Goal: Task Accomplishment & Management: Manage account settings

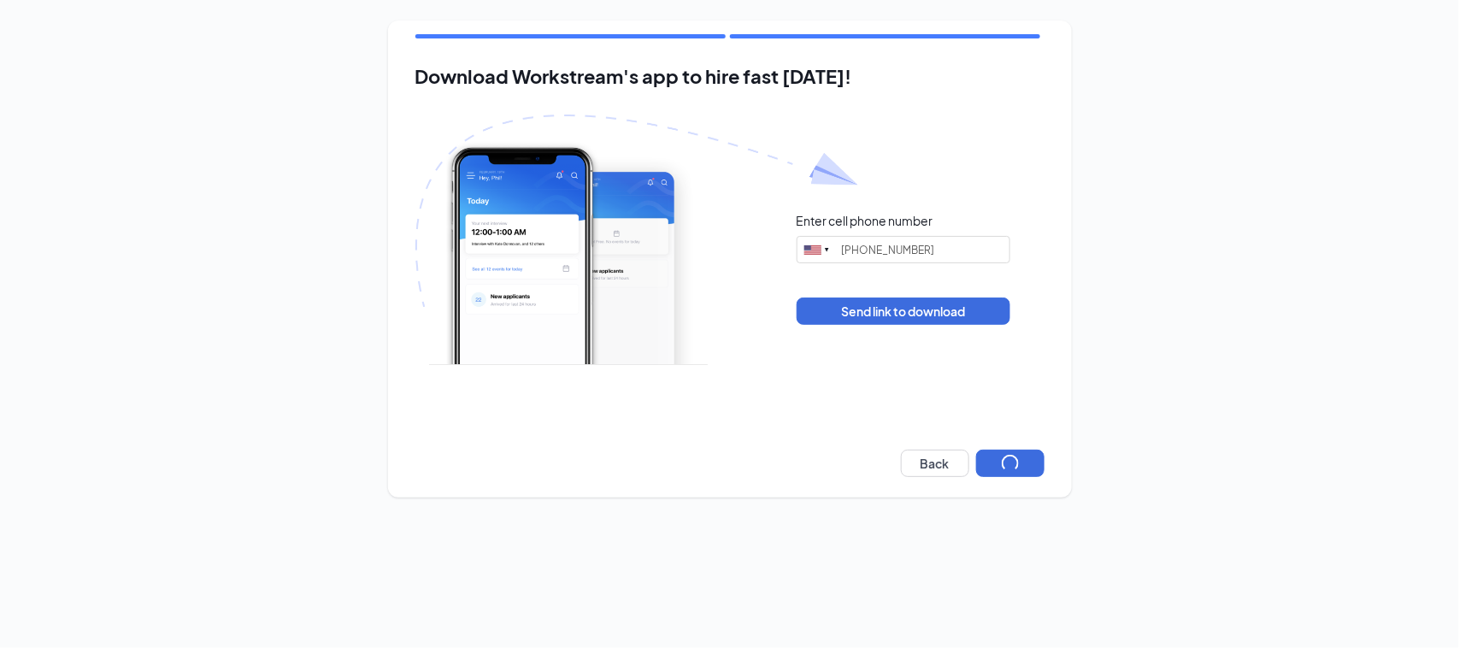
type input "(941) 491-8477"
click at [1075, 345] on div "Download Workstream's app to hire fast today! Enter cell phone number United St…" at bounding box center [729, 259] width 1459 height 518
click at [1022, 455] on button "Next" at bounding box center [1010, 463] width 68 height 27
type input "(941) 491-8477"
click at [1011, 457] on button "Next" at bounding box center [1010, 463] width 68 height 27
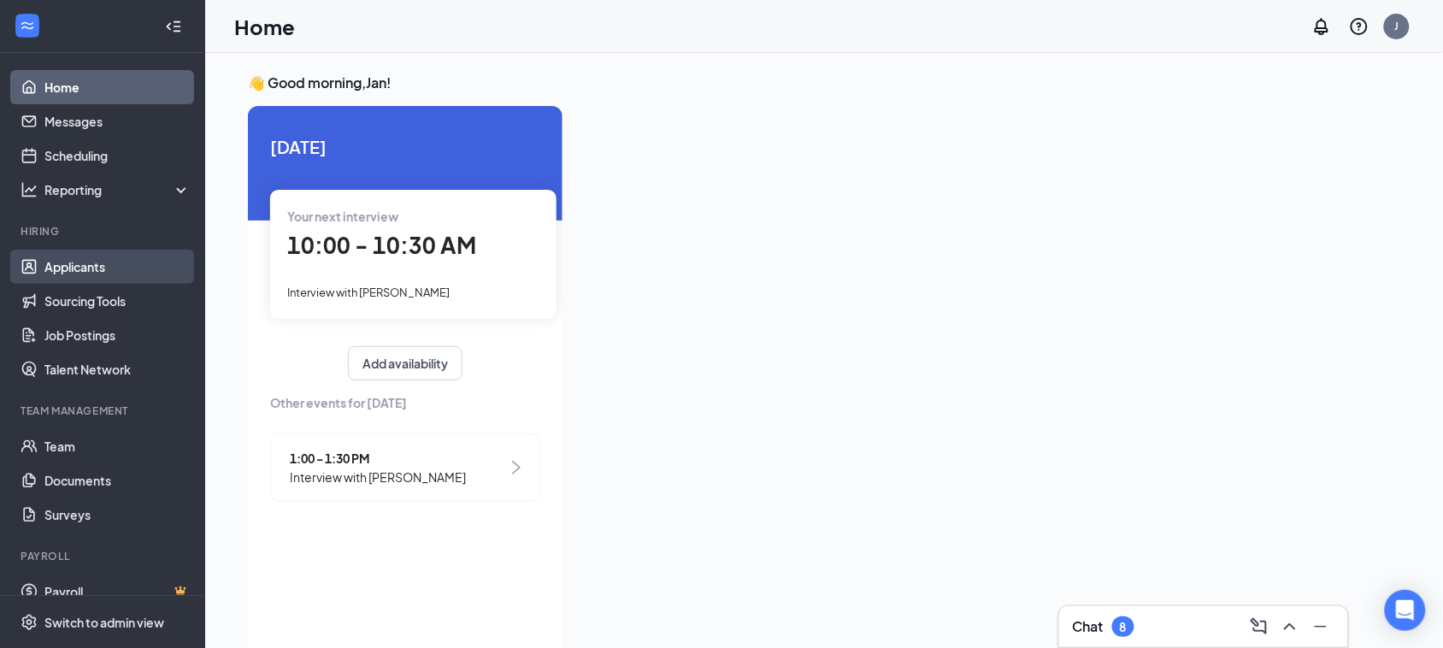
click at [105, 278] on link "Applicants" at bounding box center [117, 267] width 146 height 34
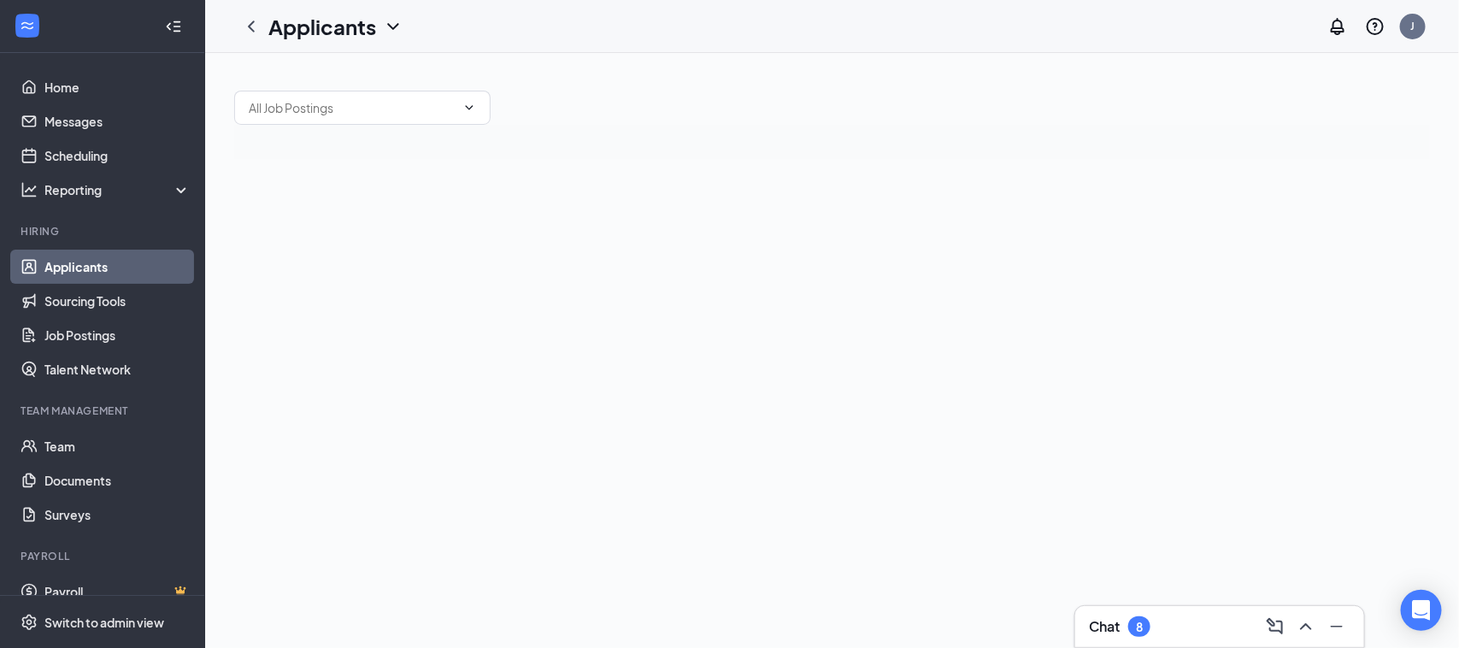
click at [1146, 628] on div "8" at bounding box center [1139, 626] width 22 height 21
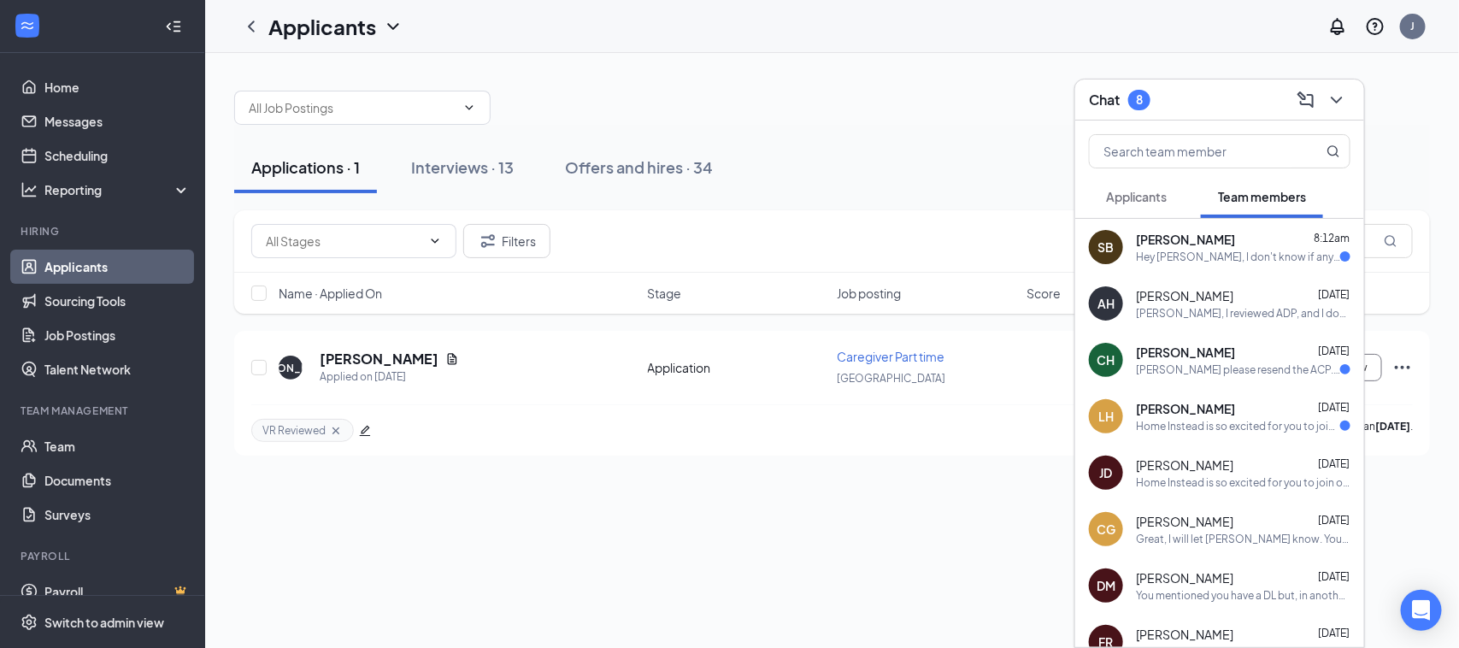
click at [1150, 194] on span "Applicants" at bounding box center [1136, 196] width 61 height 15
click at [1133, 193] on span "Applicants" at bounding box center [1136, 196] width 61 height 15
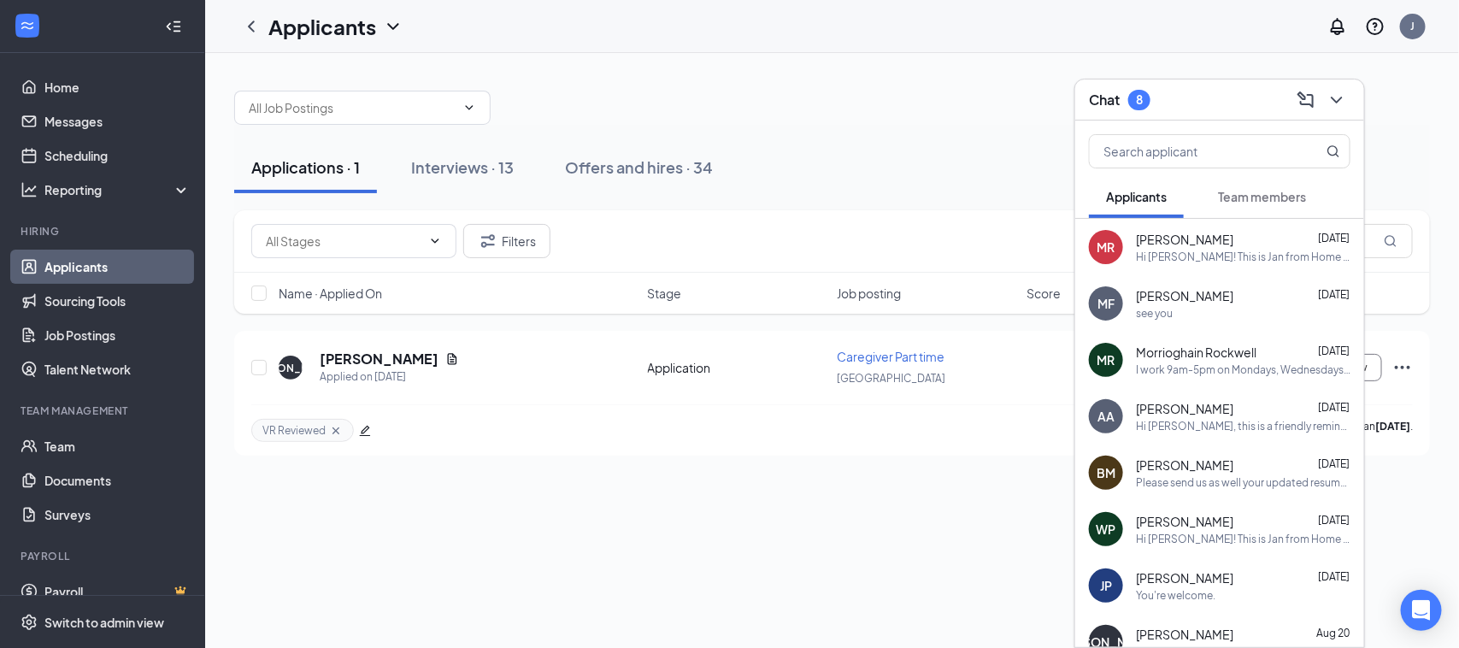
click at [1345, 90] on icon "ChevronDown" at bounding box center [1337, 100] width 21 height 21
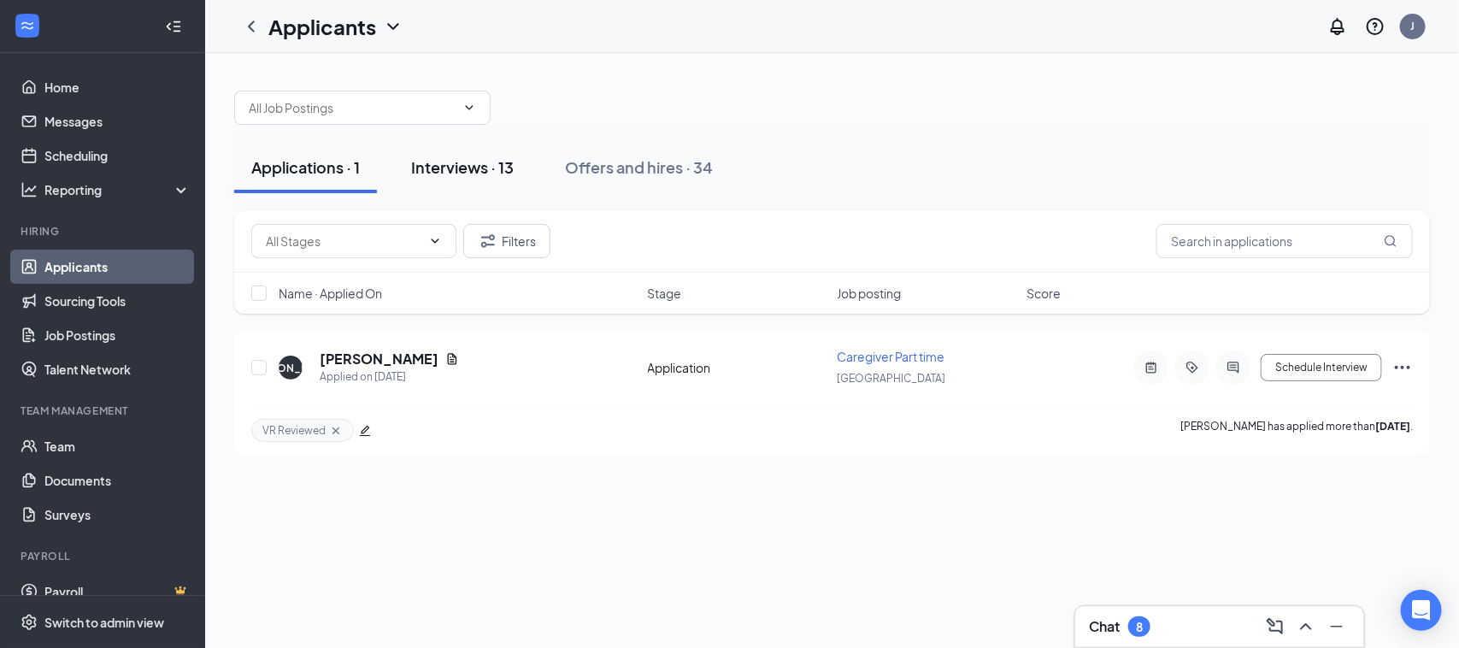
click at [474, 171] on div "Interviews · 13" at bounding box center [462, 166] width 103 height 21
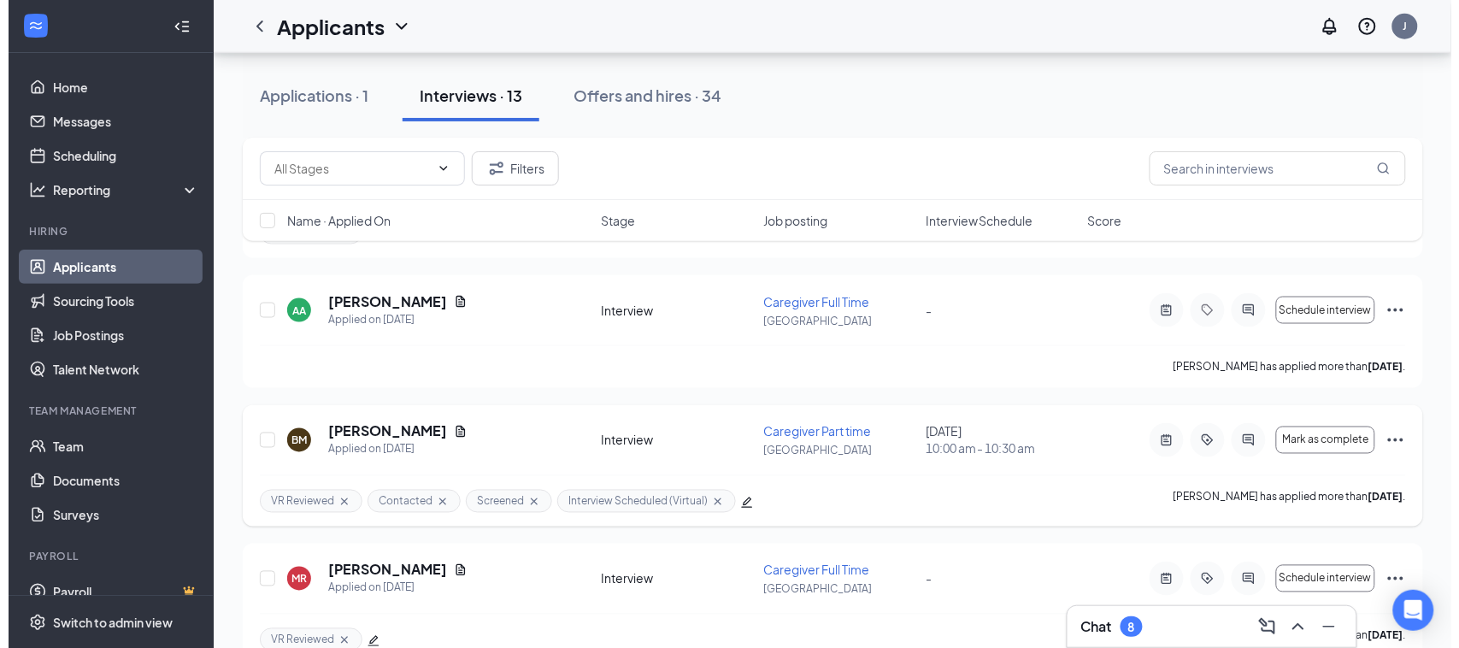
scroll to position [641, 0]
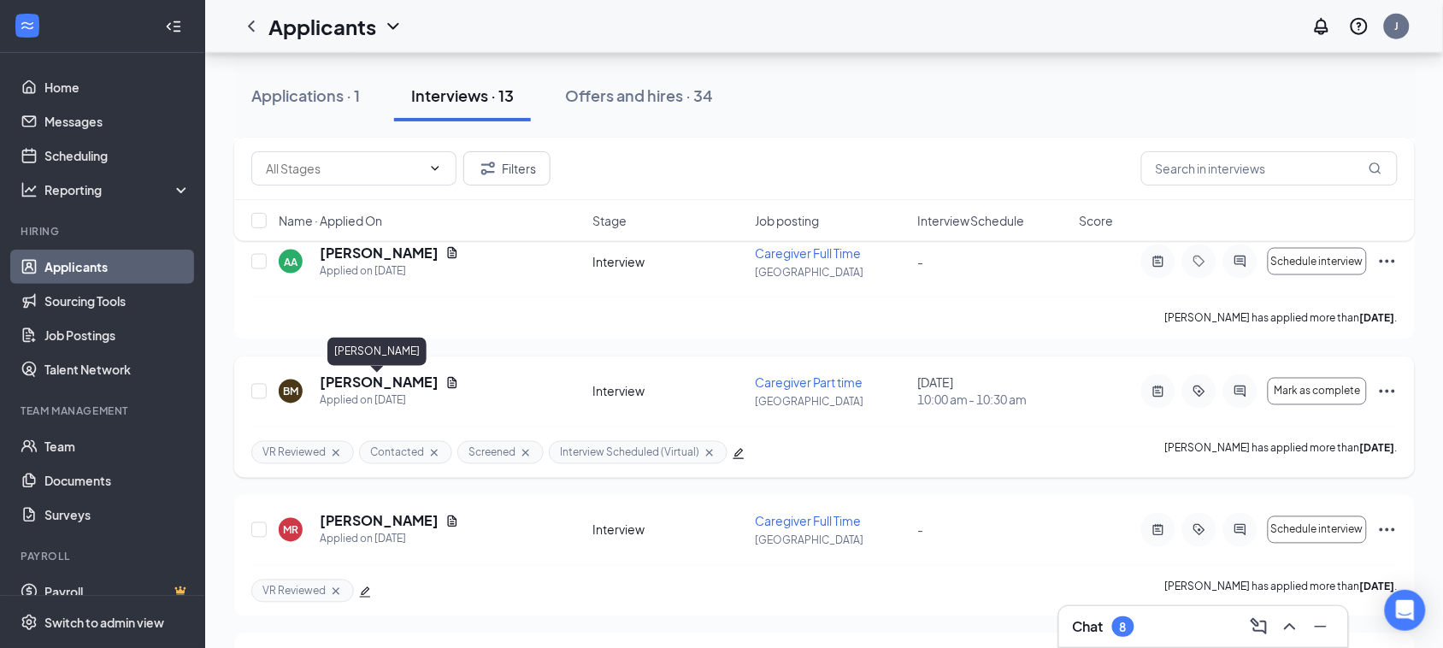
click at [382, 381] on h5 "[PERSON_NAME]" at bounding box center [379, 383] width 119 height 19
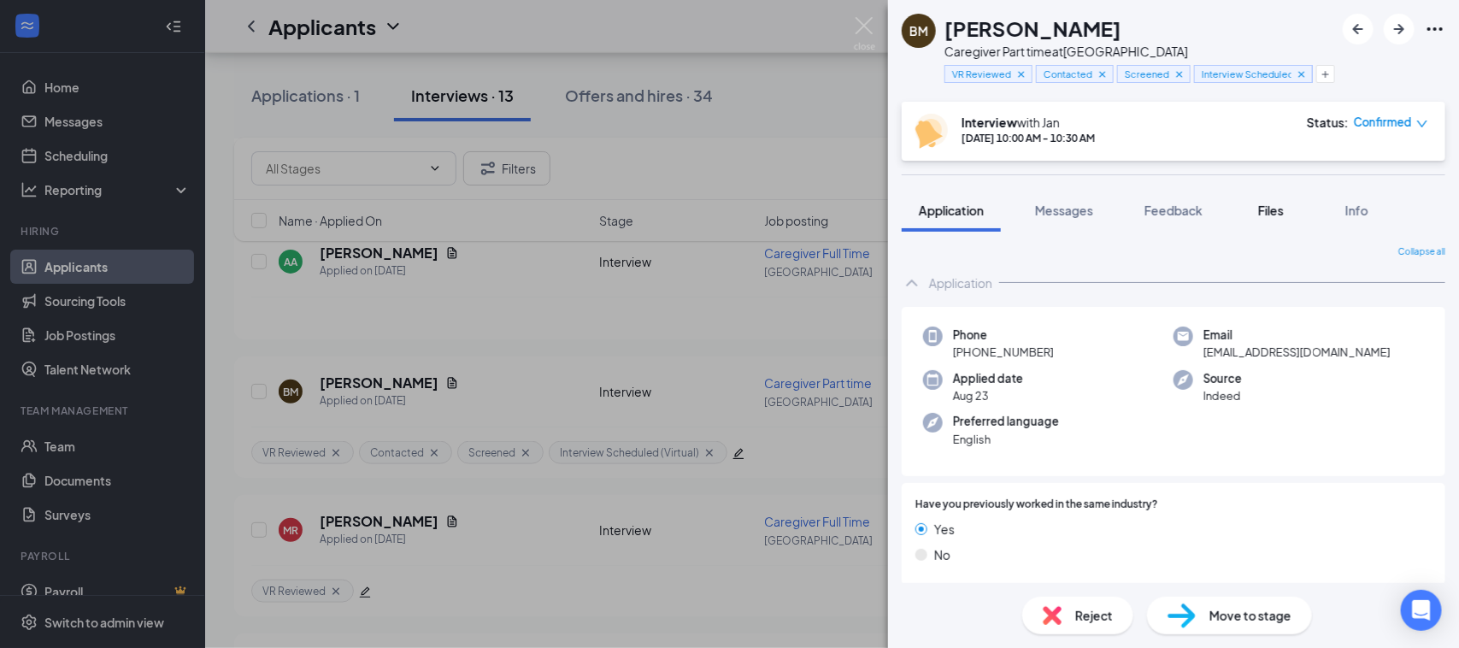
click at [1274, 203] on span "Files" at bounding box center [1271, 210] width 26 height 15
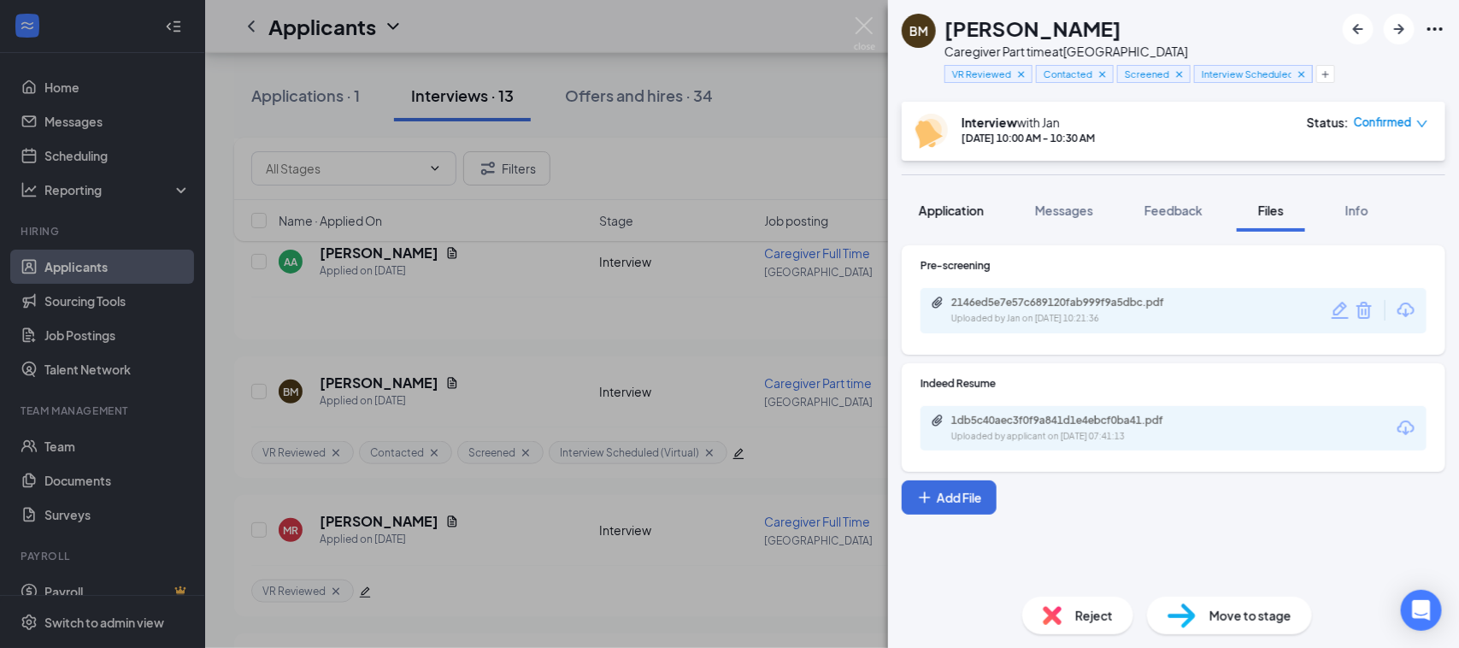
click at [942, 203] on span "Application" at bounding box center [951, 210] width 65 height 15
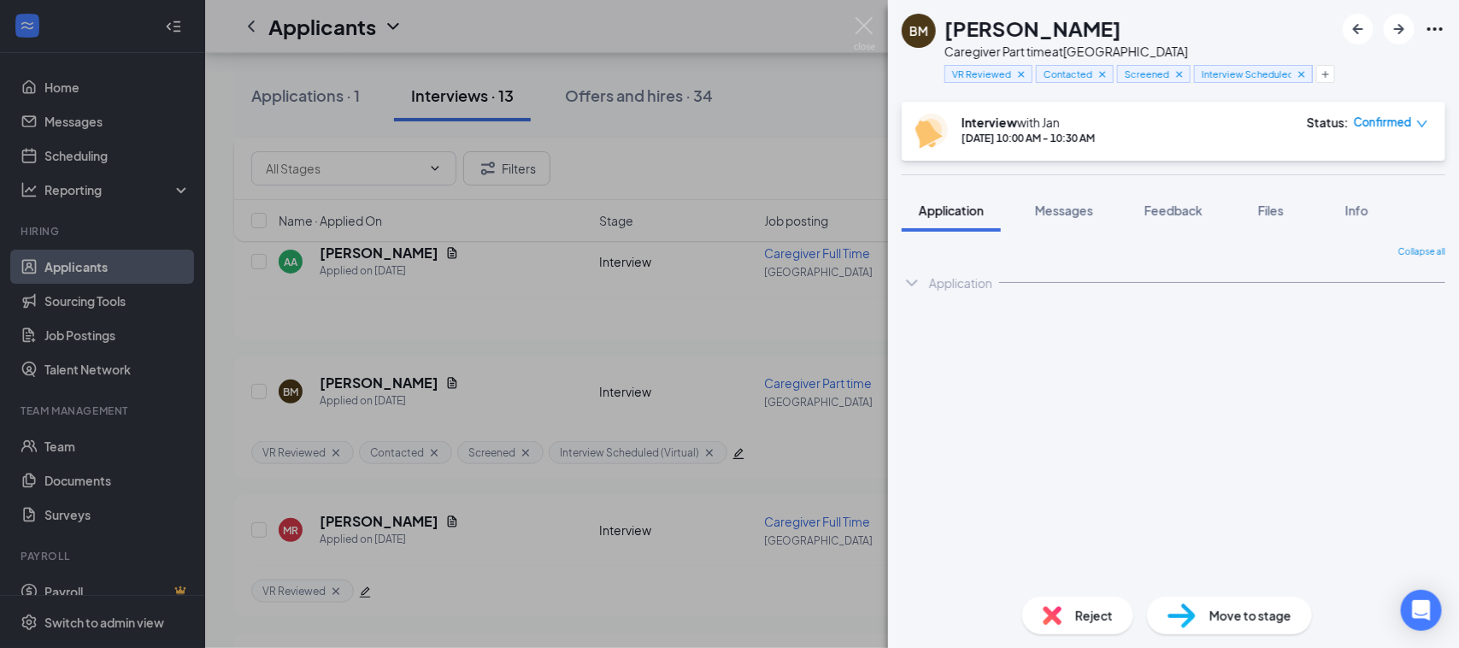
click at [959, 214] on span "Application" at bounding box center [951, 210] width 65 height 15
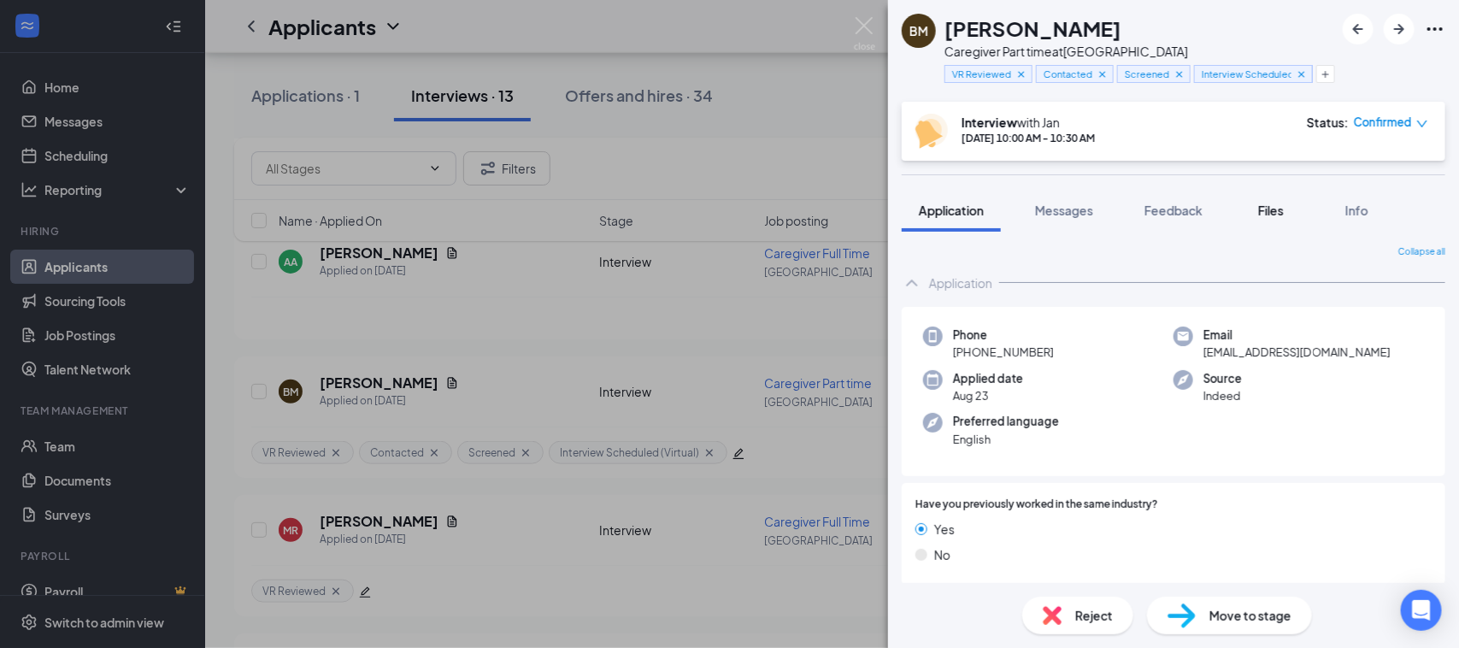
click at [1263, 203] on span "Files" at bounding box center [1271, 210] width 26 height 15
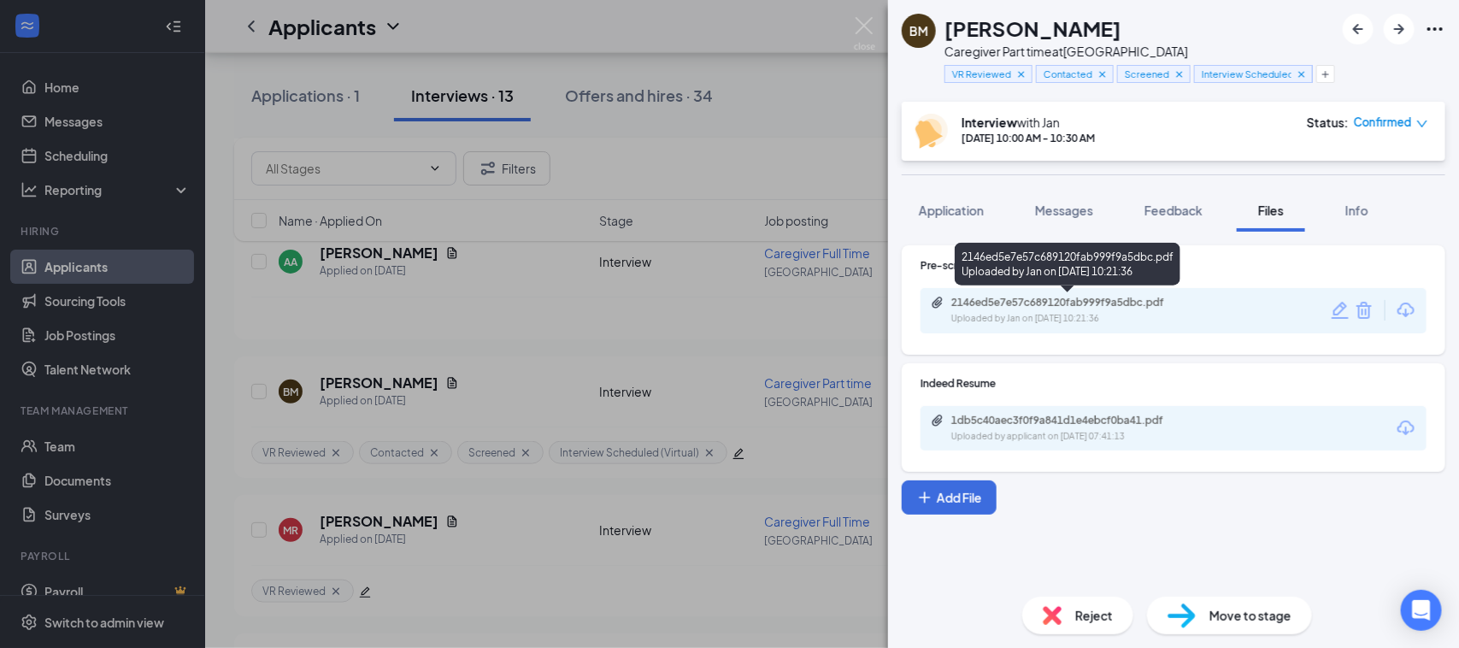
click at [1058, 318] on div "Uploaded by Jan on Aug 25, 2025 at 10:21:36" at bounding box center [1080, 319] width 256 height 14
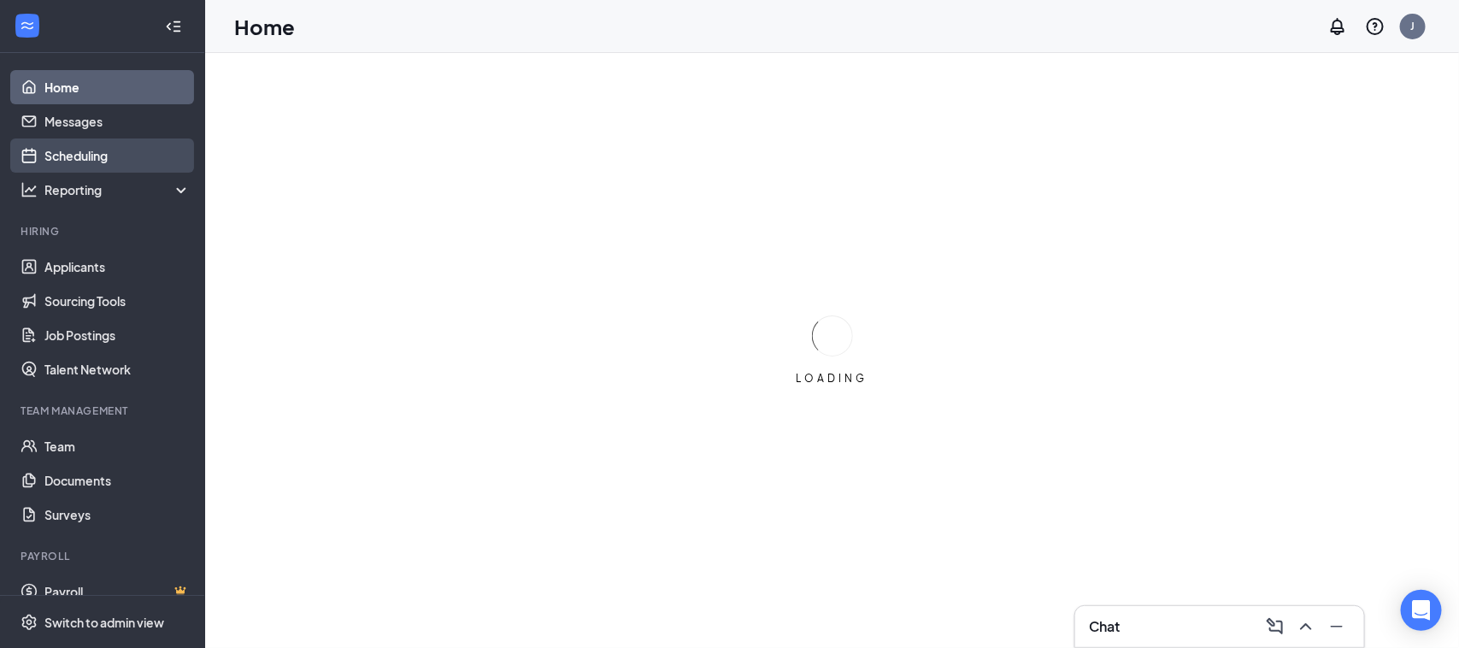
click at [114, 156] on link "Scheduling" at bounding box center [117, 155] width 146 height 34
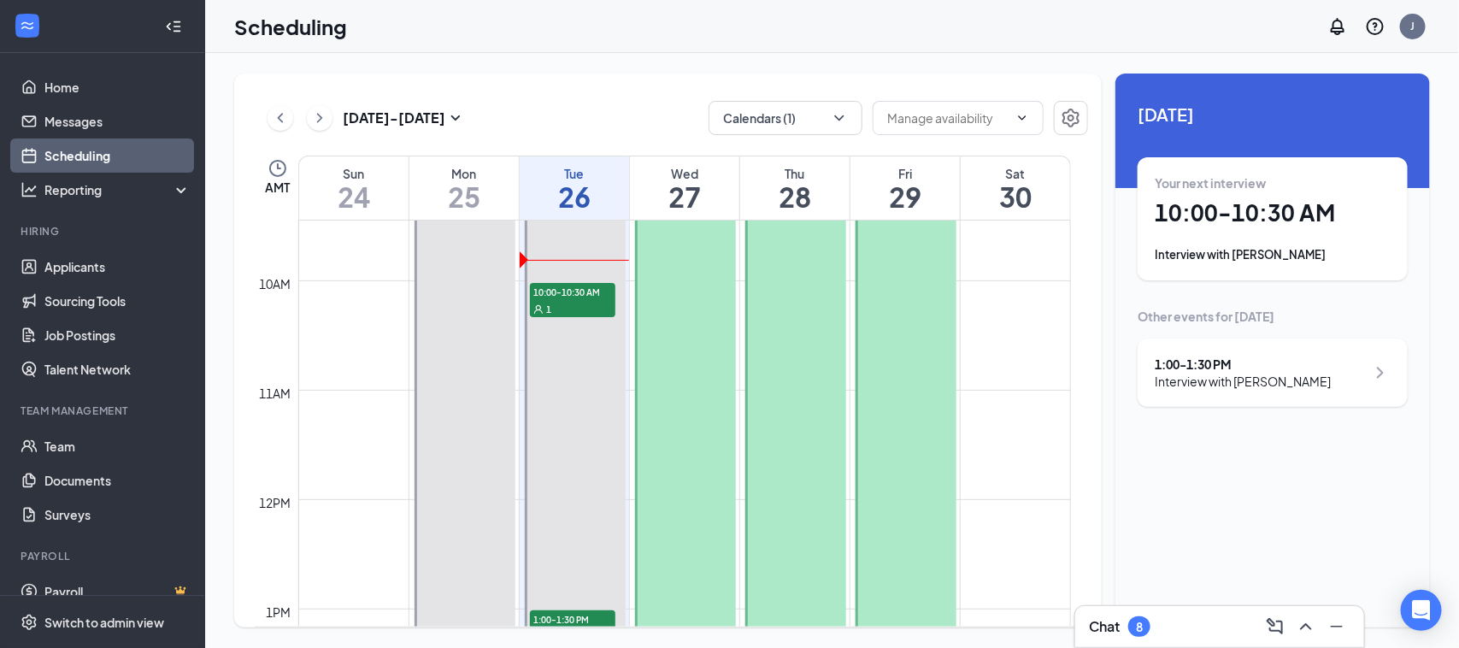
scroll to position [733, 0]
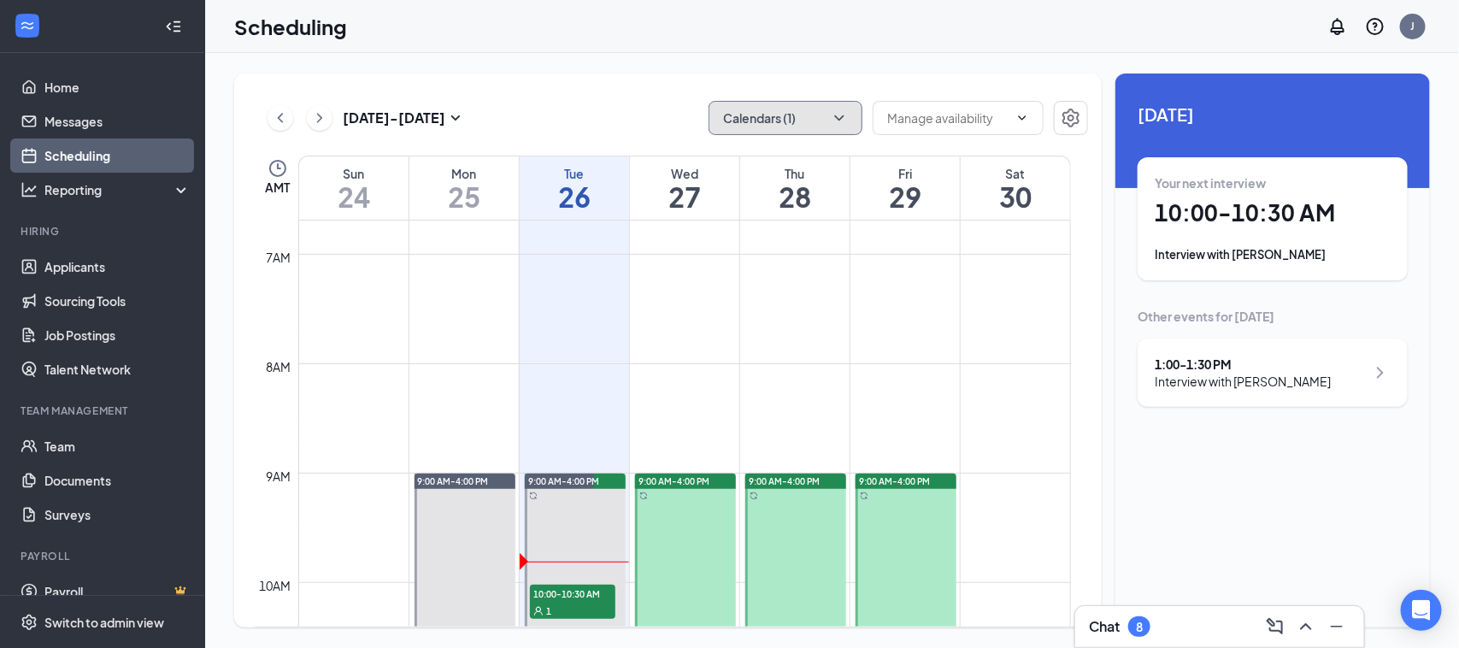
click at [842, 116] on icon "ChevronDown" at bounding box center [839, 117] width 17 height 17
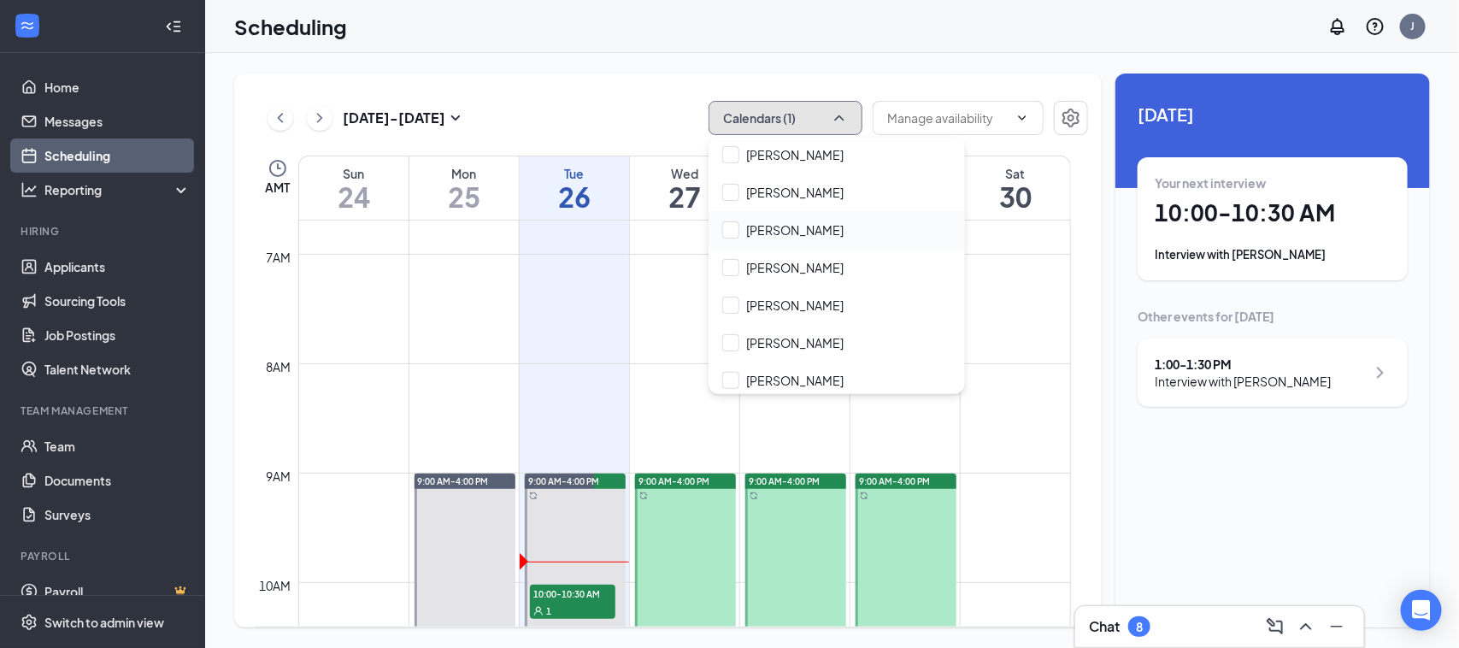
scroll to position [570, 0]
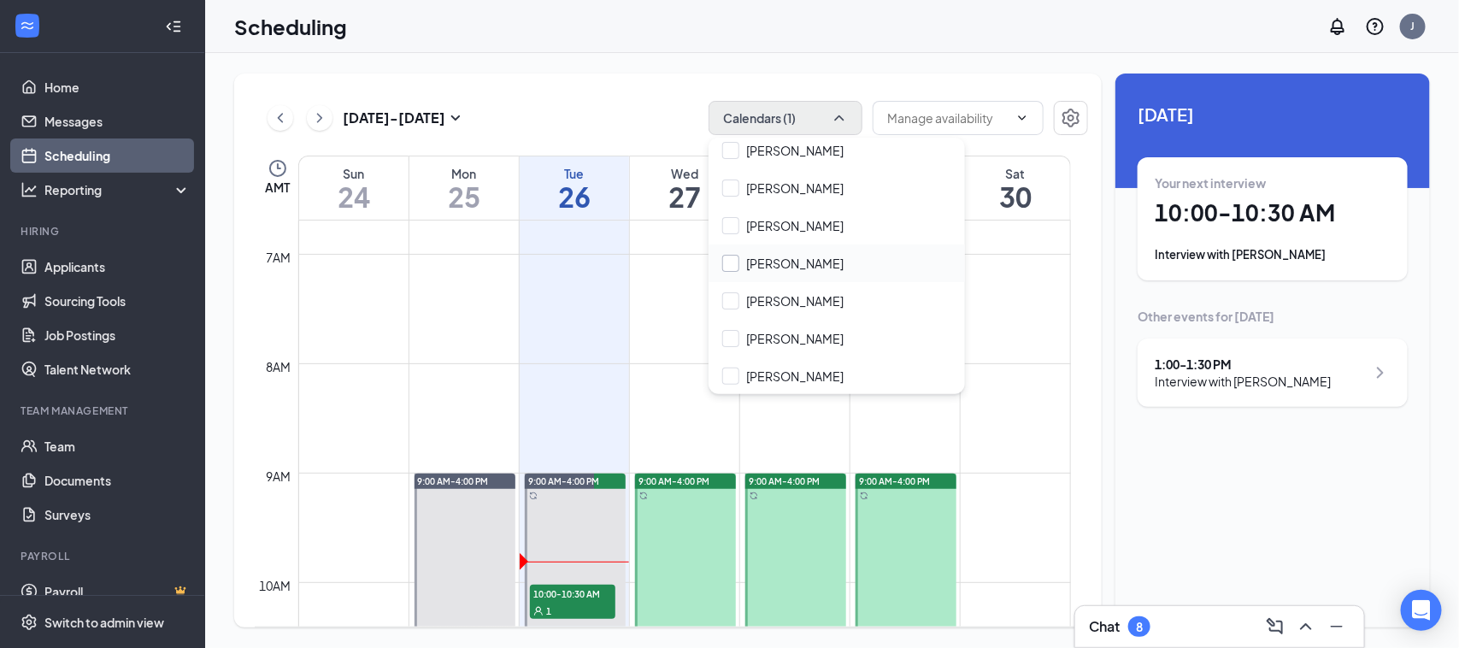
click at [763, 259] on input "Kelly Hawk" at bounding box center [782, 263] width 121 height 17
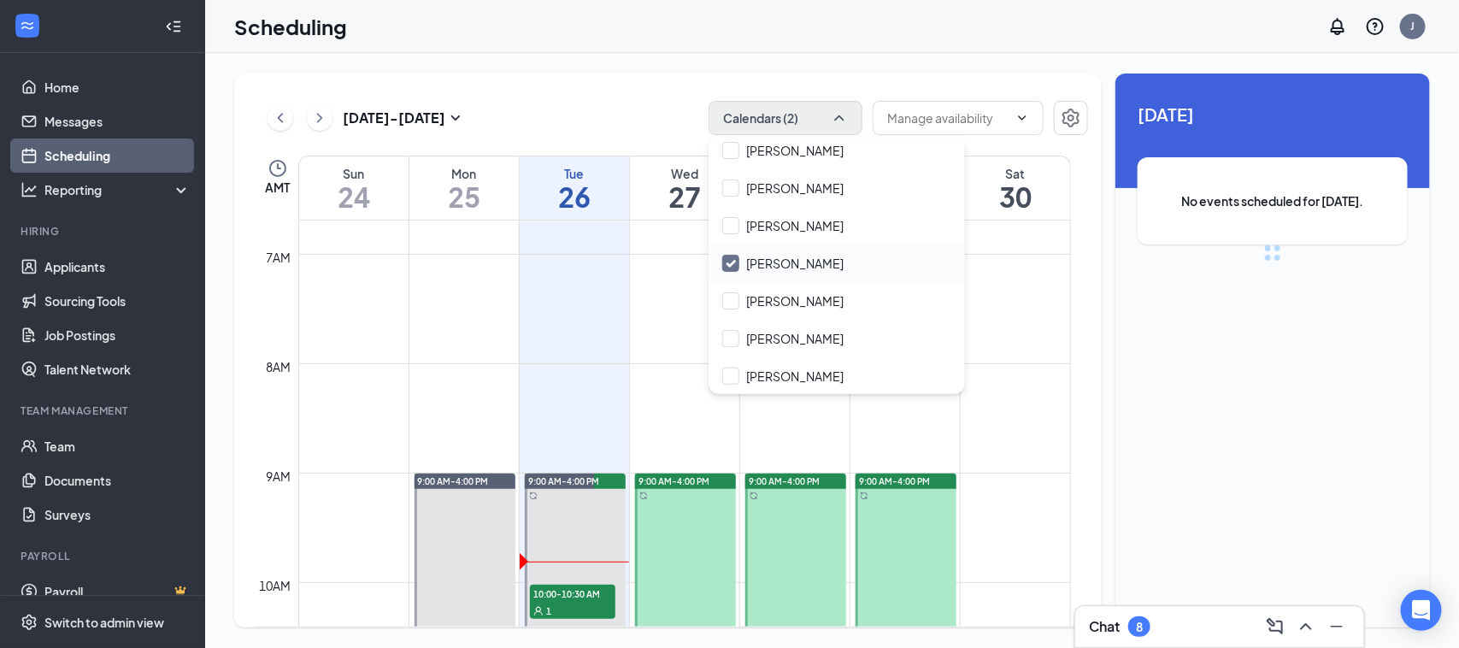
checkbox input "true"
click at [614, 84] on div "Aug 24 - Aug 30 Calendars (2) AMT Sun 24 Mon 25 Tue 26 Wed 27 Thu 28 Fri 29 Sat…" at bounding box center [668, 351] width 868 height 554
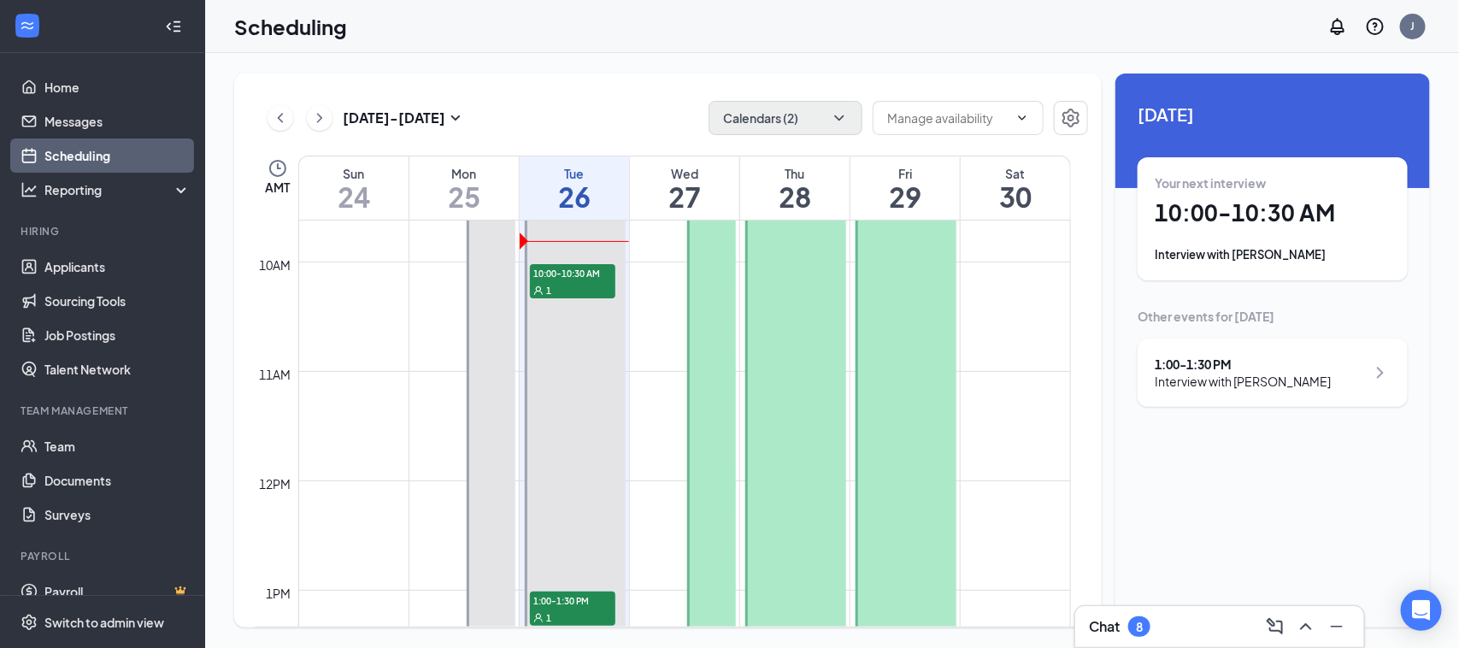
scroll to position [1481, 0]
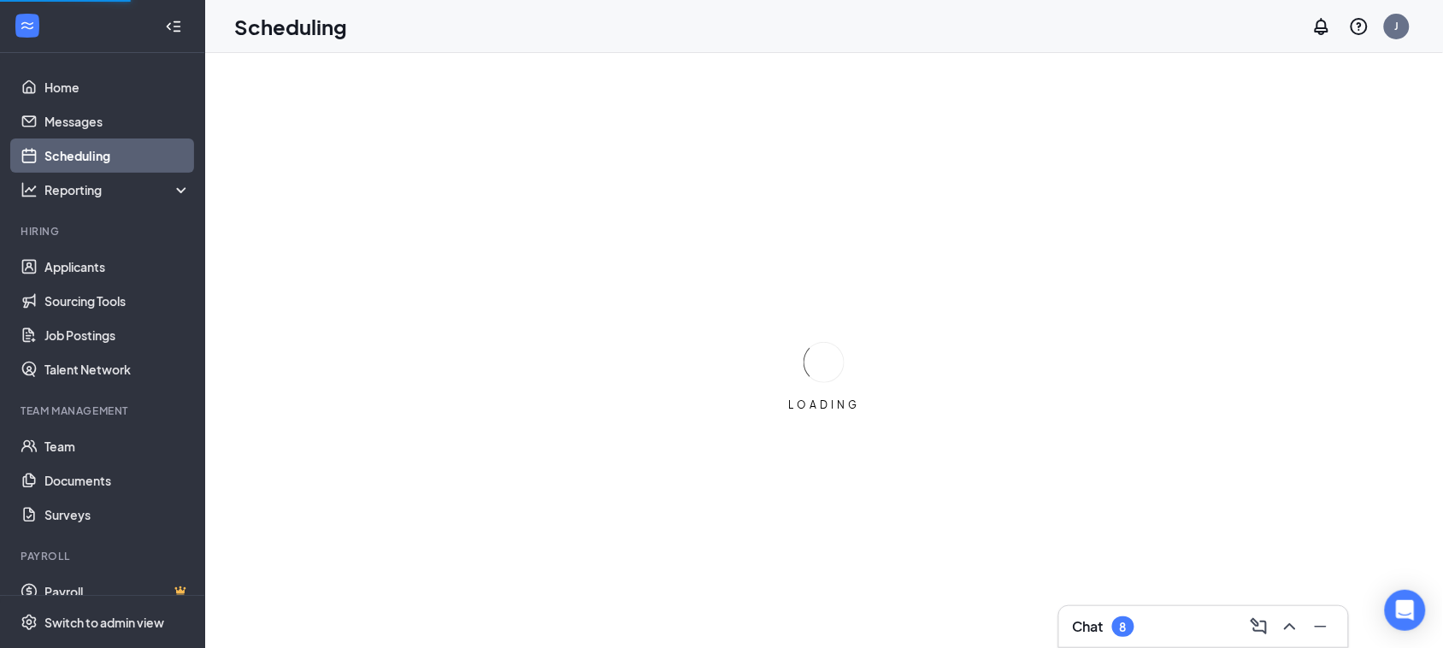
click at [1109, 627] on div "Chat 8" at bounding box center [1104, 626] width 62 height 21
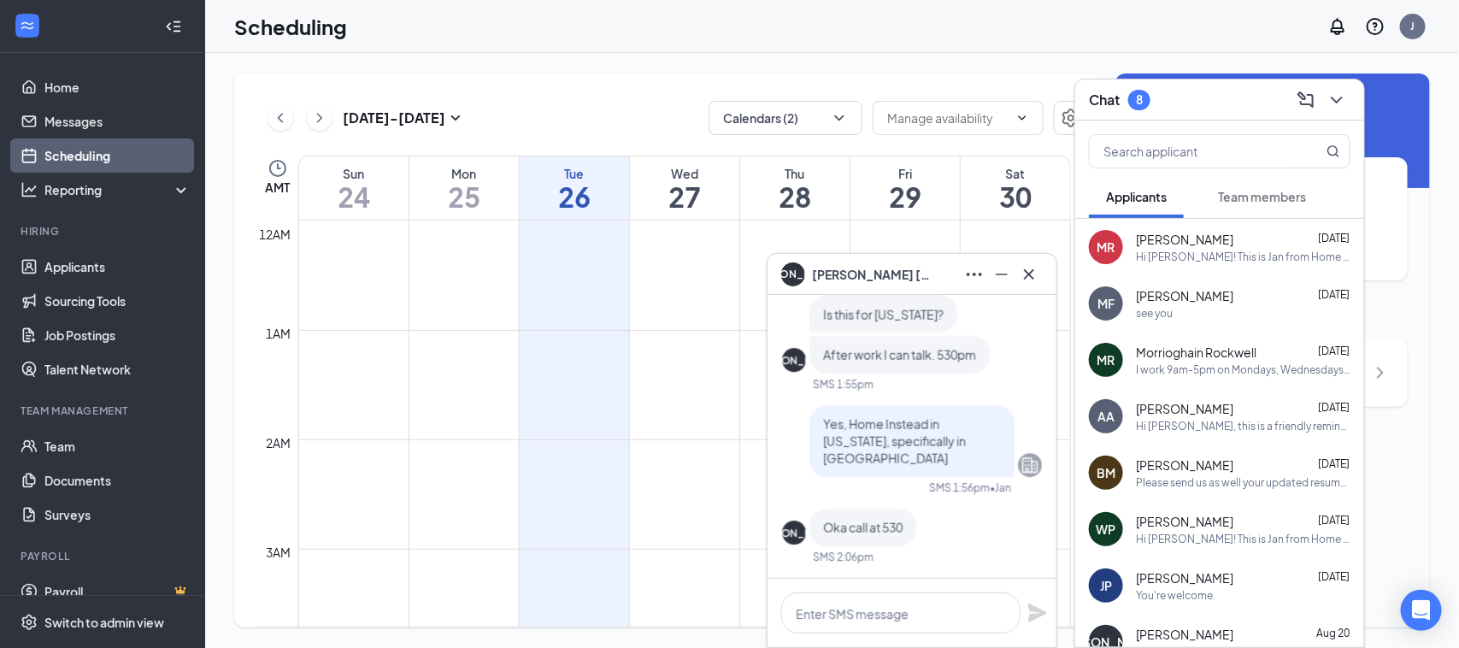
scroll to position [840, 0]
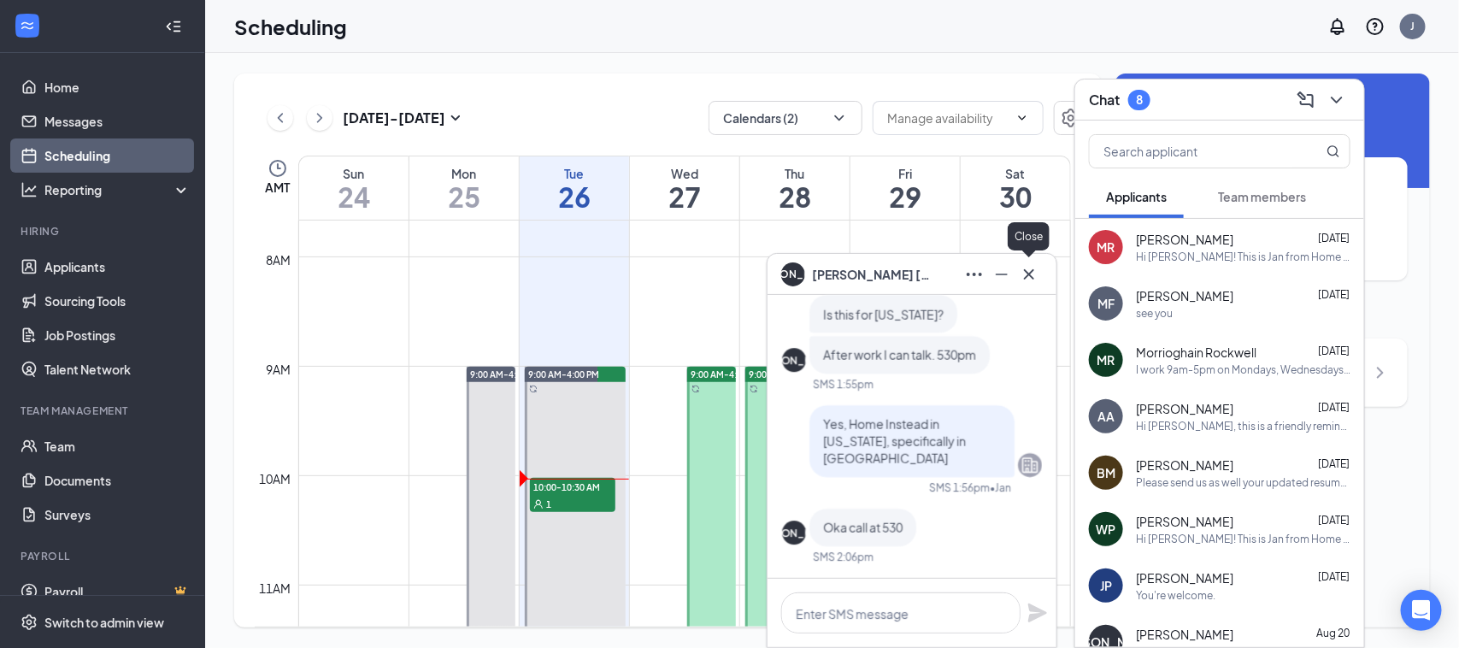
drag, startPoint x: 1033, startPoint y: 269, endPoint x: 1043, endPoint y: 275, distance: 11.9
click at [1033, 269] on icon "Cross" at bounding box center [1029, 274] width 21 height 21
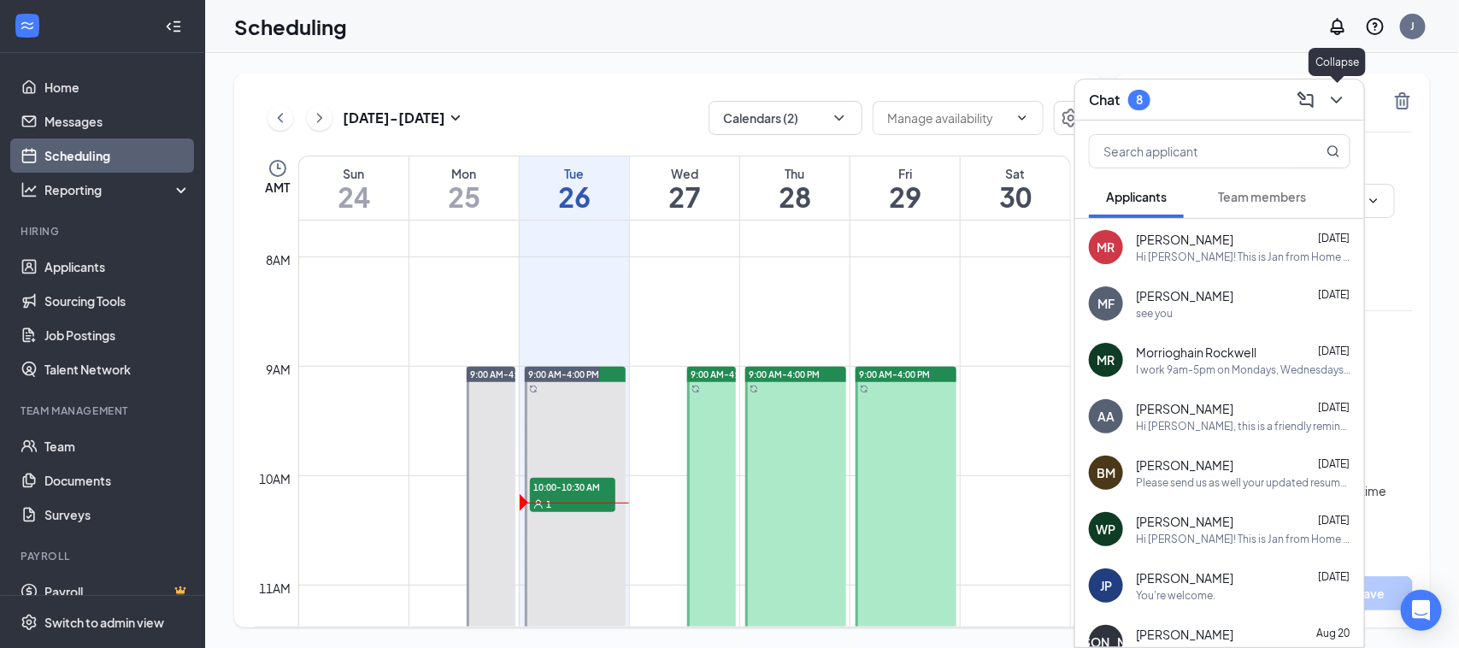
click at [1336, 96] on icon "ChevronDown" at bounding box center [1337, 100] width 21 height 21
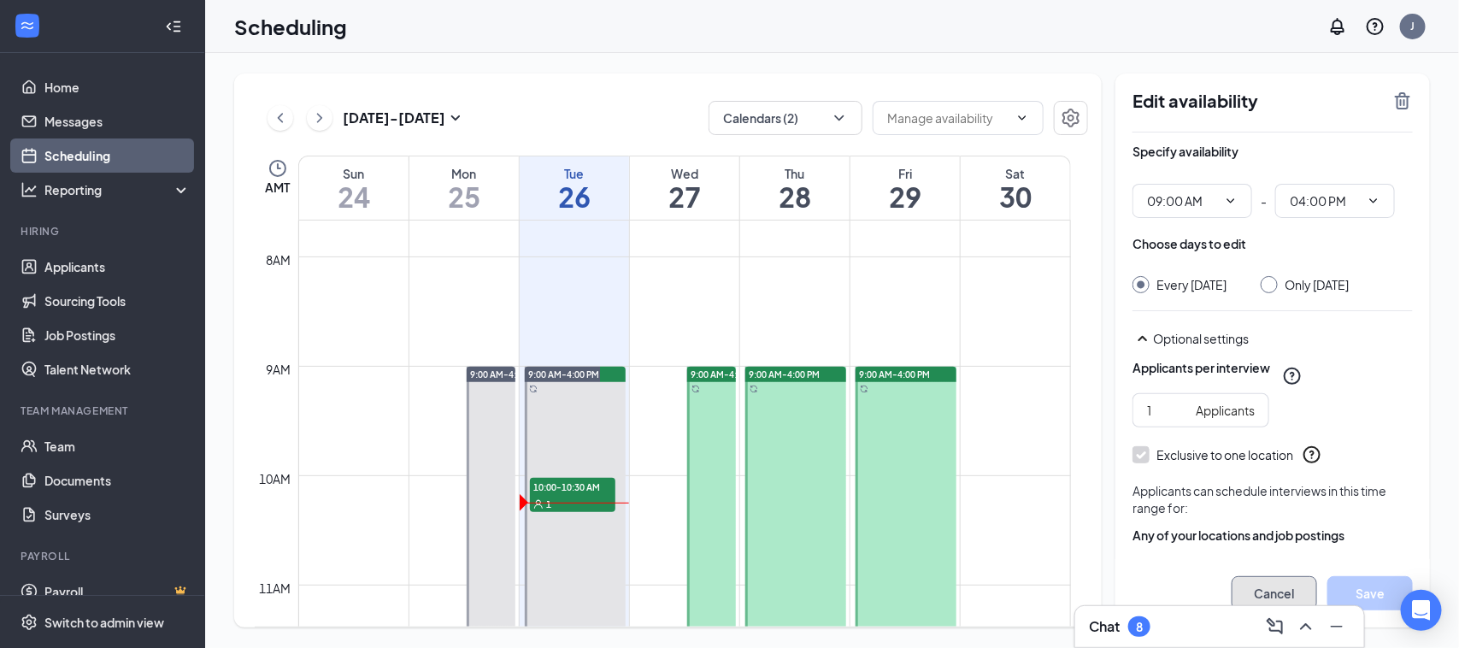
click at [1278, 598] on button "Cancel" at bounding box center [1274, 593] width 85 height 34
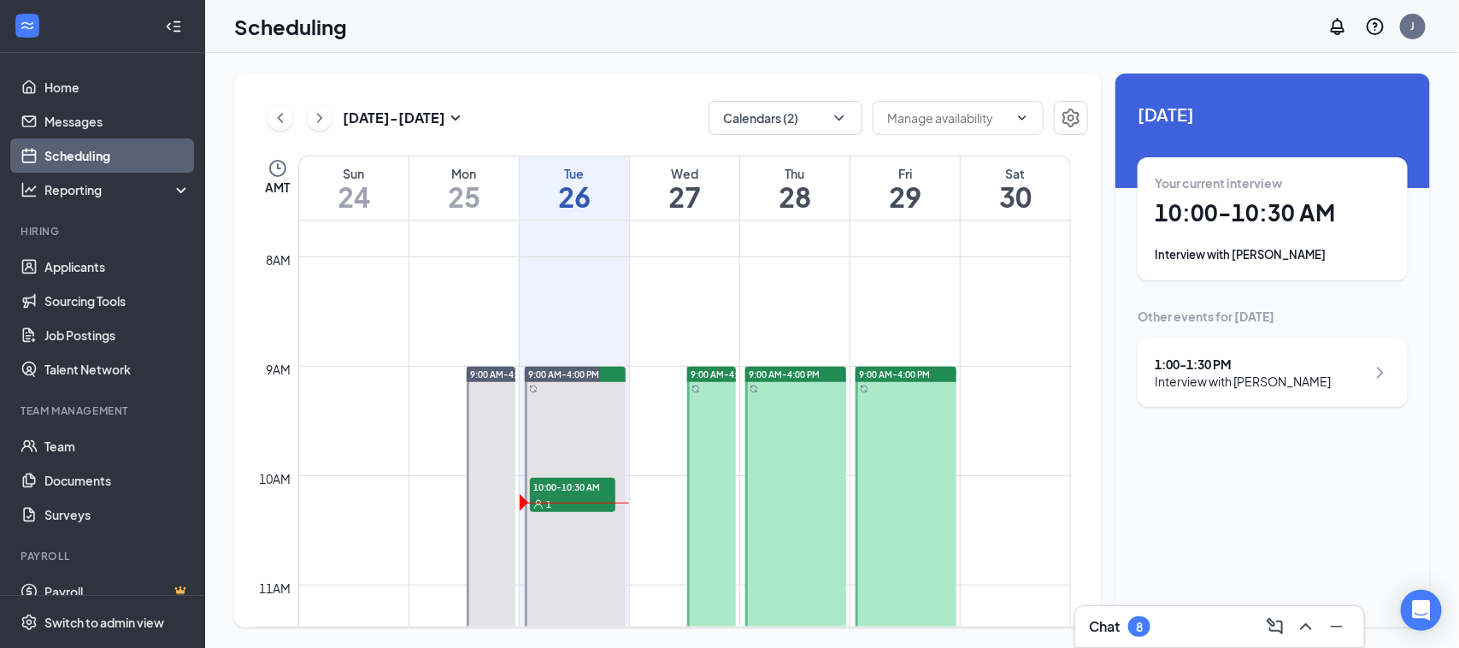
click at [560, 486] on span "10:00-10:30 AM" at bounding box center [572, 486] width 85 height 17
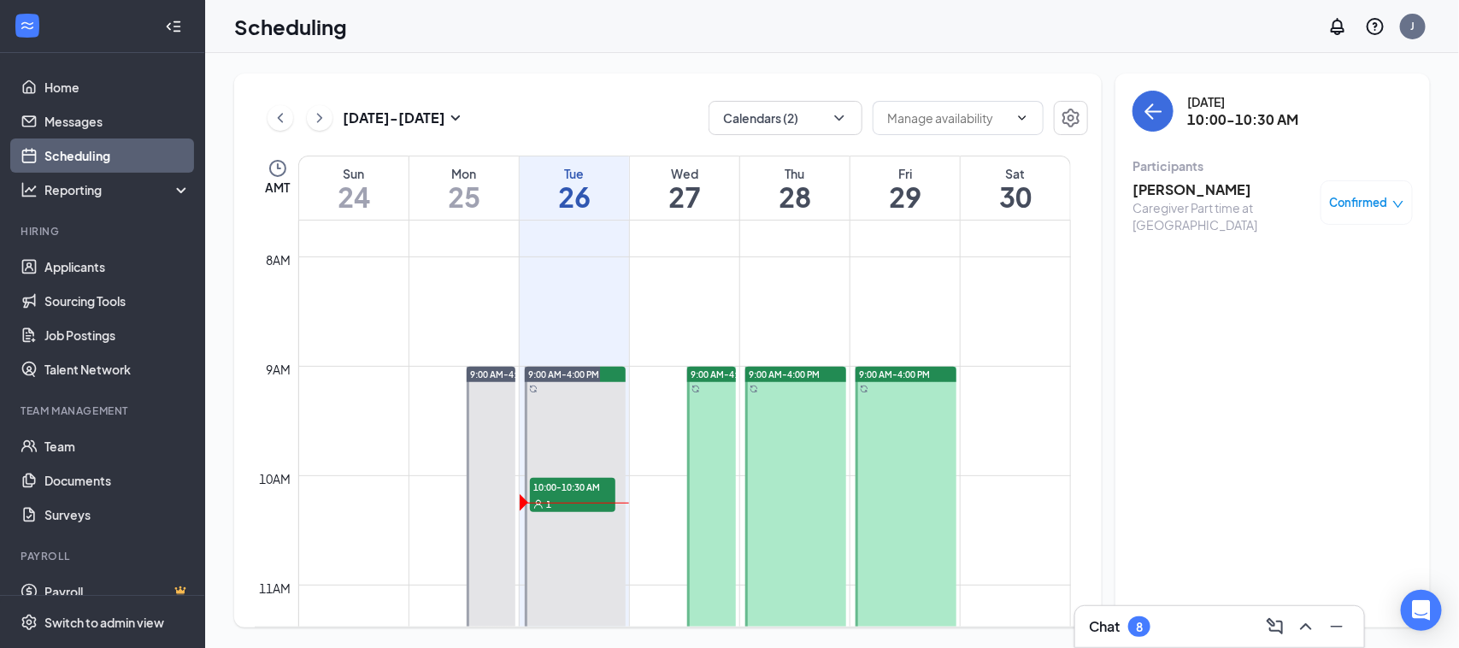
click at [1210, 185] on h3 "[PERSON_NAME]" at bounding box center [1223, 189] width 180 height 19
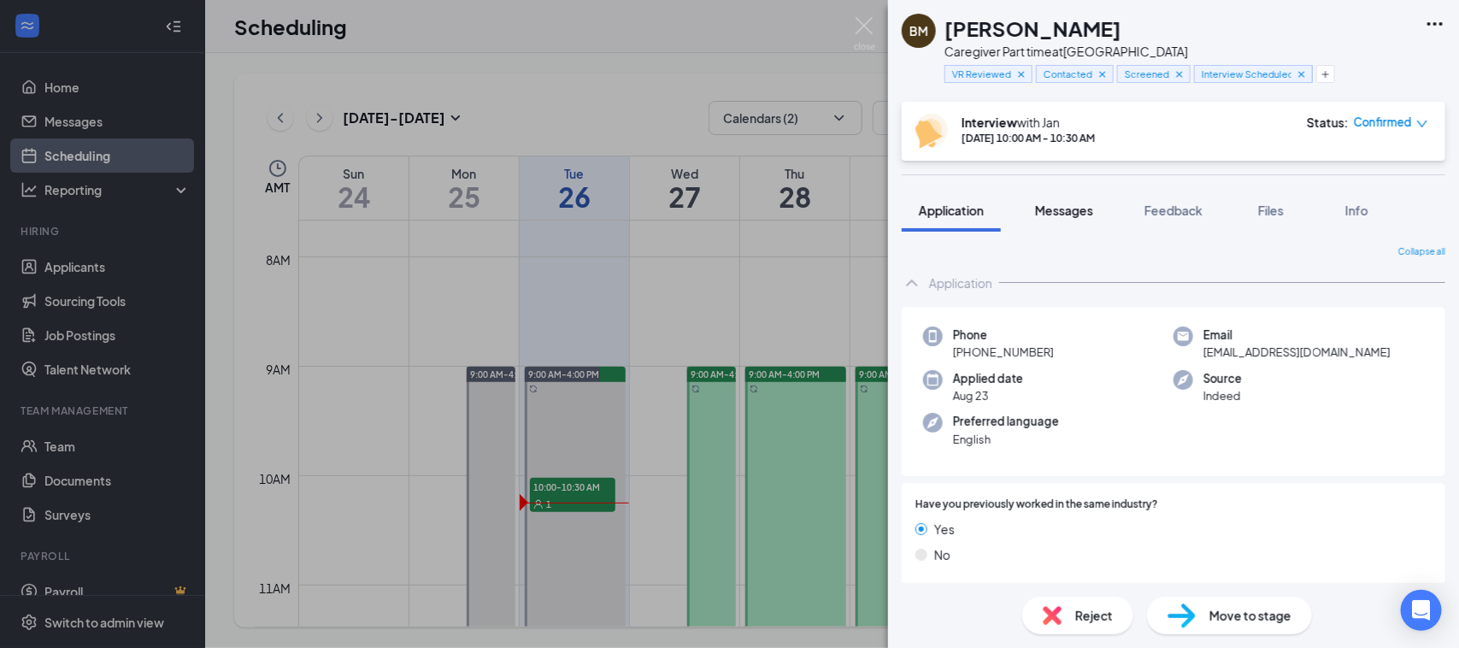
click at [1071, 214] on span "Messages" at bounding box center [1064, 210] width 58 height 15
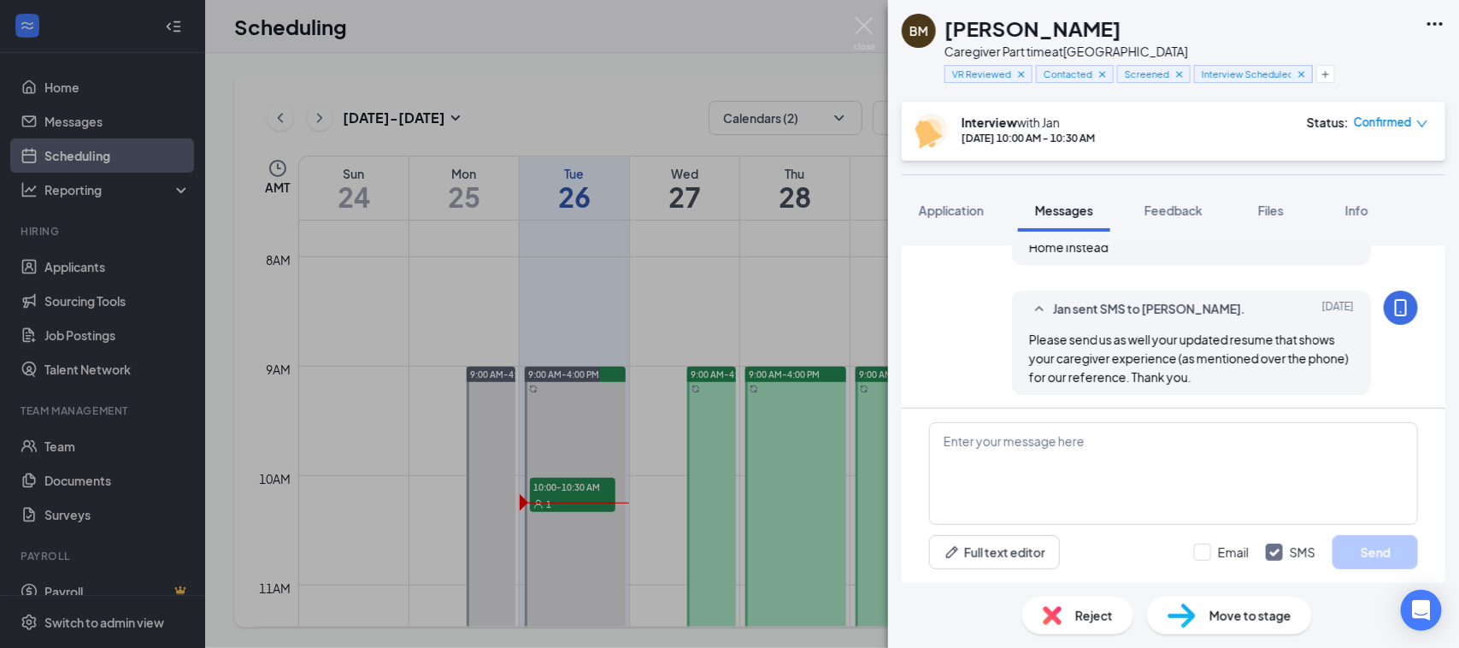
scroll to position [1535, 0]
click at [1006, 471] on textarea at bounding box center [1173, 473] width 489 height 103
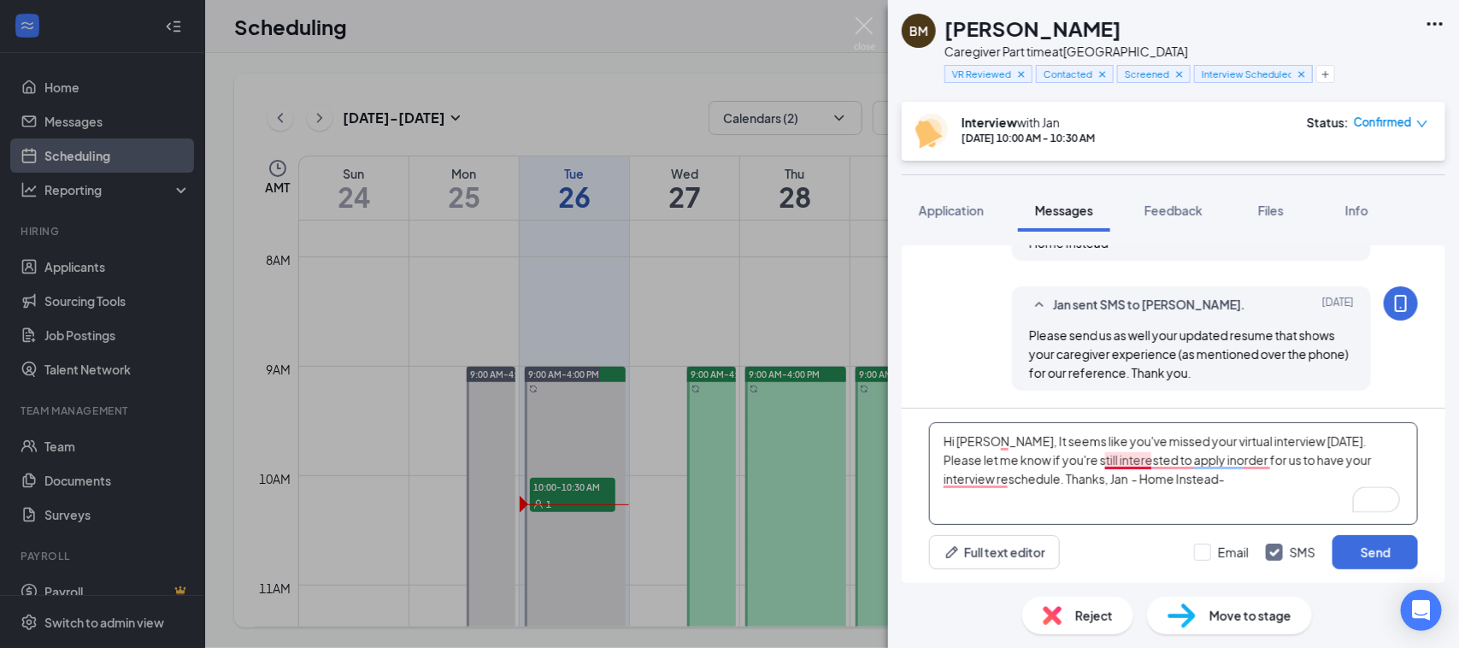
click at [1134, 458] on textarea "Hi Blanca, It seems like you've missed your virtual interview today. Please let…" at bounding box center [1173, 473] width 489 height 103
click at [1194, 457] on textarea "Hi Blanca, It seems like you've missed your virtual interview today. Please let…" at bounding box center [1173, 473] width 489 height 103
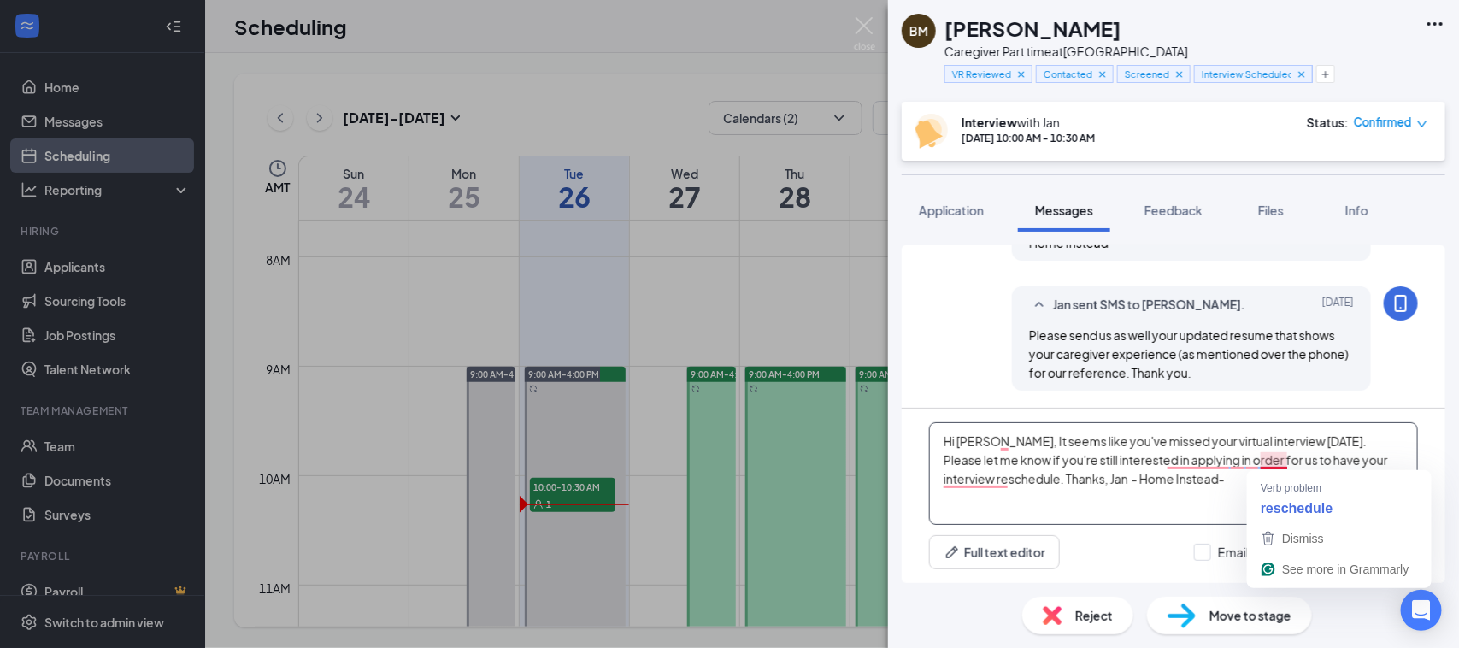
click at [1274, 464] on textarea "Hi Blanca, It seems like you've missed your virtual interview today. Please let…" at bounding box center [1173, 473] width 489 height 103
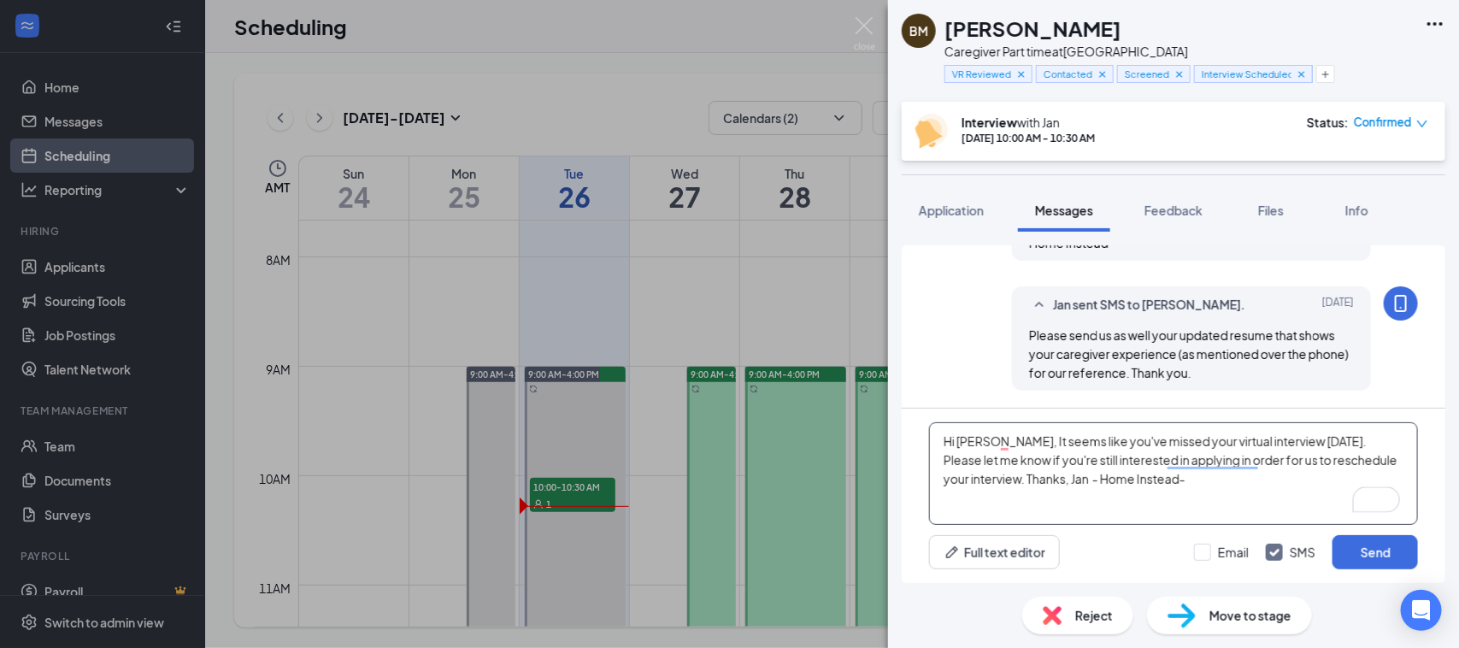
click at [1212, 463] on textarea "Hi Blanca, It seems like you've missed your virtual interview today. Please let…" at bounding box center [1173, 473] width 489 height 103
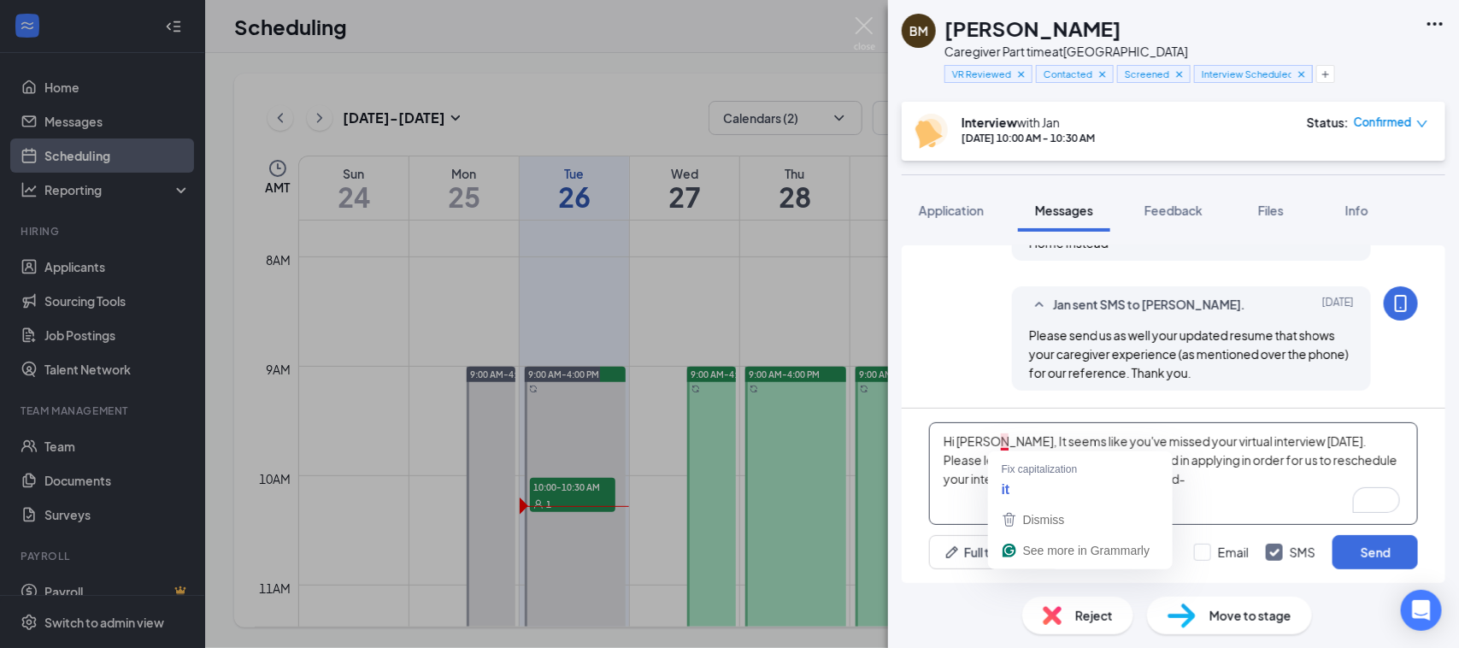
click at [1009, 441] on textarea "Hi Blanca, It seems like you've missed your virtual interview today. Please let…" at bounding box center [1173, 473] width 489 height 103
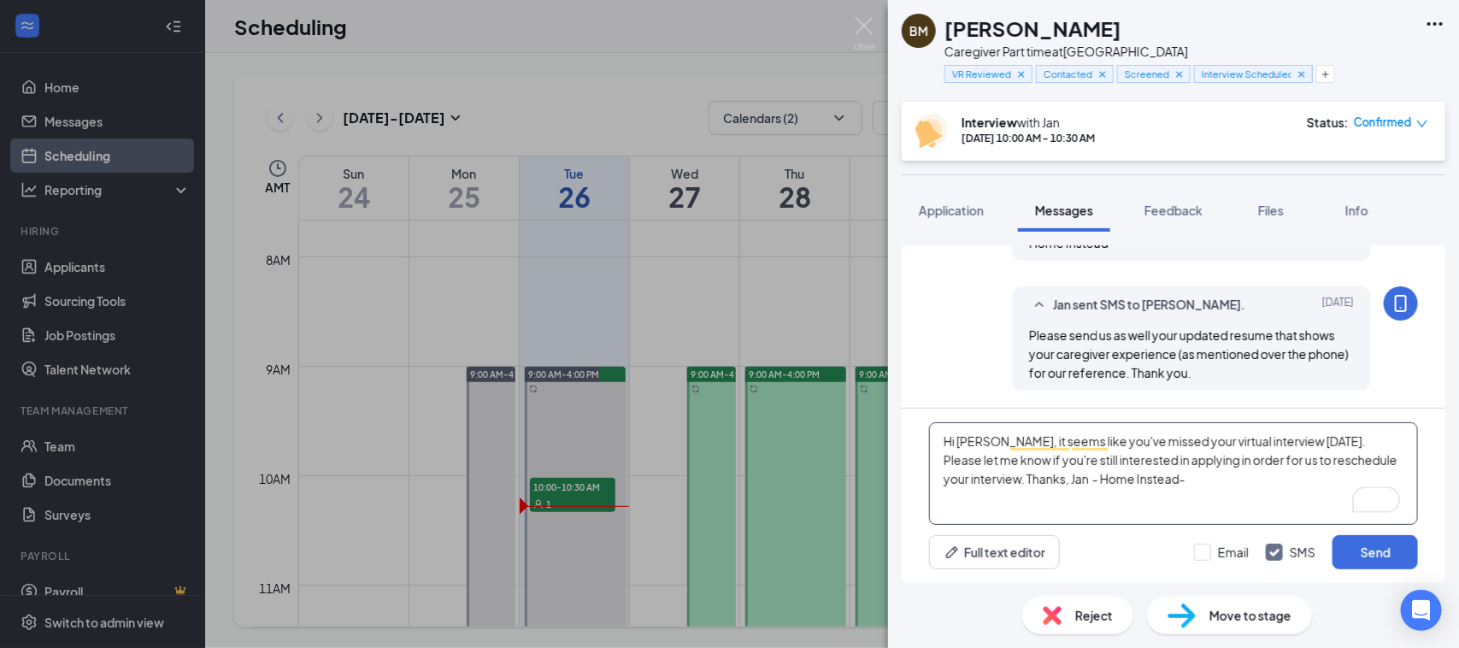
click at [1088, 449] on textarea "Hi [PERSON_NAME], it seems like you've missed your virtual interview [DATE]. Pl…" at bounding box center [1173, 473] width 489 height 103
click at [1033, 434] on textarea "Hi [PERSON_NAME], it seems like you've missed your virtual interview [DATE]. Pl…" at bounding box center [1173, 473] width 489 height 103
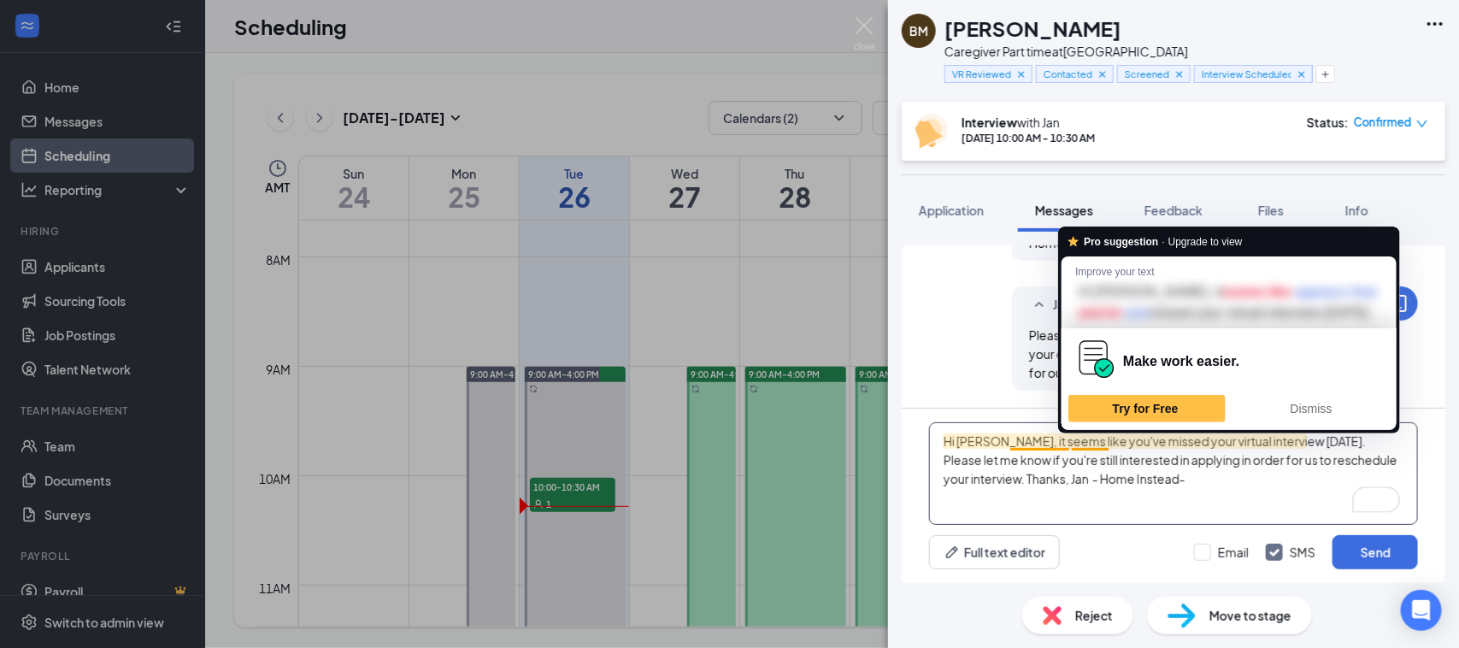
click at [1039, 438] on textarea "Hi [PERSON_NAME], it seems like you've missed your virtual interview [DATE]. Pl…" at bounding box center [1173, 473] width 489 height 103
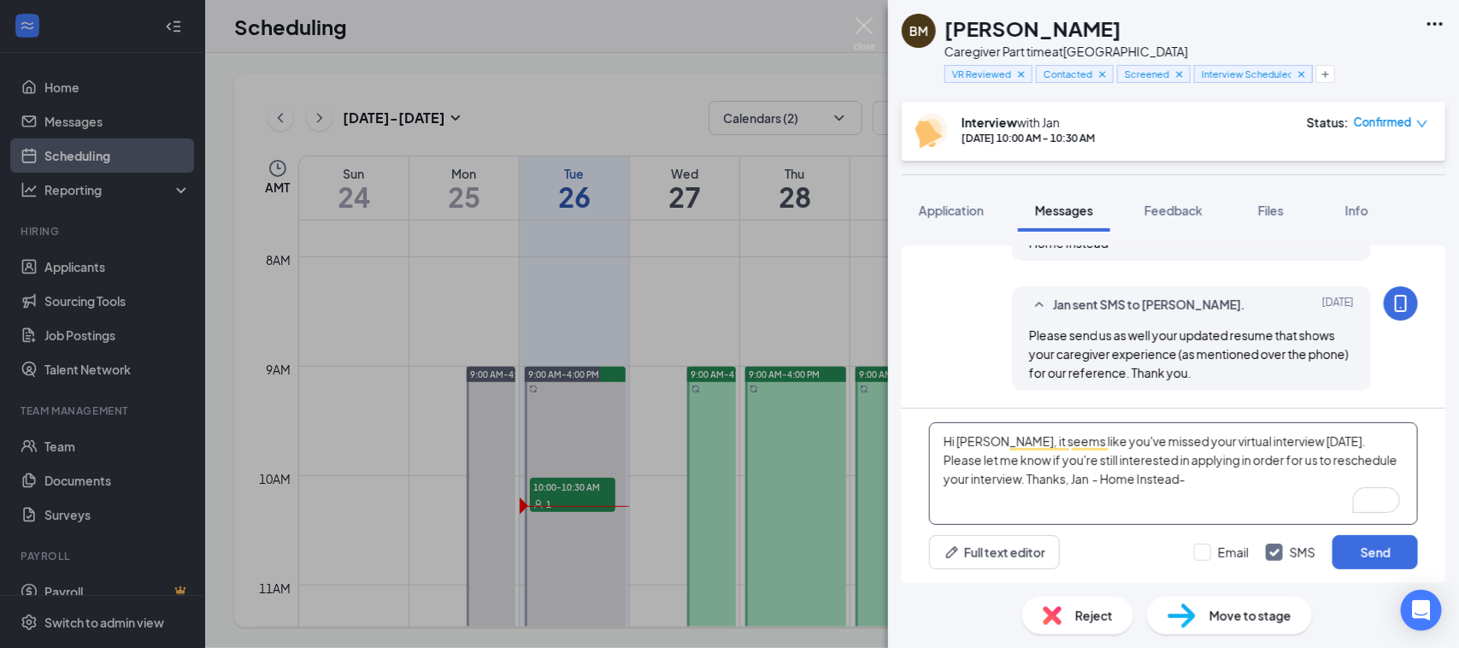
click at [1048, 438] on textarea "Hi [PERSON_NAME], it seems like you've missed your virtual interview [DATE]. Pl…" at bounding box center [1173, 473] width 489 height 103
click at [1052, 439] on textarea "Hi [PERSON_NAME], it seems like you've missed your virtual interview [DATE]. Pl…" at bounding box center [1173, 473] width 489 height 103
type textarea "Hi [PERSON_NAME], it seems like you've missed your virtual interview [DATE]. Pl…"
click at [1399, 557] on button "Send" at bounding box center [1375, 552] width 85 height 34
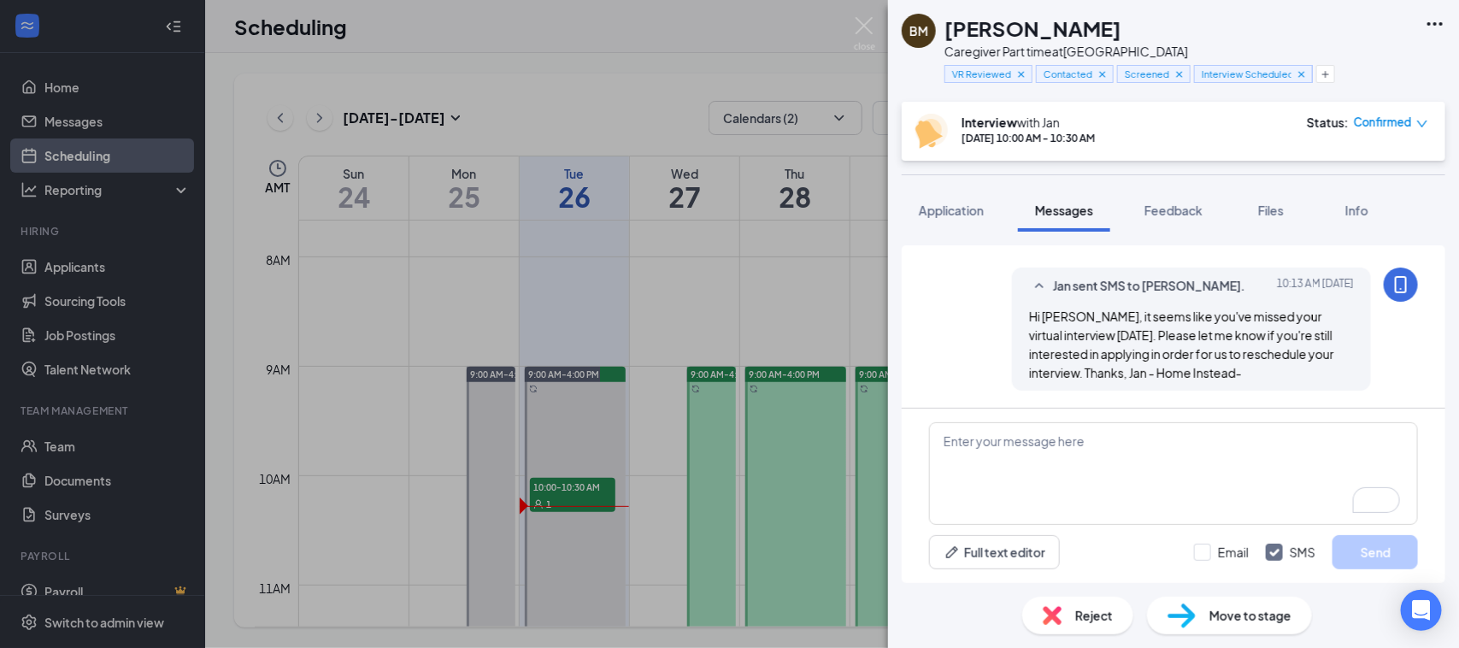
scroll to position [1682, 0]
click at [1172, 205] on span "Feedback" at bounding box center [1174, 210] width 58 height 15
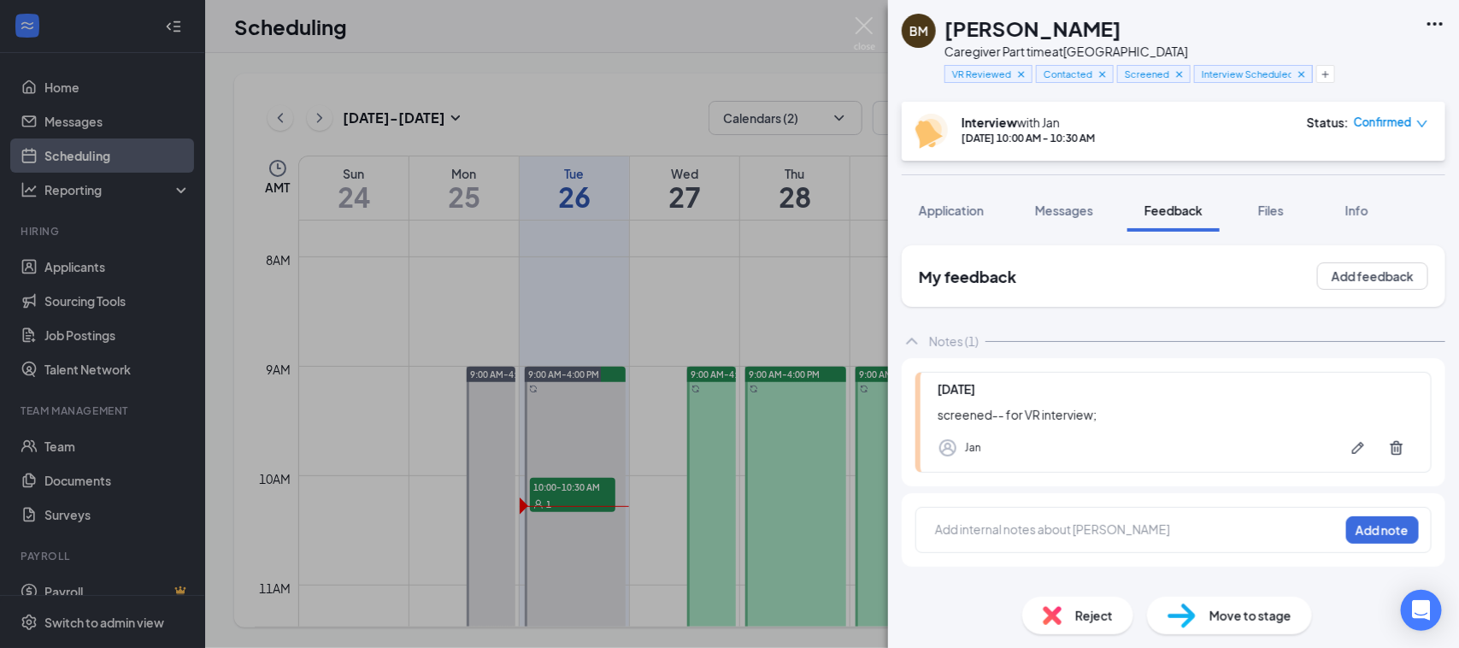
click at [1013, 532] on div at bounding box center [1137, 530] width 403 height 18
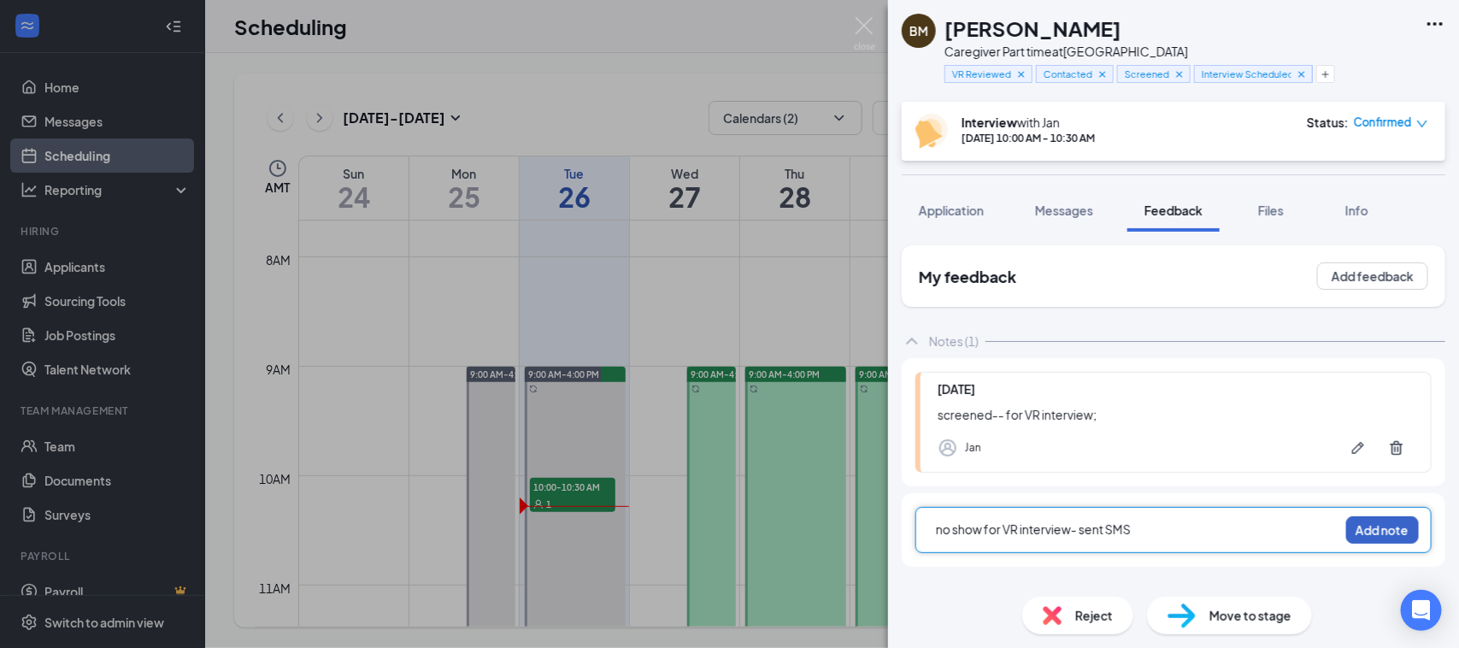
click at [1383, 530] on button "Add note" at bounding box center [1383, 529] width 73 height 27
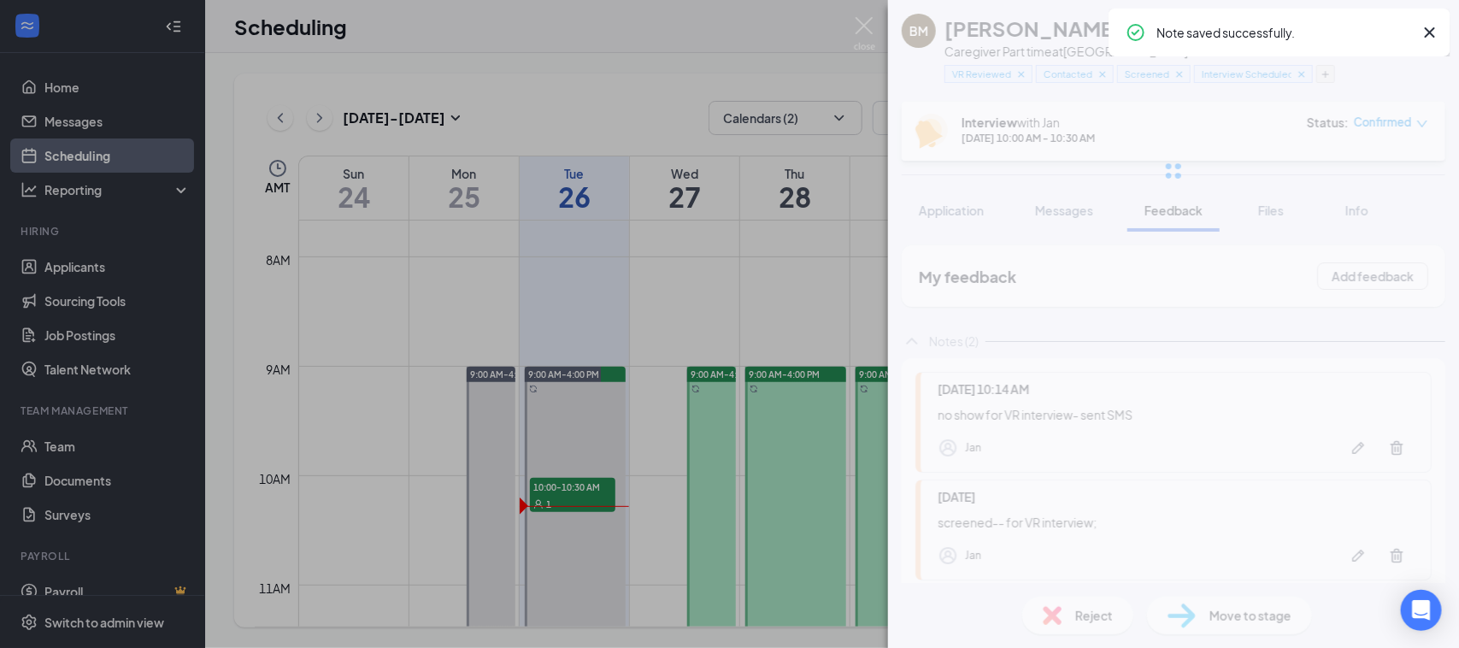
click at [1331, 70] on div at bounding box center [1173, 171] width 571 height 342
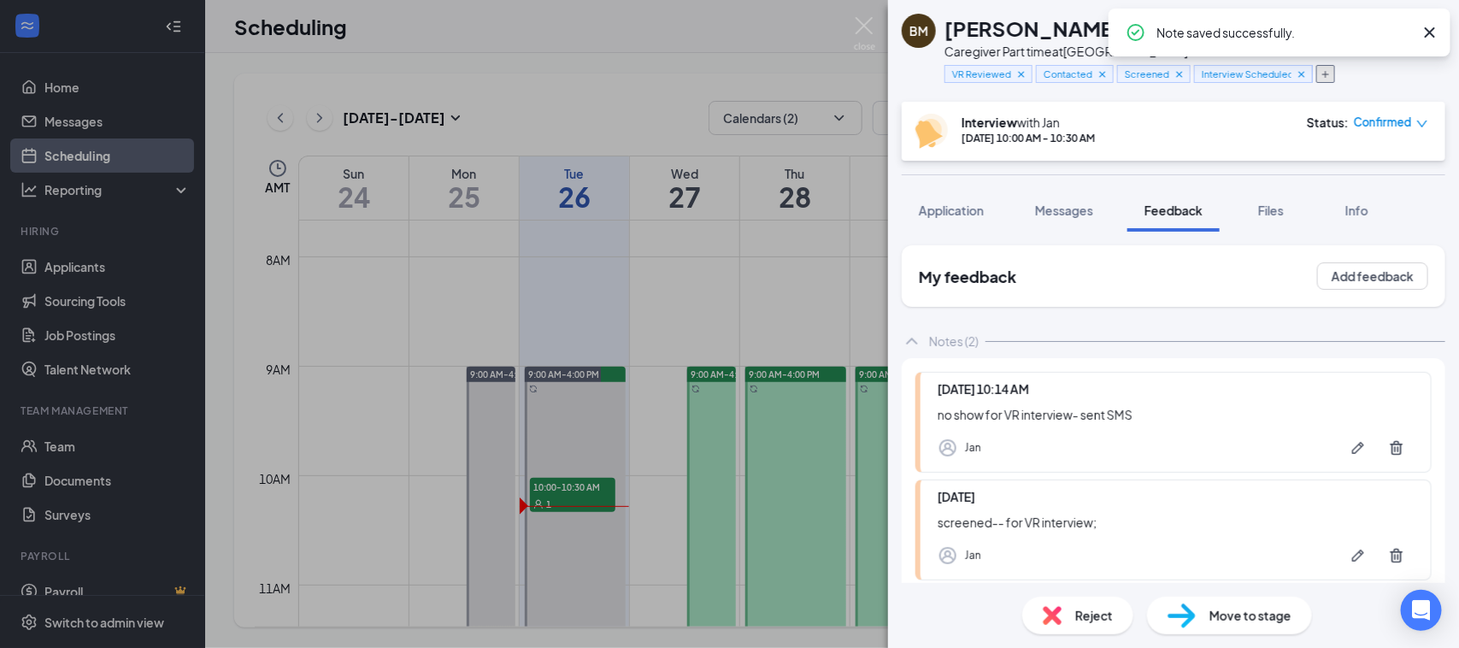
click at [1331, 73] on icon "Plus" at bounding box center [1326, 74] width 10 height 10
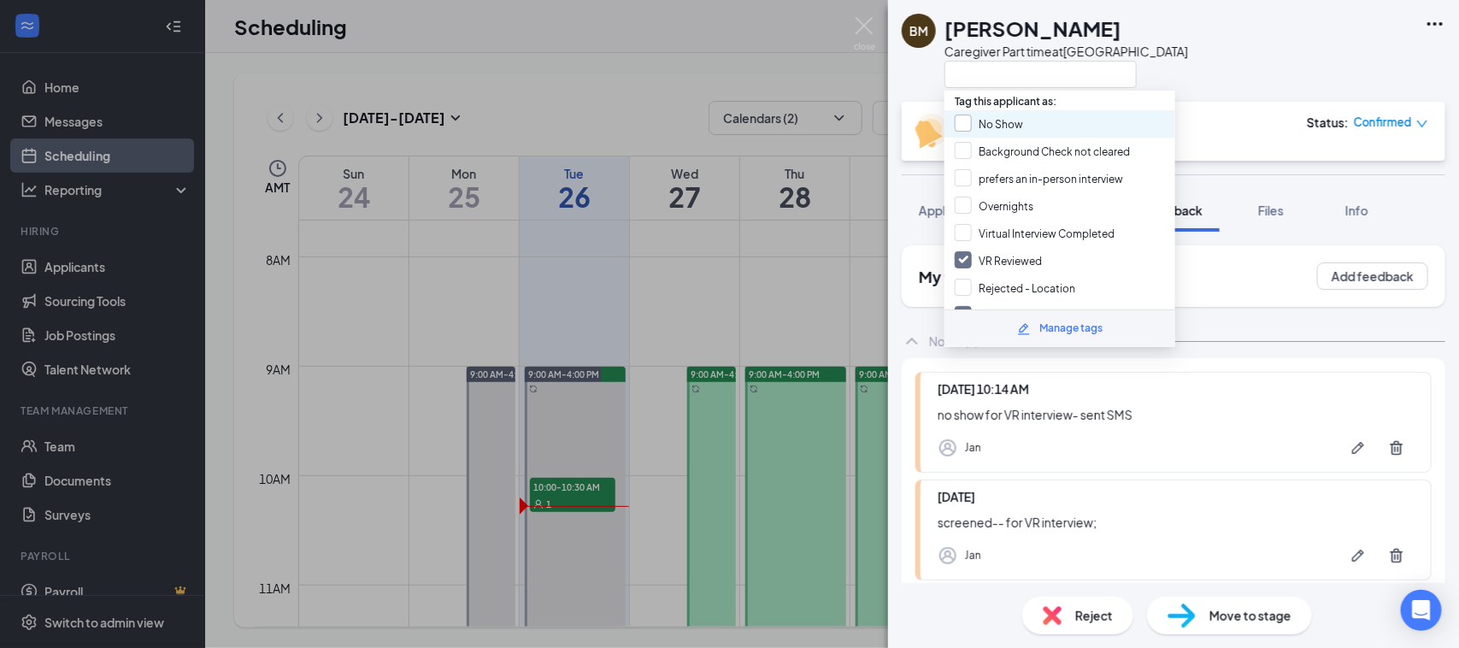
click at [1005, 117] on input "No Show" at bounding box center [989, 124] width 68 height 19
checkbox input "true"
click at [1258, 30] on div "BM Blanca Melendez Caregiver Part time at Spring Hill" at bounding box center [1173, 51] width 571 height 102
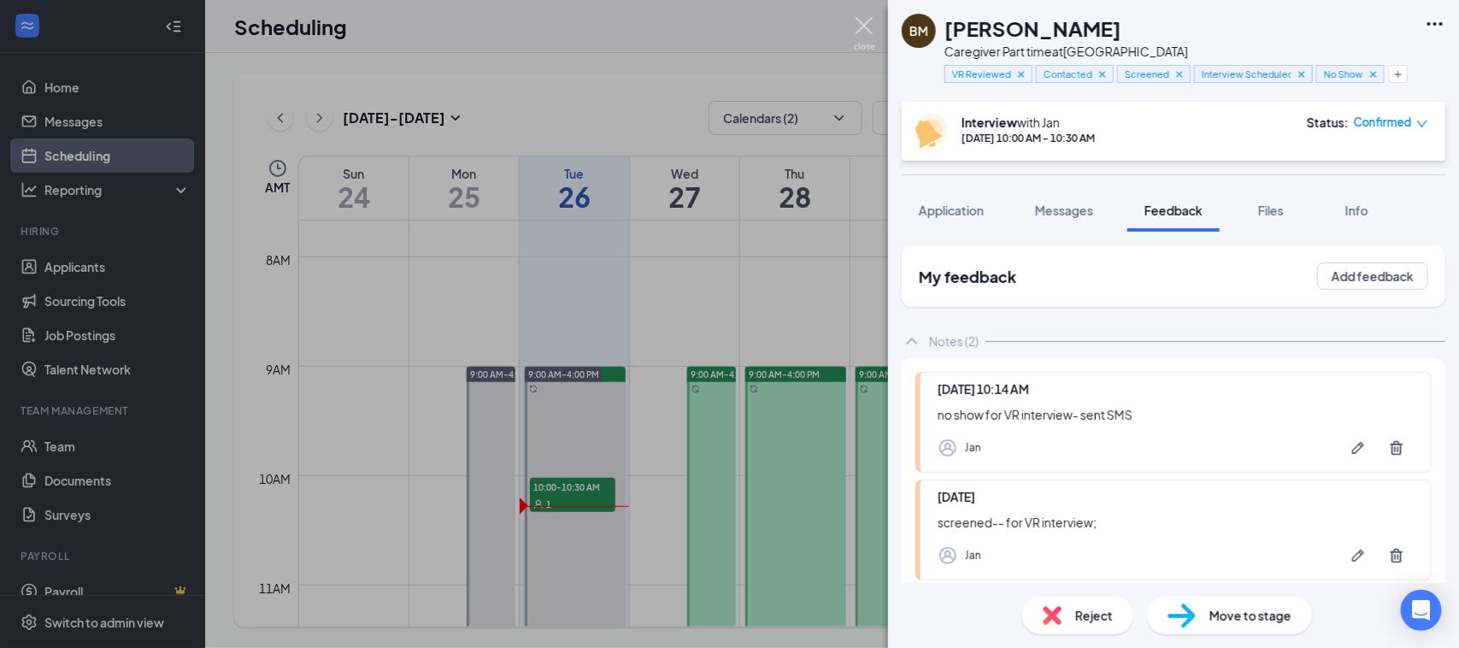
click at [860, 27] on img at bounding box center [864, 33] width 21 height 33
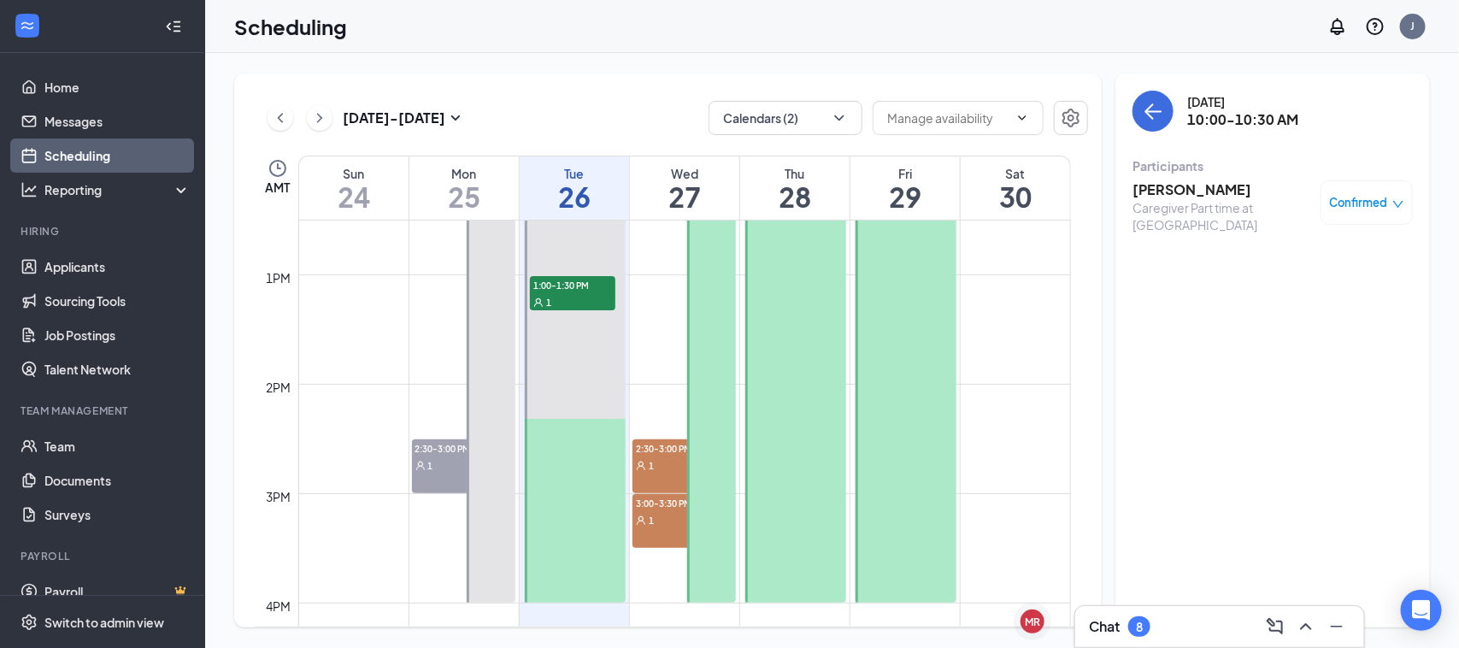
scroll to position [1374, 0]
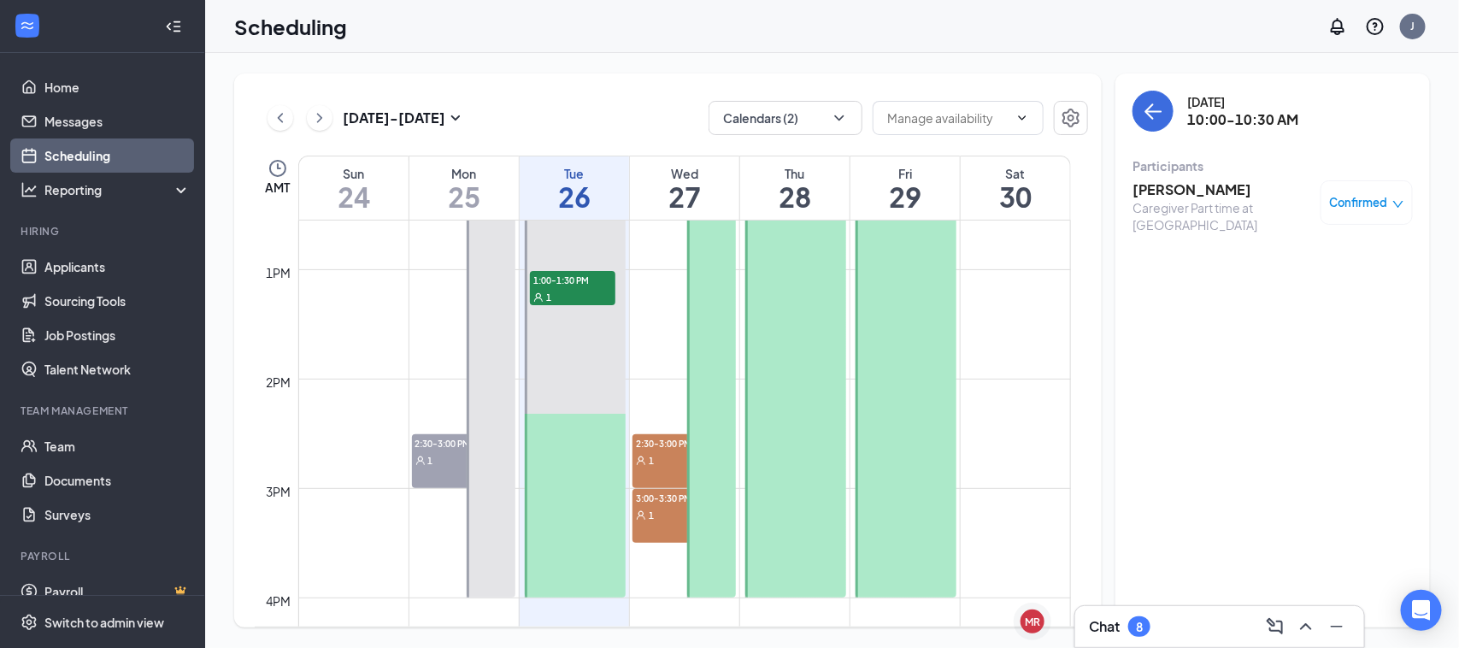
click at [654, 498] on span "3:00-3:30 PM" at bounding box center [675, 497] width 85 height 17
click at [669, 446] on span "2:30-3:00 PM" at bounding box center [675, 442] width 85 height 17
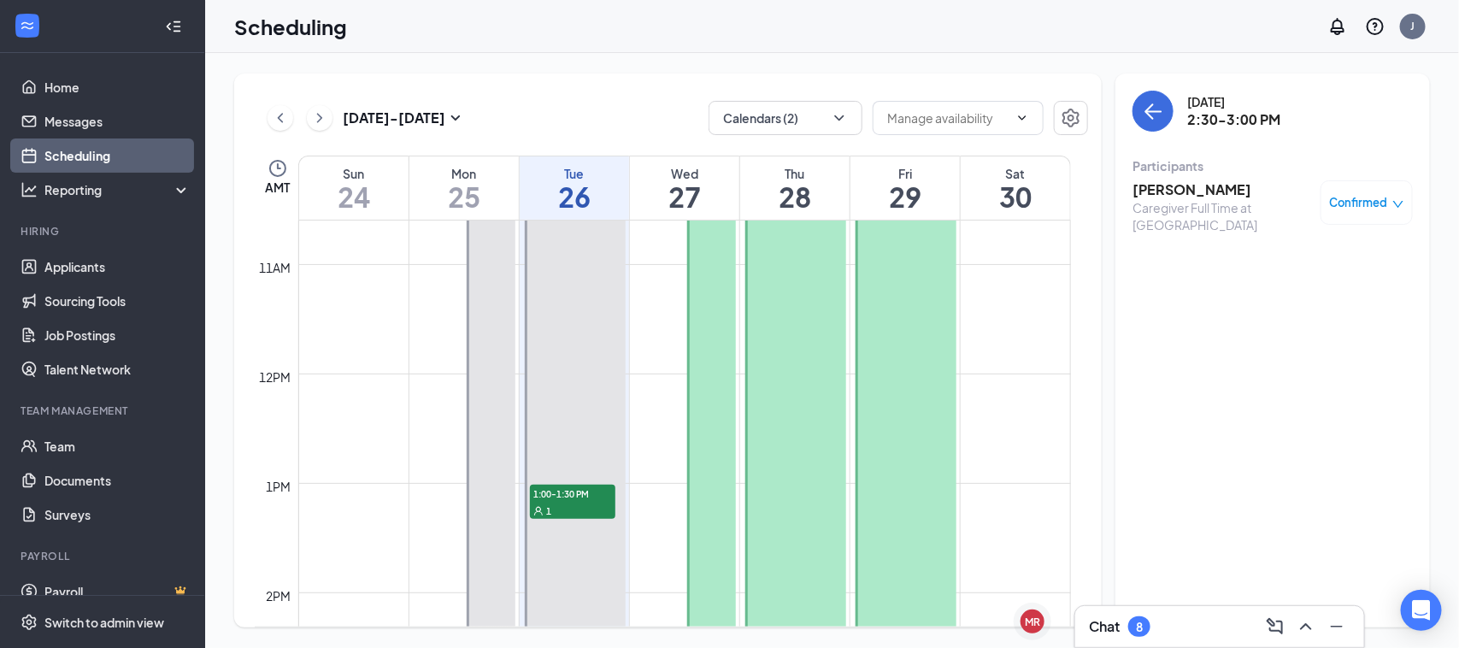
scroll to position [1481, 0]
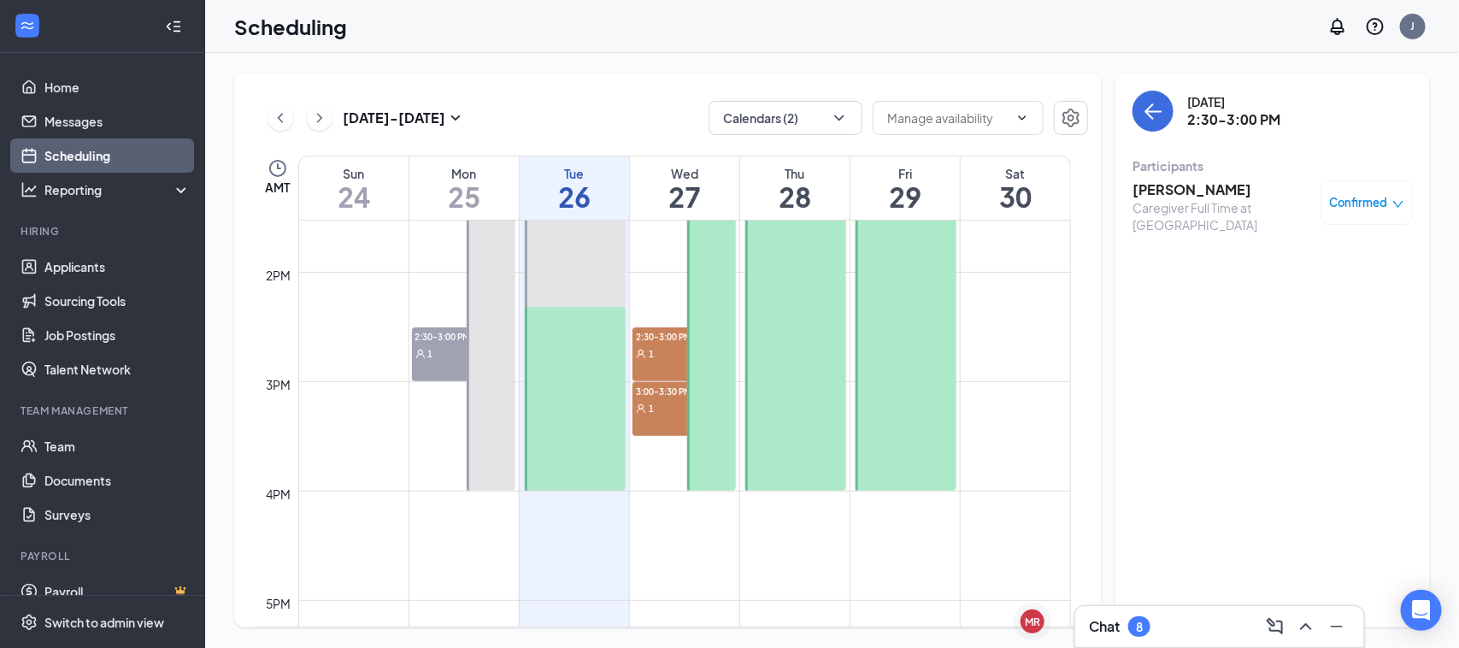
click at [663, 404] on div "1" at bounding box center [675, 407] width 85 height 17
click at [678, 334] on span "2:30-3:00 PM" at bounding box center [675, 335] width 85 height 17
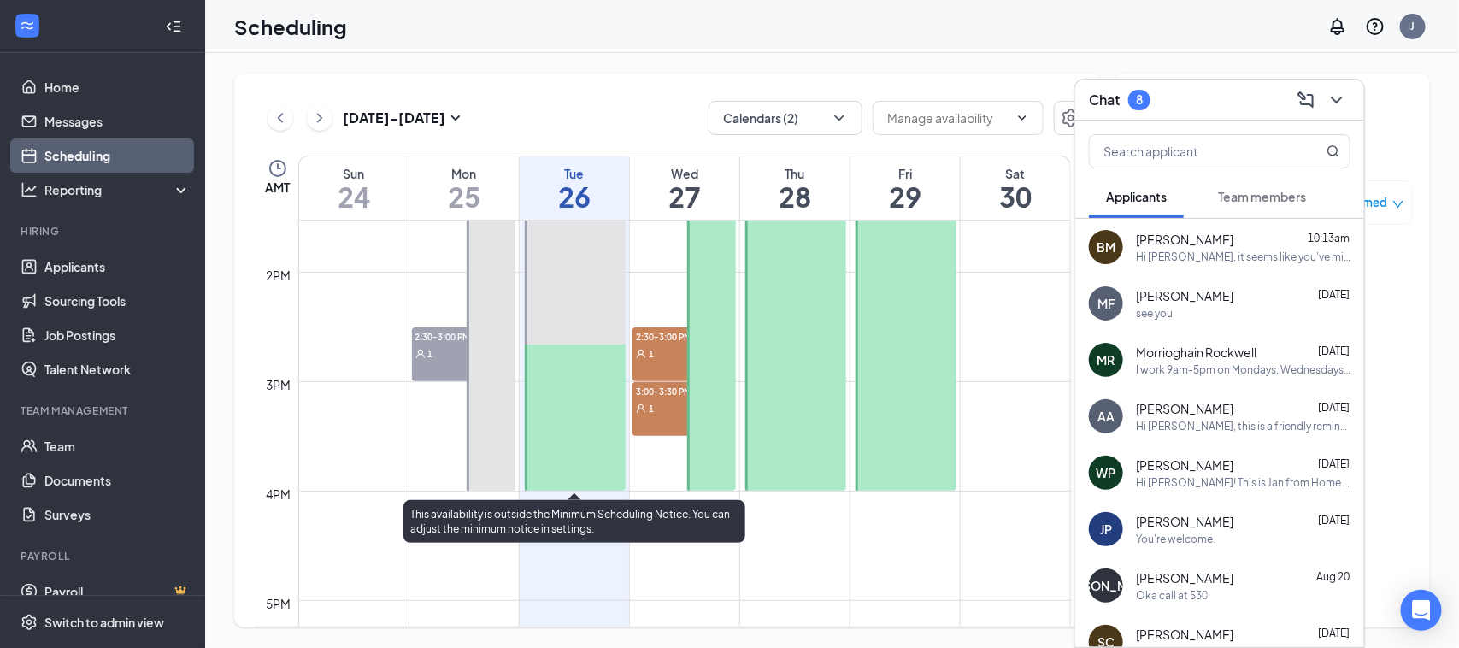
scroll to position [1267, 0]
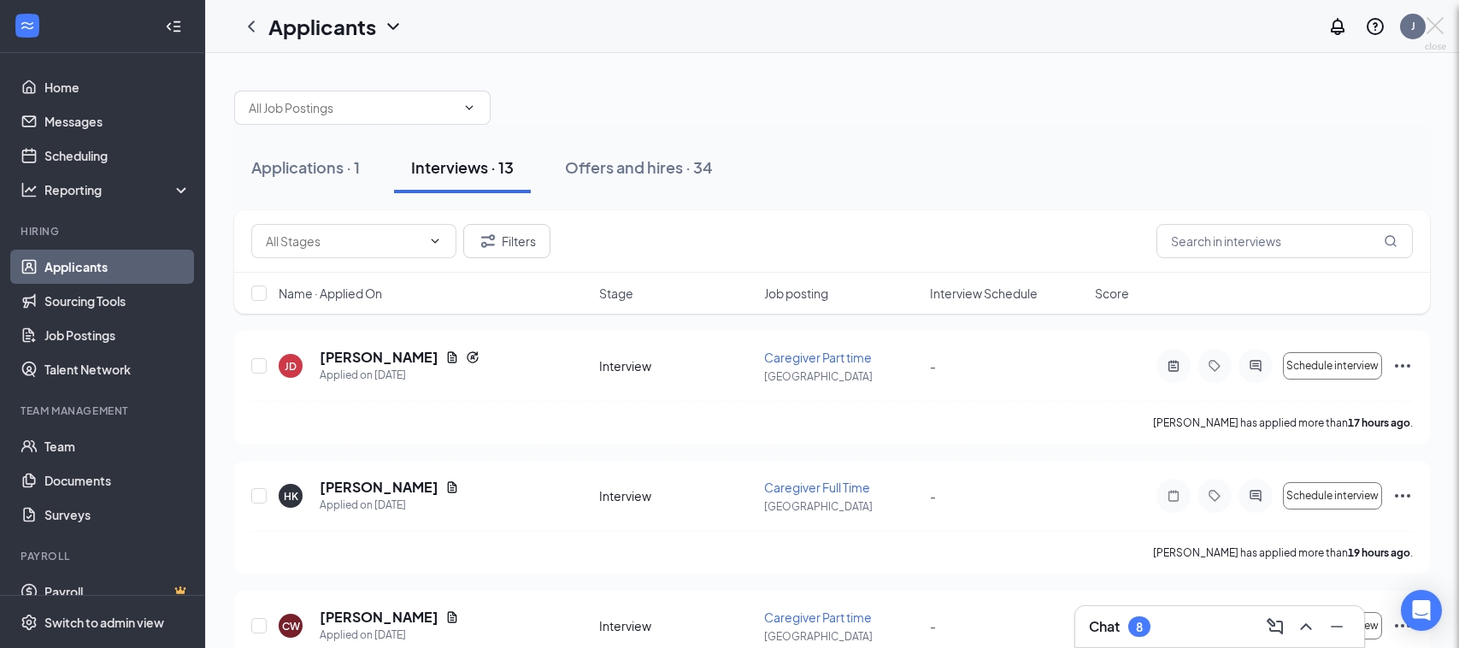
click at [1121, 626] on div "BM Blanca Melendez Caregiver Part time at Spring Hill VR Reviewed Contacted Scr…" at bounding box center [729, 324] width 1459 height 648
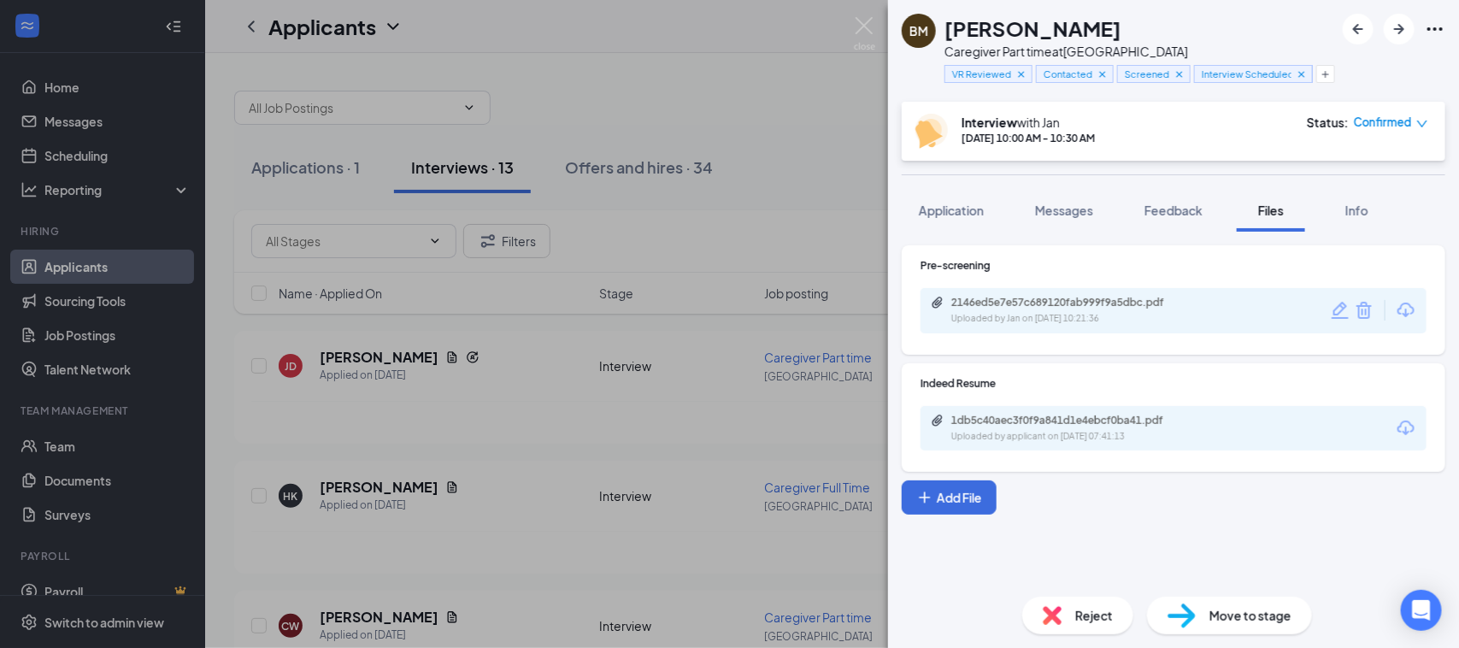
click at [1077, 215] on div "Filters" at bounding box center [832, 241] width 1196 height 62
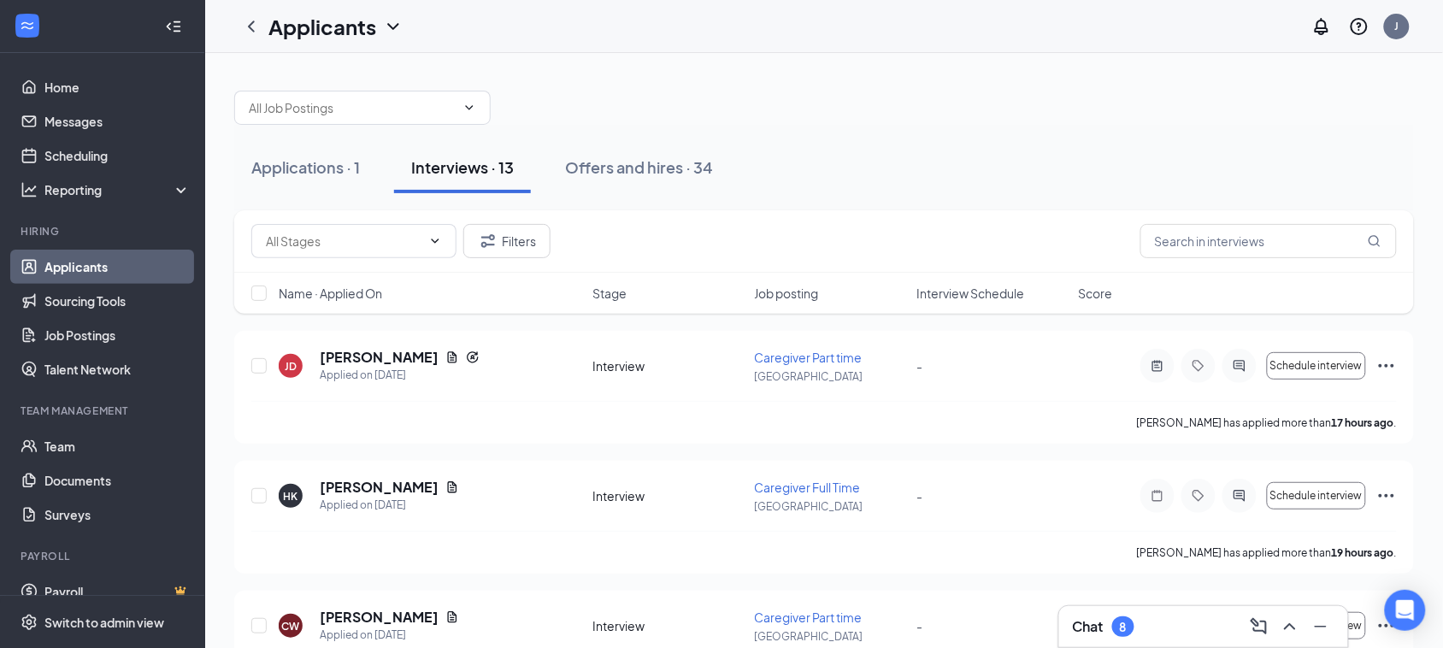
click at [1100, 628] on h3 "Chat" at bounding box center [1088, 626] width 31 height 19
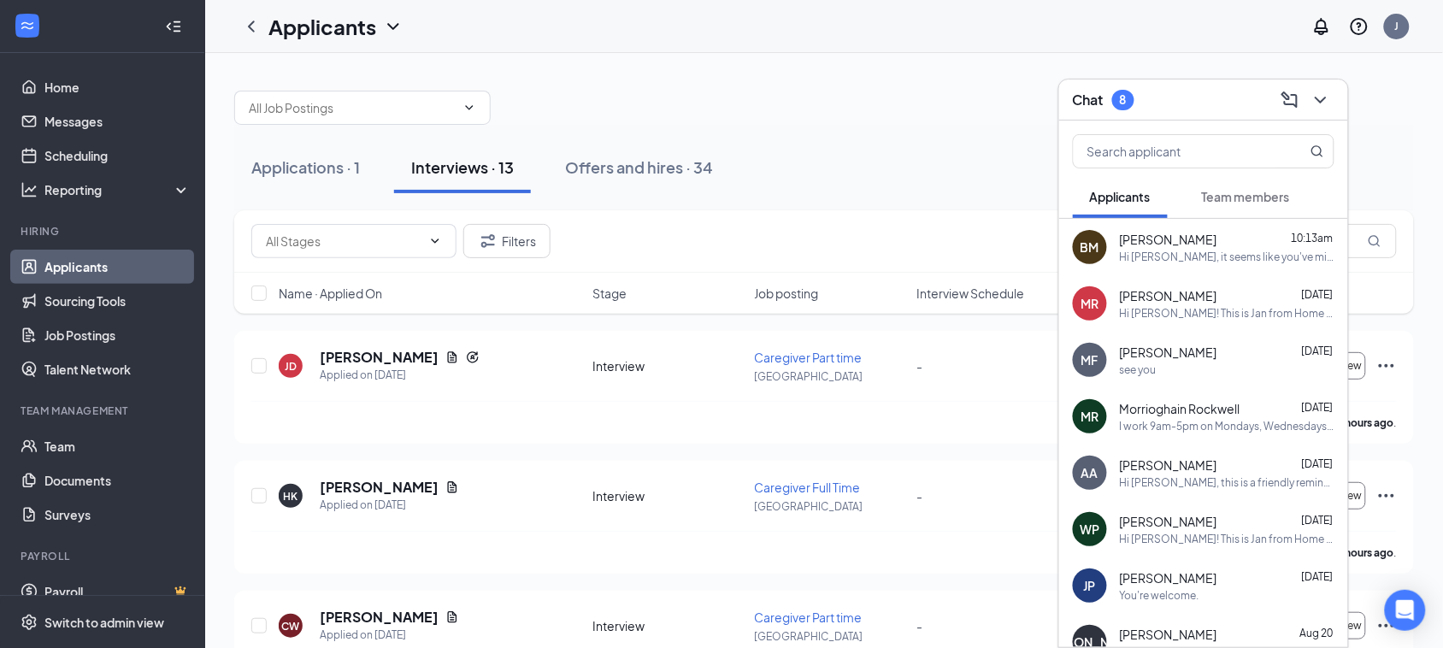
click at [1212, 261] on div "Hi [PERSON_NAME], it seems like you've missed your virtual interview [DATE]. Pl…" at bounding box center [1227, 257] width 215 height 15
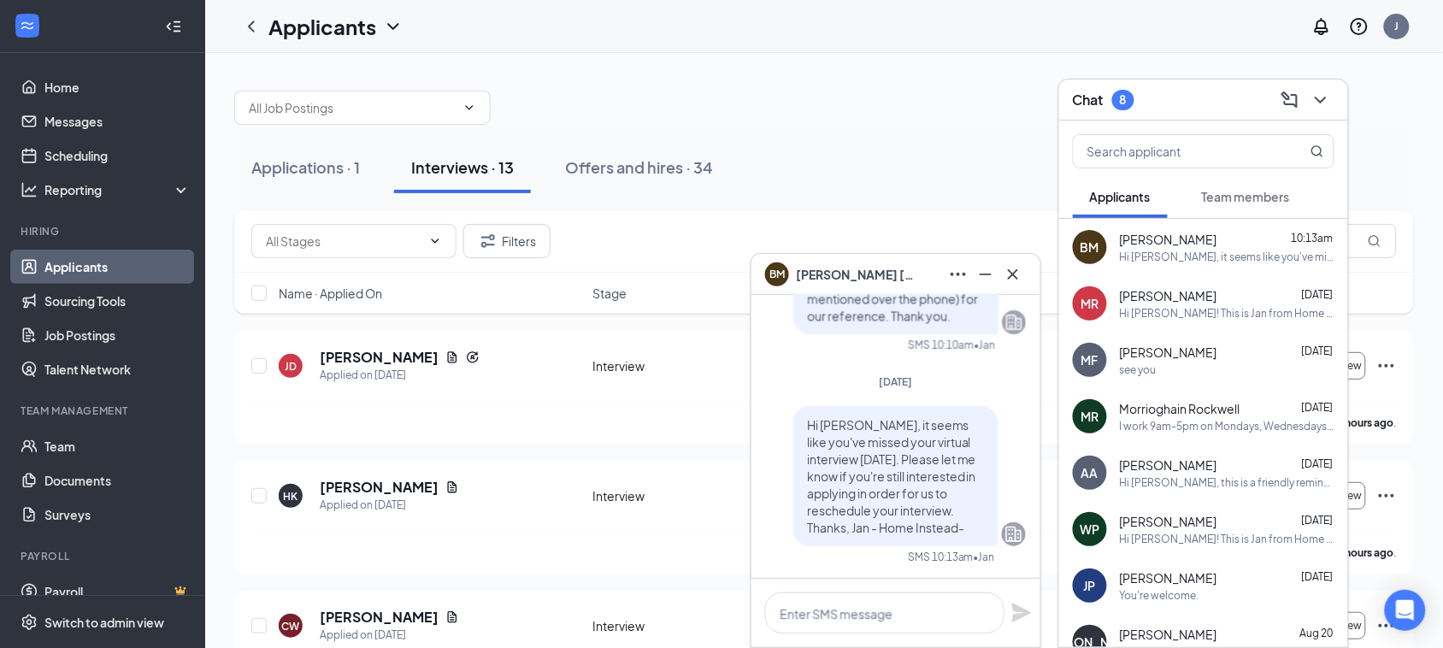
click at [1210, 319] on div "Hi [PERSON_NAME]! This is Jan from Home Instead. We received your caregiver app…" at bounding box center [1227, 313] width 215 height 15
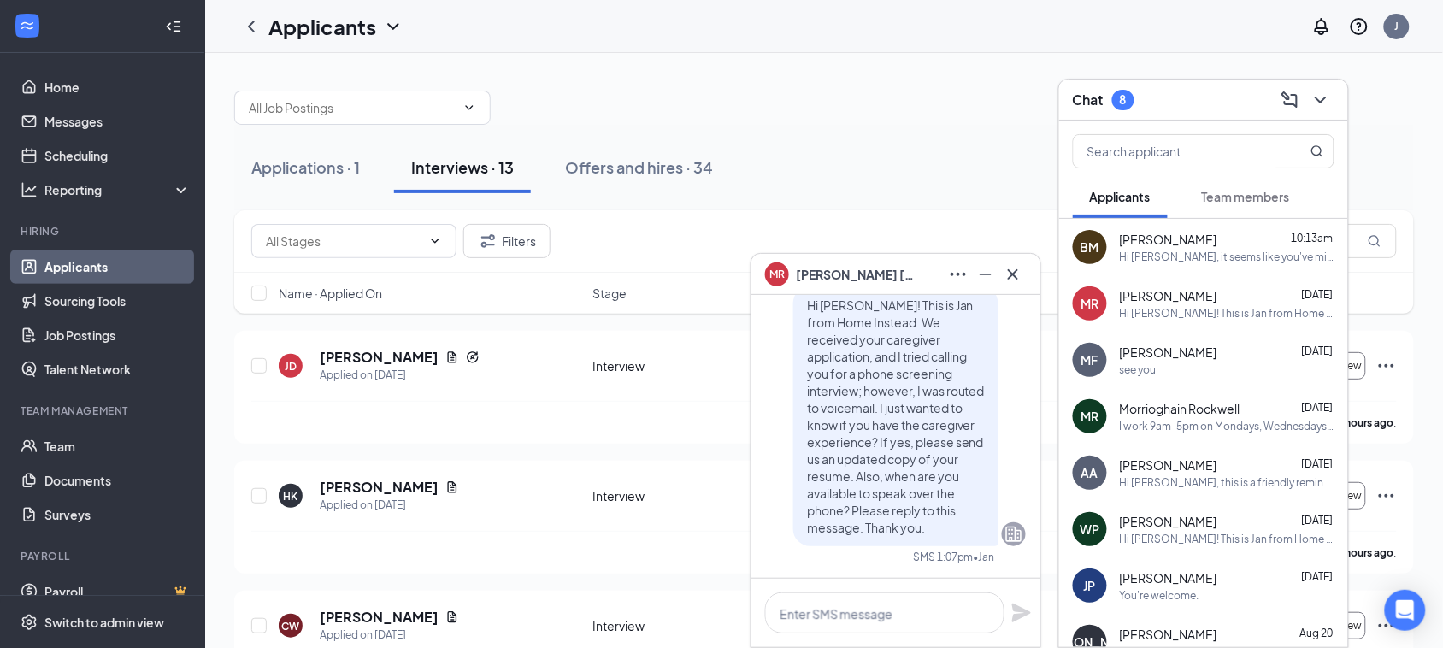
click at [1028, 257] on div "MR Marcus Rogers" at bounding box center [895, 274] width 289 height 41
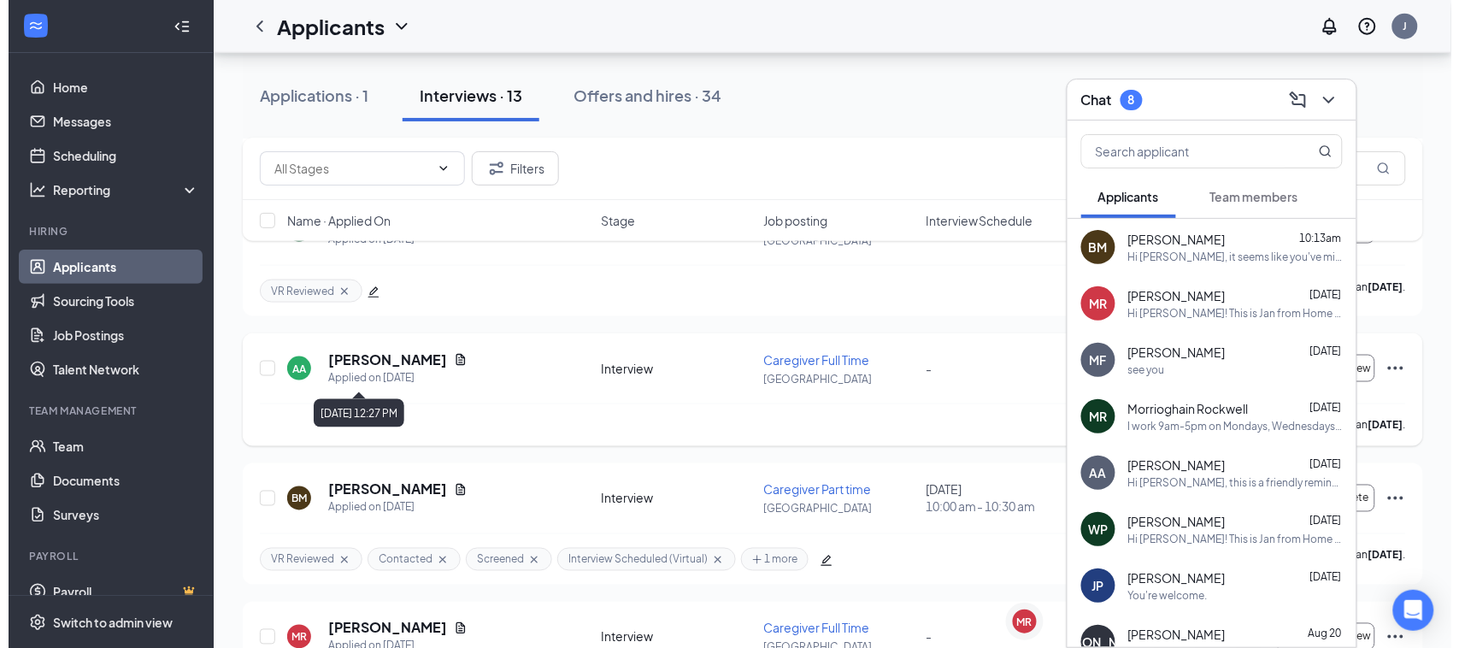
scroll to position [855, 0]
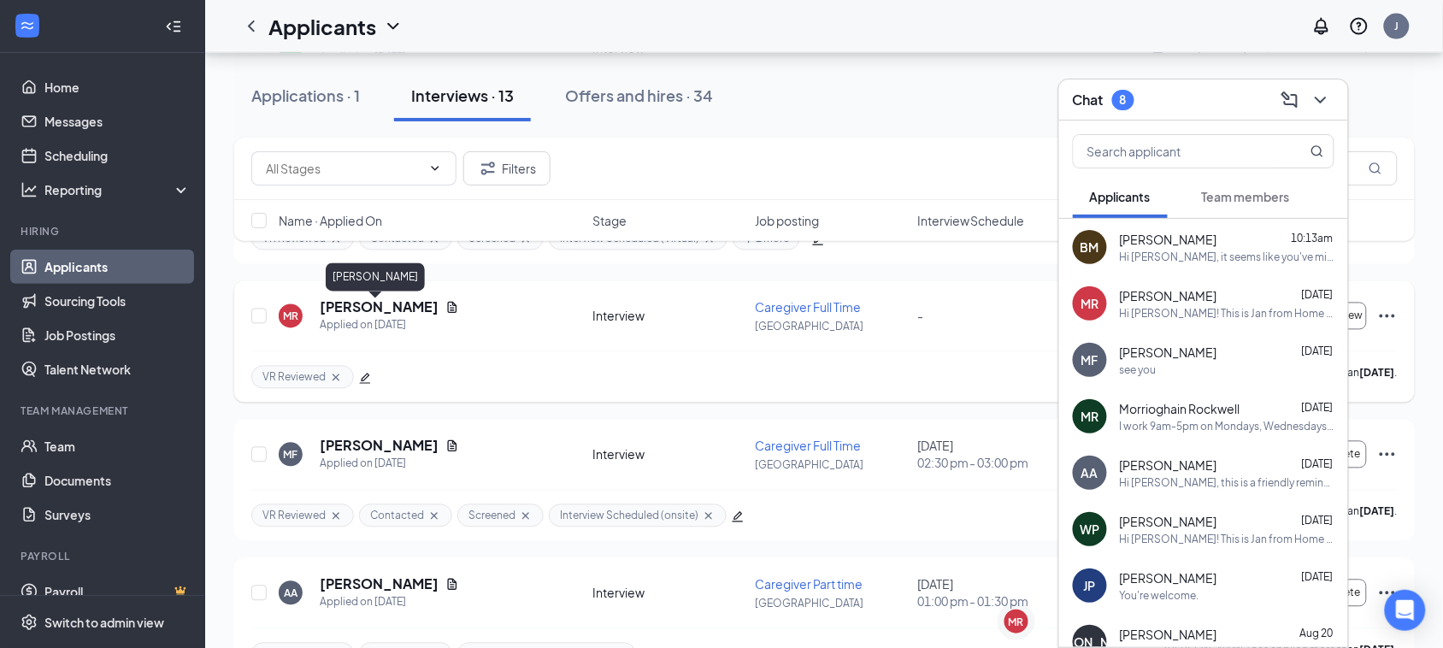
click at [404, 312] on h5 "Marcus Rogers" at bounding box center [379, 307] width 119 height 19
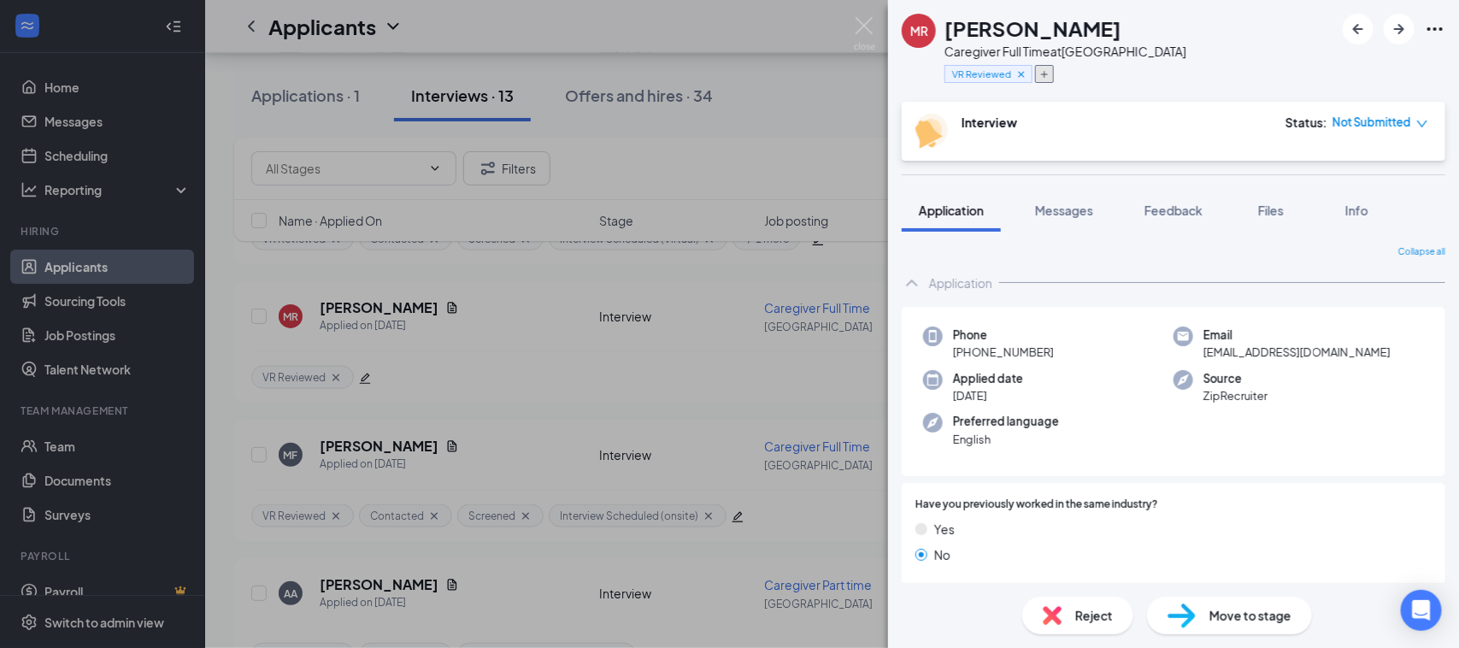
click at [1047, 70] on icon "Plus" at bounding box center [1045, 74] width 10 height 10
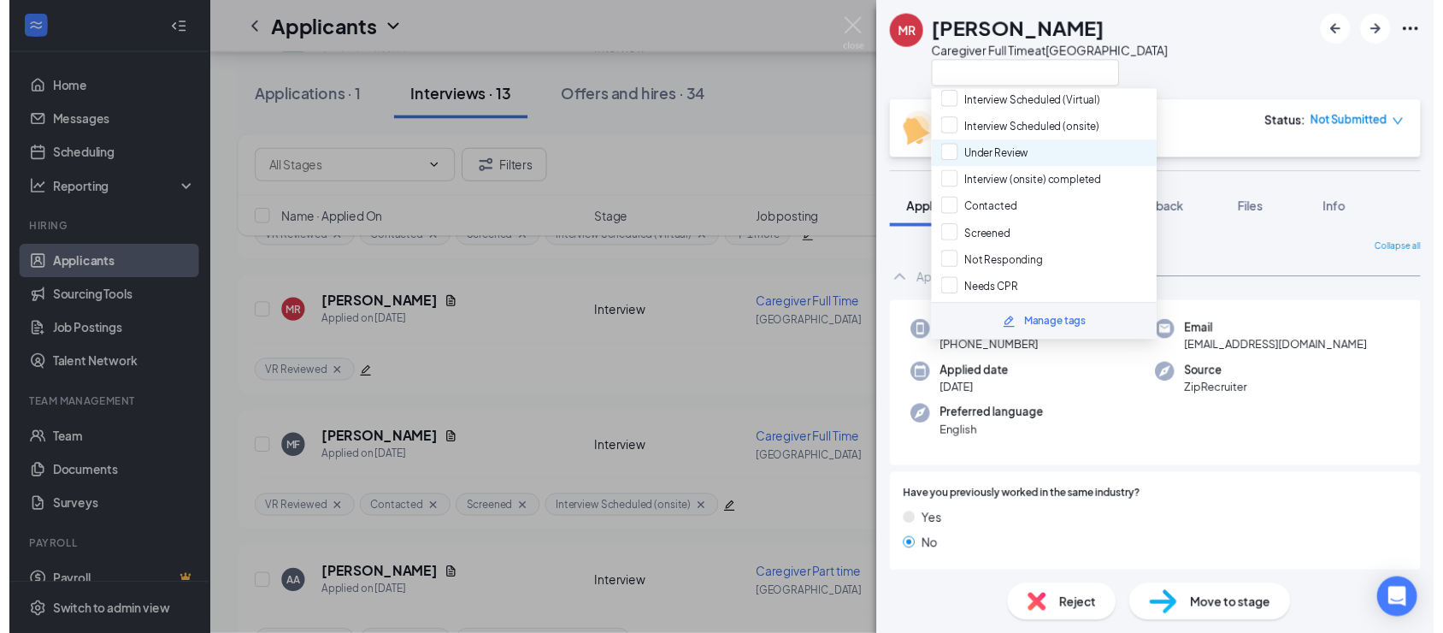
scroll to position [321, 0]
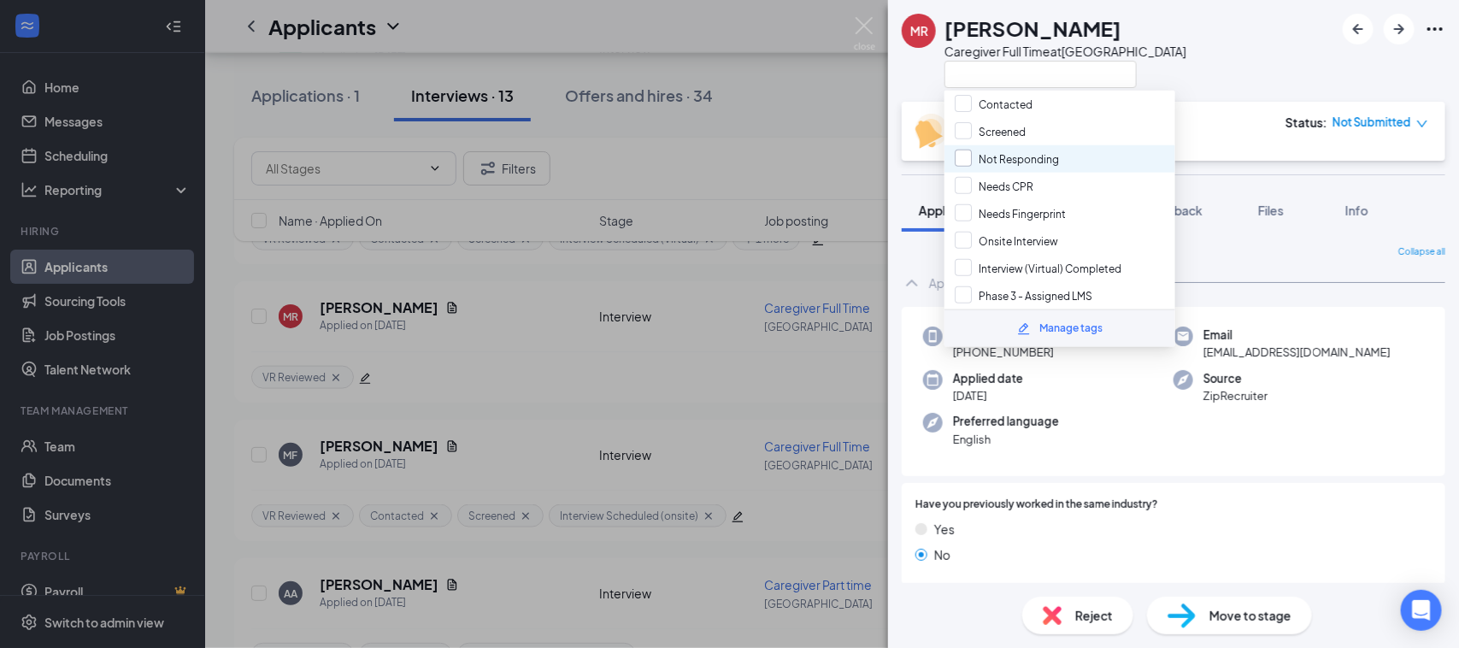
click at [1014, 150] on input "Not Responding" at bounding box center [1007, 159] width 104 height 19
checkbox input "true"
click at [1208, 47] on div "MR Marcus Rogers Caregiver Full Time at Spring Hill" at bounding box center [1173, 51] width 571 height 102
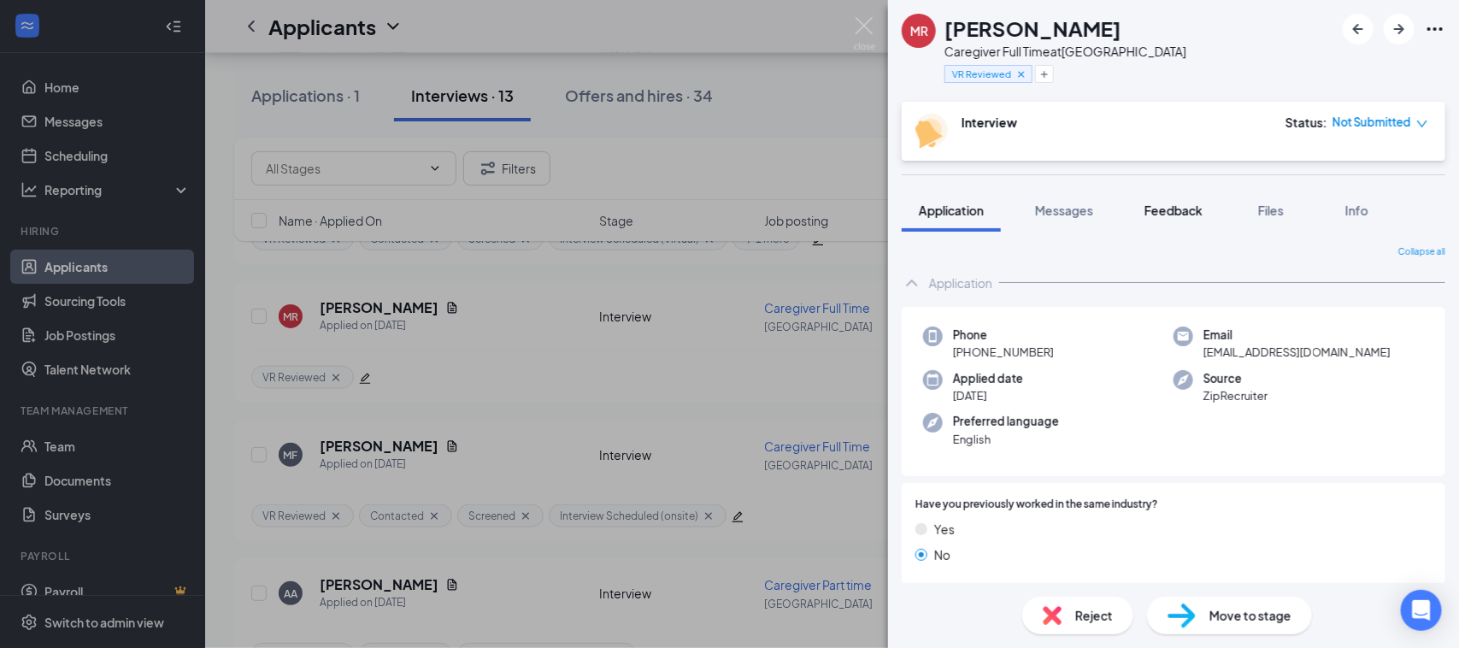
click at [1190, 215] on span "Feedback" at bounding box center [1174, 210] width 58 height 15
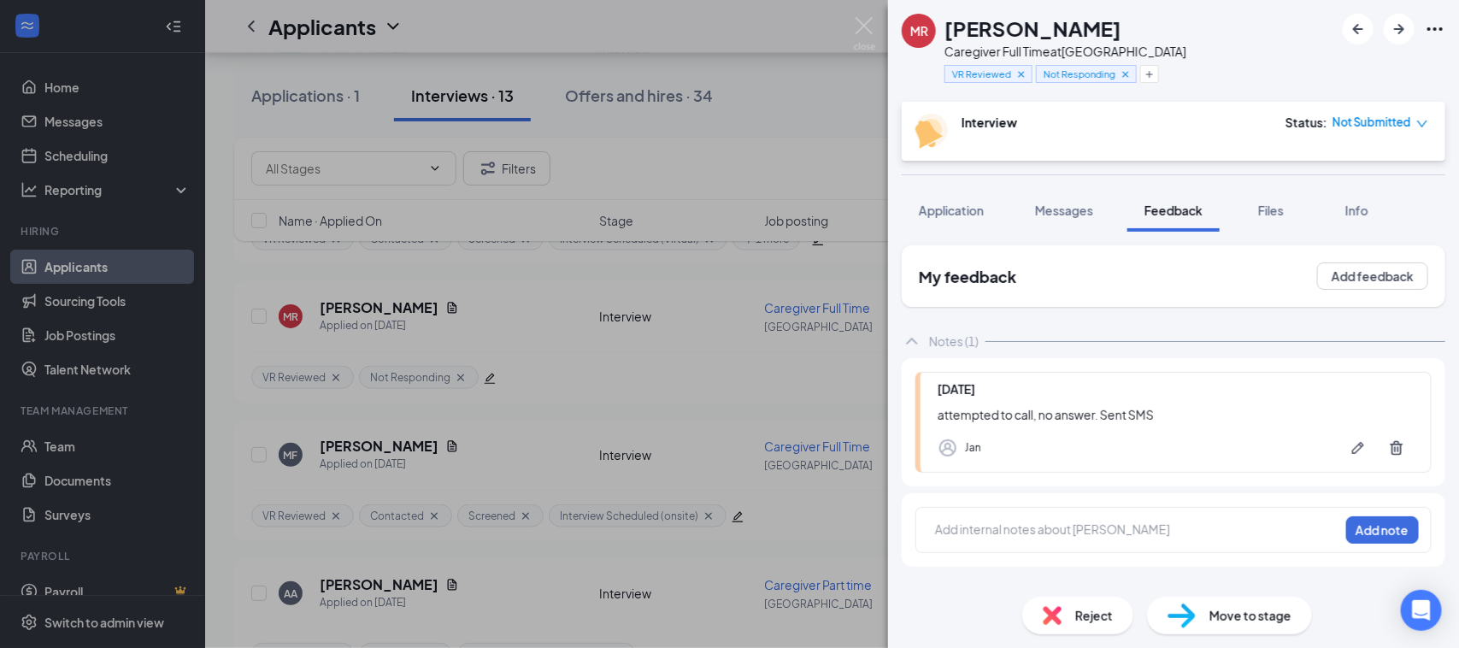
click at [1078, 604] on div "Reject" at bounding box center [1077, 616] width 111 height 38
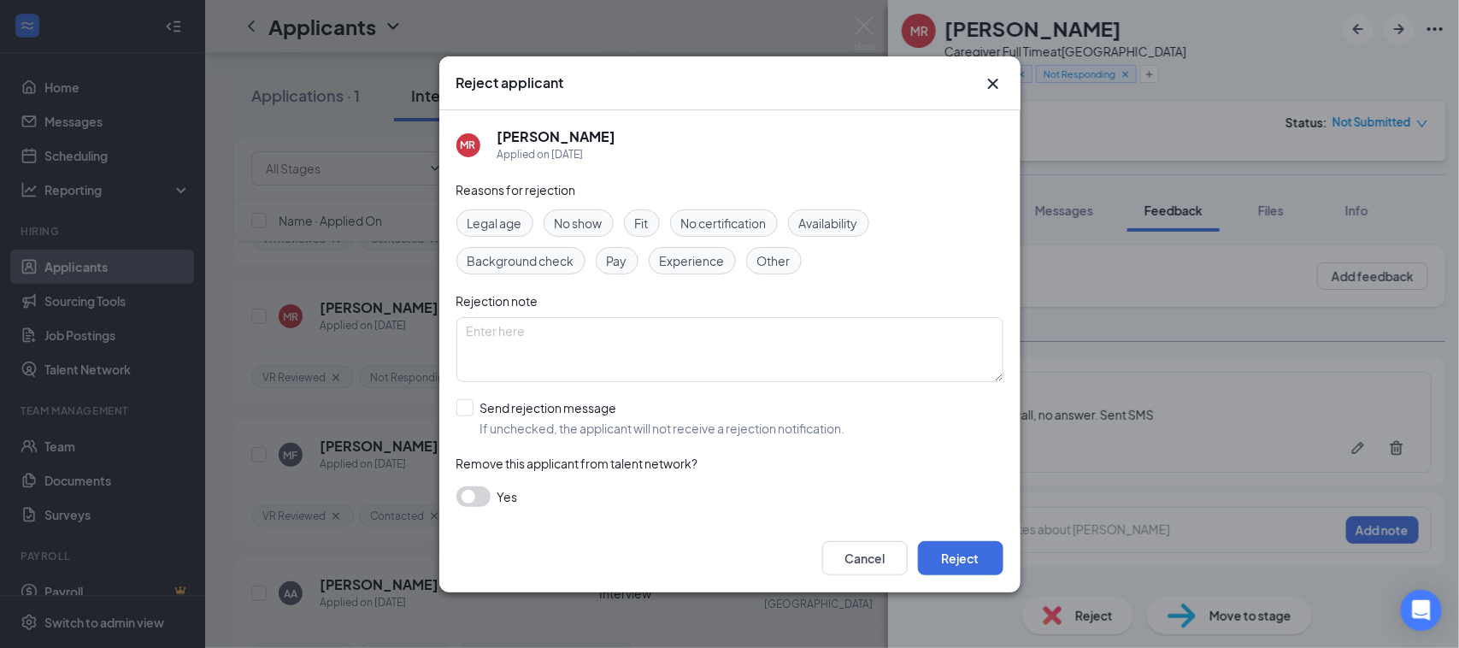
click at [778, 256] on span "Other" at bounding box center [773, 260] width 33 height 19
click at [467, 407] on input "Send rejection message If unchecked, the applicant will not receive a rejection…" at bounding box center [651, 418] width 389 height 38
checkbox input "true"
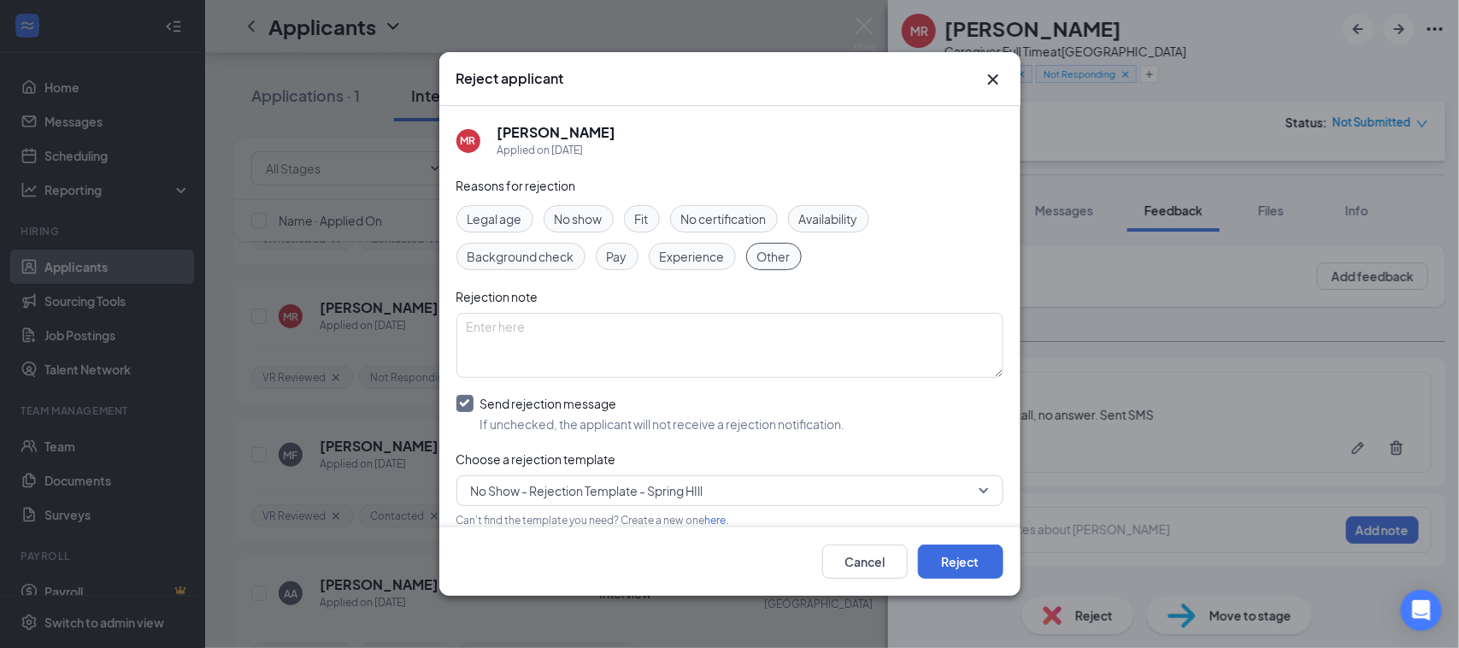
click at [483, 488] on span "No Show - Rejection Template - Spring HIll" at bounding box center [587, 491] width 233 height 26
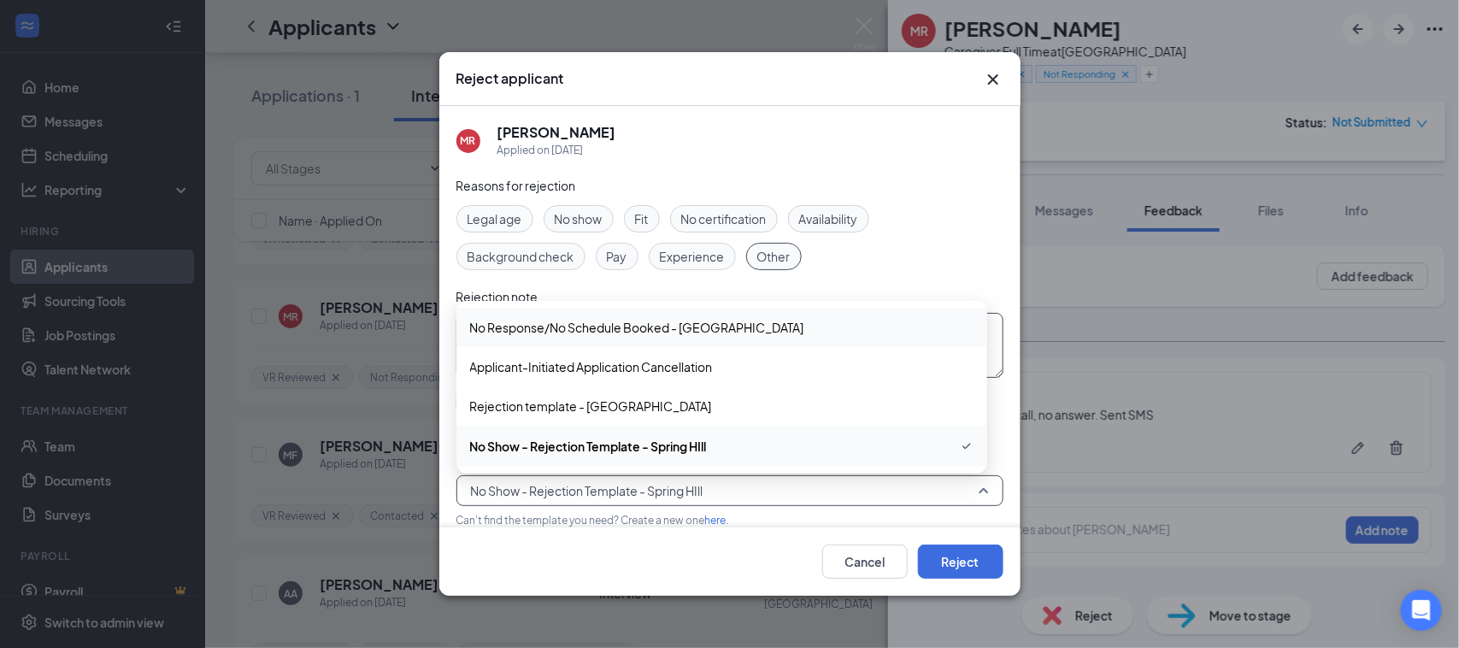
click at [614, 331] on span "No Response/No Schedule Booked - Spring Hill" at bounding box center [637, 327] width 334 height 19
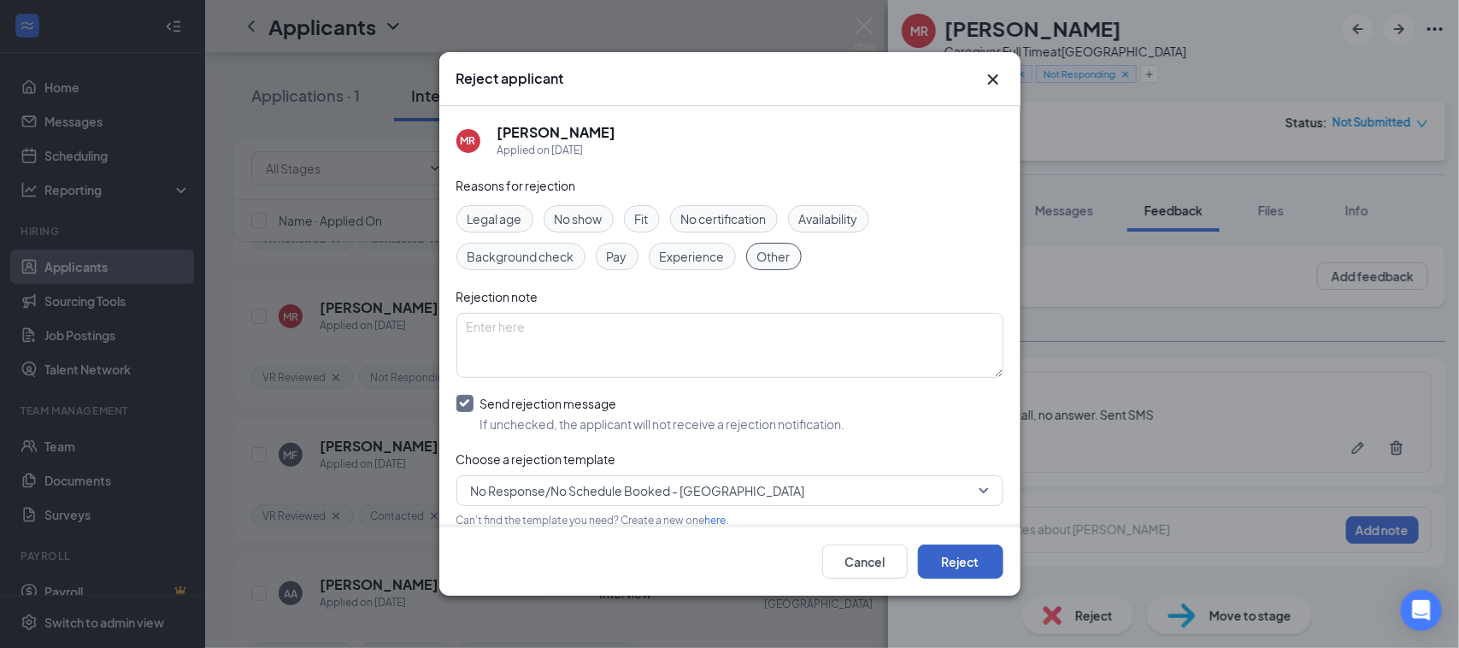
click at [973, 567] on button "Reject" at bounding box center [960, 562] width 85 height 34
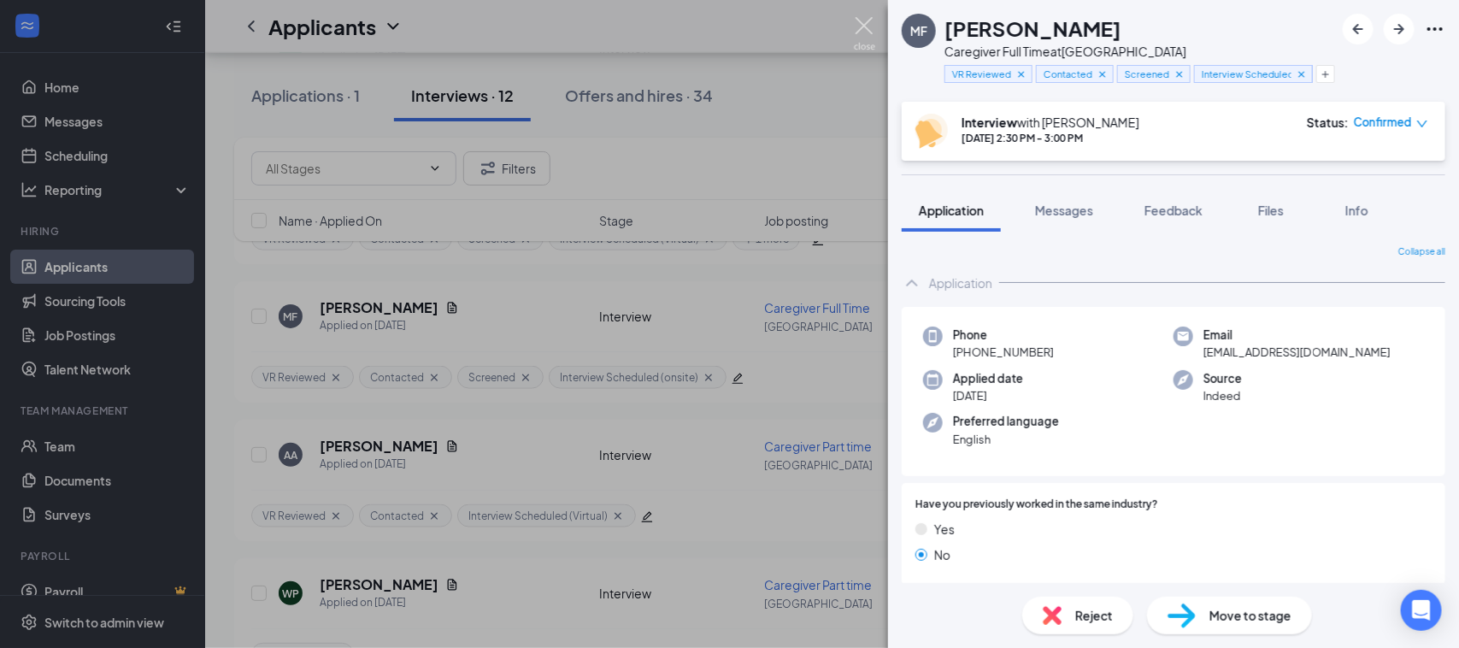
click at [864, 22] on img at bounding box center [864, 33] width 21 height 33
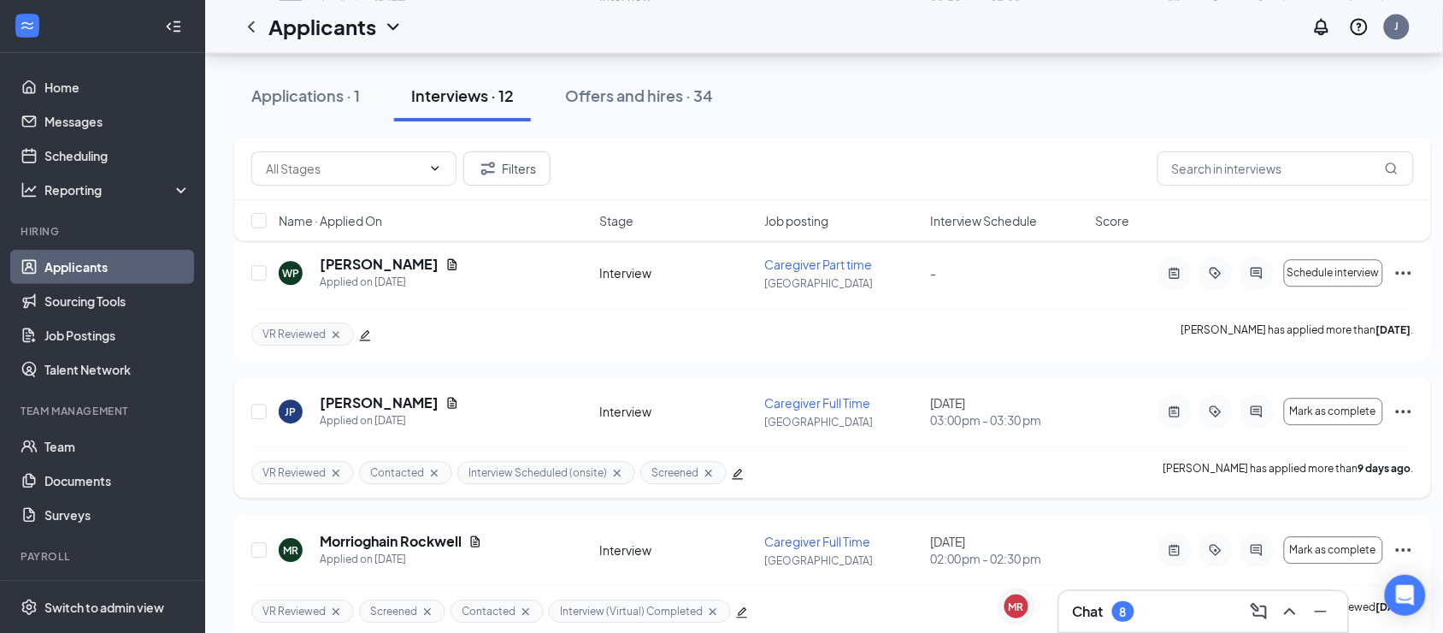
scroll to position [641, 0]
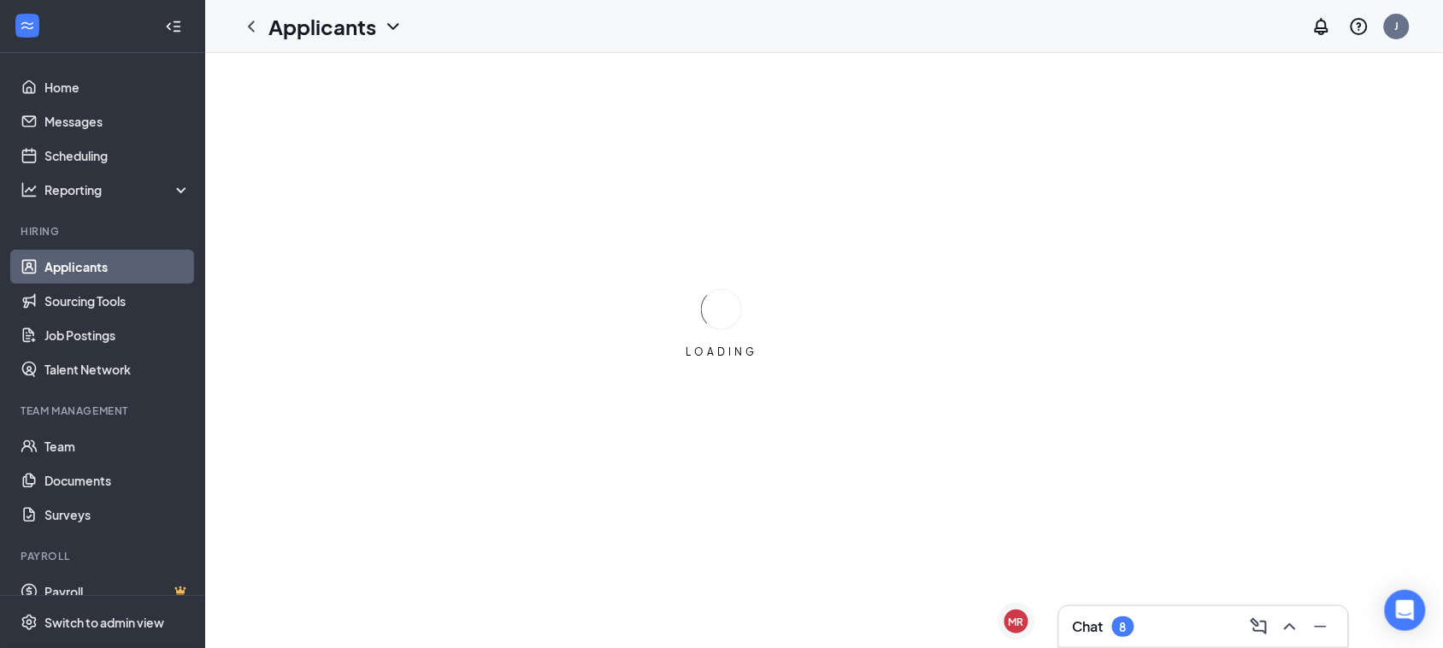
click at [1097, 625] on h3 "Chat" at bounding box center [1088, 626] width 31 height 19
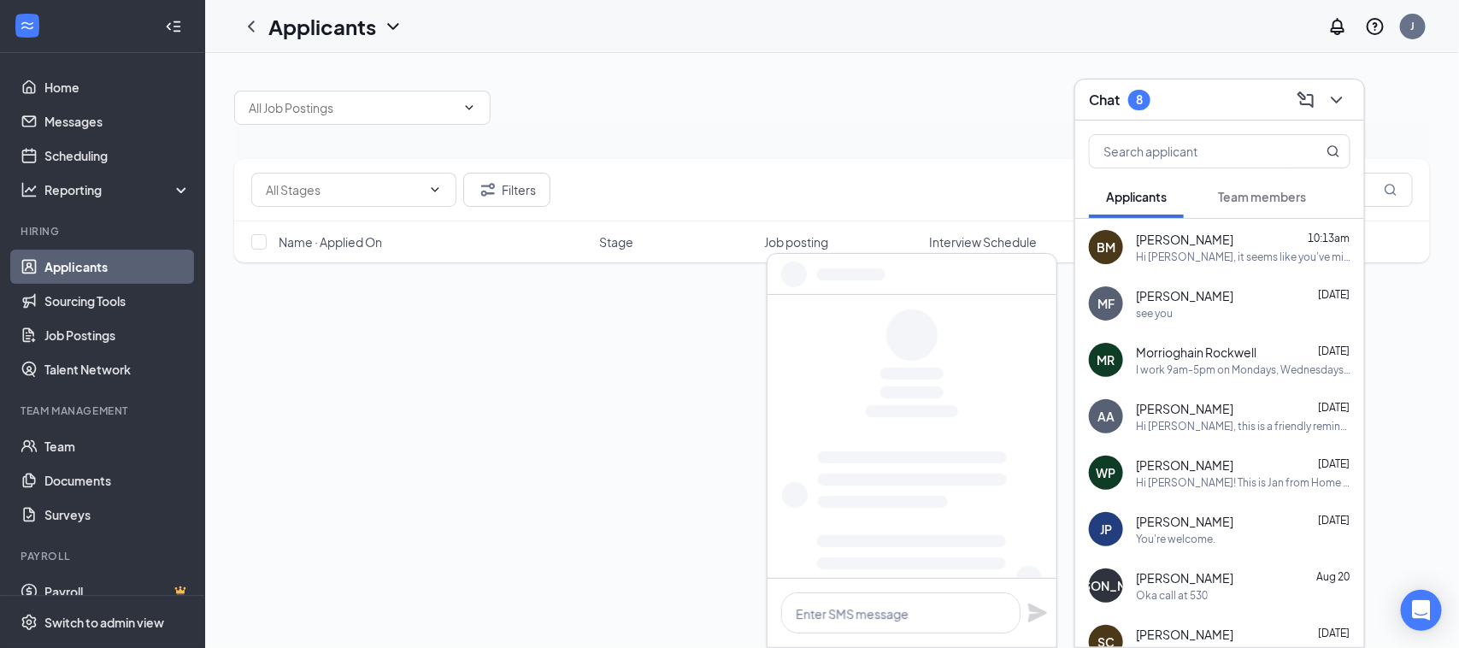
click at [1219, 248] on div "[PERSON_NAME] 10:13am Hi [PERSON_NAME], it seems like you've missed your virtua…" at bounding box center [1243, 247] width 215 height 33
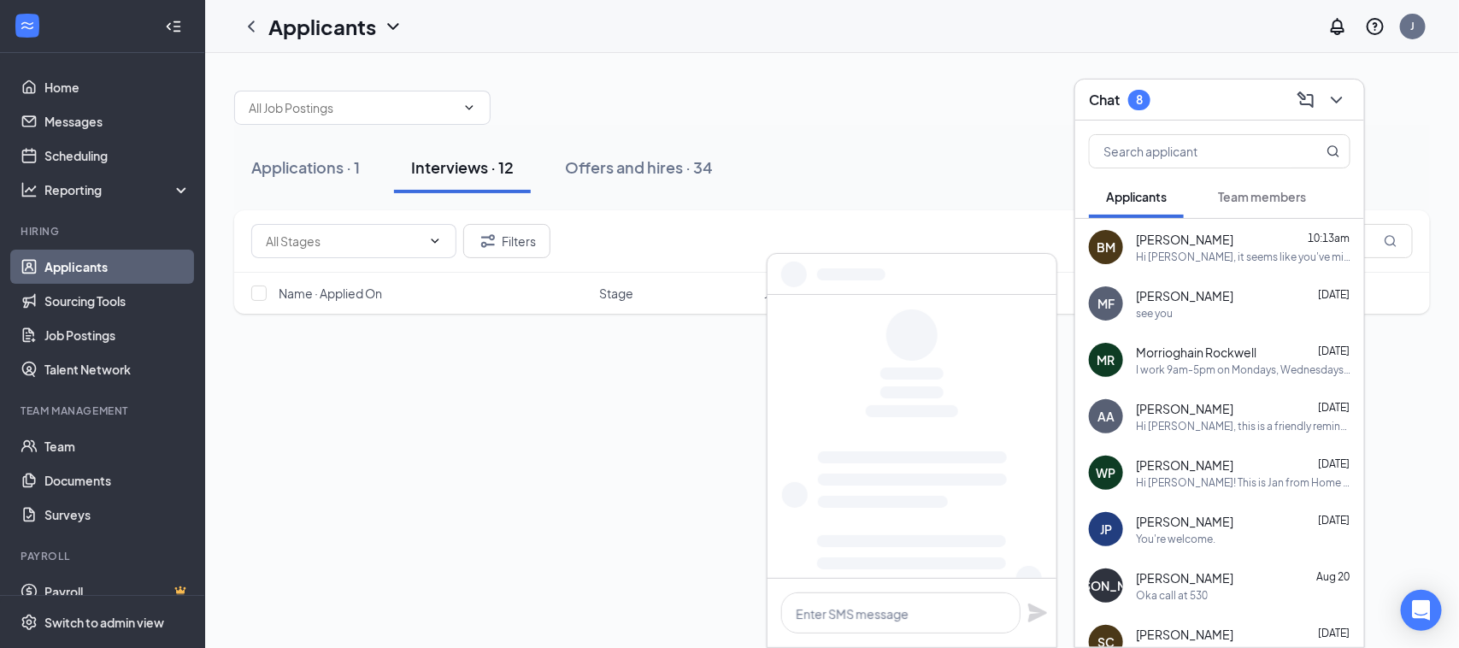
drag, startPoint x: 1219, startPoint y: 248, endPoint x: 1211, endPoint y: 249, distance: 8.6
click at [1217, 248] on div "[PERSON_NAME] 10:13am Hi [PERSON_NAME], it seems like you've missed your virtua…" at bounding box center [1243, 247] width 215 height 33
click at [1216, 250] on div "Hi [PERSON_NAME], it seems like you've missed your virtual interview [DATE]. Pl…" at bounding box center [1243, 257] width 215 height 15
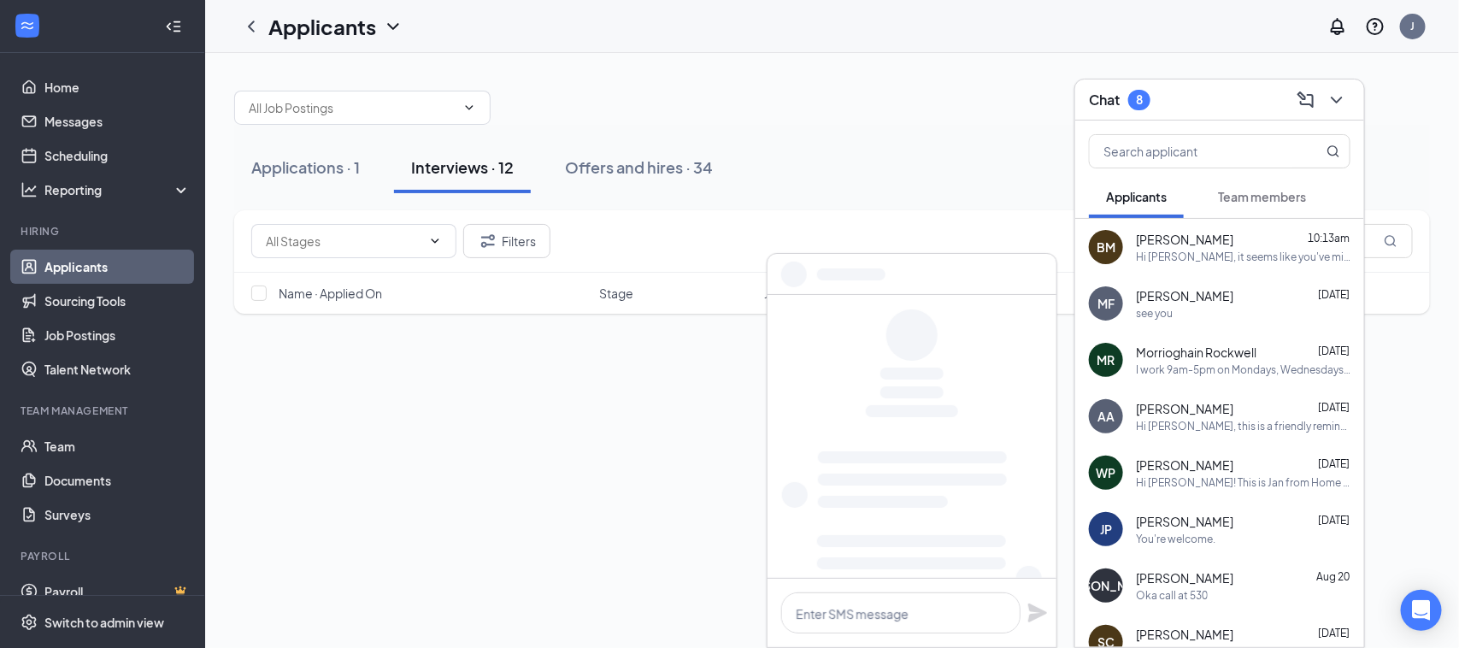
click at [1216, 250] on div "Hi [PERSON_NAME], it seems like you've missed your virtual interview [DATE]. Pl…" at bounding box center [1243, 257] width 215 height 15
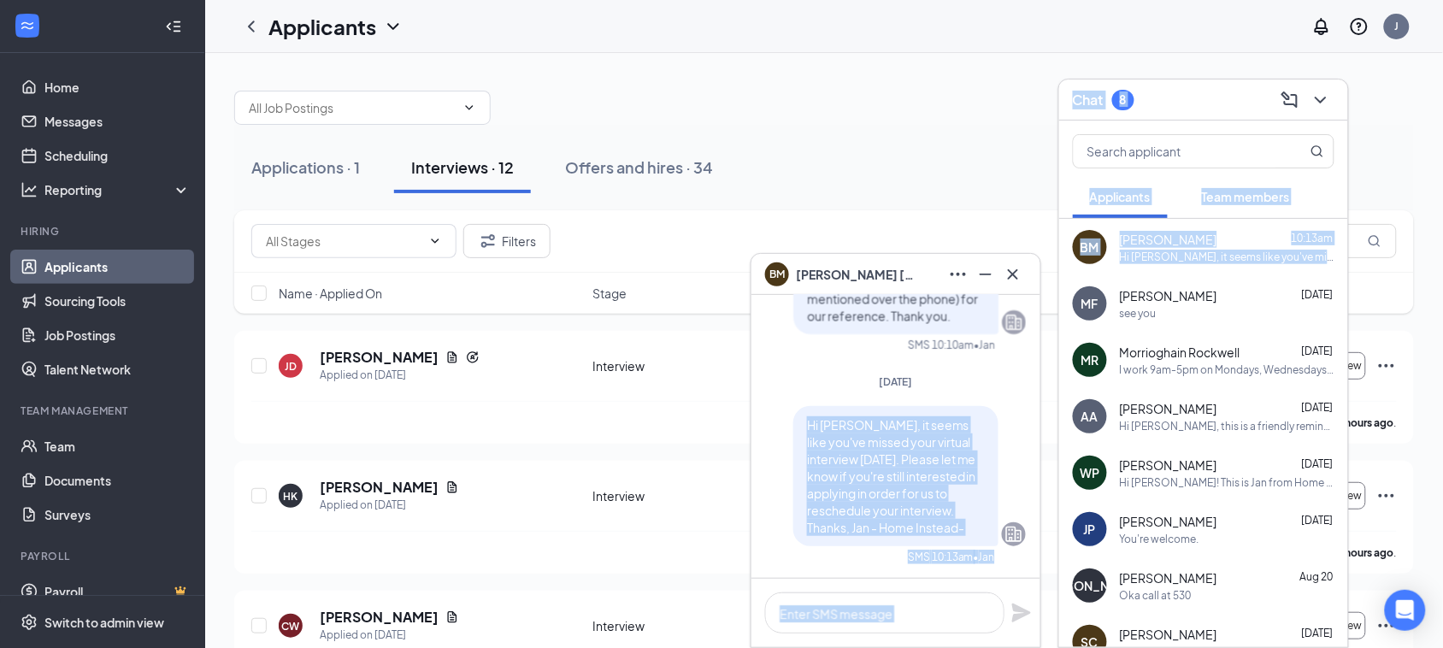
scroll to position [1, 0]
drag, startPoint x: 1211, startPoint y: 249, endPoint x: 906, endPoint y: 522, distance: 409.2
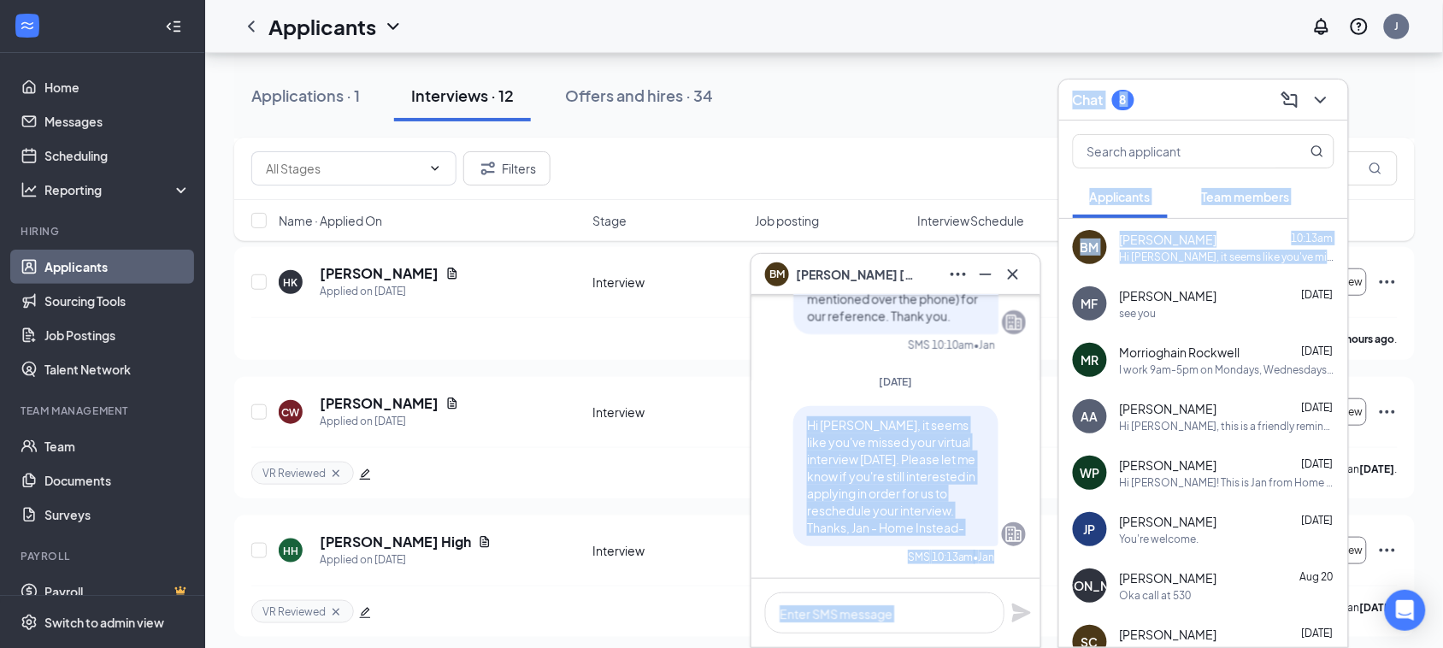
click at [996, 455] on div "Hi [PERSON_NAME], it seems like you've missed your virtual interview [DATE]. Pl…" at bounding box center [896, 476] width 260 height 140
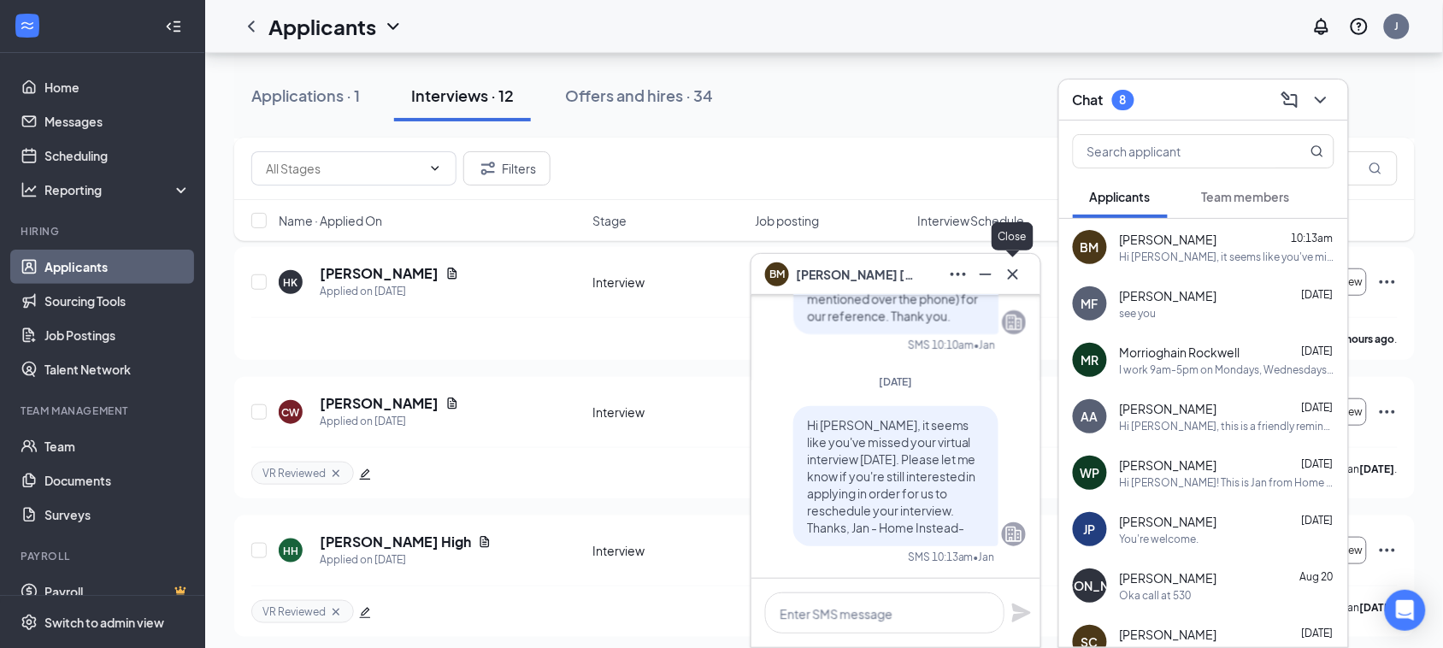
click at [1015, 276] on icon "Cross" at bounding box center [1013, 273] width 10 height 10
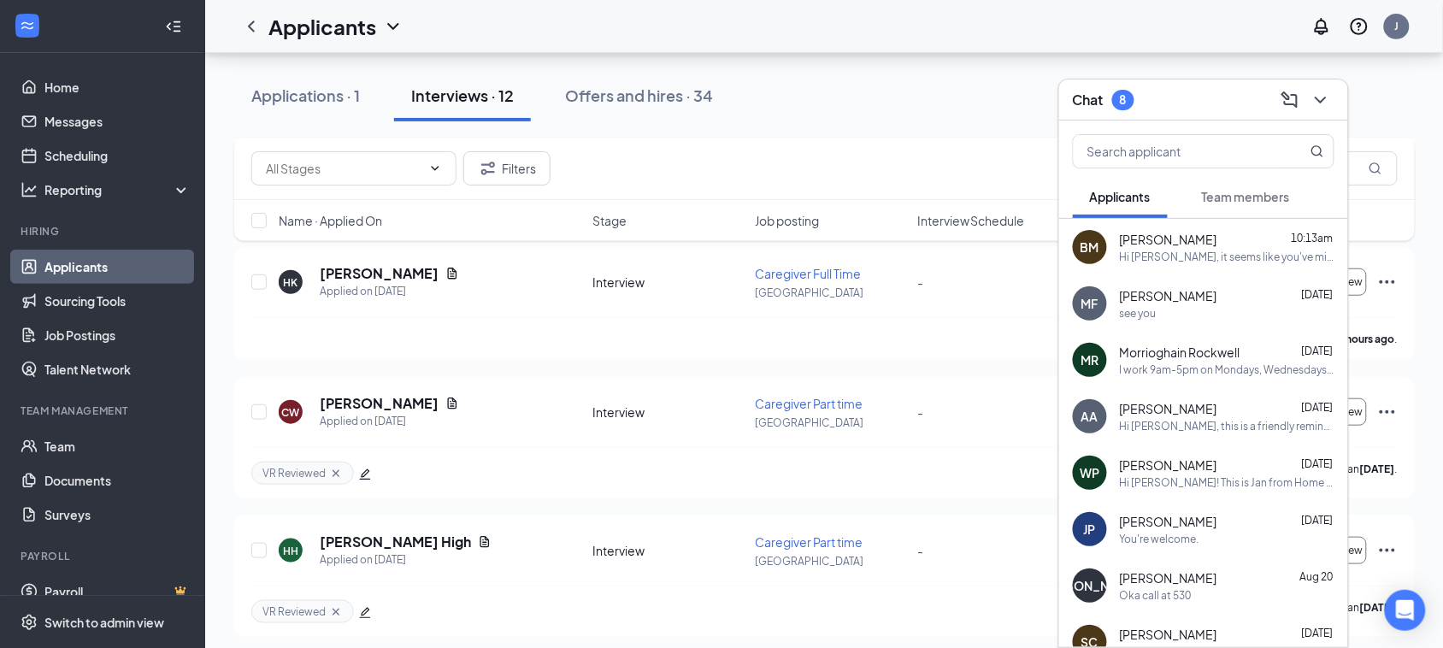
click at [1139, 357] on span "Morrioghain Rockwell" at bounding box center [1180, 352] width 121 height 17
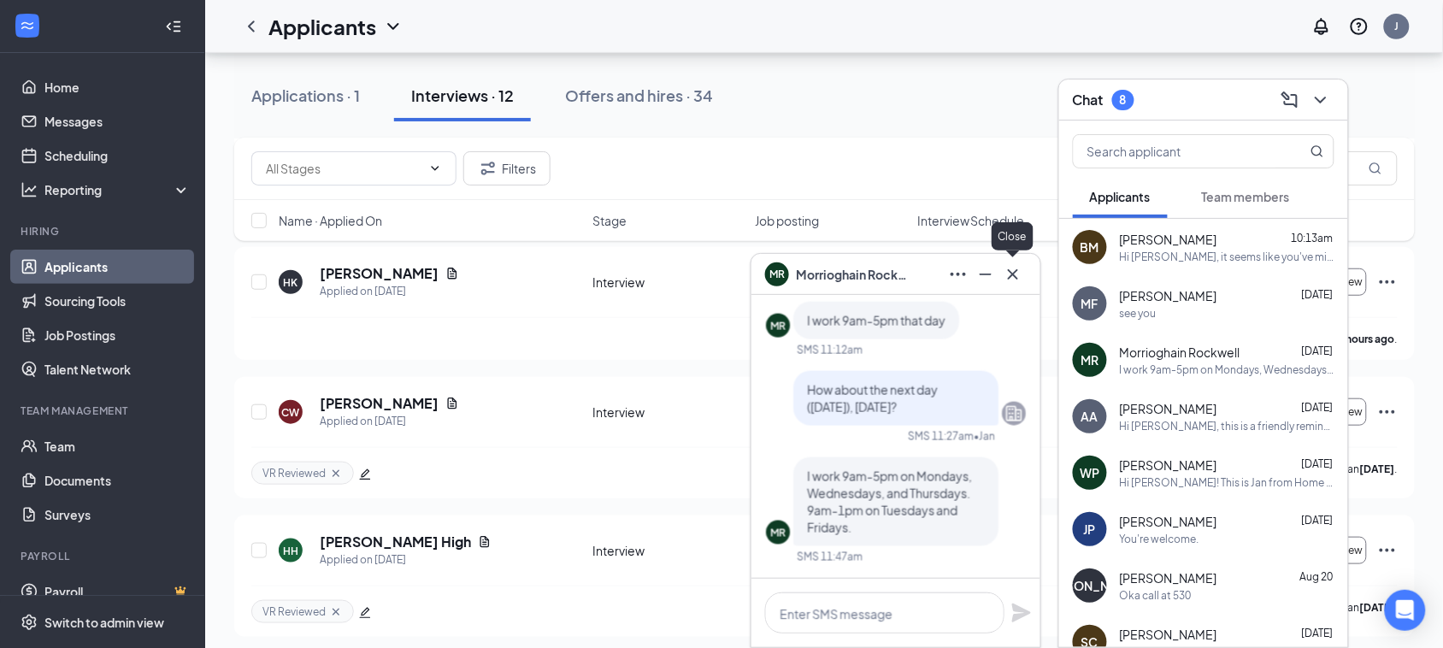
click at [1016, 275] on icon "Cross" at bounding box center [1013, 274] width 21 height 21
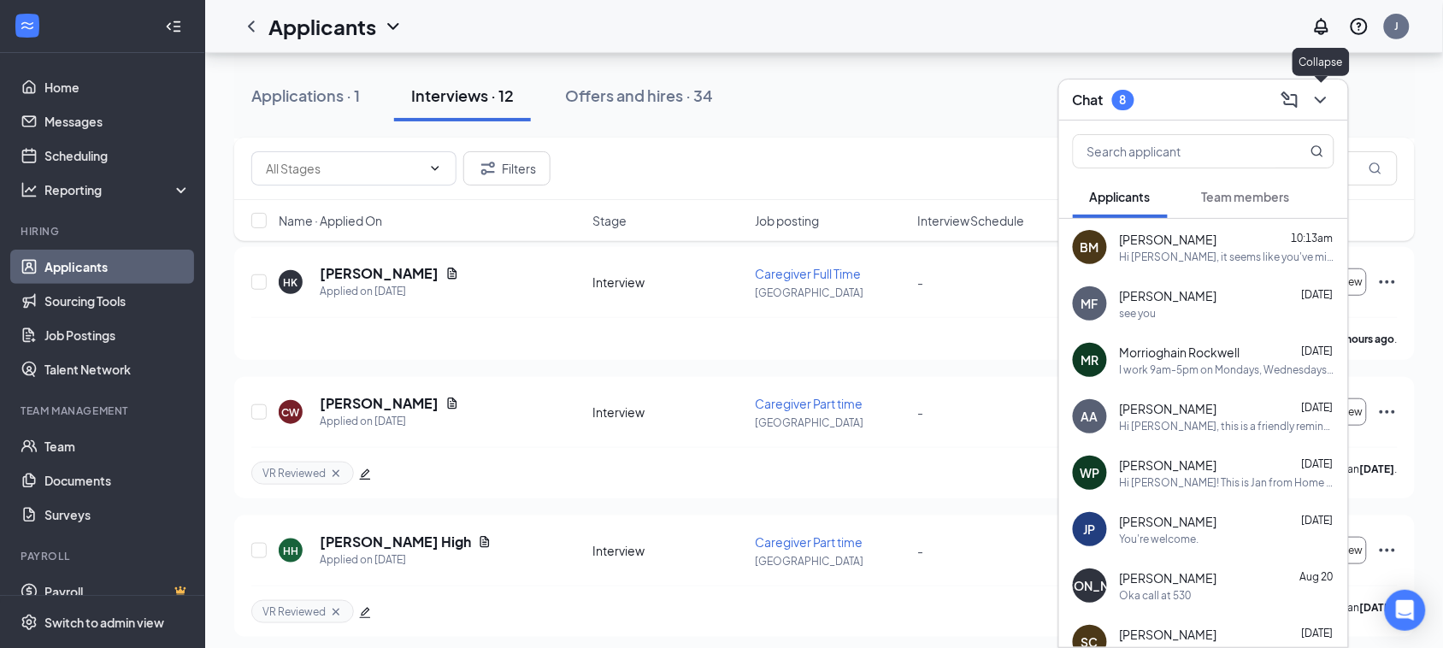
click at [1322, 104] on icon "ChevronDown" at bounding box center [1321, 100] width 21 height 21
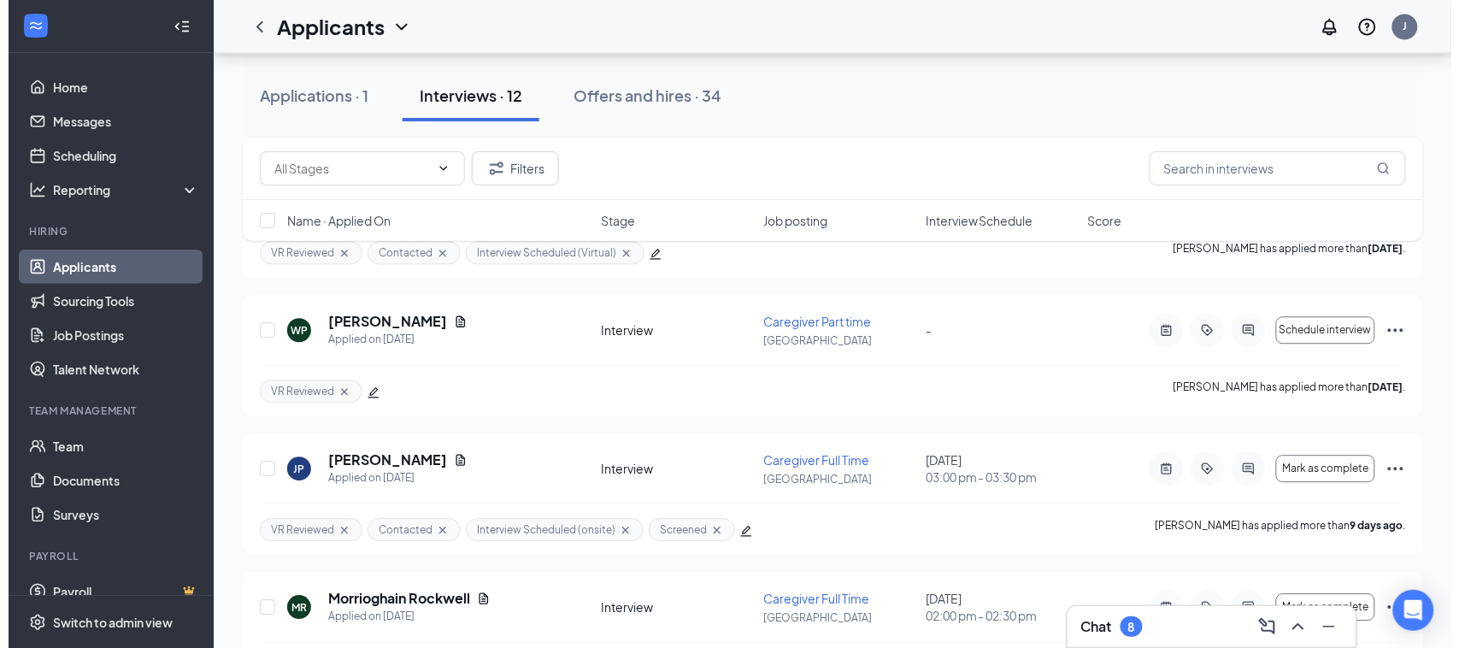
scroll to position [1176, 0]
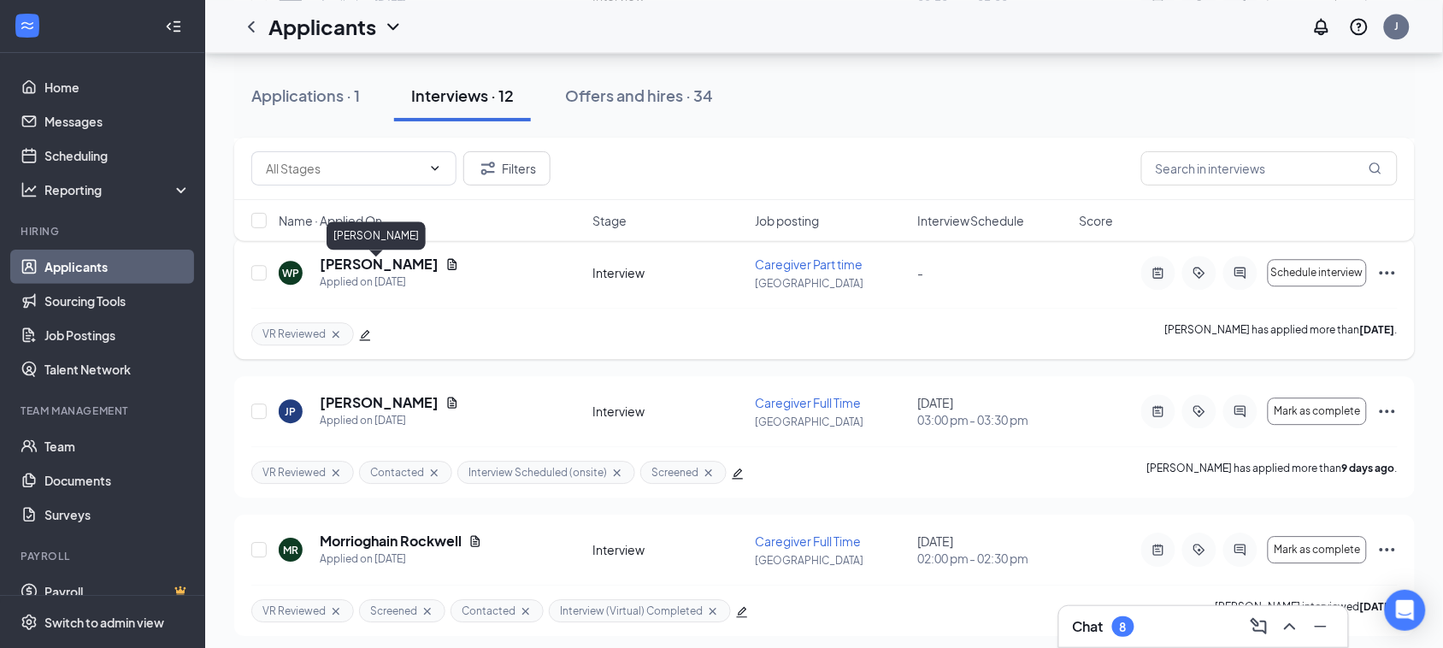
click at [374, 269] on h5 "[PERSON_NAME]" at bounding box center [379, 264] width 119 height 19
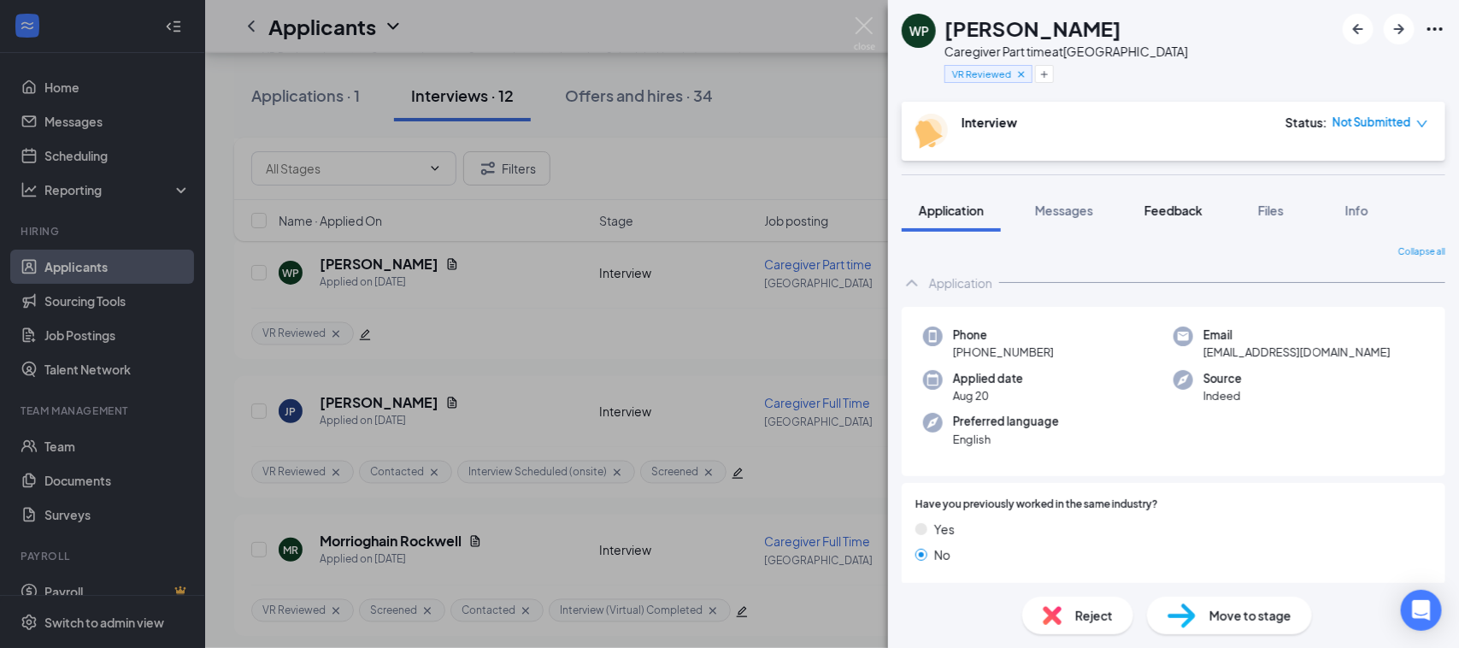
click at [1171, 206] on span "Feedback" at bounding box center [1174, 210] width 58 height 15
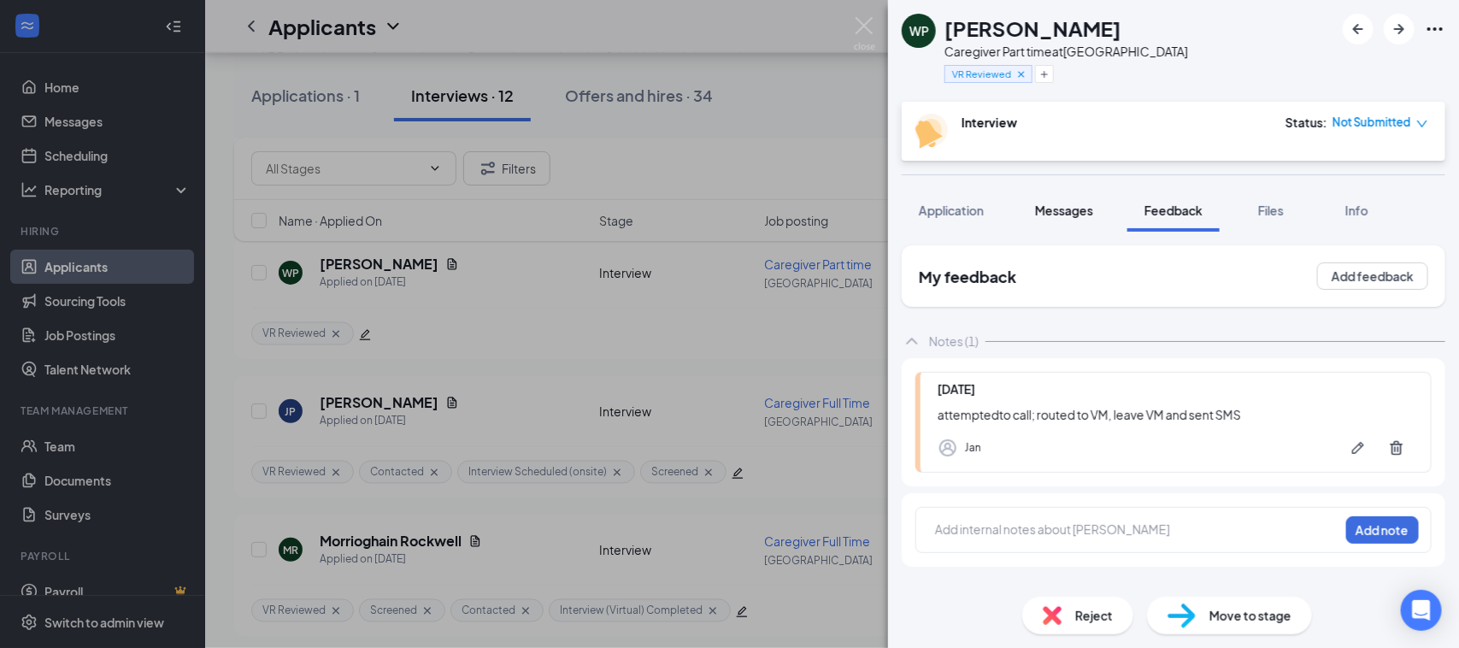
click at [1077, 203] on span "Messages" at bounding box center [1064, 210] width 58 height 15
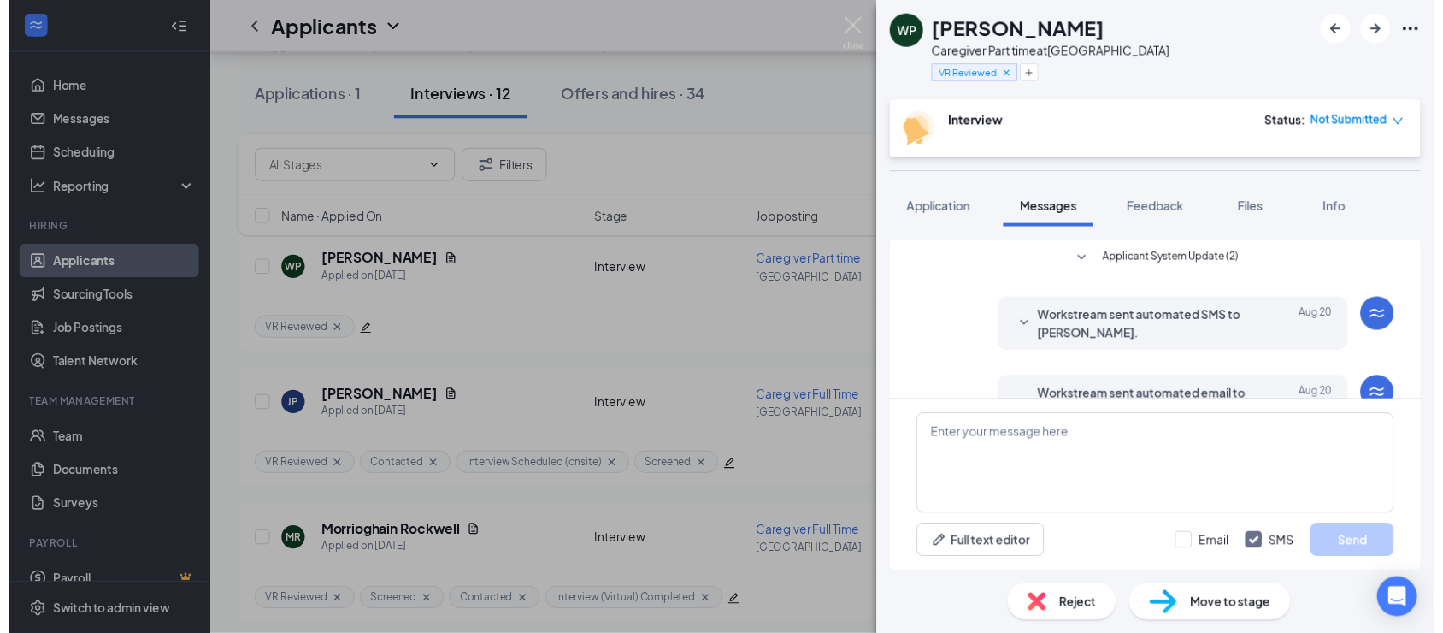
scroll to position [425, 0]
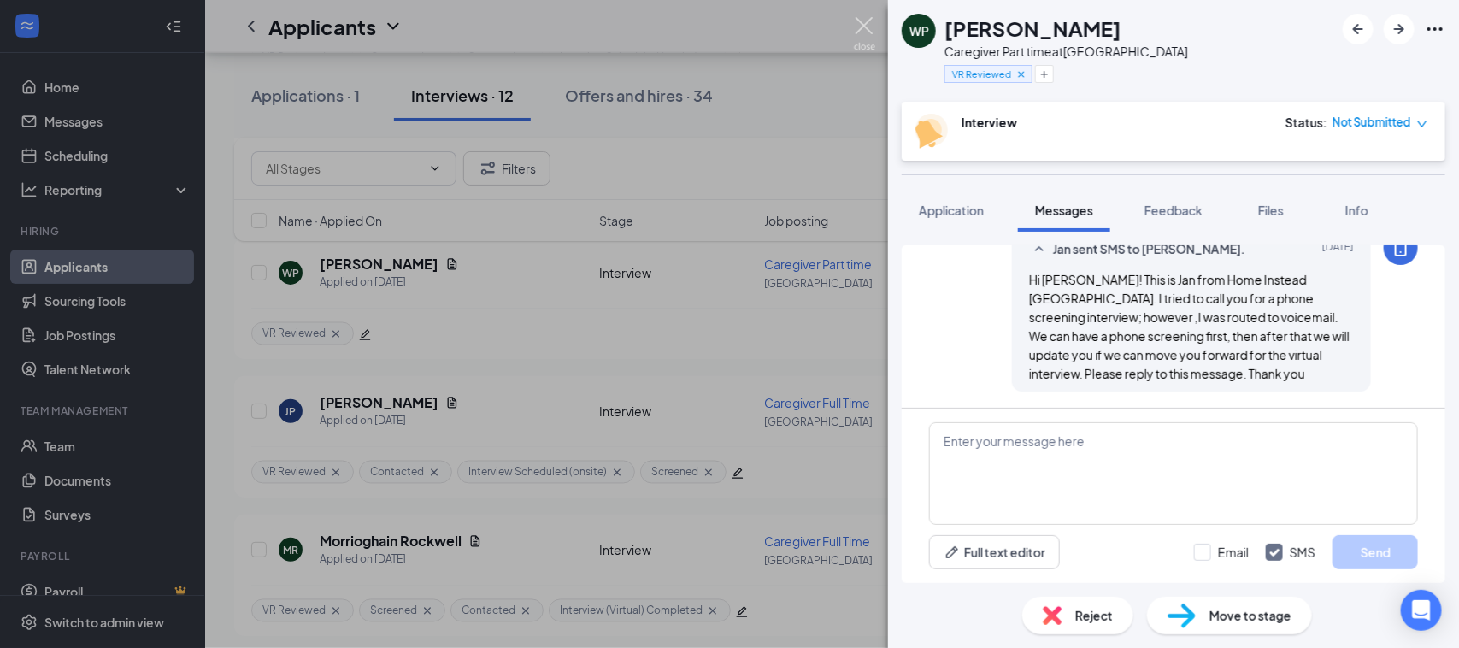
click at [875, 27] on img at bounding box center [864, 33] width 21 height 33
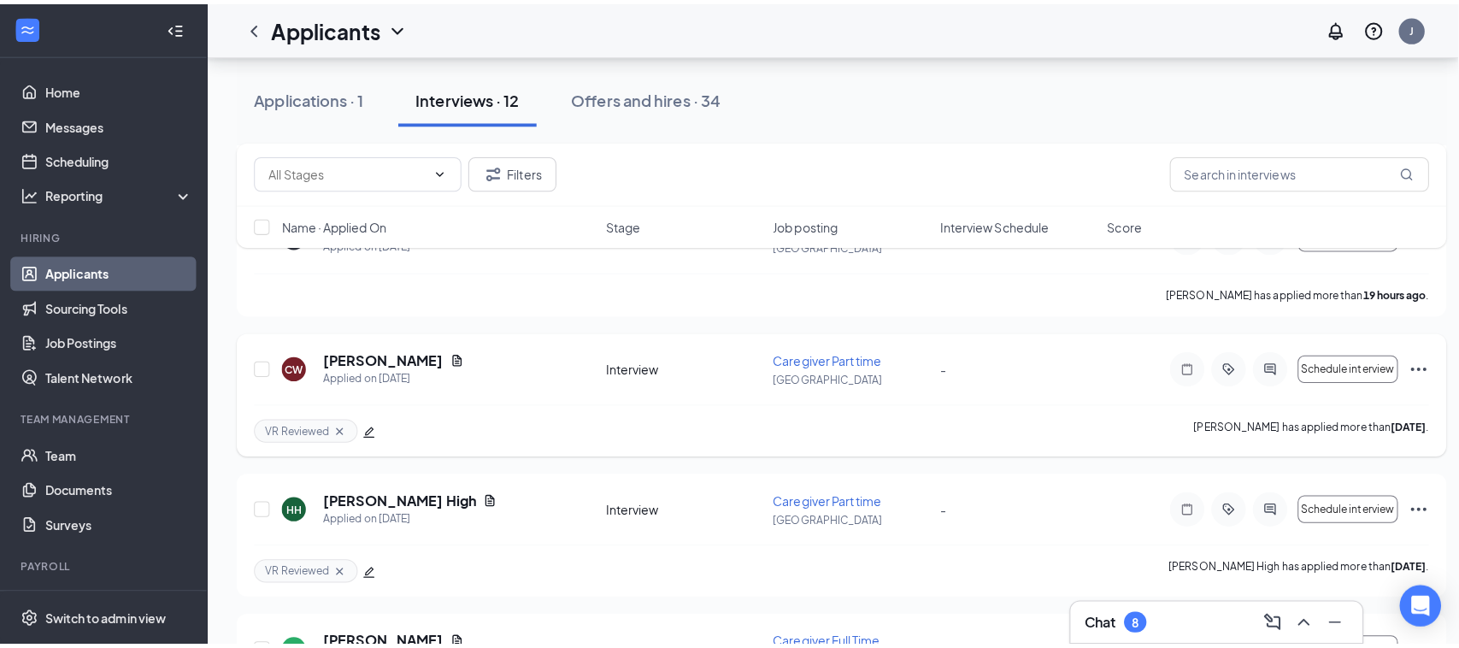
scroll to position [214, 0]
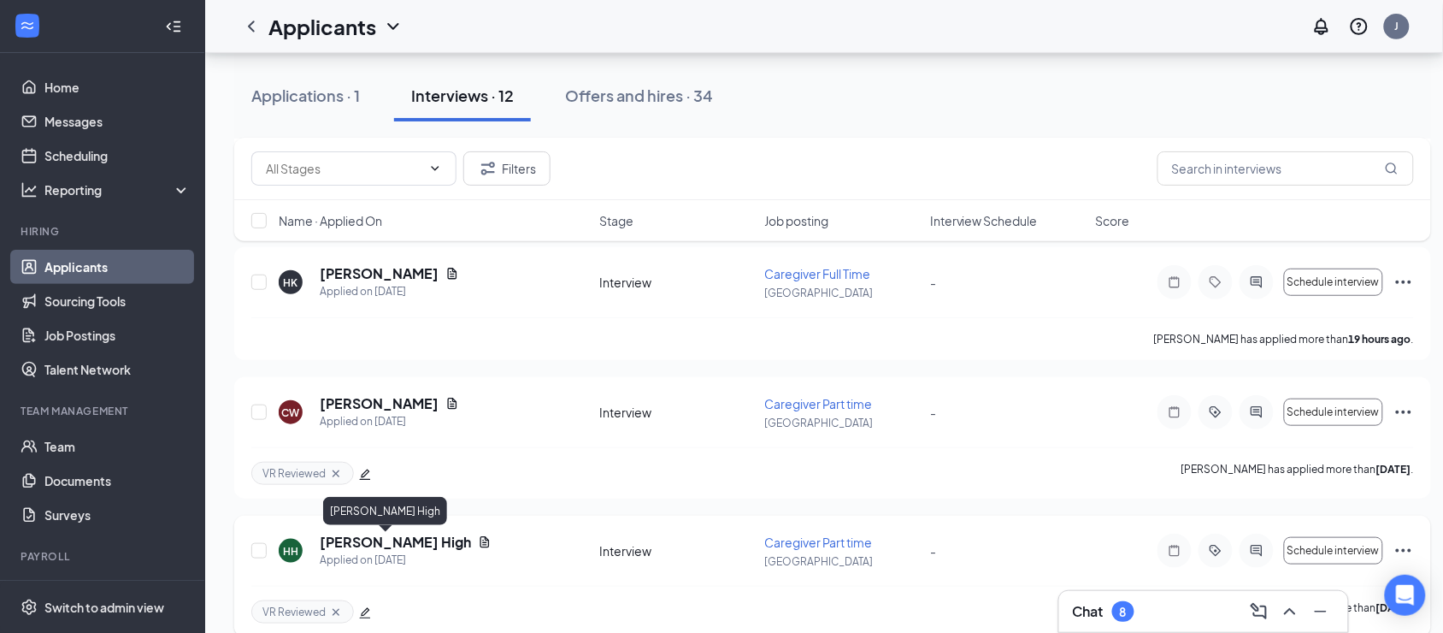
click at [361, 545] on h5 "[PERSON_NAME] High" at bounding box center [395, 542] width 151 height 19
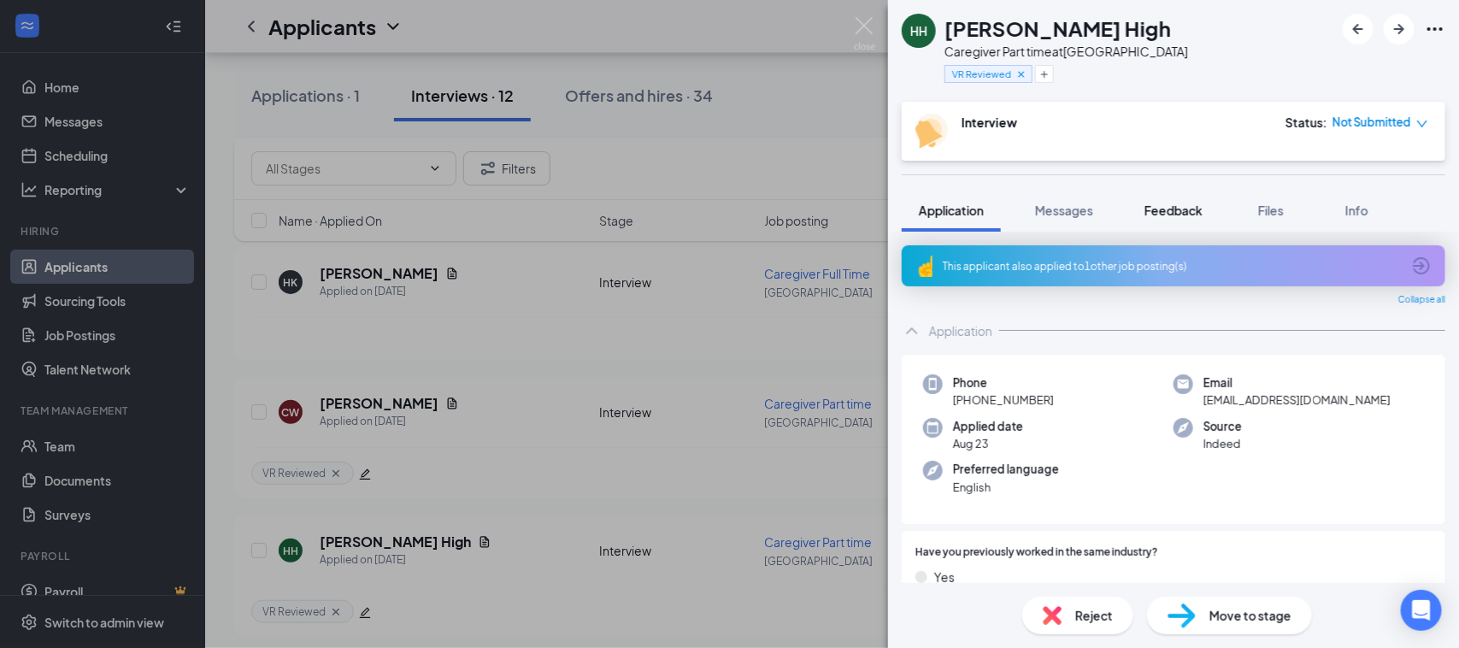
click at [1178, 209] on span "Feedback" at bounding box center [1174, 210] width 58 height 15
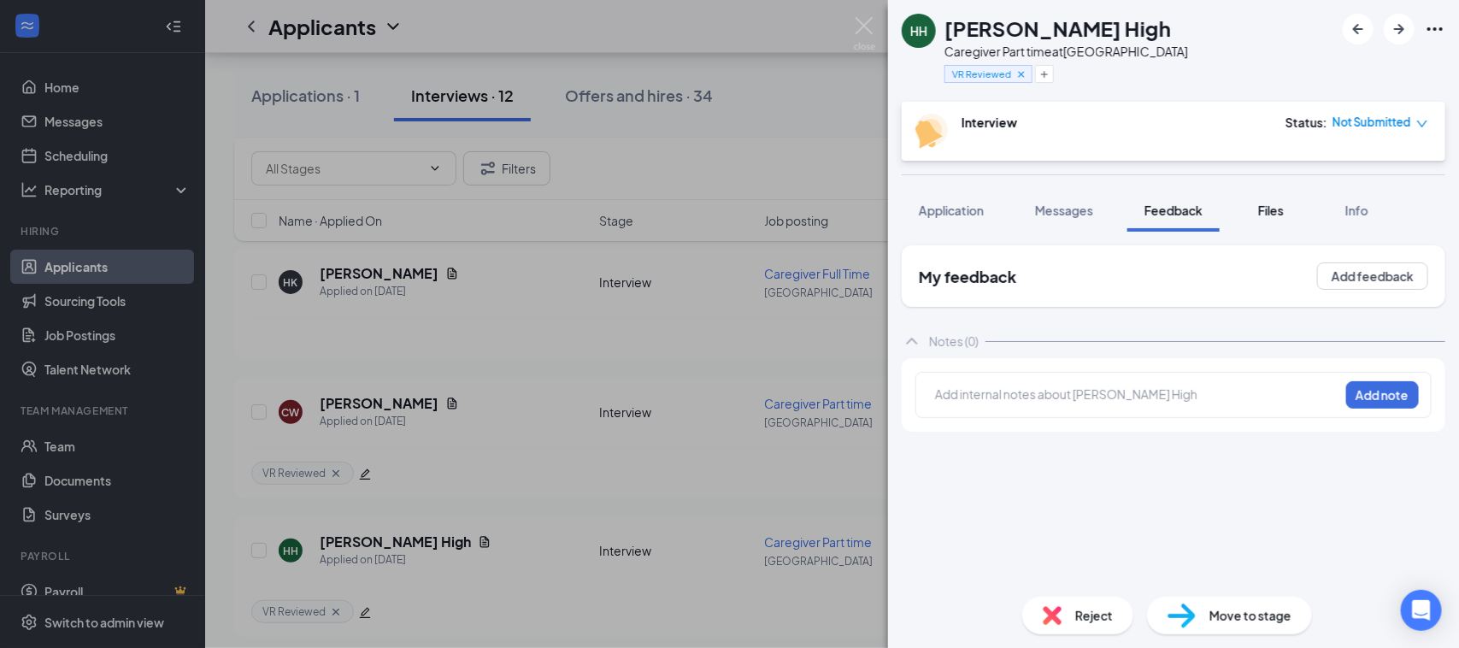
click at [1281, 210] on span "Files" at bounding box center [1271, 210] width 26 height 15
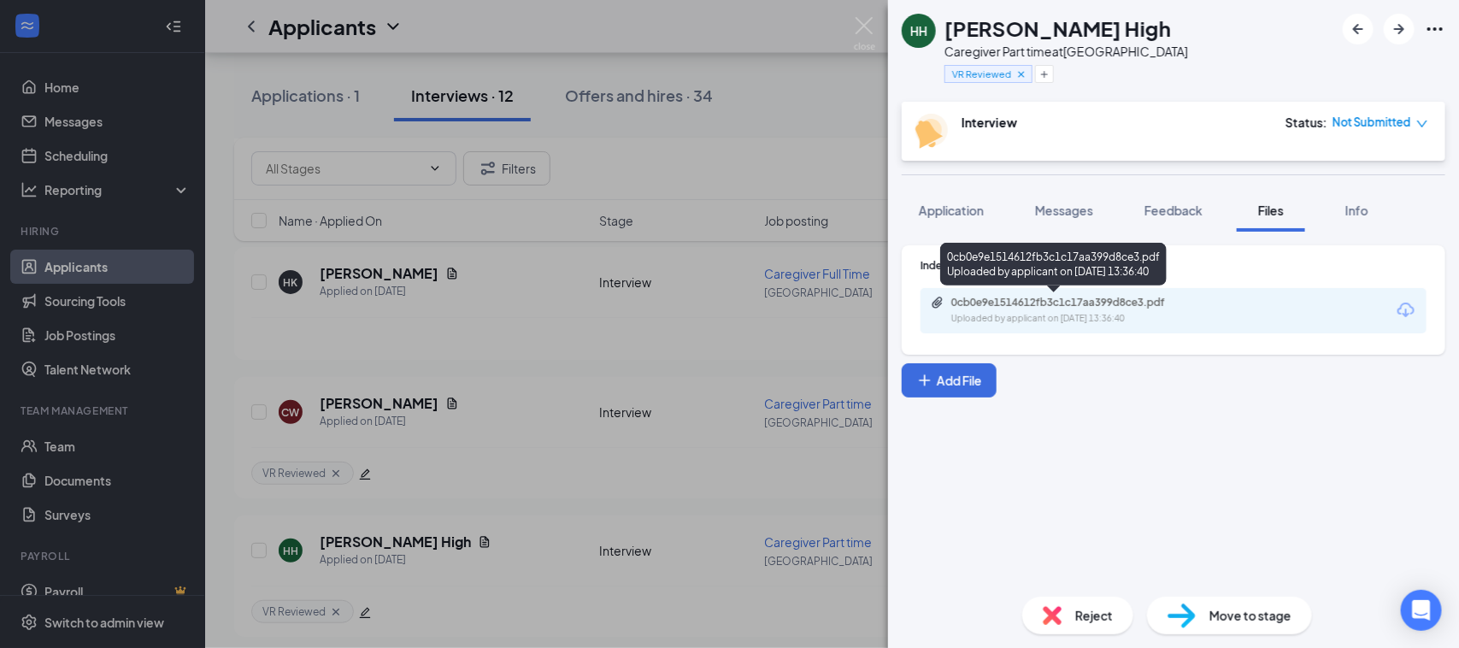
click at [1014, 314] on div "Uploaded by applicant on Aug 23, 2025 at 13:36:40" at bounding box center [1080, 319] width 256 height 14
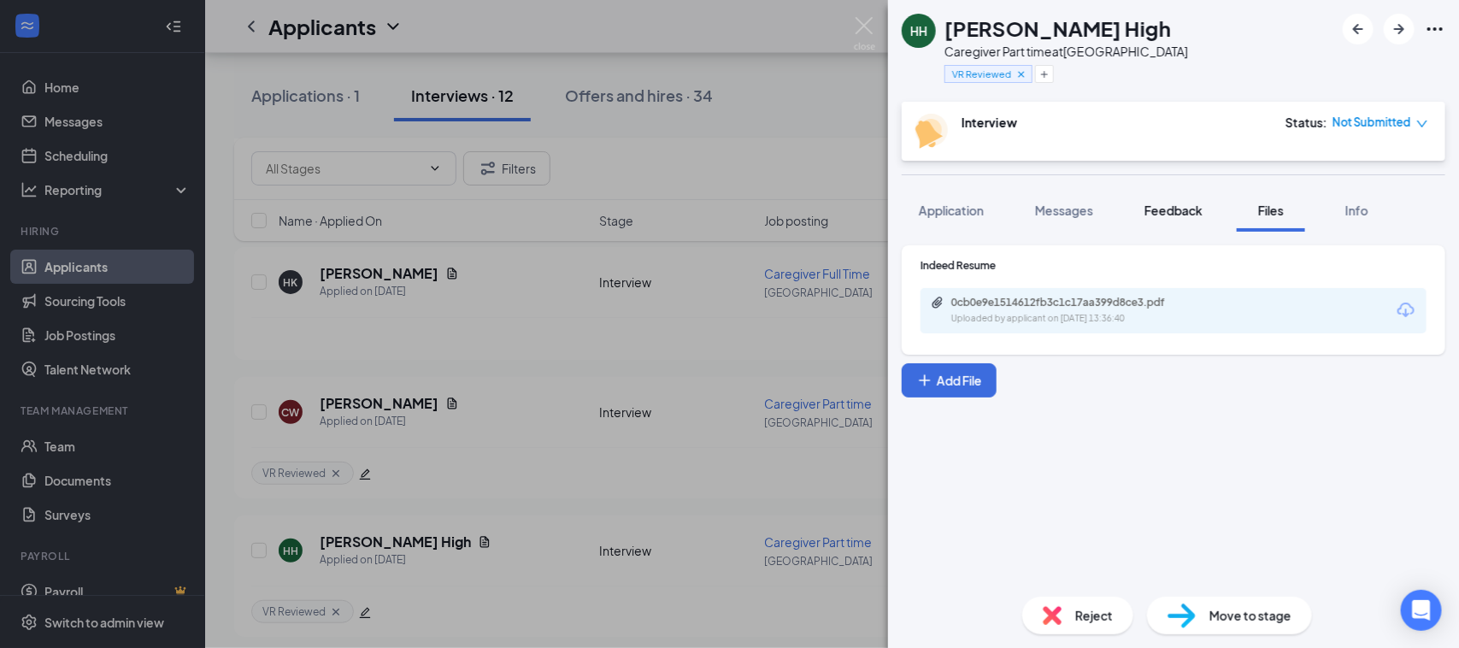
click at [1194, 218] on button "Feedback" at bounding box center [1174, 210] width 92 height 43
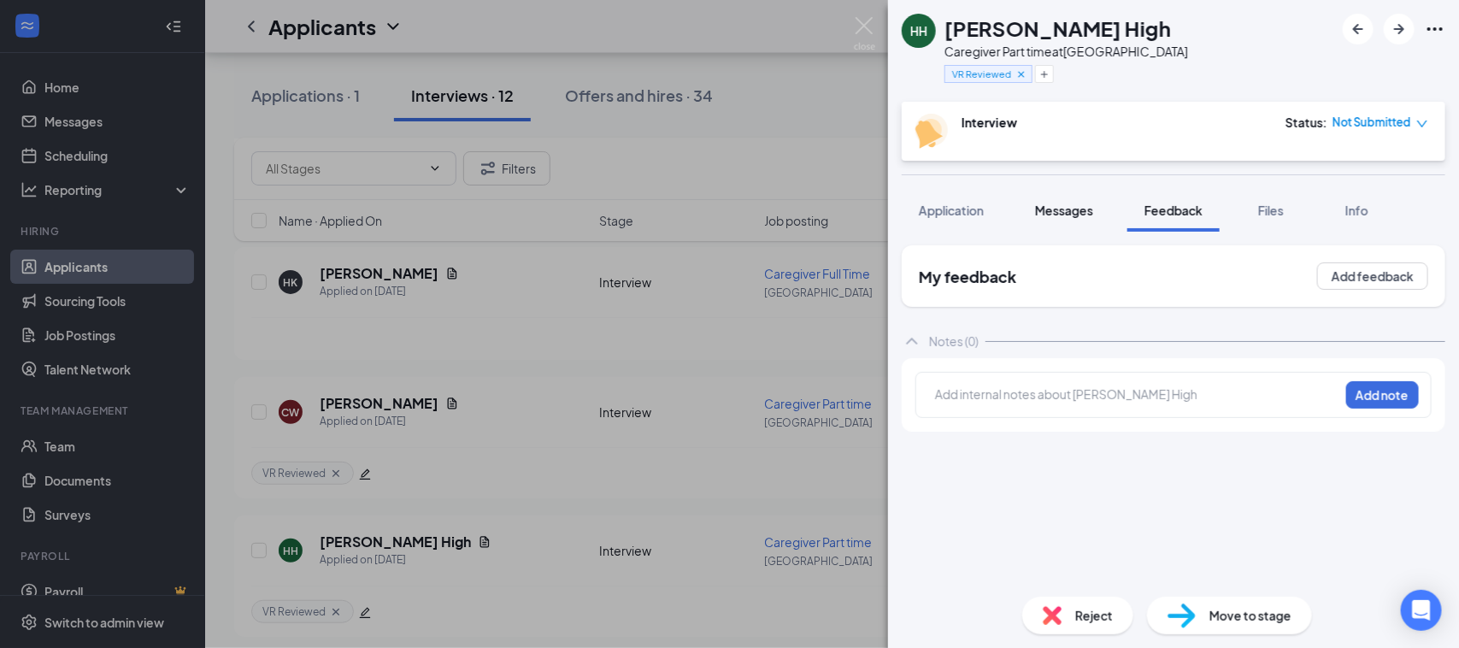
click at [1086, 218] on div "Messages" at bounding box center [1064, 210] width 58 height 17
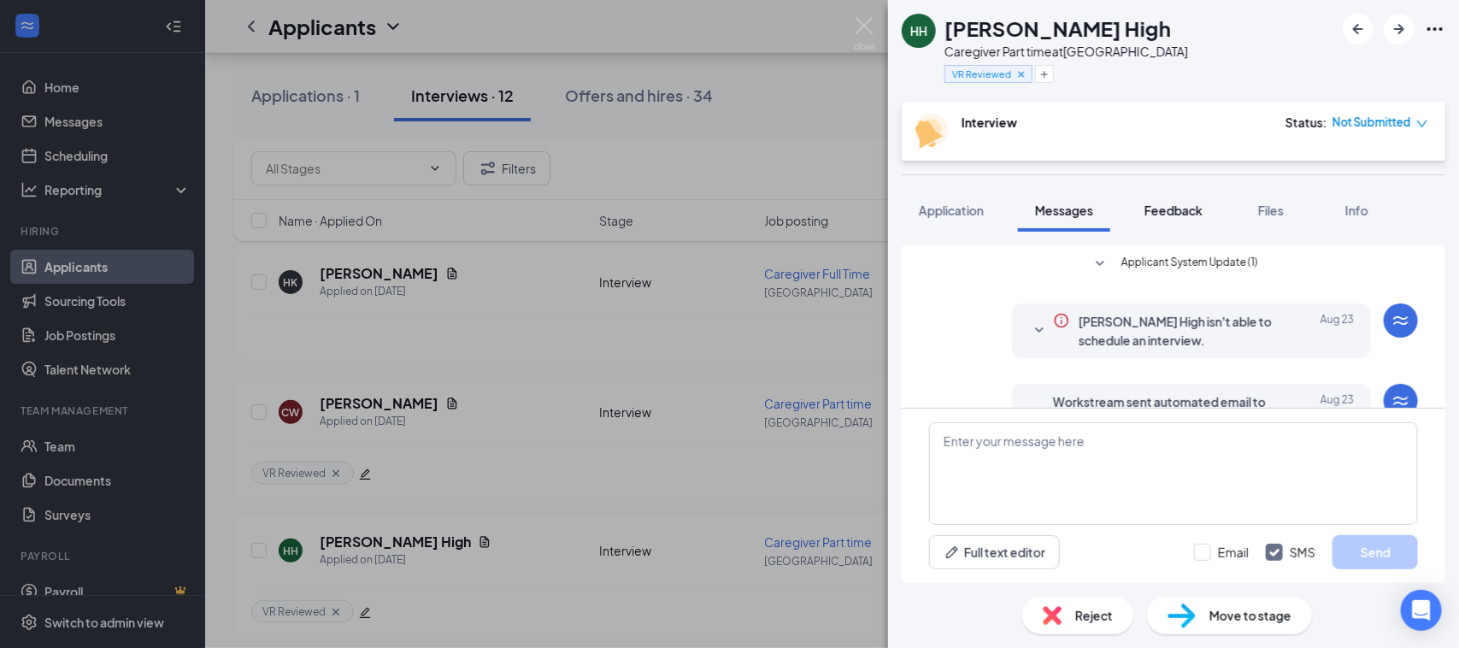
scroll to position [258, 0]
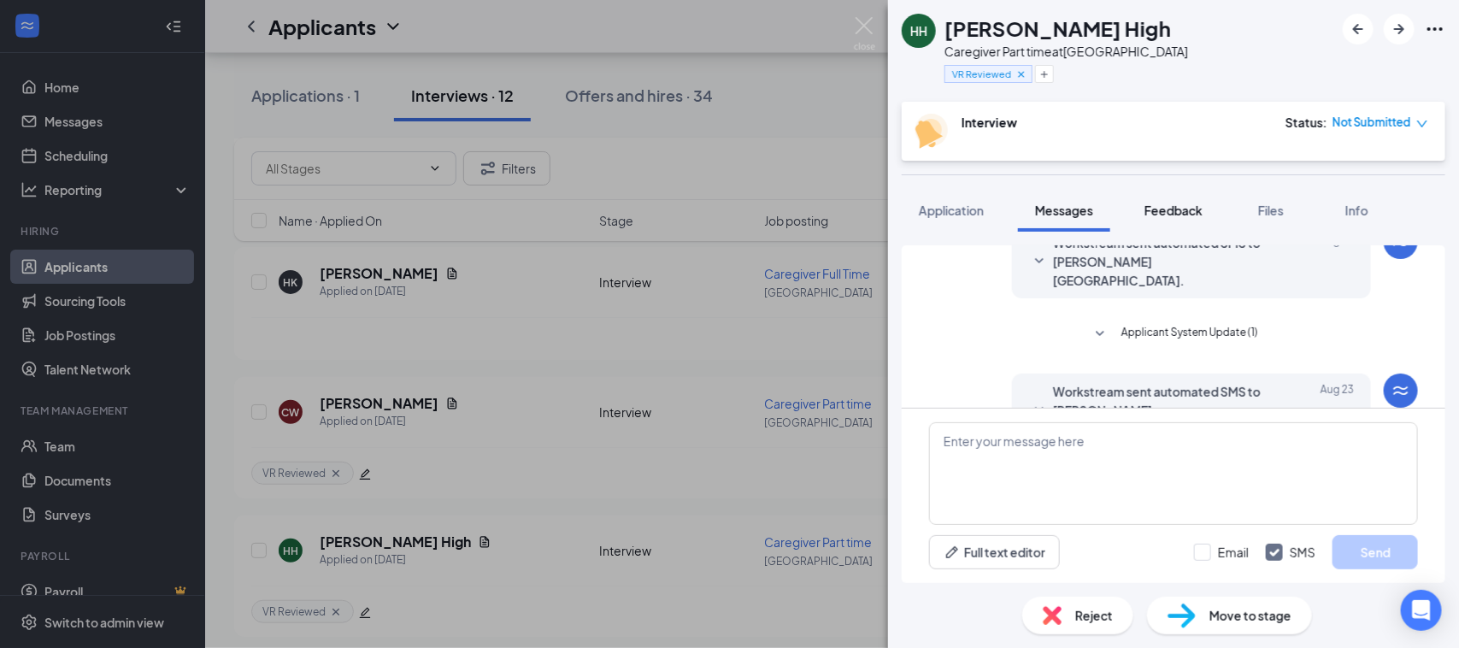
click at [1165, 203] on span "Feedback" at bounding box center [1174, 210] width 58 height 15
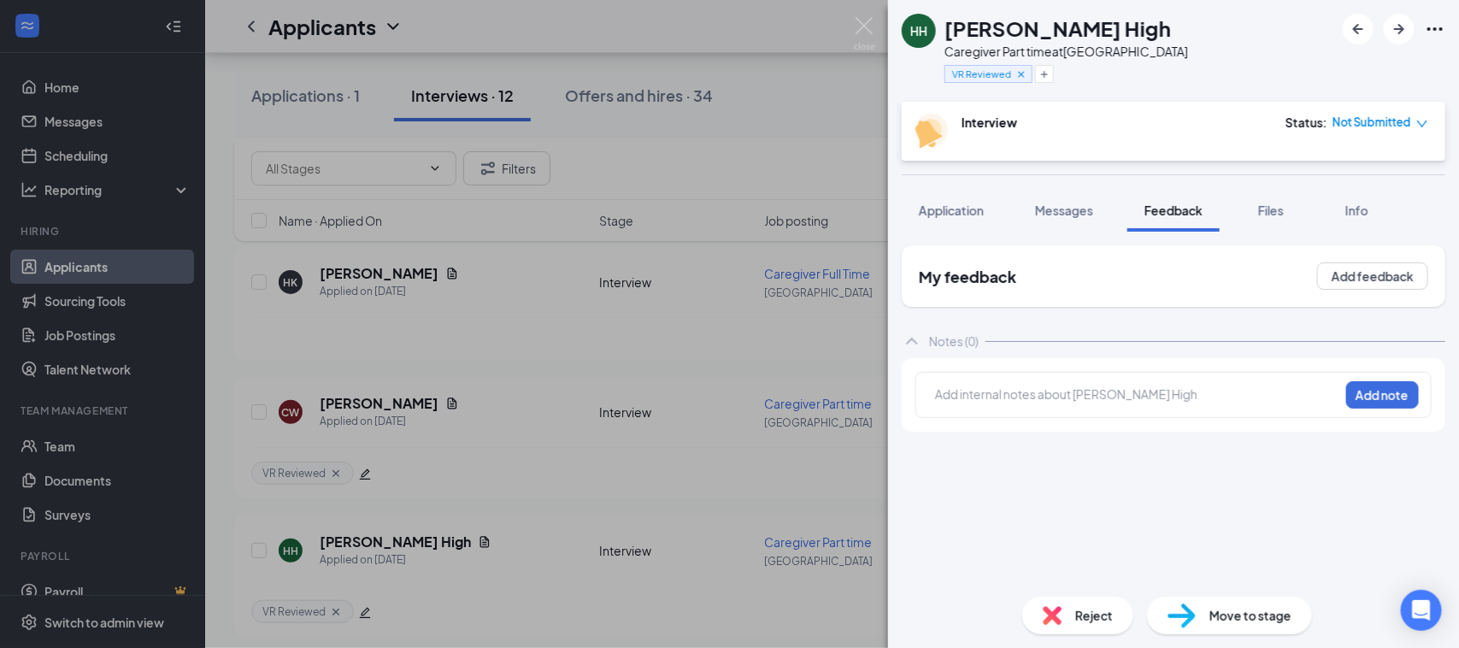
click at [1087, 404] on div at bounding box center [1137, 397] width 403 height 22
click at [920, 500] on div "My feedback Add feedback Notes (0) attempted to call; Add note" at bounding box center [1174, 414] width 544 height 338
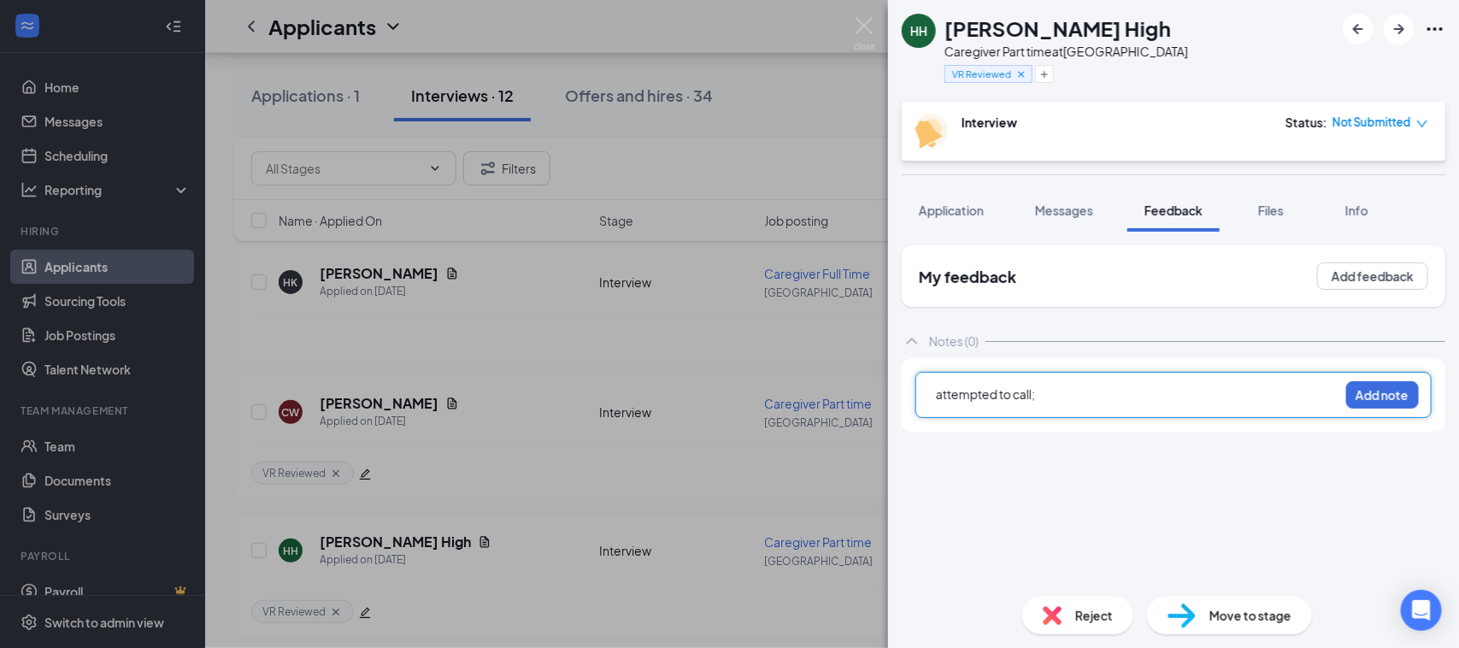
click at [1096, 387] on div "HH Hudson High Caregiver Part time at Spring Hill VR Reviewed Interview Status …" at bounding box center [1173, 324] width 571 height 648
click at [1066, 398] on div "attempted to call;" at bounding box center [1137, 395] width 403 height 18
click at [1379, 396] on button "Add note" at bounding box center [1383, 394] width 73 height 27
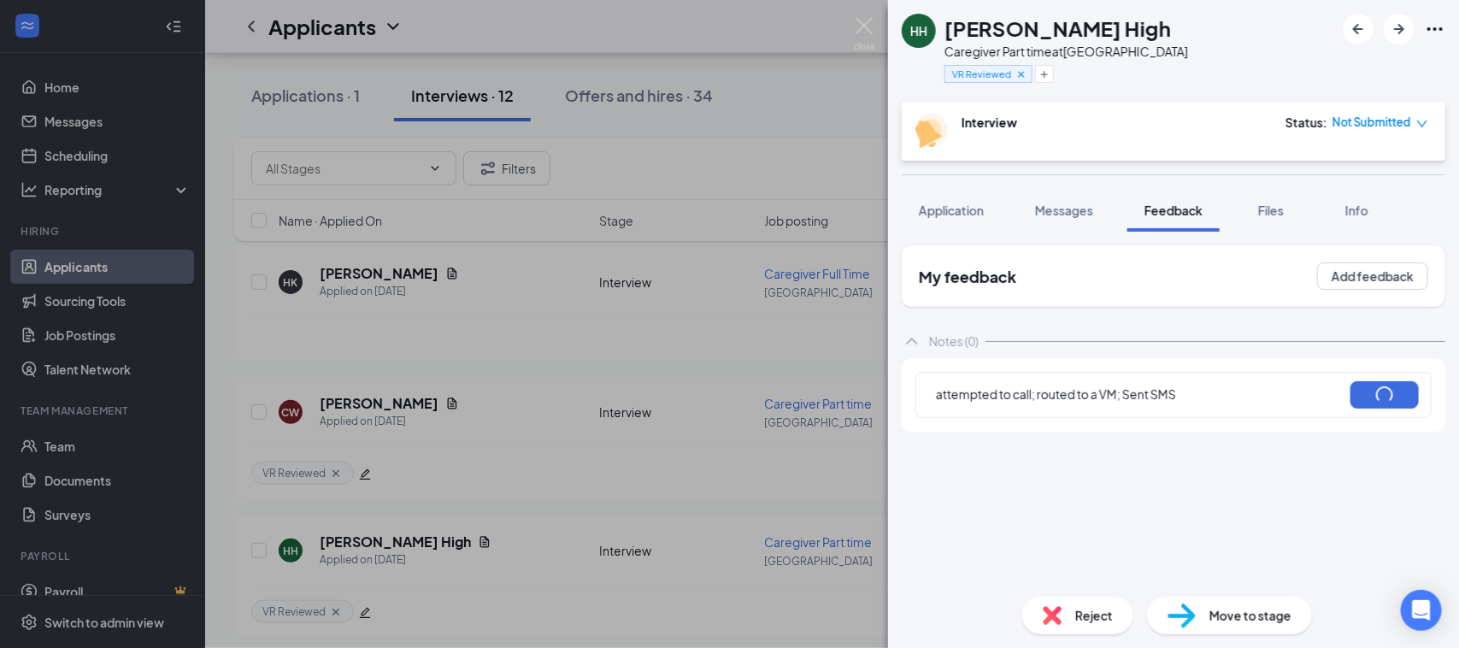
drag, startPoint x: 1305, startPoint y: 451, endPoint x: 1240, endPoint y: 480, distance: 70.4
click at [1258, 480] on div "My feedback Add feedback Notes (0) attempted to call; routed to a VM; Sent SMS" at bounding box center [1174, 414] width 544 height 338
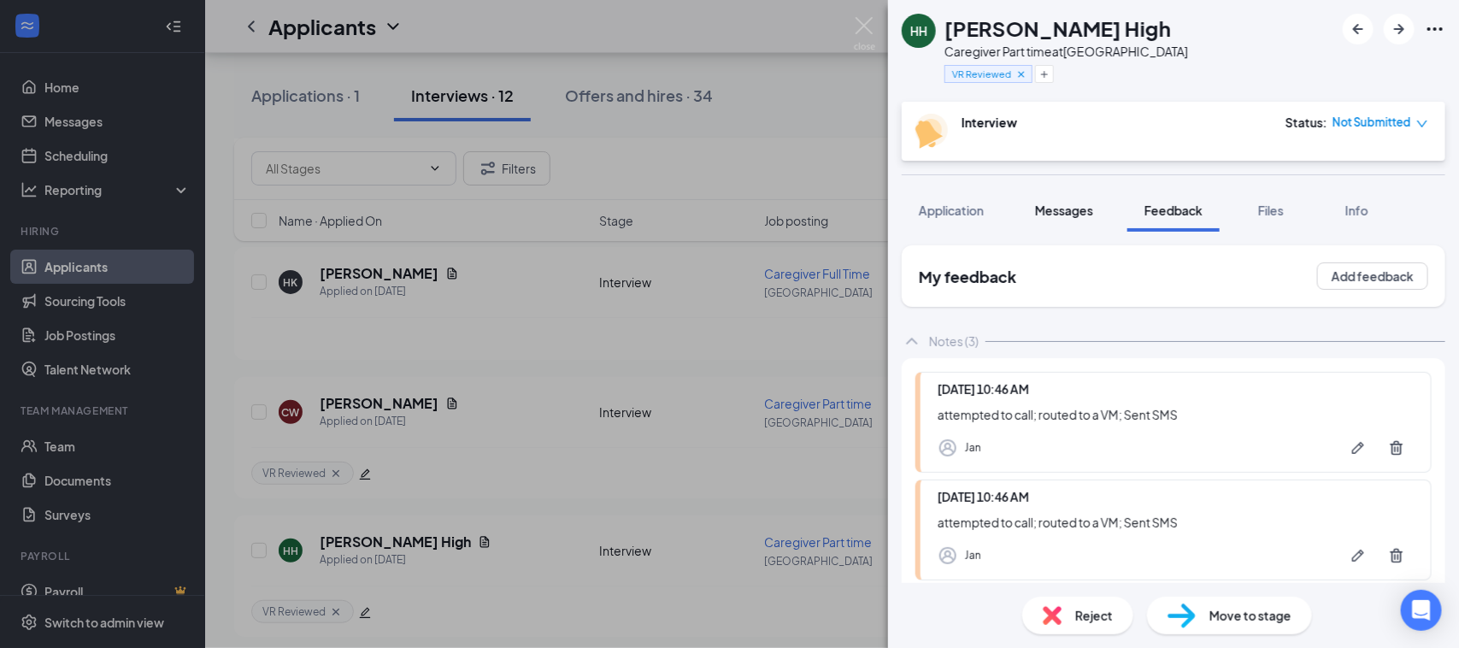
click at [1075, 209] on span "Messages" at bounding box center [1064, 210] width 58 height 15
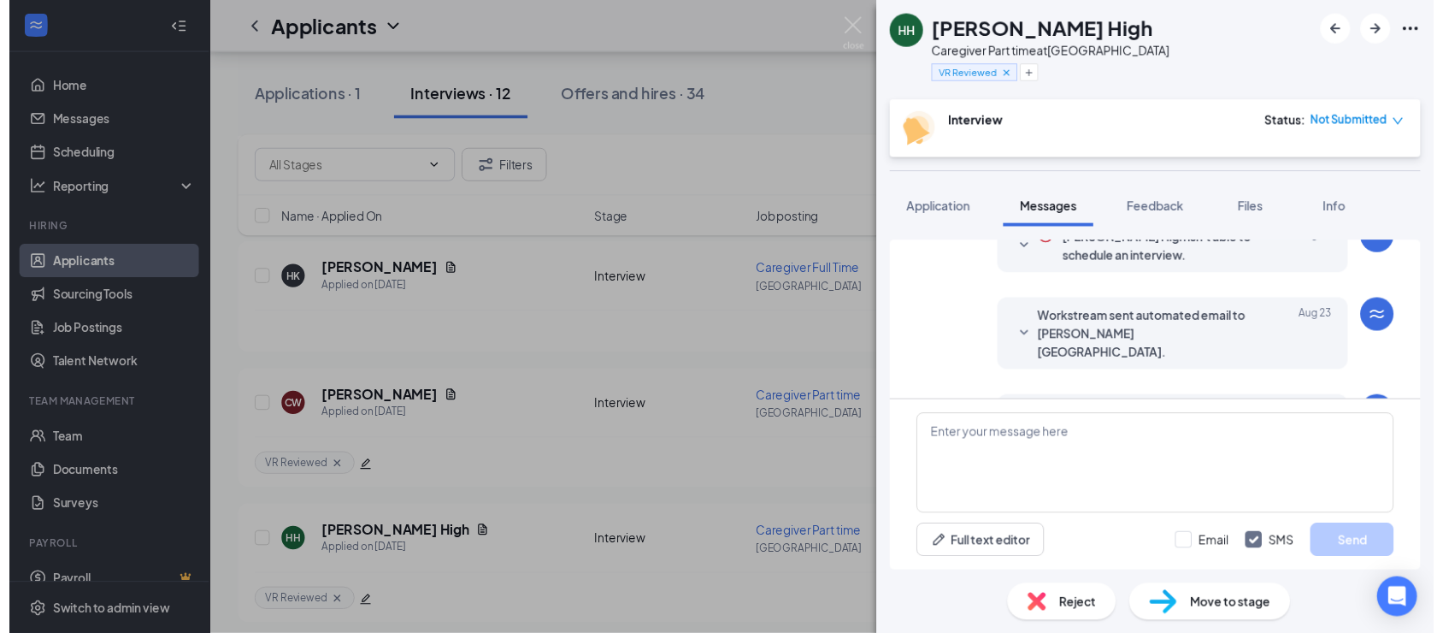
scroll to position [258, 0]
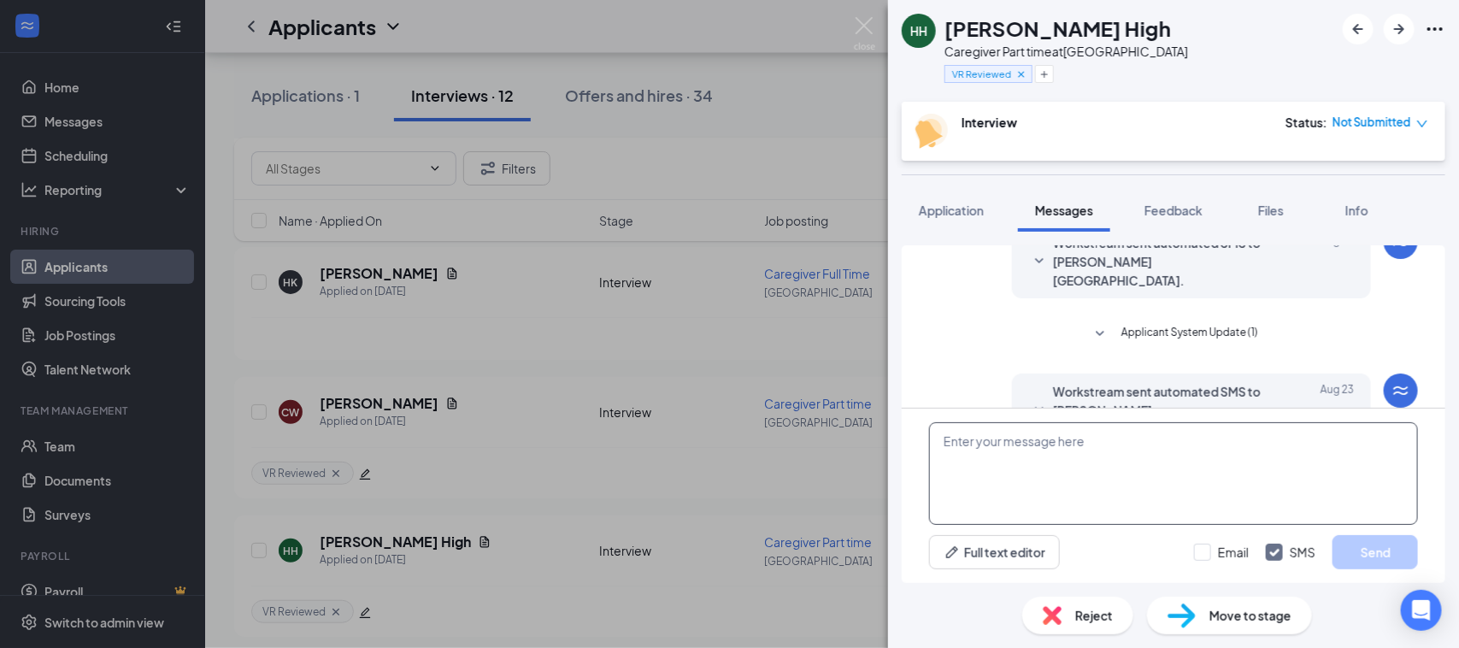
click at [1005, 429] on textarea at bounding box center [1173, 473] width 489 height 103
click at [865, 27] on img at bounding box center [864, 33] width 21 height 33
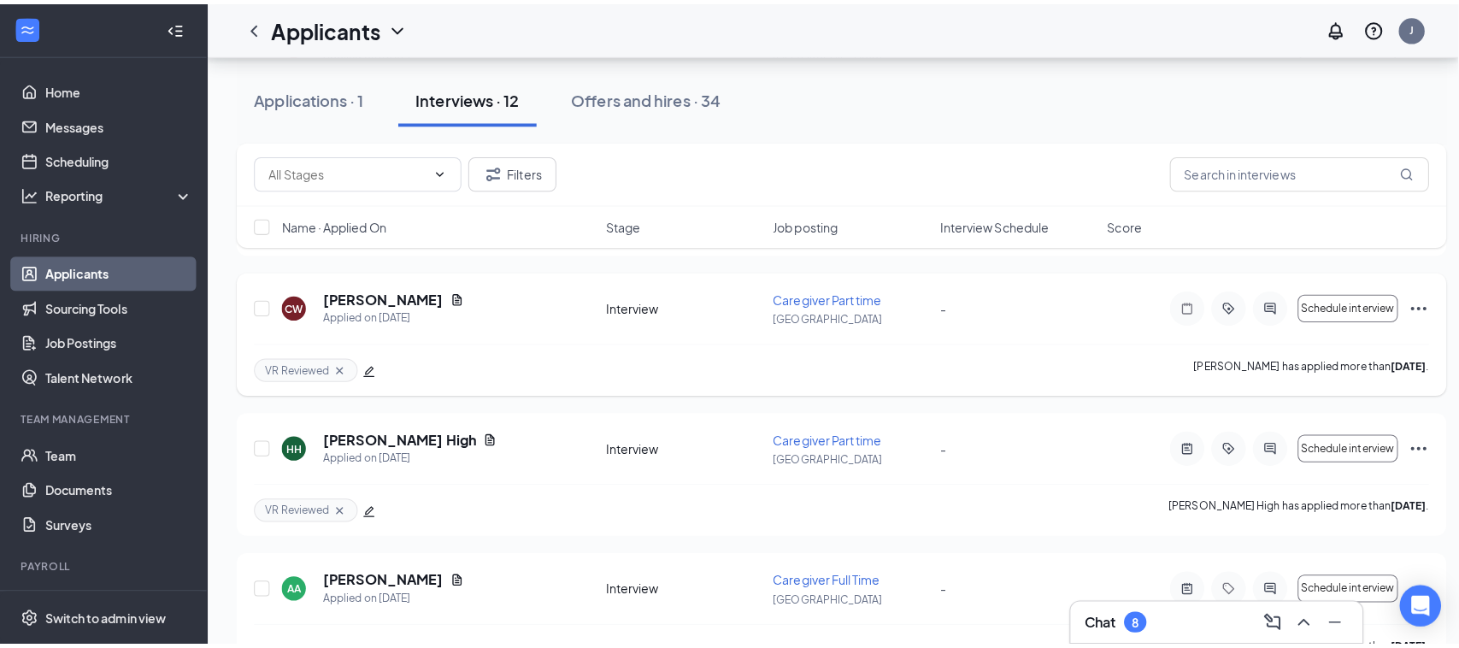
scroll to position [214, 0]
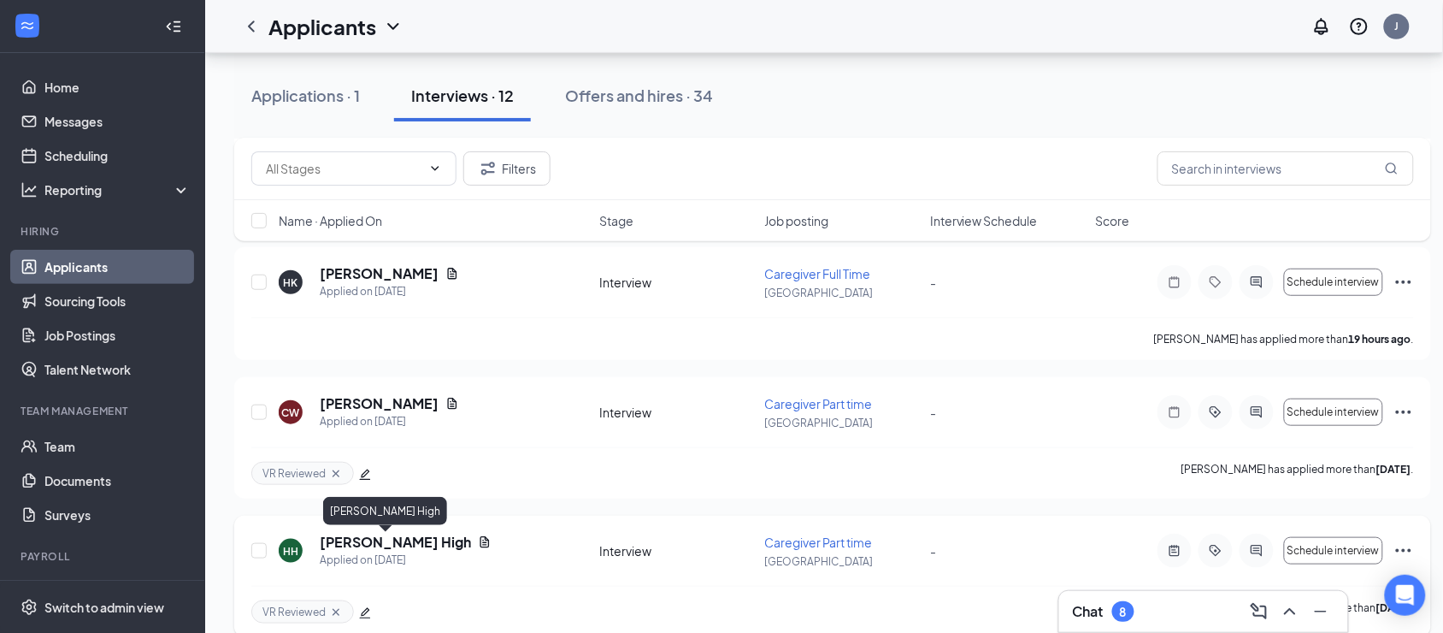
click at [378, 540] on h5 "[PERSON_NAME] High" at bounding box center [395, 542] width 151 height 19
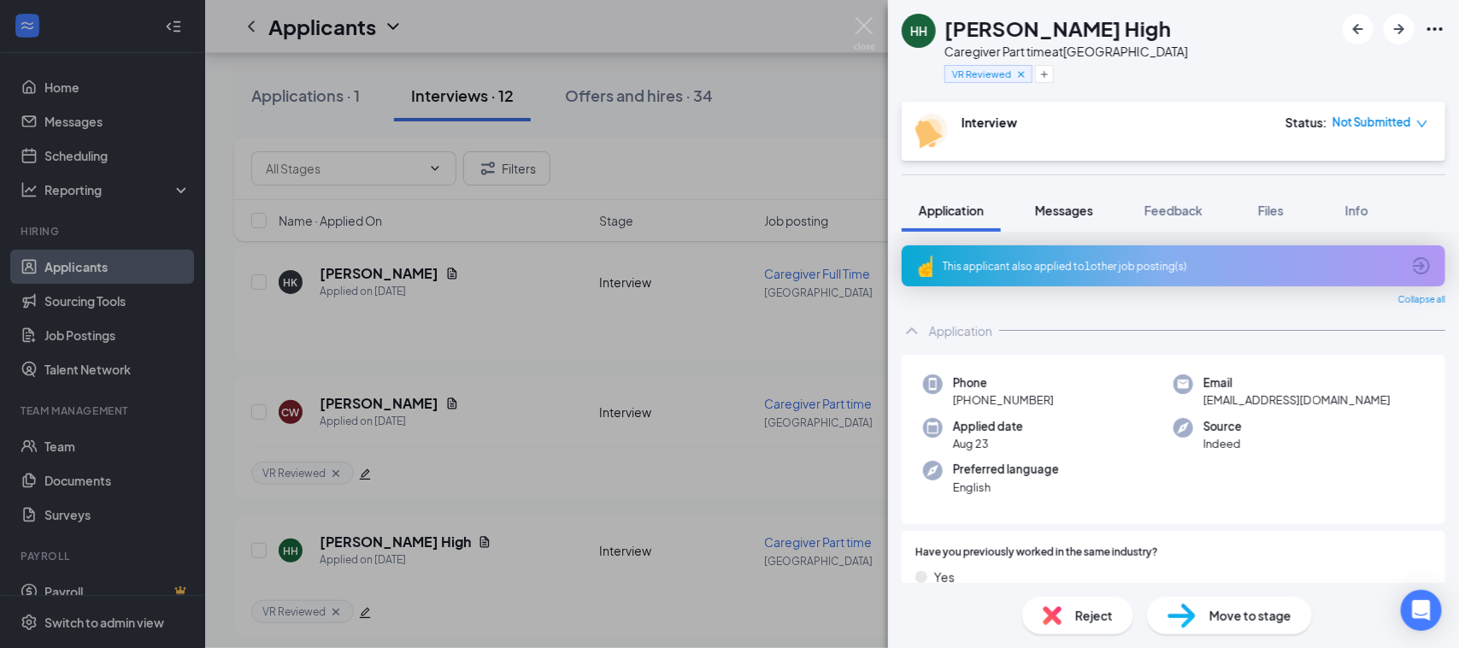
click at [1071, 203] on span "Messages" at bounding box center [1064, 210] width 58 height 15
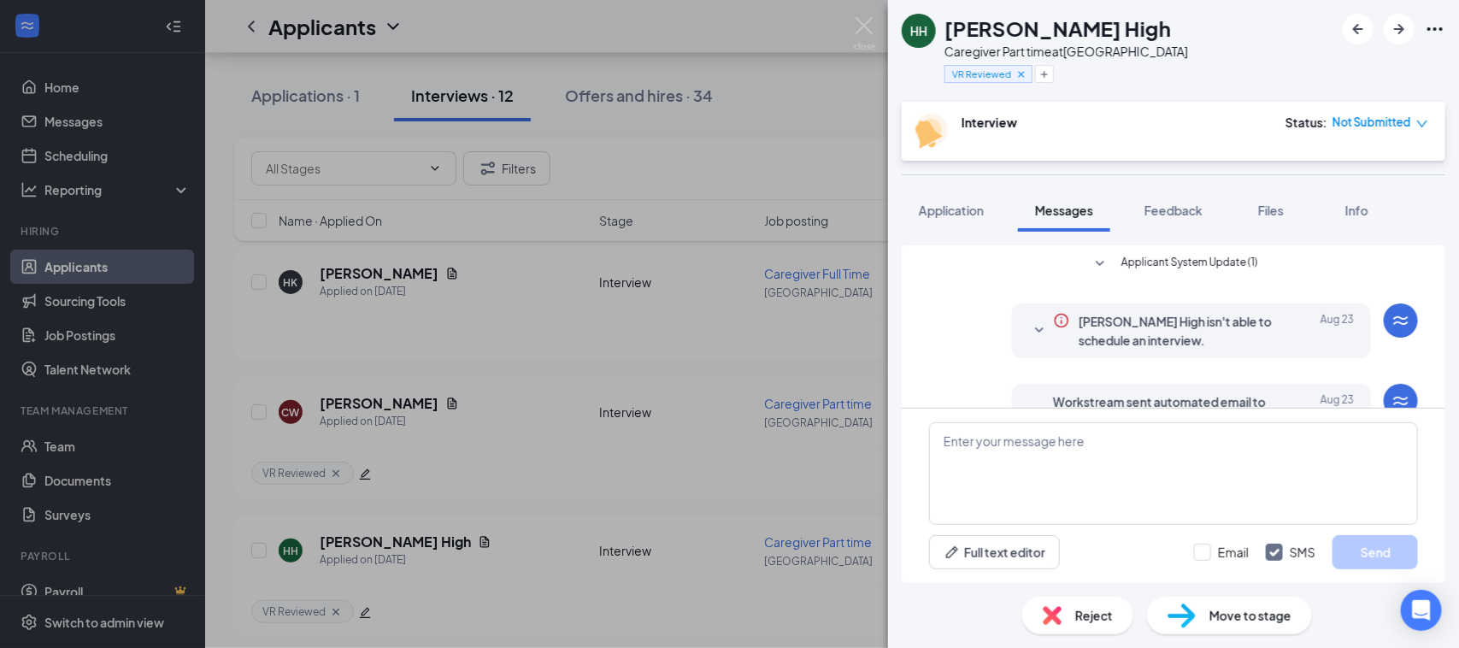
click at [1029, 323] on icon "SmallChevronDown" at bounding box center [1039, 331] width 21 height 21
click at [1029, 334] on icon "SmallChevronDown" at bounding box center [1039, 331] width 21 height 21
click at [1035, 331] on icon "SmallChevronDown" at bounding box center [1039, 329] width 9 height 5
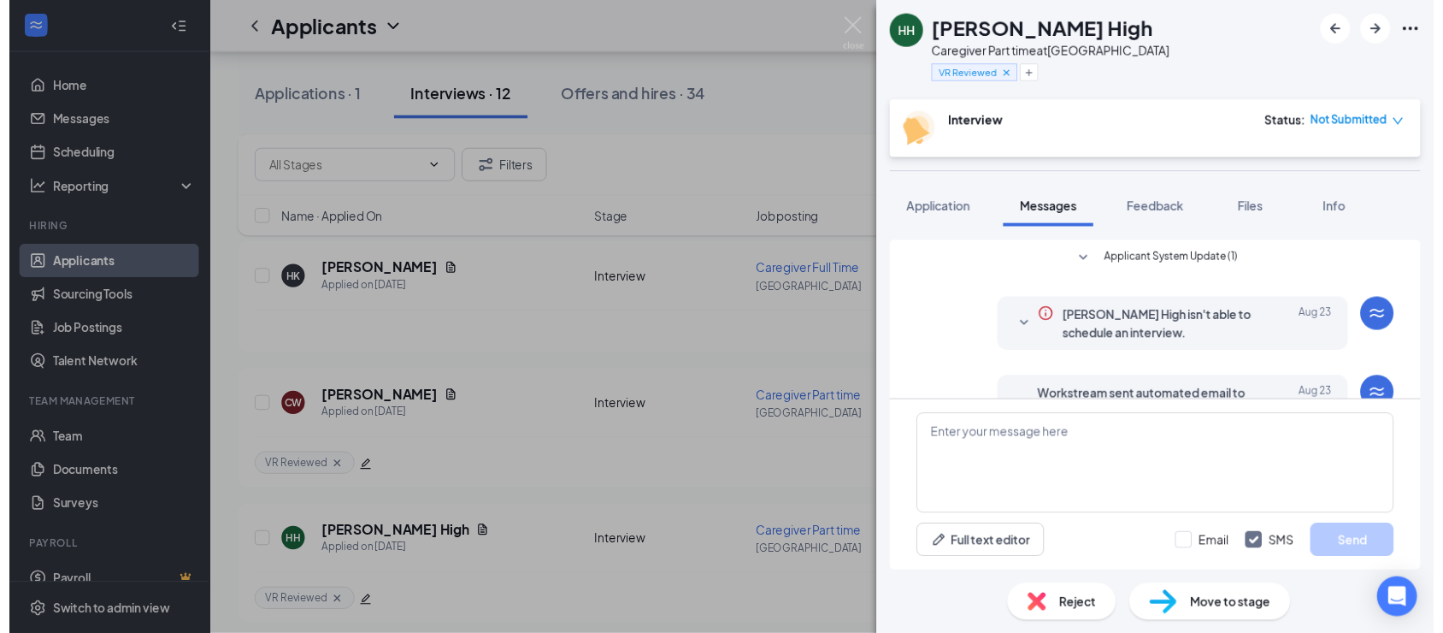
scroll to position [257, 0]
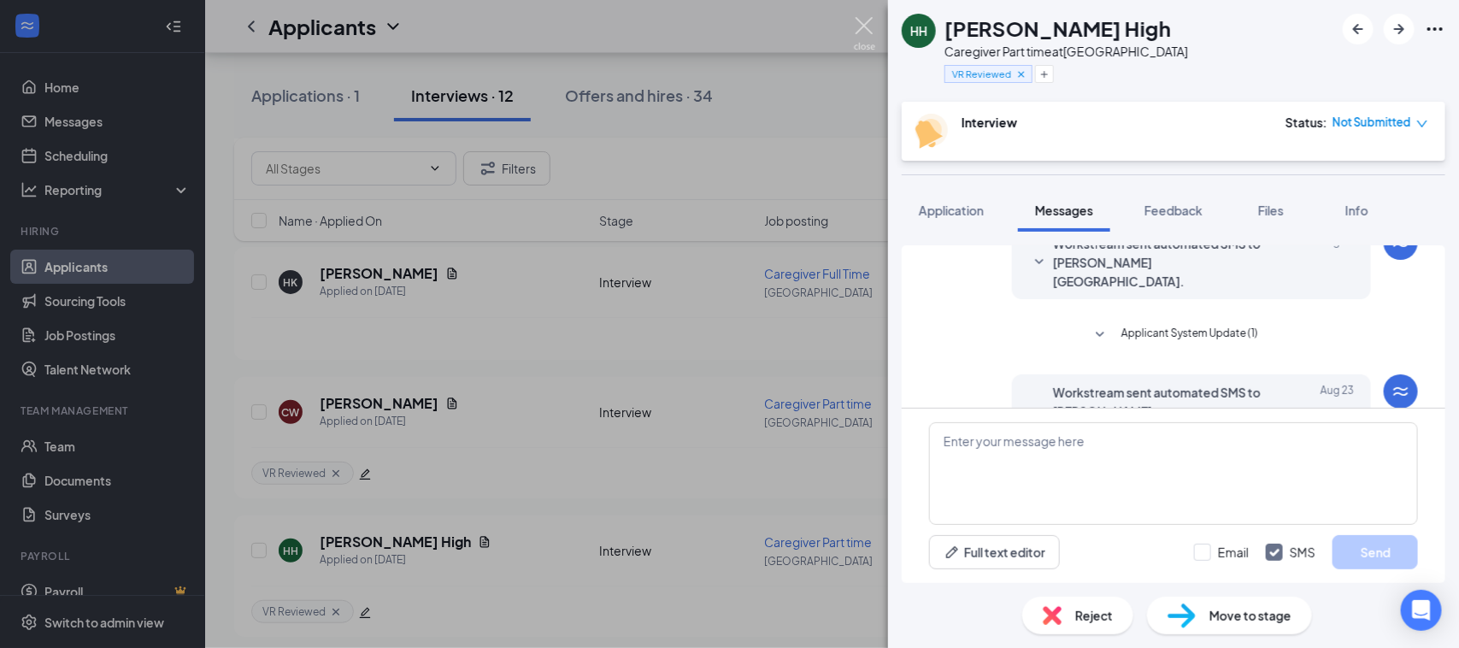
click at [869, 19] on img at bounding box center [864, 33] width 21 height 33
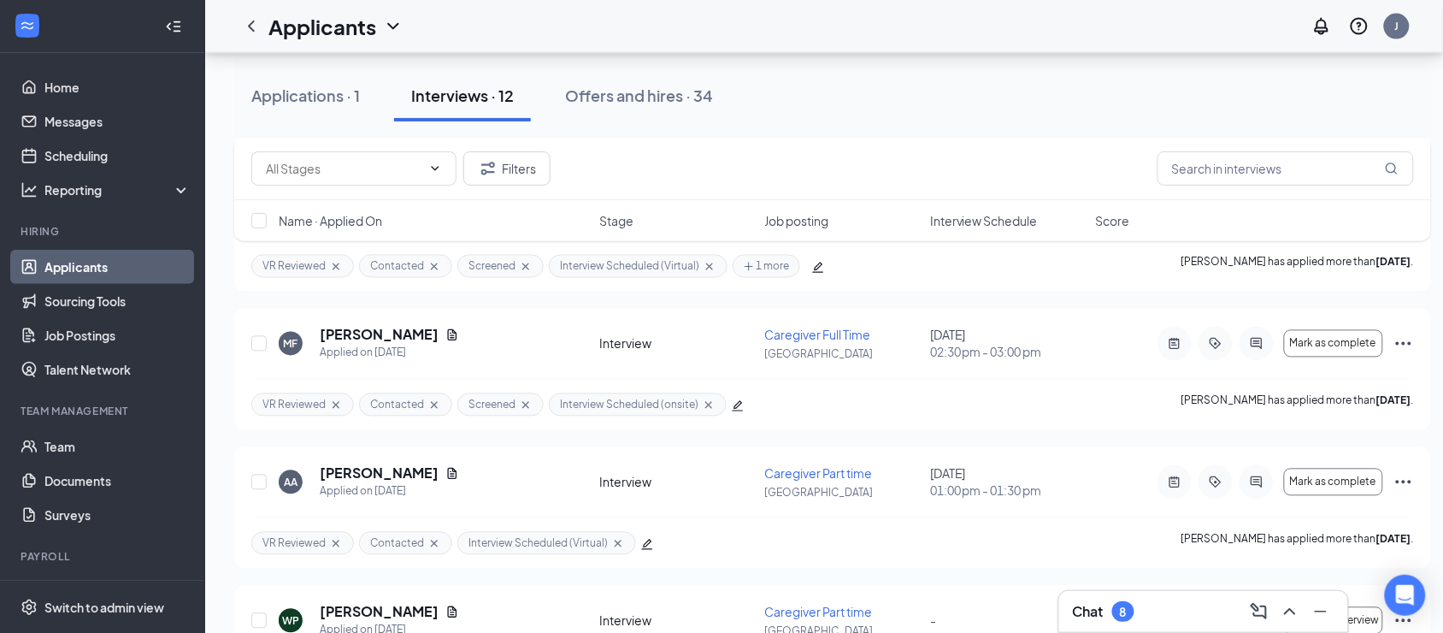
scroll to position [855, 0]
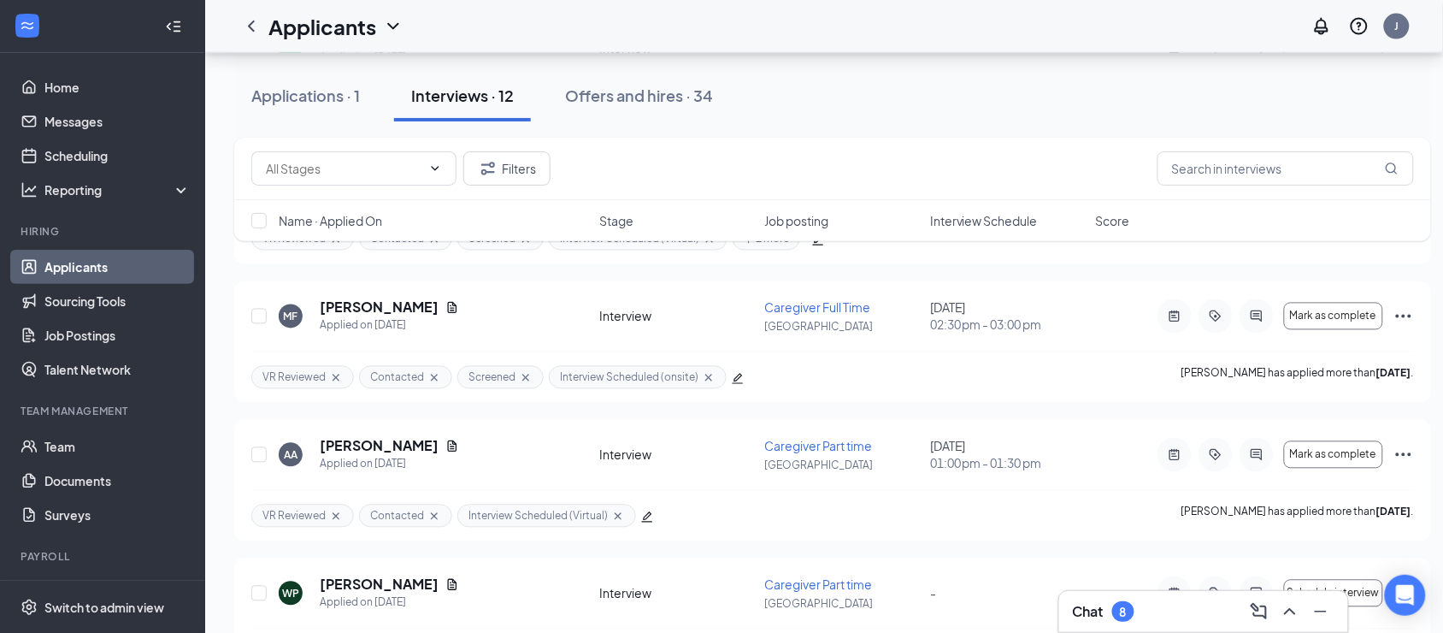
click at [1123, 616] on div "8" at bounding box center [1123, 611] width 7 height 15
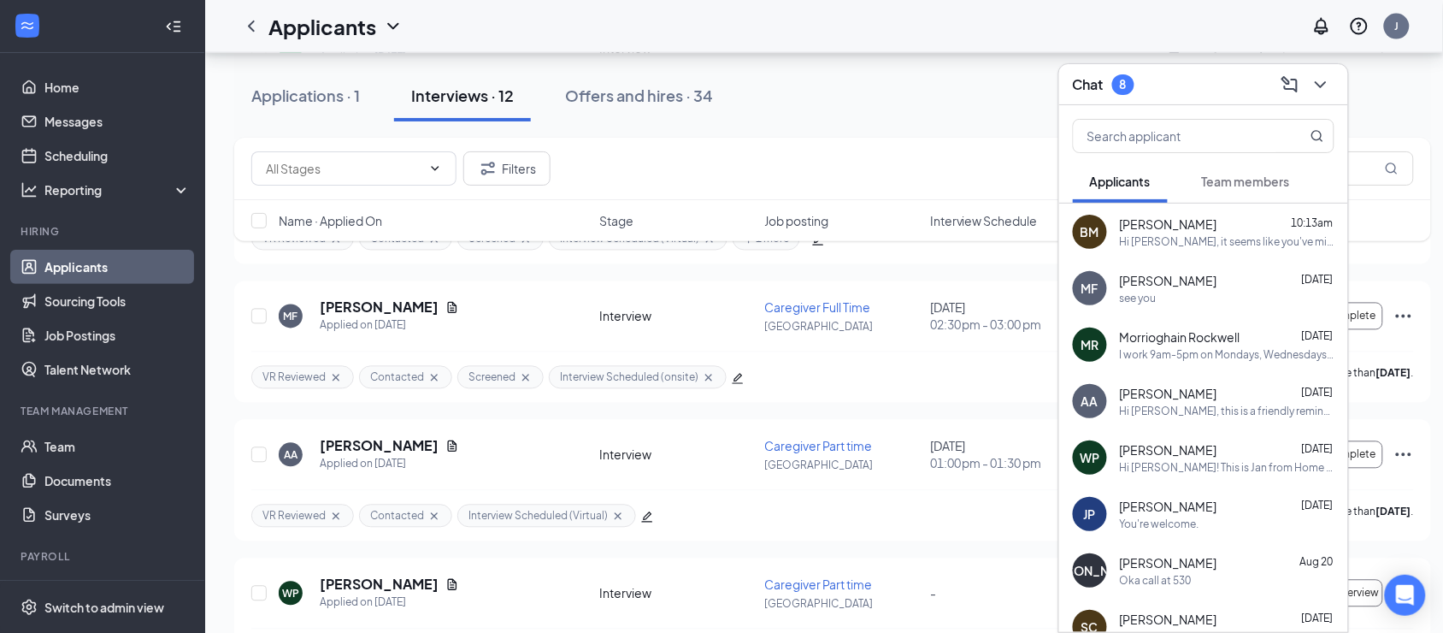
click at [1235, 235] on div "Hi [PERSON_NAME], it seems like you've missed your virtual interview [DATE]. Pl…" at bounding box center [1227, 241] width 215 height 15
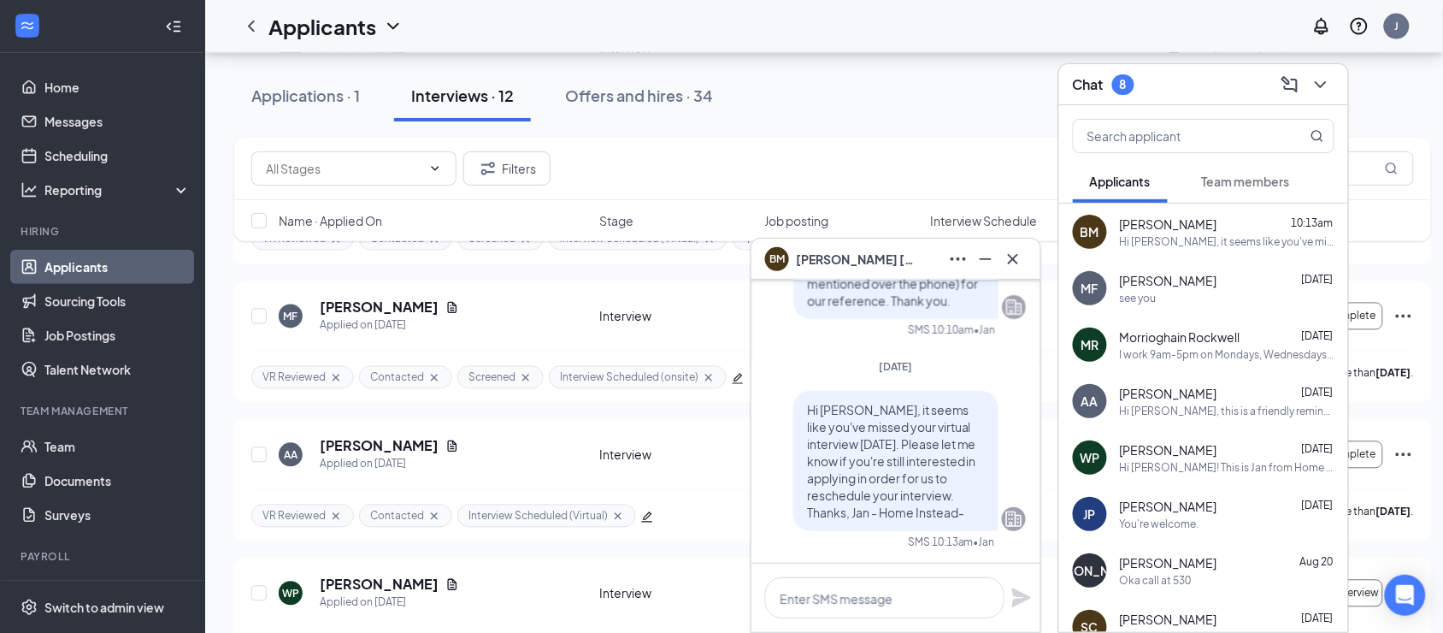
scroll to position [1, 0]
click at [1018, 261] on icon "Cross" at bounding box center [1013, 259] width 21 height 21
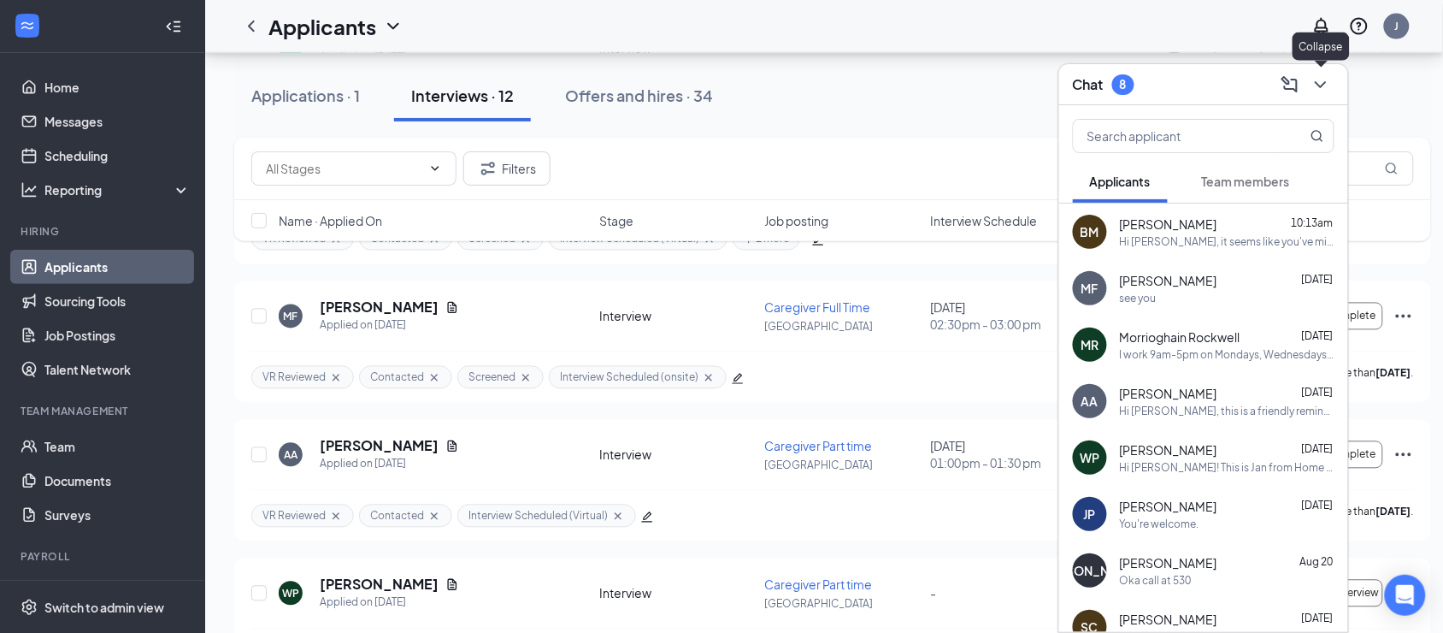
click at [1311, 91] on icon "ChevronDown" at bounding box center [1321, 84] width 21 height 21
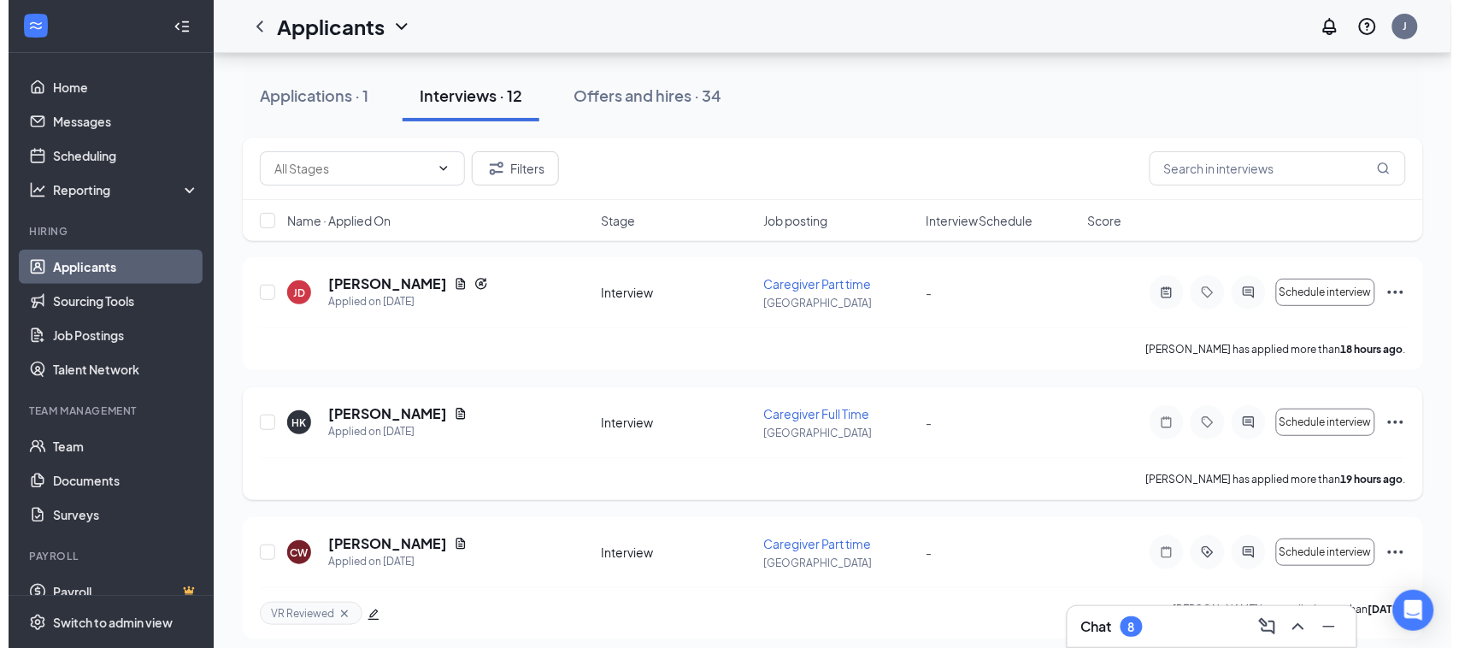
scroll to position [107, 0]
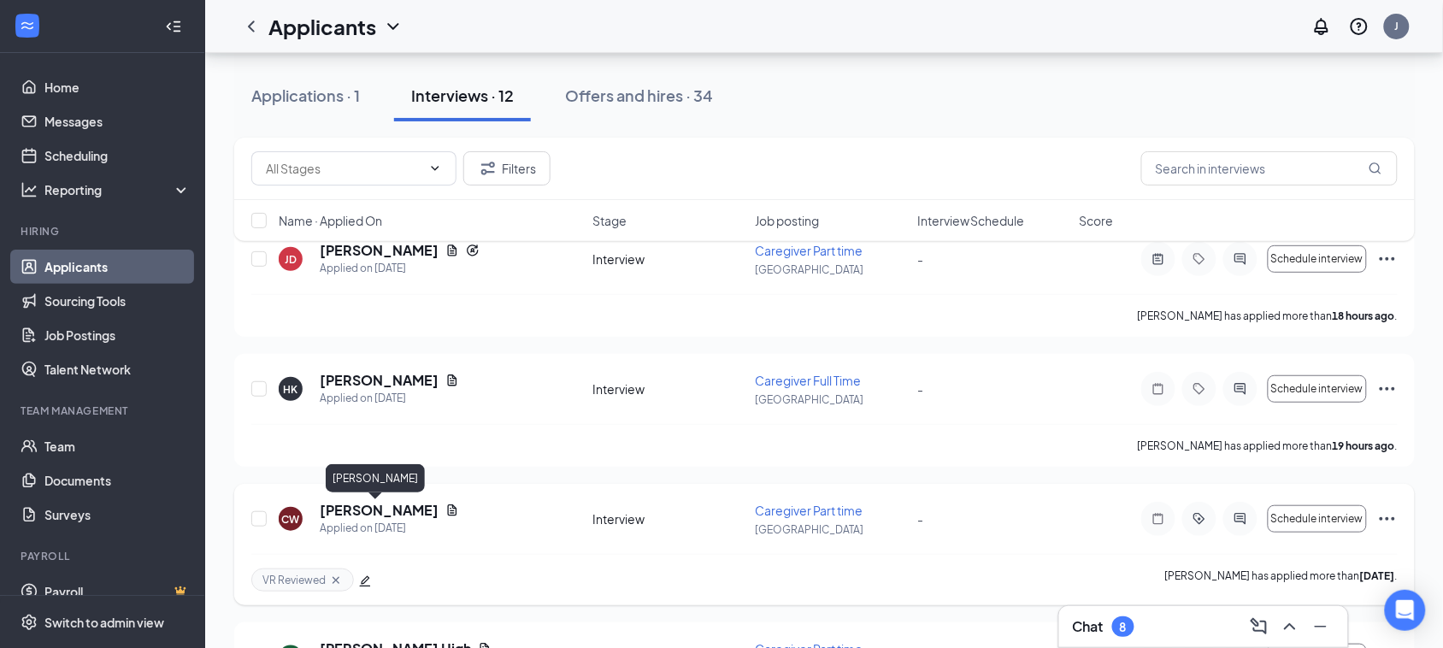
click at [385, 507] on h5 "[PERSON_NAME]" at bounding box center [379, 510] width 119 height 19
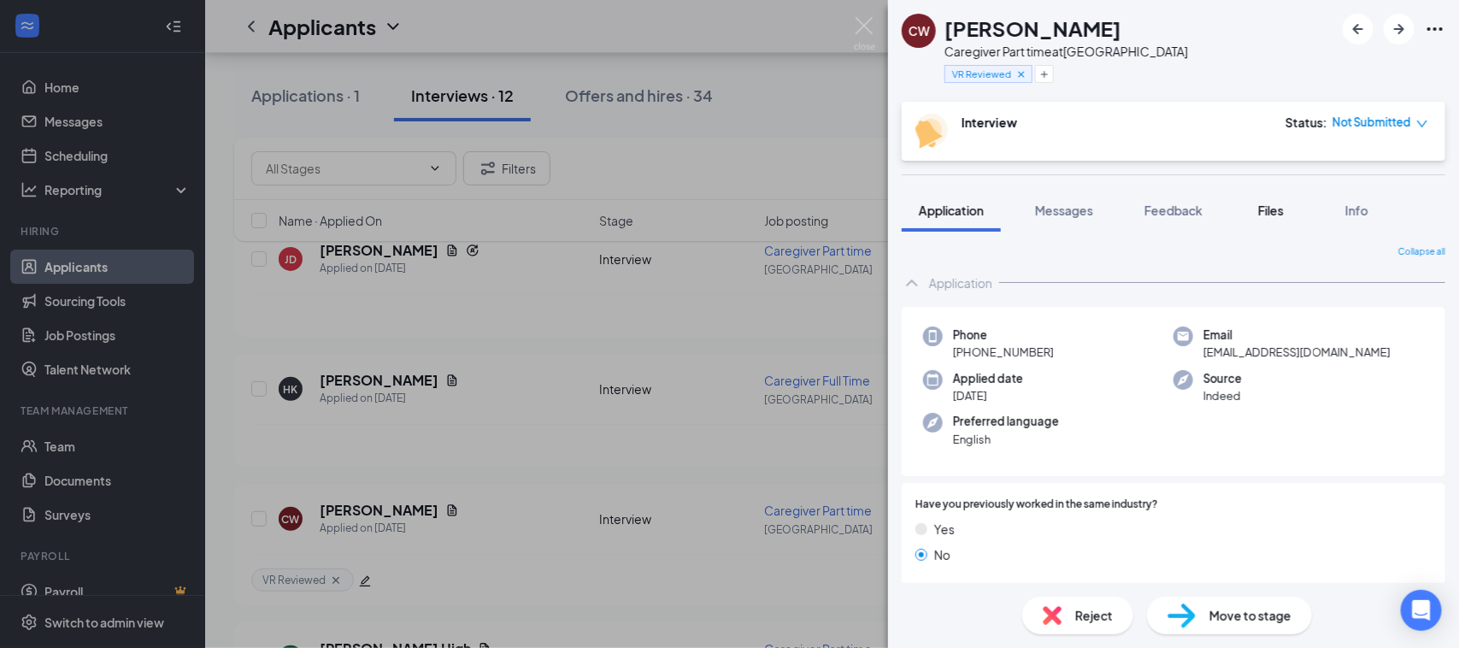
drag, startPoint x: 1268, startPoint y: 210, endPoint x: 1254, endPoint y: 207, distance: 14.1
click at [1268, 209] on span "Files" at bounding box center [1271, 210] width 26 height 15
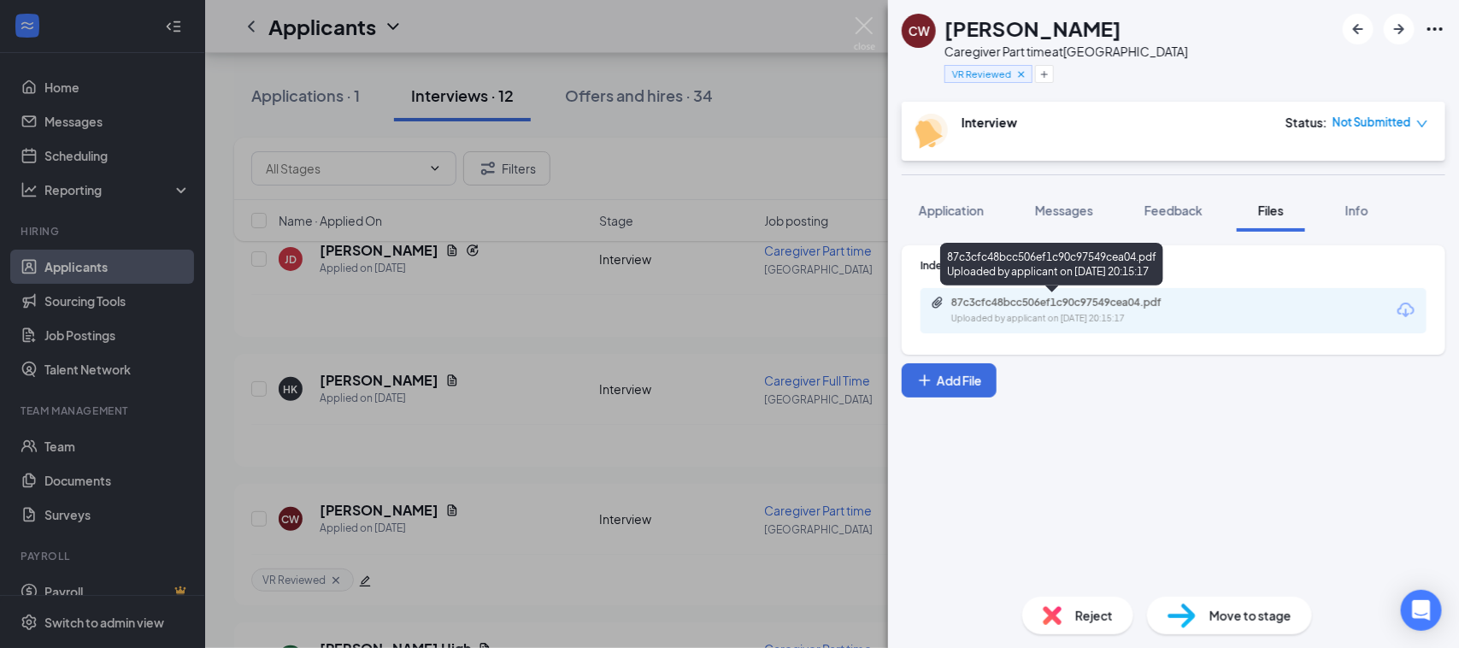
click at [1033, 316] on div "Uploaded by applicant on Aug 24, 2025 at 20:15:17" at bounding box center [1080, 319] width 256 height 14
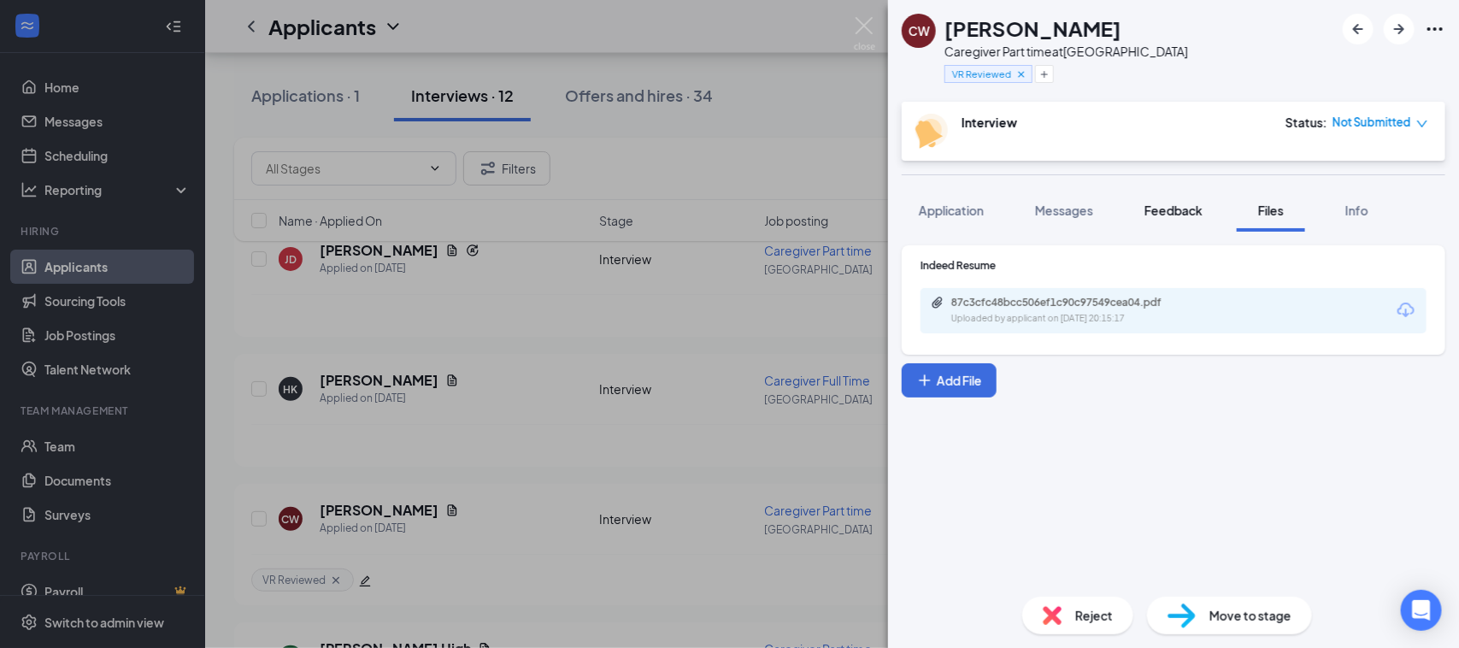
click at [1159, 202] on div "Feedback" at bounding box center [1174, 210] width 58 height 17
click at [1169, 210] on span "Feedback" at bounding box center [1174, 210] width 58 height 15
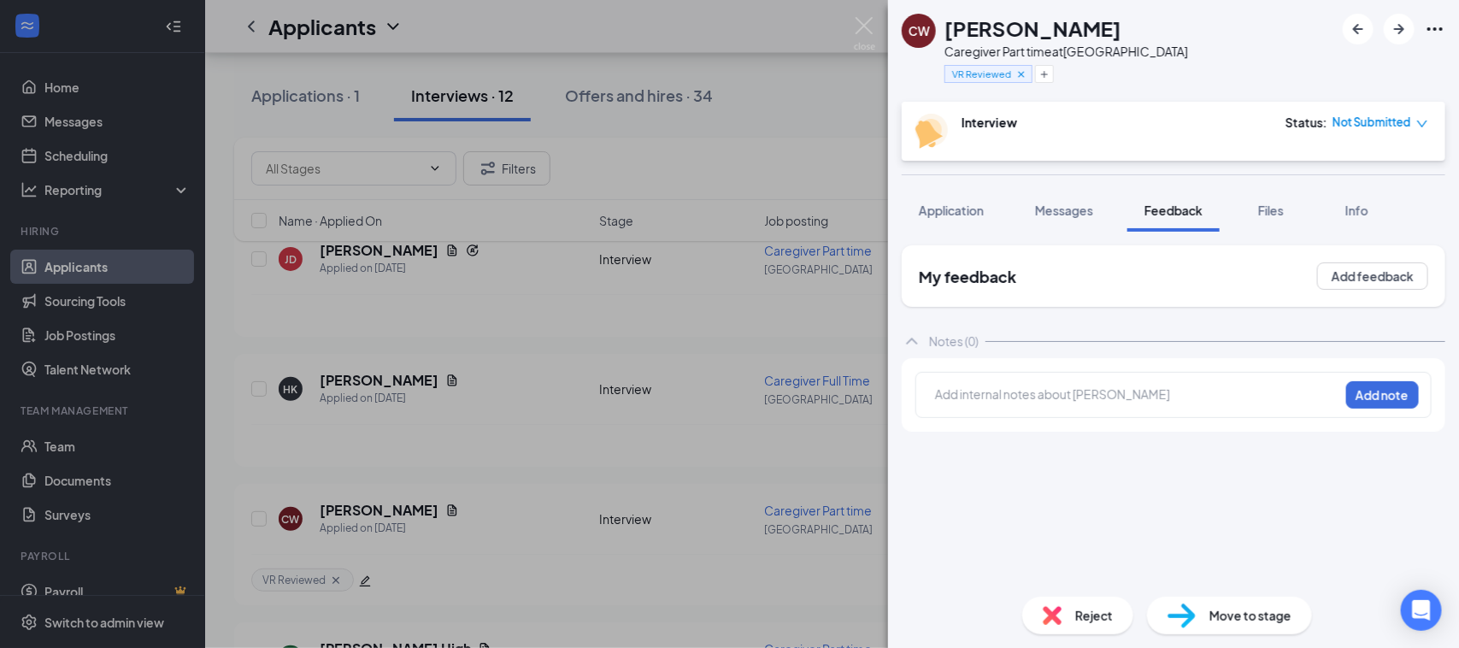
click at [994, 382] on div "Add internal notes about Citlali webster Add note" at bounding box center [1174, 395] width 516 height 46
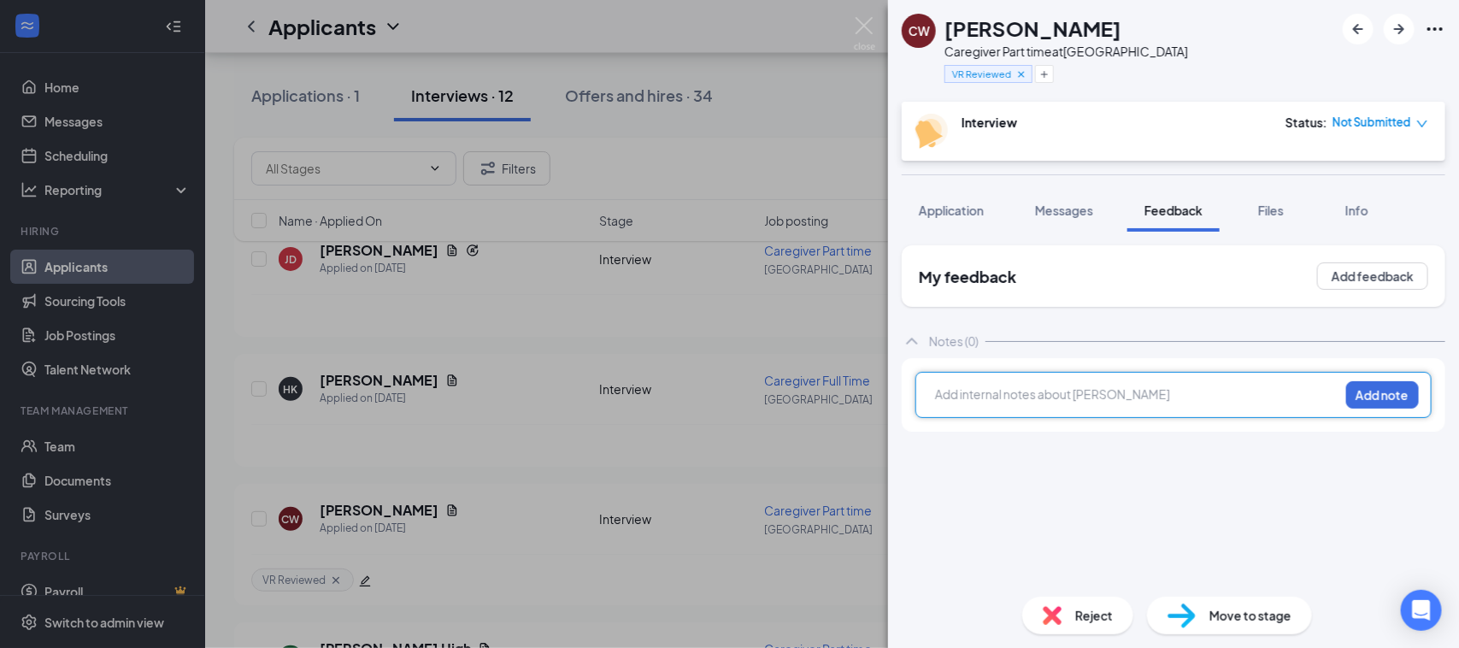
click at [1006, 392] on div at bounding box center [1137, 395] width 403 height 18
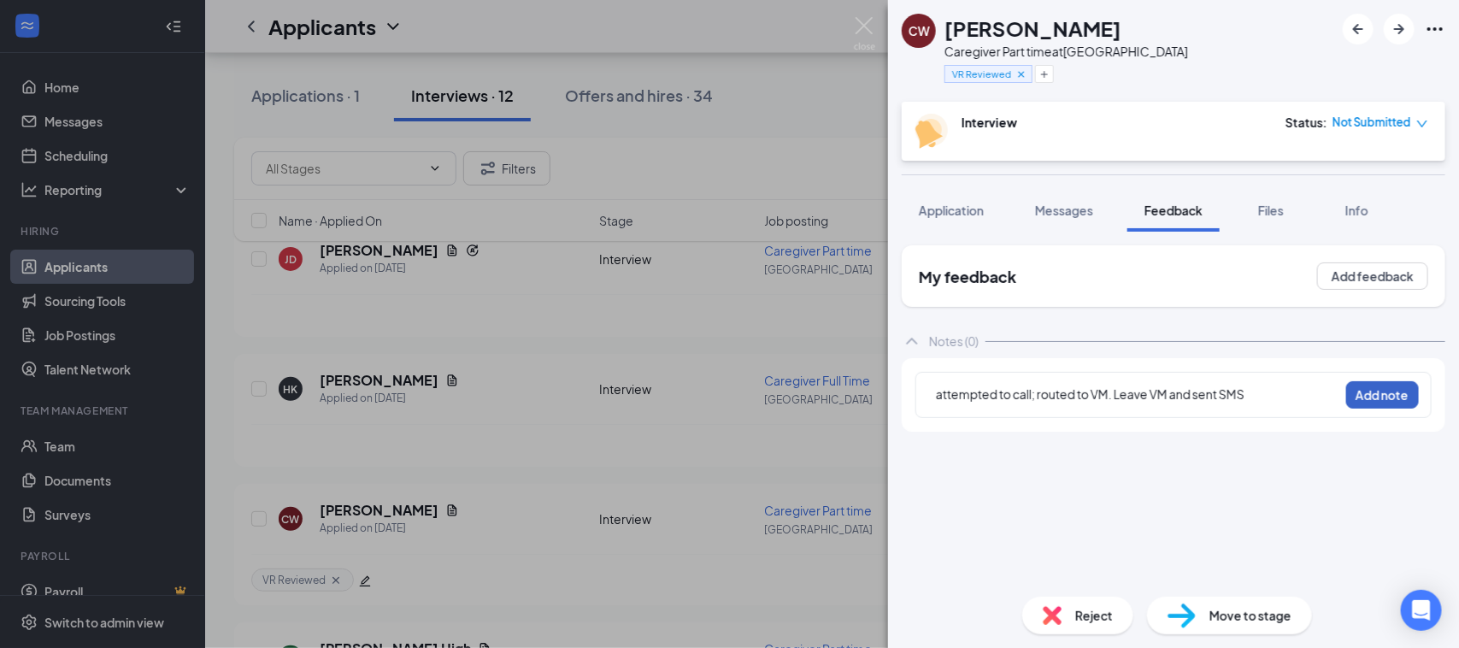
click at [1392, 403] on button "Add note" at bounding box center [1383, 394] width 73 height 27
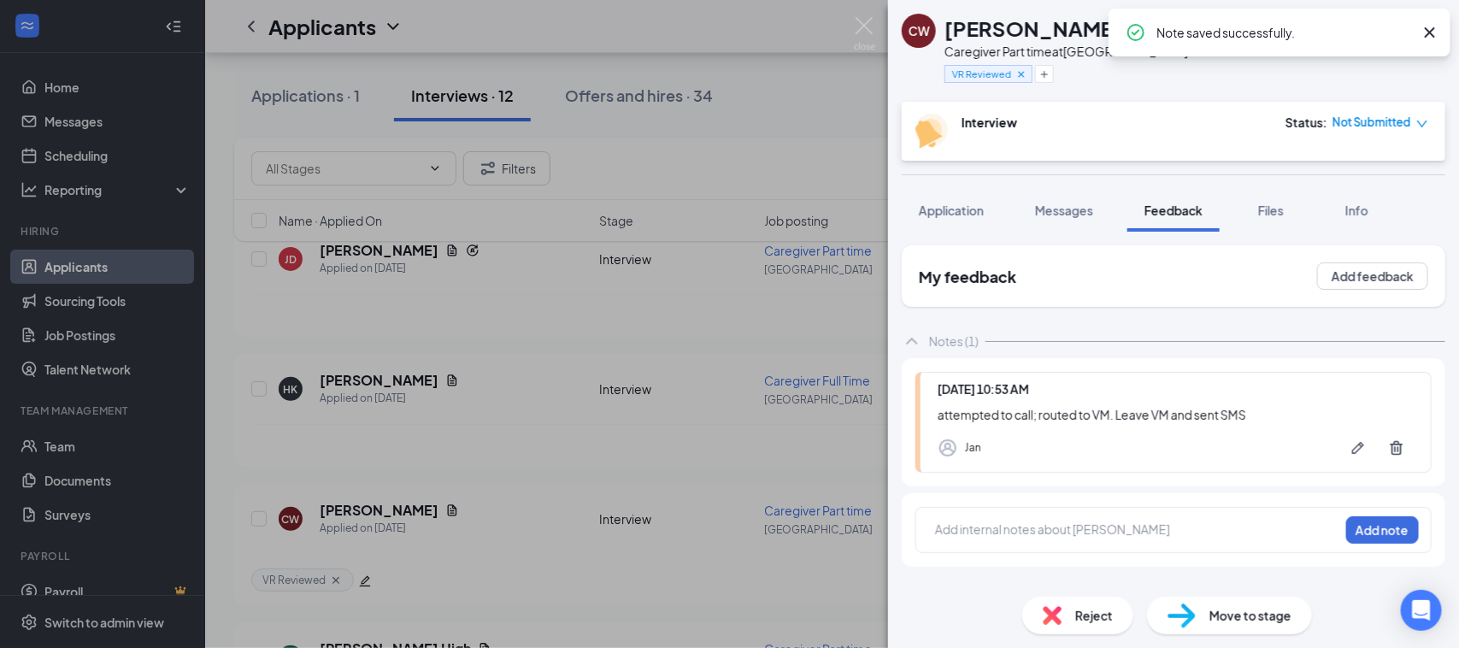
click at [1075, 214] on span "Messages" at bounding box center [1064, 210] width 58 height 15
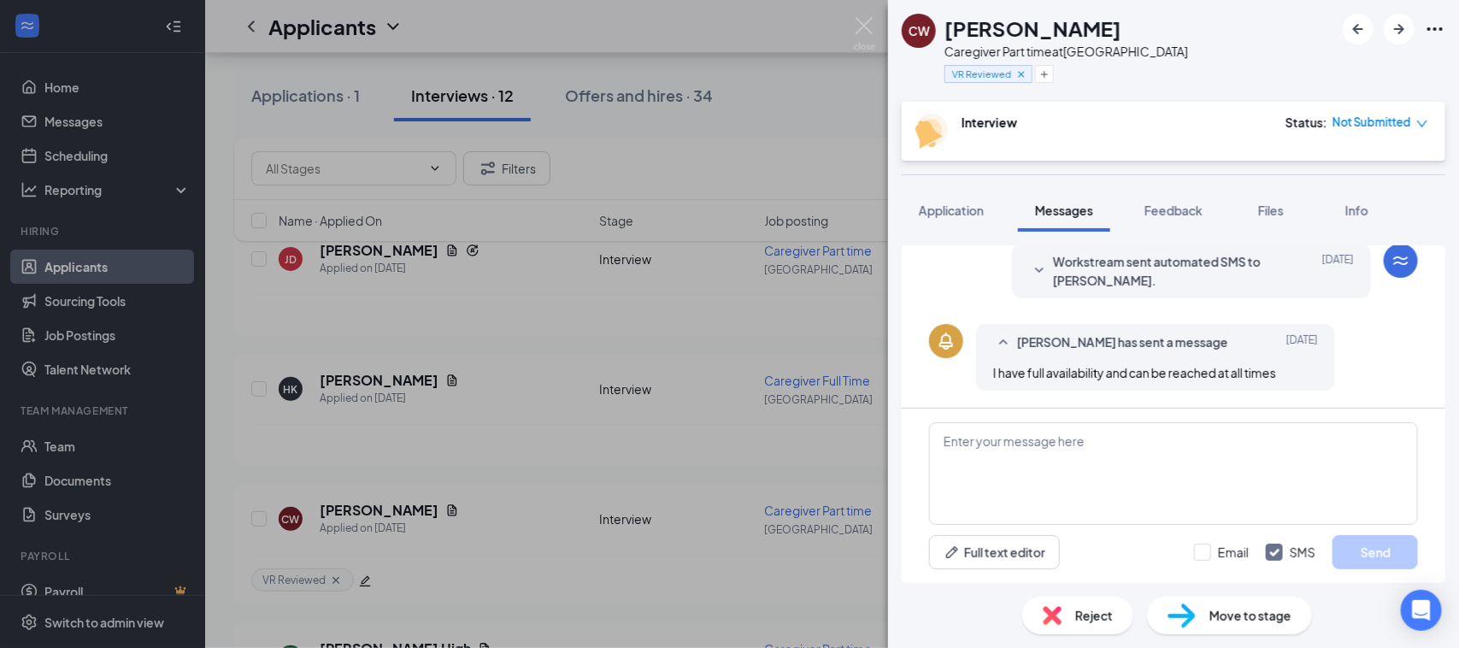
scroll to position [349, 0]
click at [1030, 463] on textarea at bounding box center [1173, 473] width 489 height 103
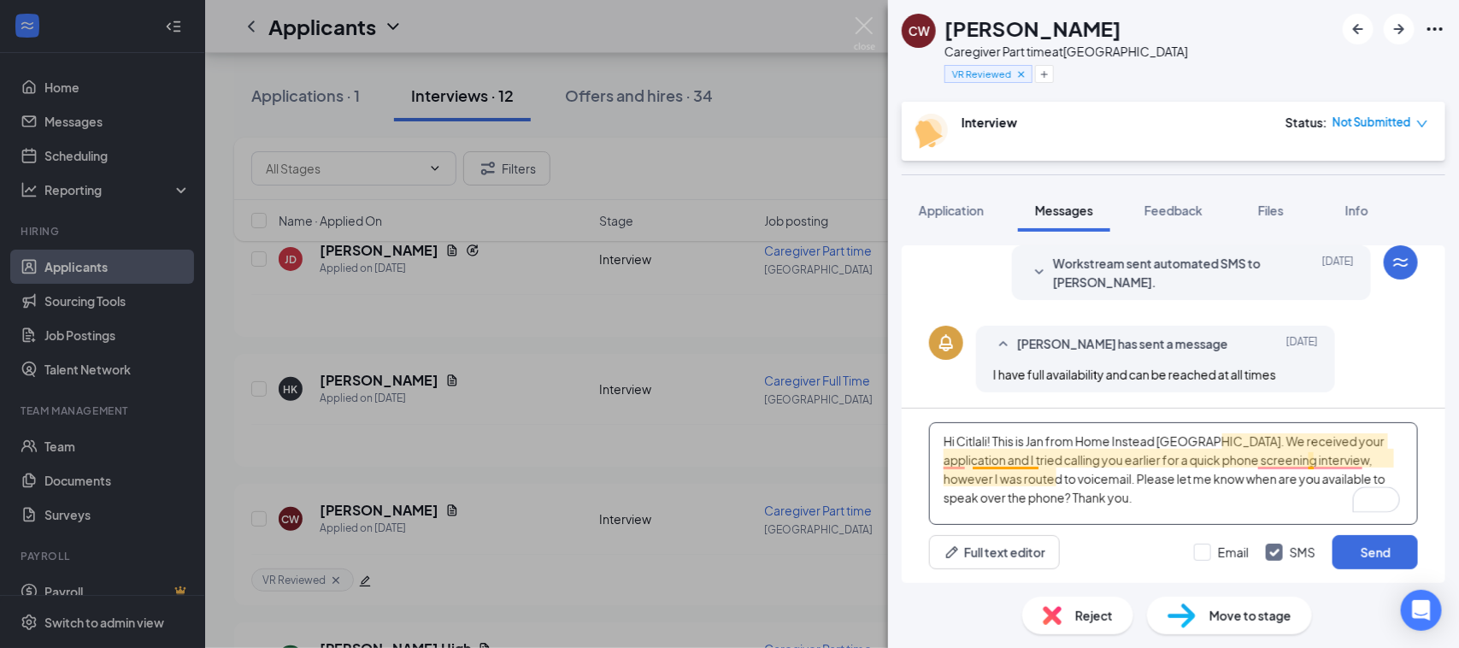
click at [988, 462] on textarea "Hi Citlali! This is Jan from Home Instead Spring Hill. We received your applica…" at bounding box center [1173, 473] width 489 height 103
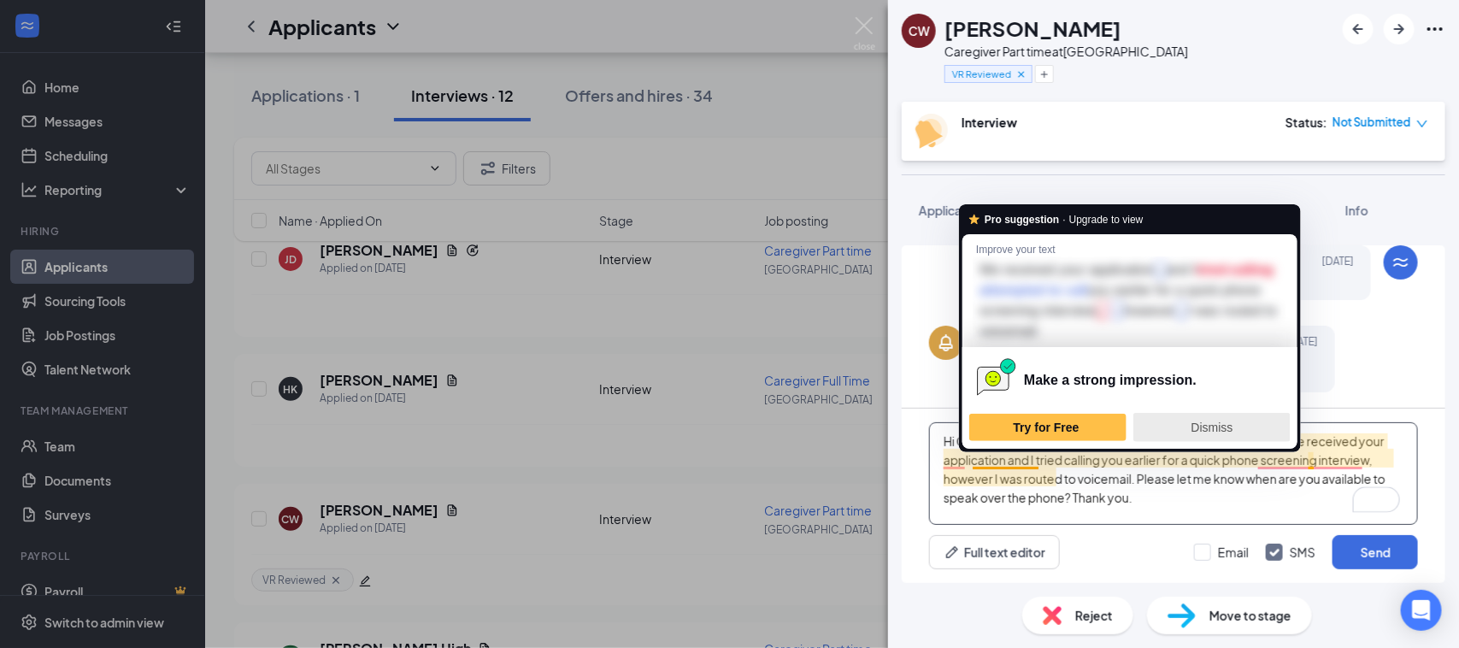
click at [1190, 427] on div "Dismiss" at bounding box center [1212, 427] width 142 height 27
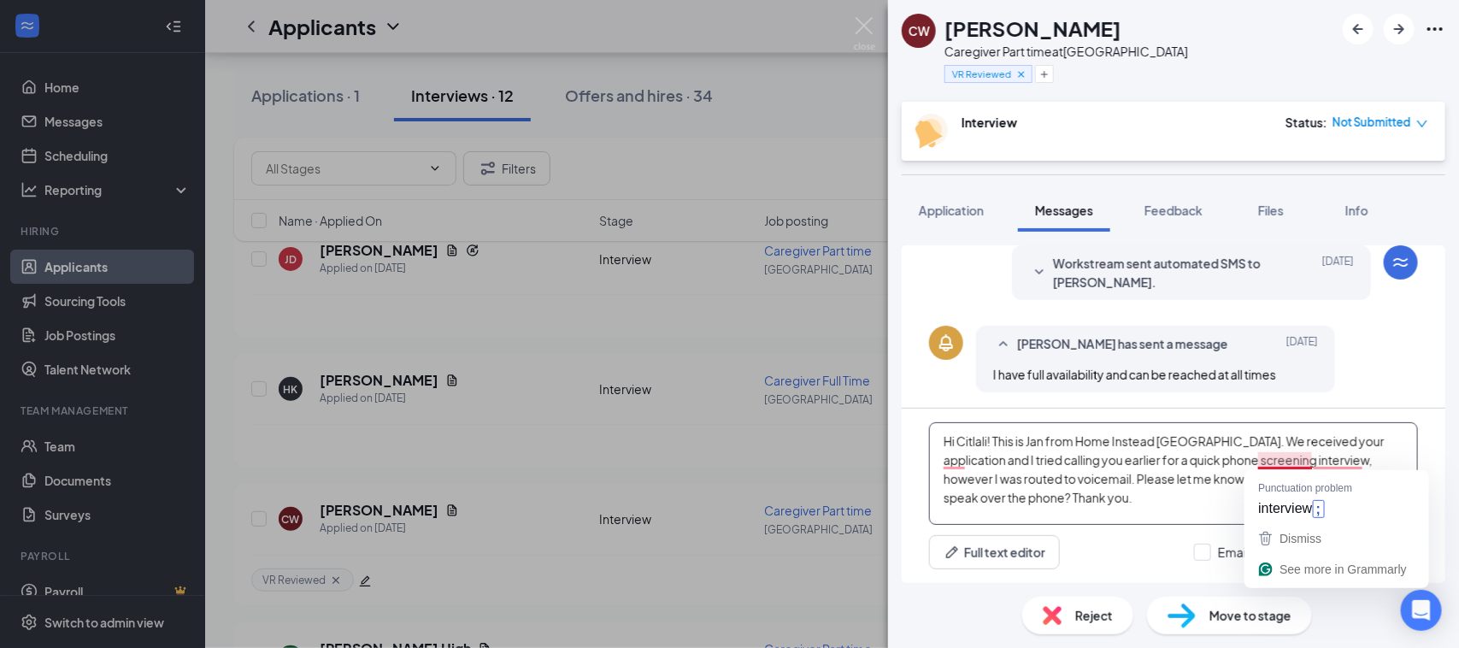
click at [1301, 457] on textarea "Hi Citlali! This is Jan from Home Instead Spring Hill. We received your applica…" at bounding box center [1173, 473] width 489 height 103
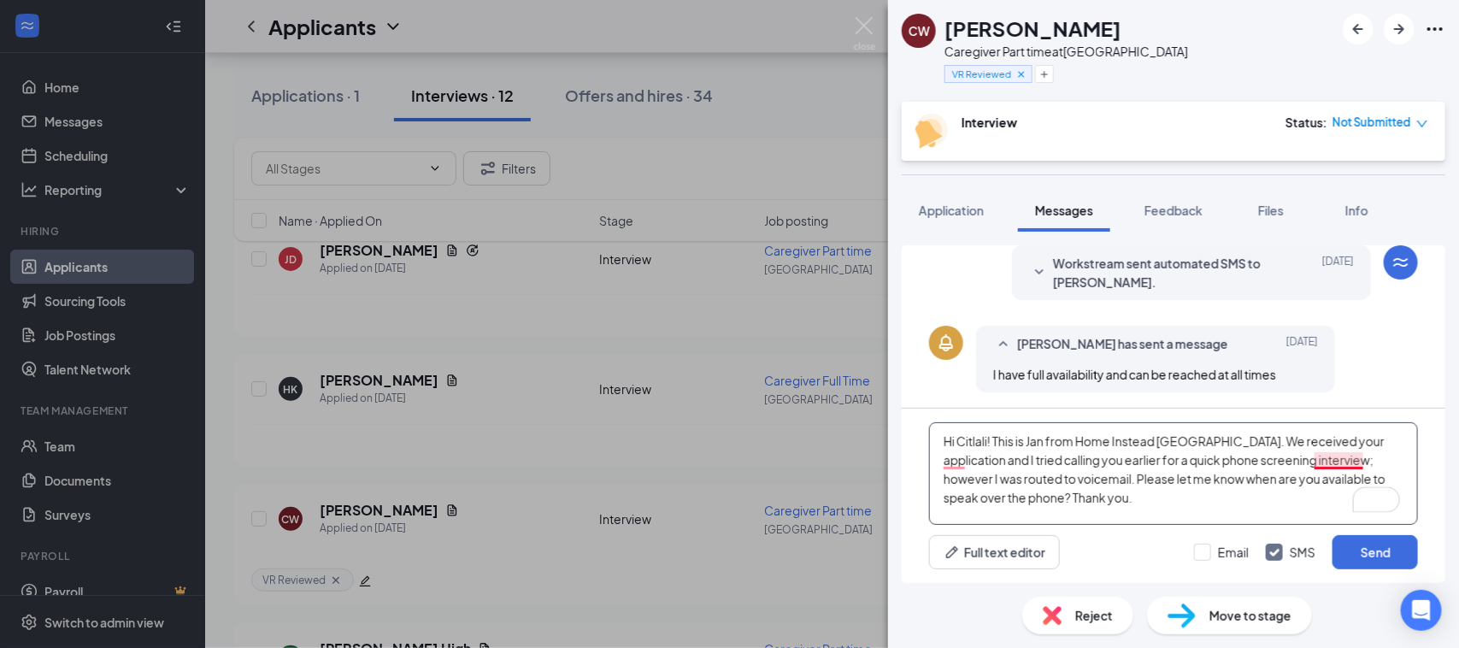
click at [1345, 457] on textarea "Hi Citlali! This is Jan from Home Instead Spring Hill. We received your applica…" at bounding box center [1173, 473] width 489 height 103
click at [955, 459] on textarea "Hi Citlali! This is Jan from Home Instead Spring Hill. We received your applica…" at bounding box center [1173, 473] width 489 height 103
click at [1210, 479] on textarea "Hi Citlali! This is Jan from Home Instead Spring Hill. We received your applica…" at bounding box center [1173, 473] width 489 height 103
click at [962, 494] on textarea "Hi Citlali! This is Jan from Home Instead Spring Hill. We received your applica…" at bounding box center [1173, 473] width 489 height 103
click at [1095, 510] on textarea "Hi Citlali! This is Jan from Home Instead [GEOGRAPHIC_DATA]. We received your a…" at bounding box center [1173, 473] width 489 height 103
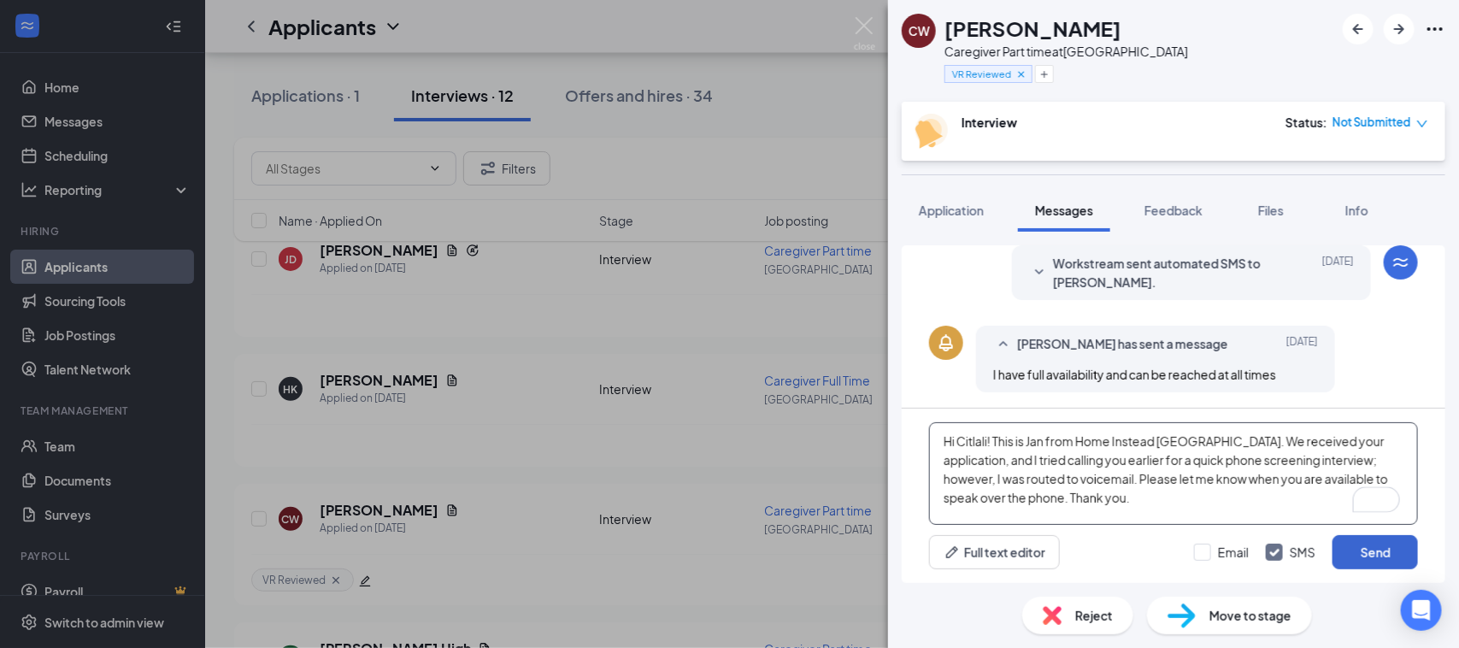
type textarea "Hi Citlali! This is Jan from Home Instead [GEOGRAPHIC_DATA]. We received your a…"
click at [1383, 557] on button "Send" at bounding box center [1375, 552] width 85 height 34
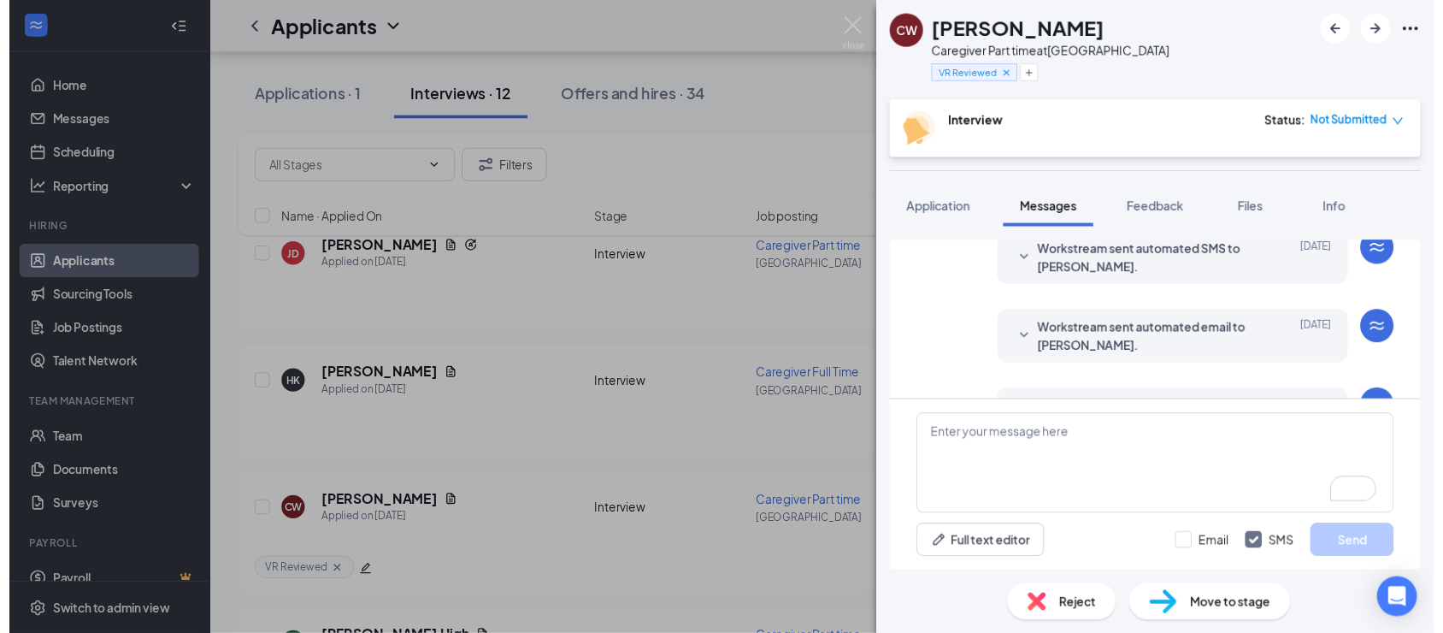
scroll to position [0, 0]
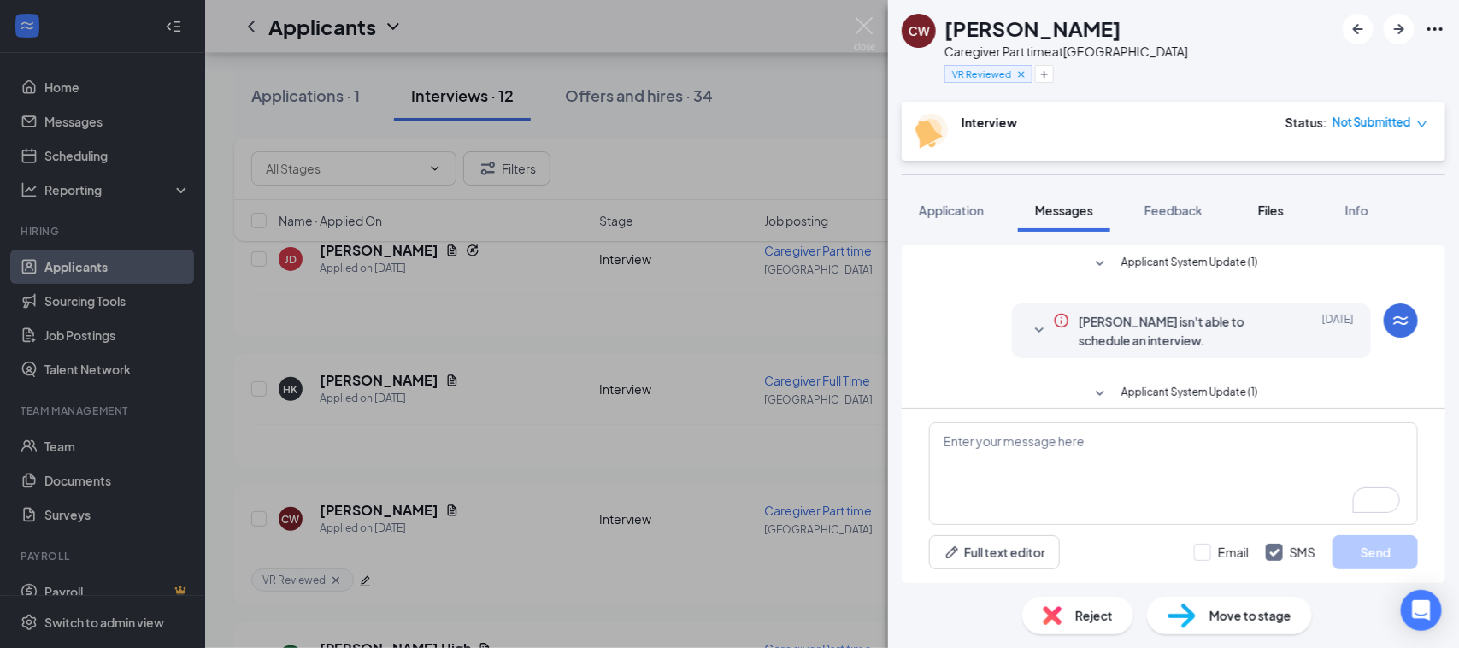
click at [1263, 203] on span "Files" at bounding box center [1271, 210] width 26 height 15
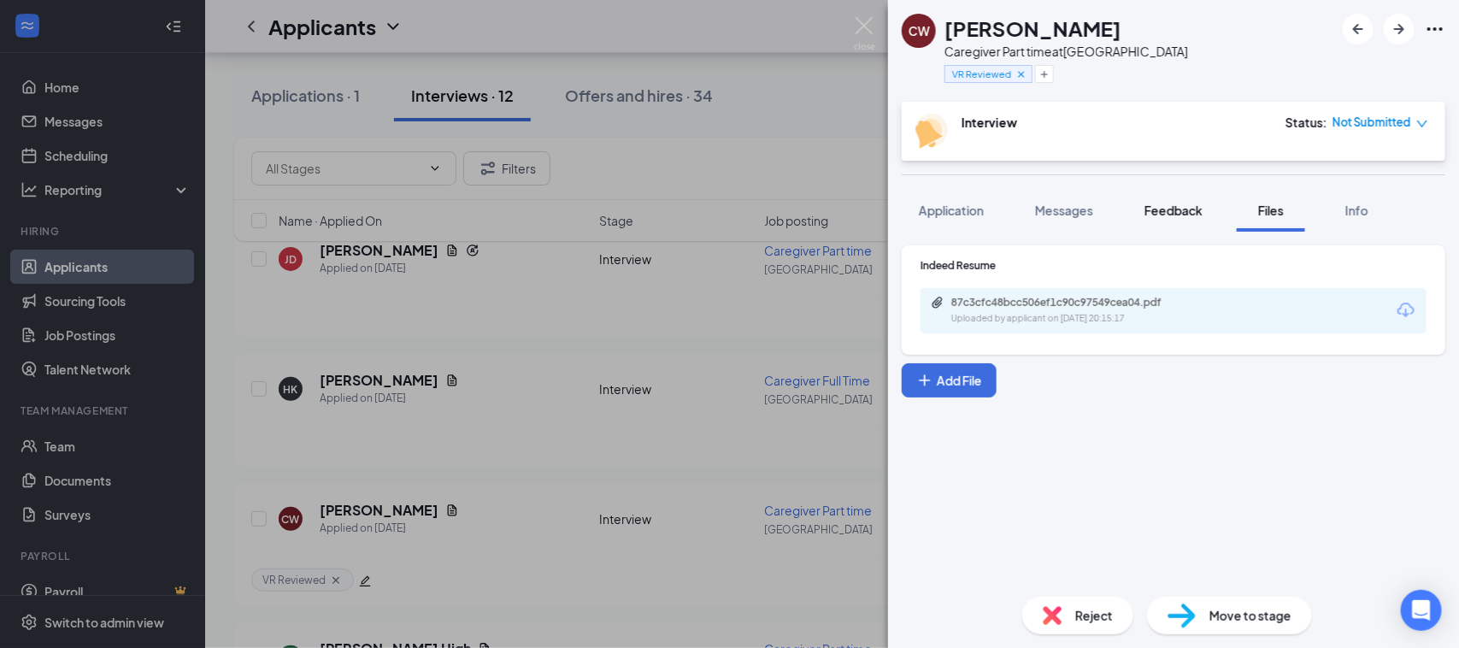
click at [1169, 209] on span "Feedback" at bounding box center [1174, 210] width 58 height 15
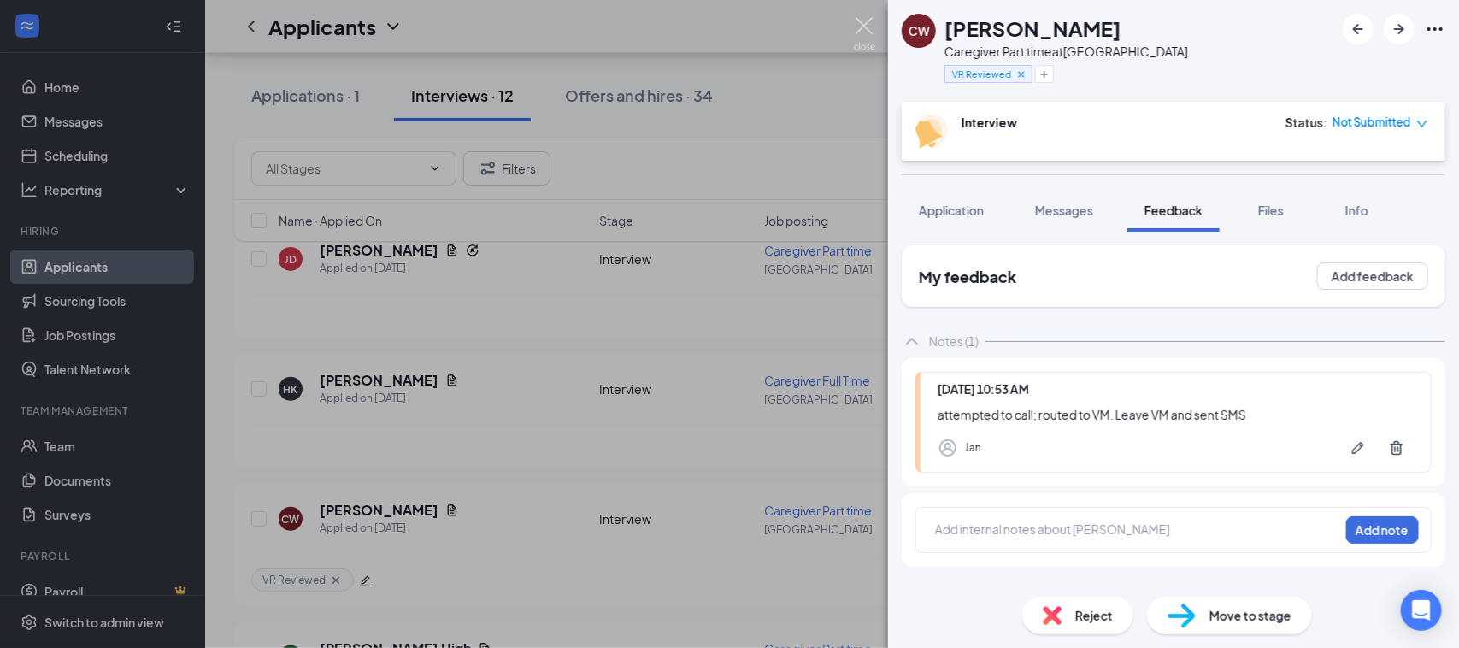
click at [864, 23] on img at bounding box center [864, 33] width 21 height 33
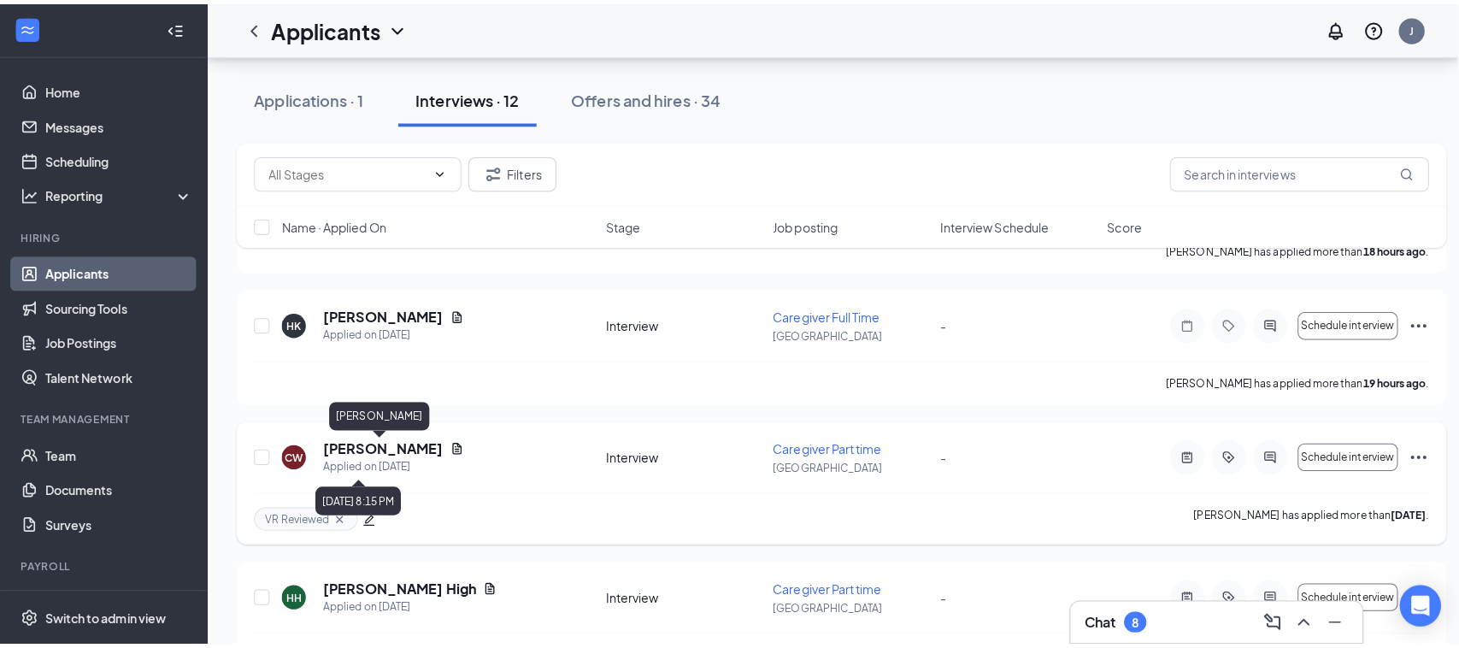
scroll to position [214, 0]
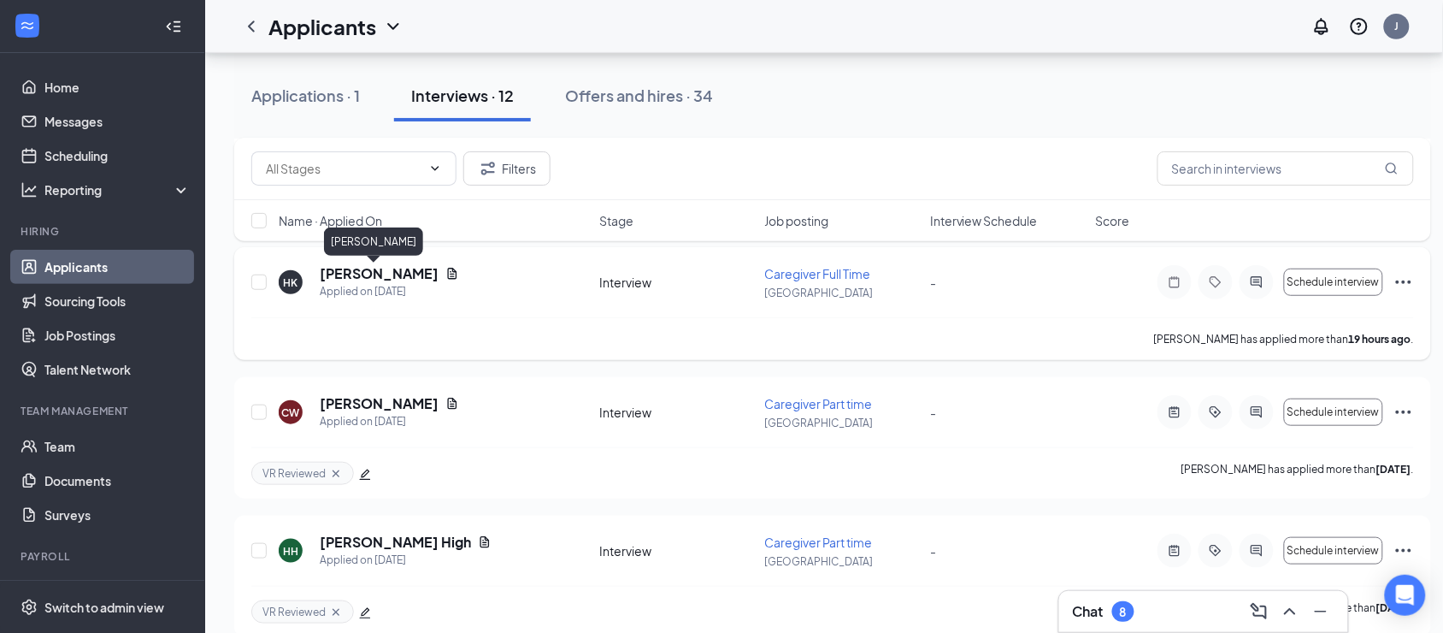
click at [347, 267] on h5 "[PERSON_NAME]" at bounding box center [379, 273] width 119 height 19
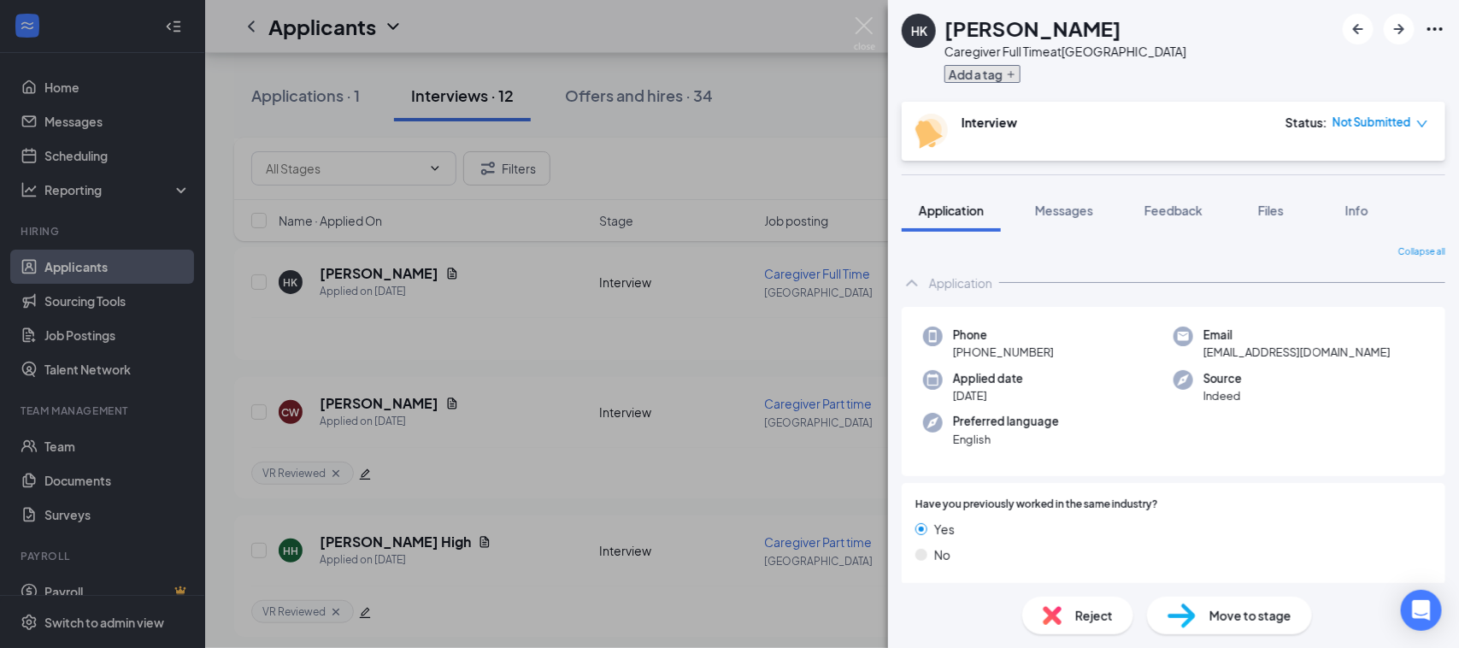
click at [1006, 74] on button "Add a tag" at bounding box center [983, 74] width 76 height 18
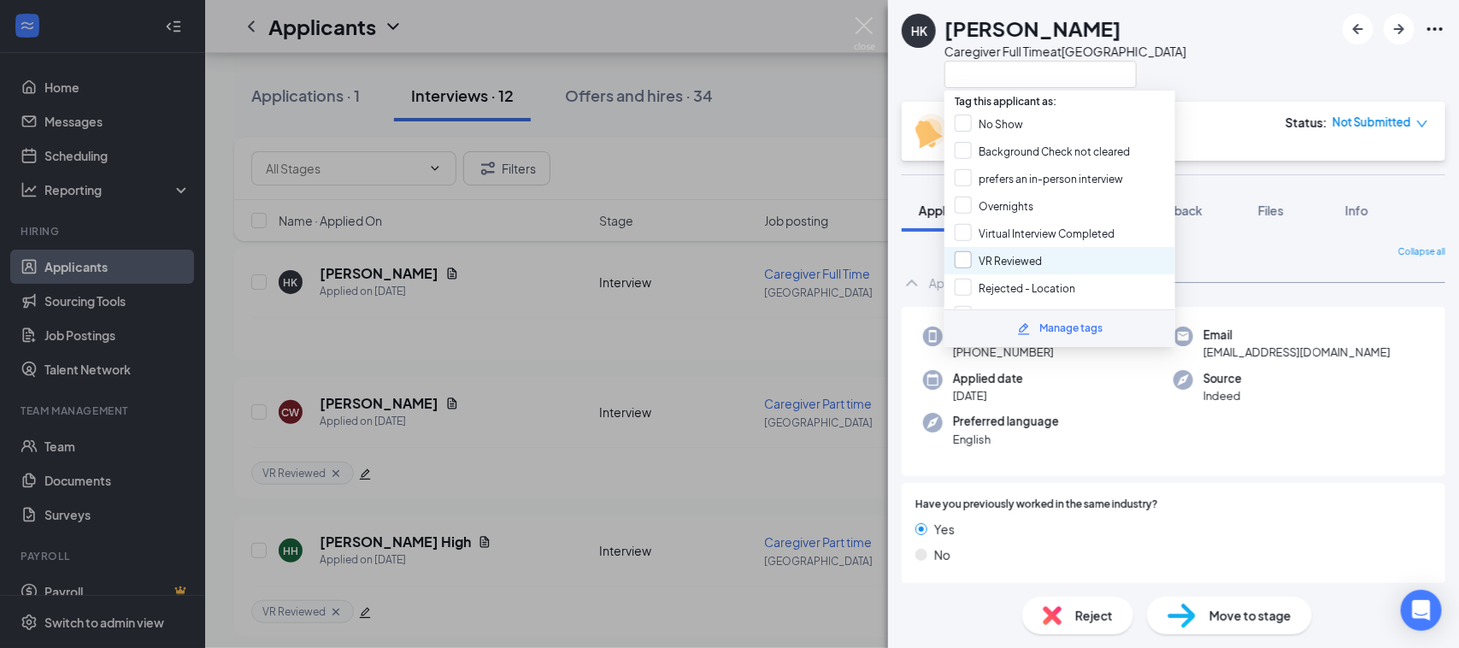
click at [976, 252] on input "VR Reviewed" at bounding box center [998, 260] width 87 height 19
checkbox input "true"
click at [1250, 32] on div "HK [PERSON_NAME] Caregiver Full Time at [GEOGRAPHIC_DATA]" at bounding box center [1173, 51] width 571 height 102
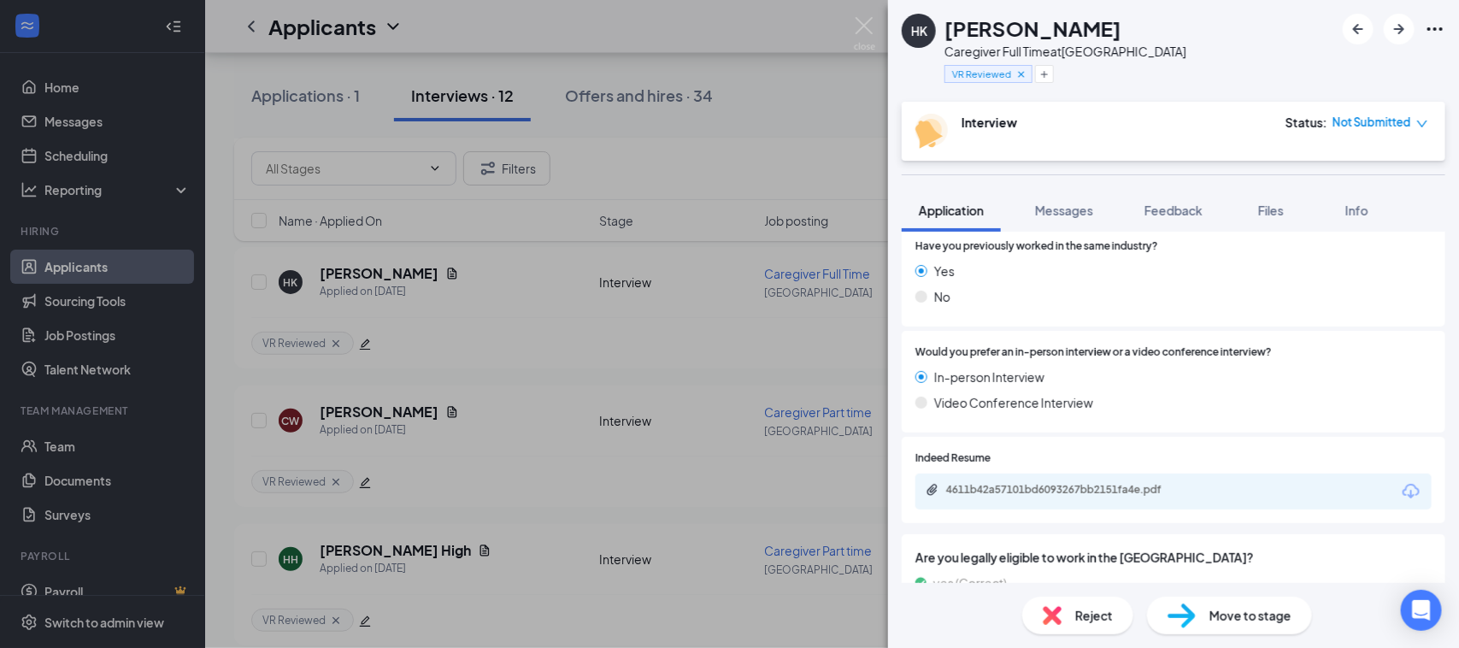
scroll to position [214, 0]
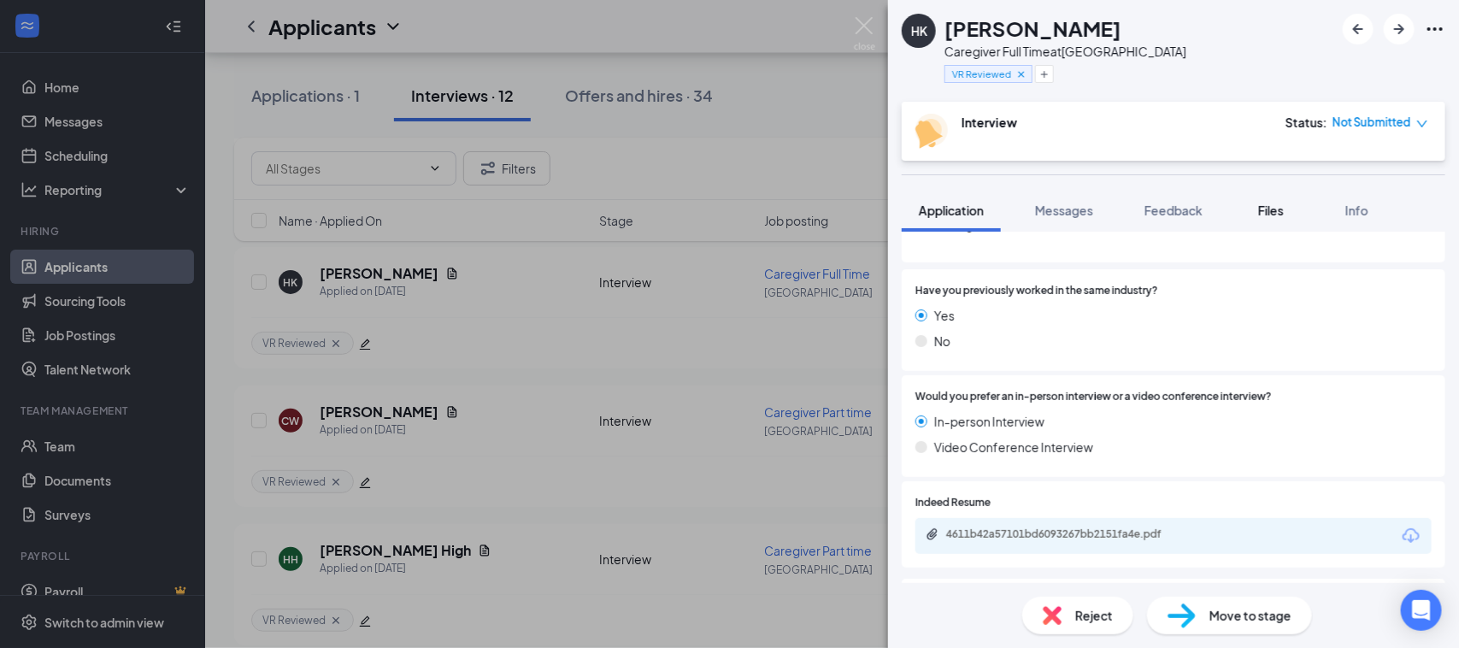
click at [1270, 210] on span "Files" at bounding box center [1271, 210] width 26 height 15
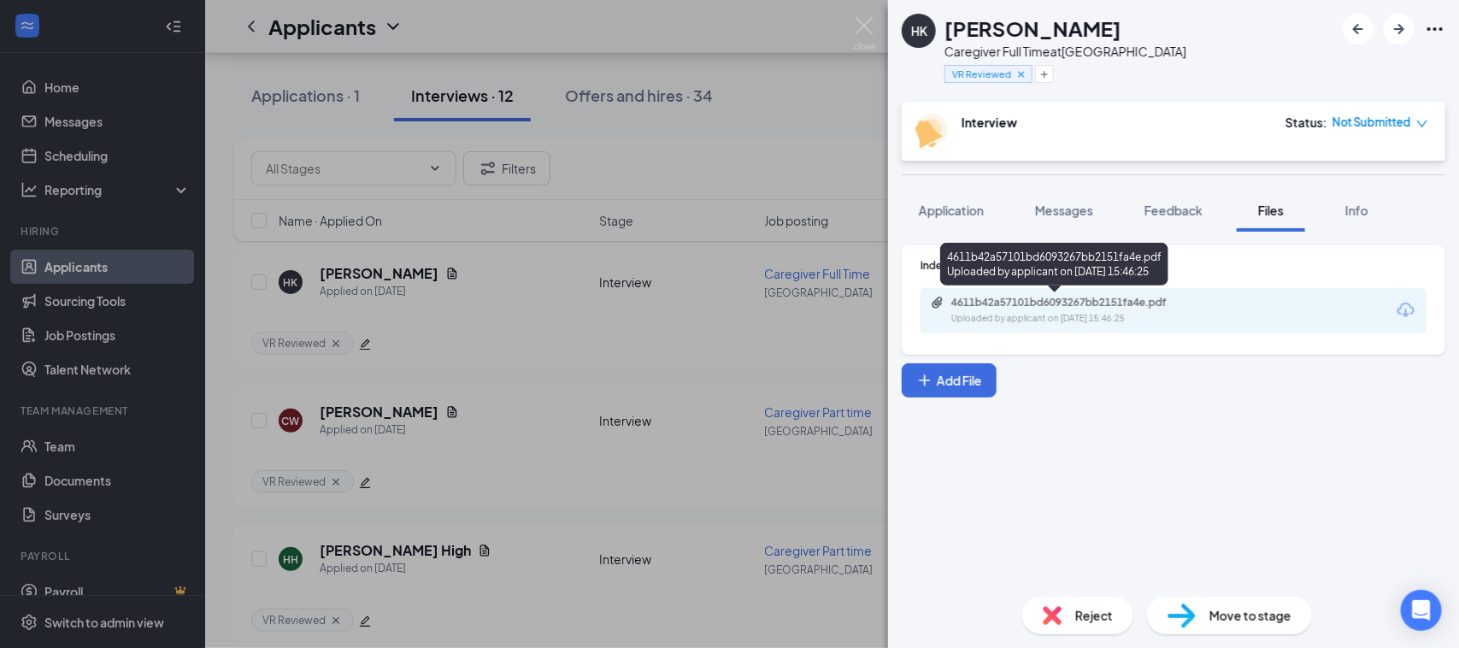
click at [1045, 302] on div "4611b42a57101bd6093267bb2151fa4e.pdf" at bounding box center [1071, 303] width 239 height 14
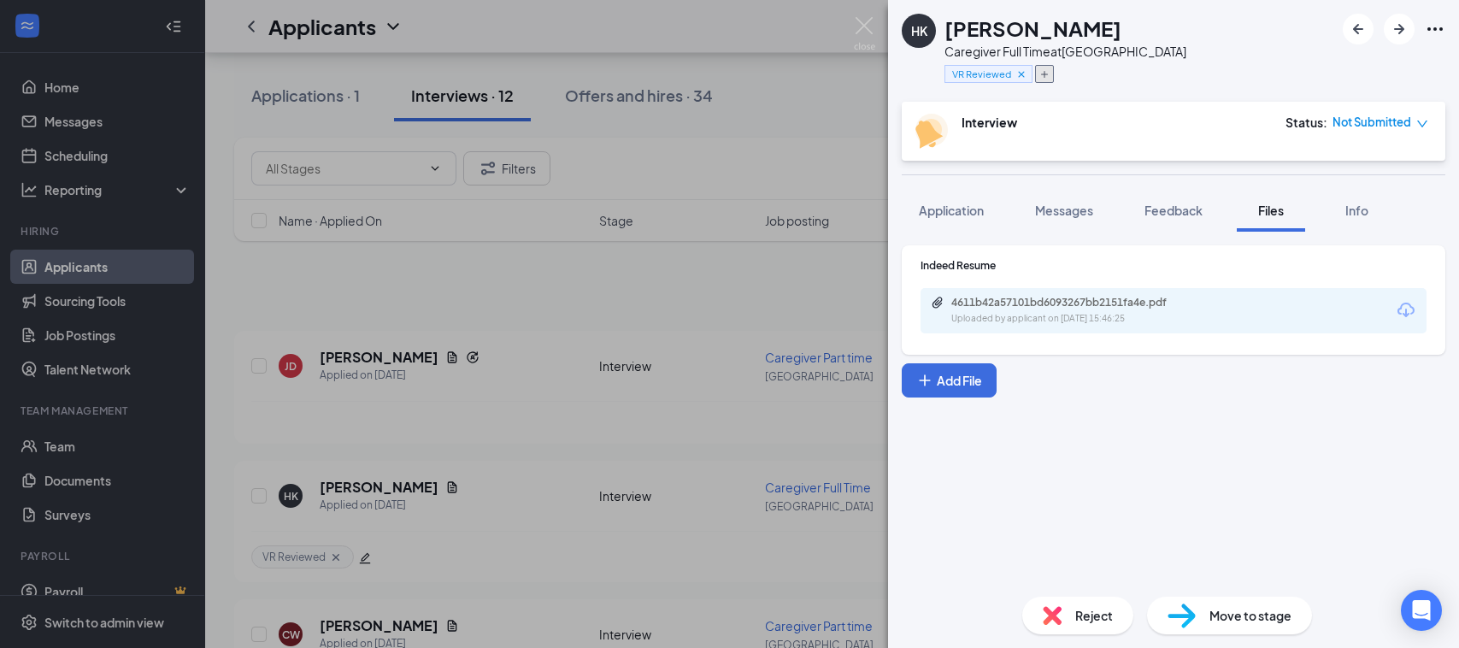
click at [1047, 75] on icon "Plus" at bounding box center [1045, 74] width 10 height 10
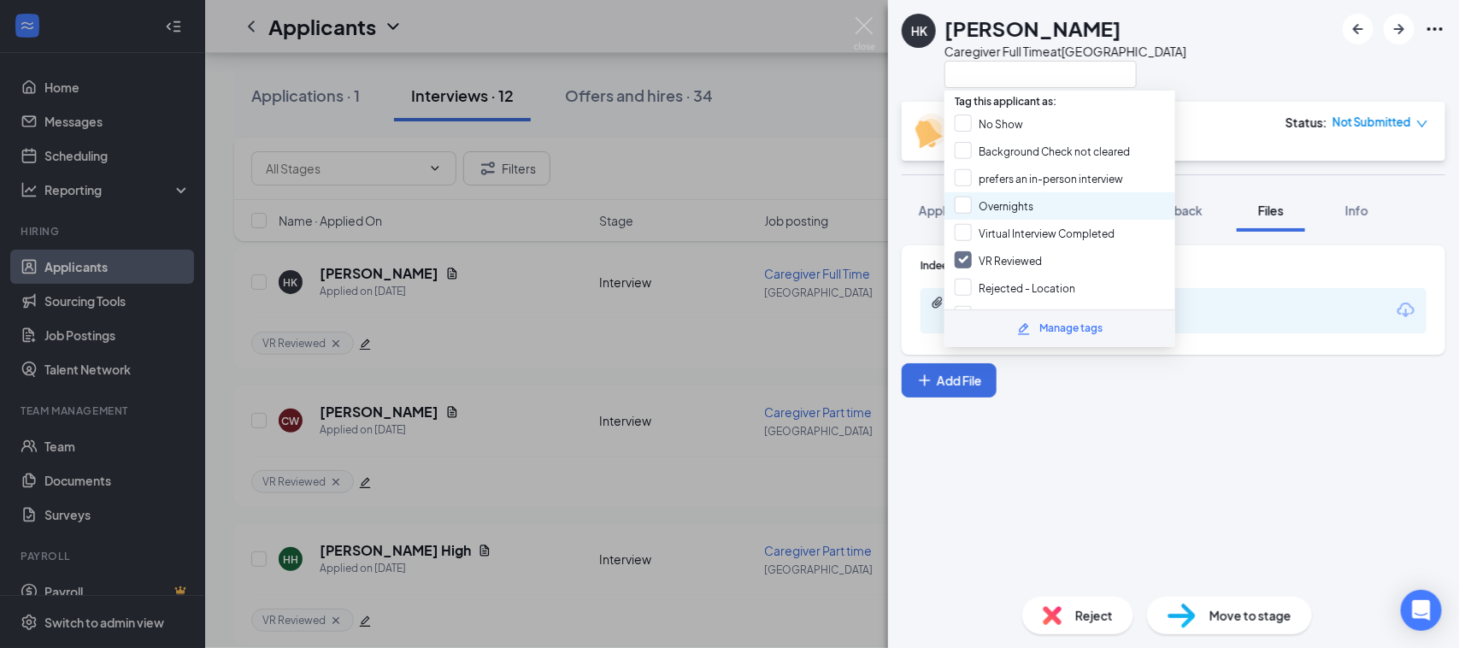
scroll to position [107, 0]
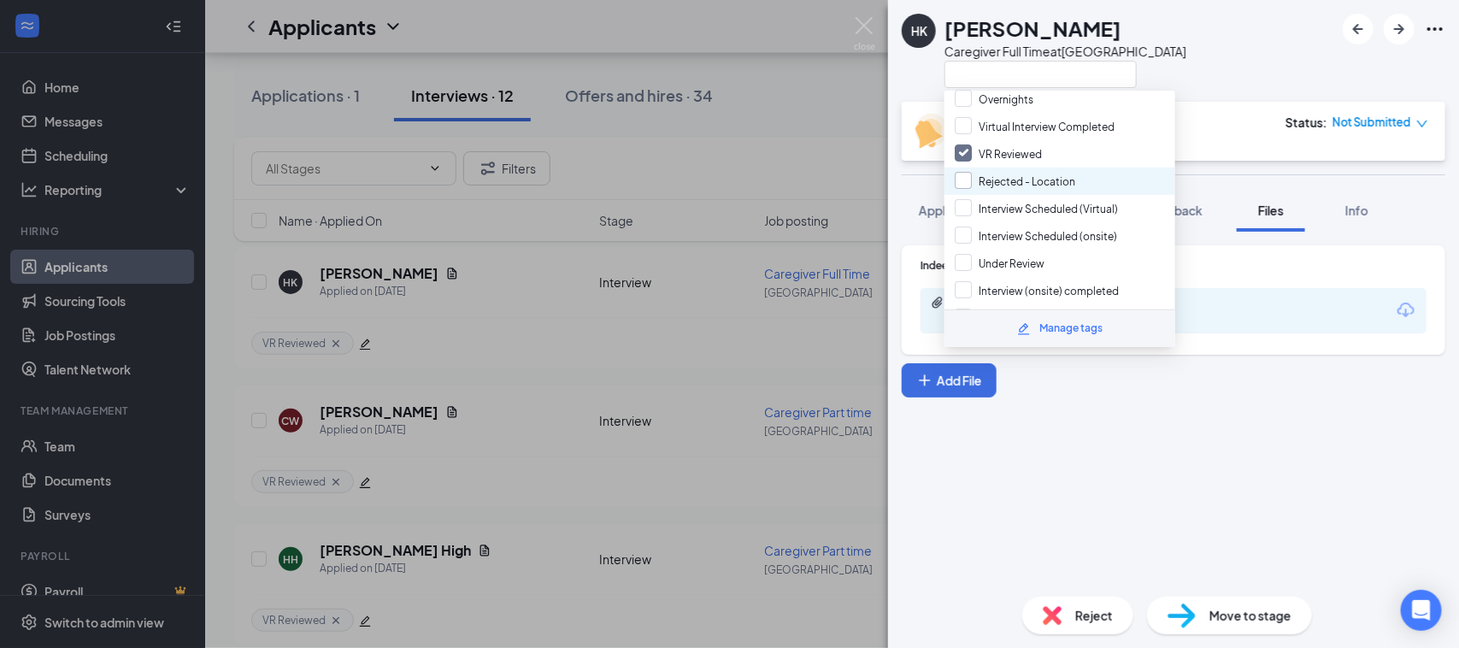
click at [1026, 176] on input "Rejected - Location" at bounding box center [1015, 181] width 121 height 19
checkbox input "true"
click at [1236, 79] on div "HK [PERSON_NAME] Caregiver Full Time at [GEOGRAPHIC_DATA]" at bounding box center [1173, 51] width 571 height 102
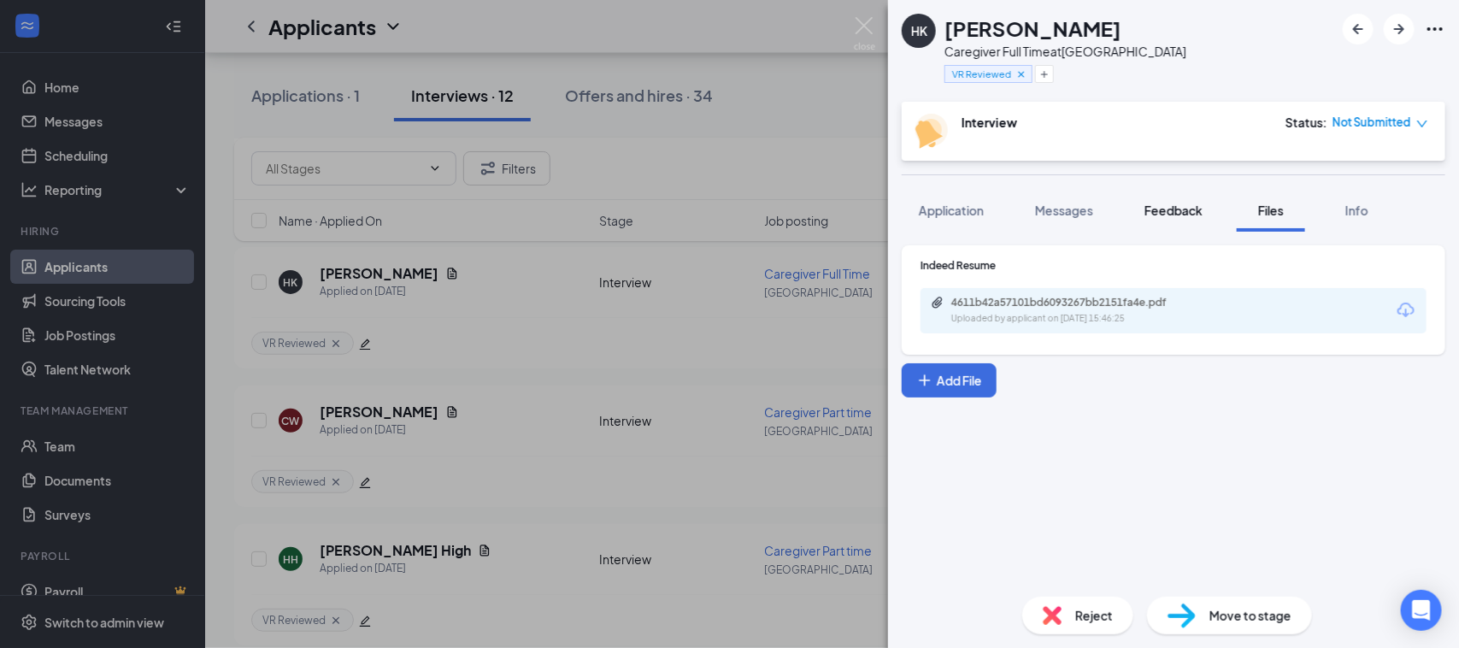
click at [1172, 210] on span "Feedback" at bounding box center [1174, 210] width 58 height 15
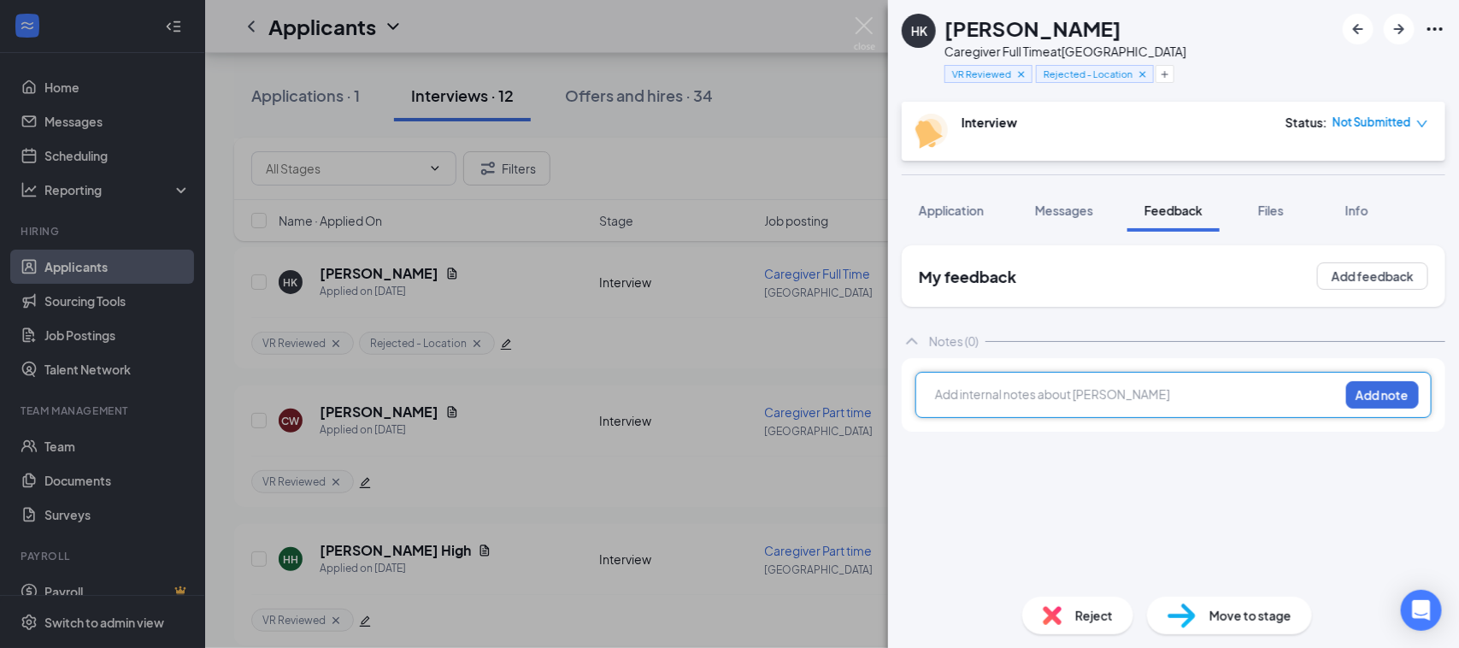
click at [972, 402] on div at bounding box center [1137, 395] width 403 height 18
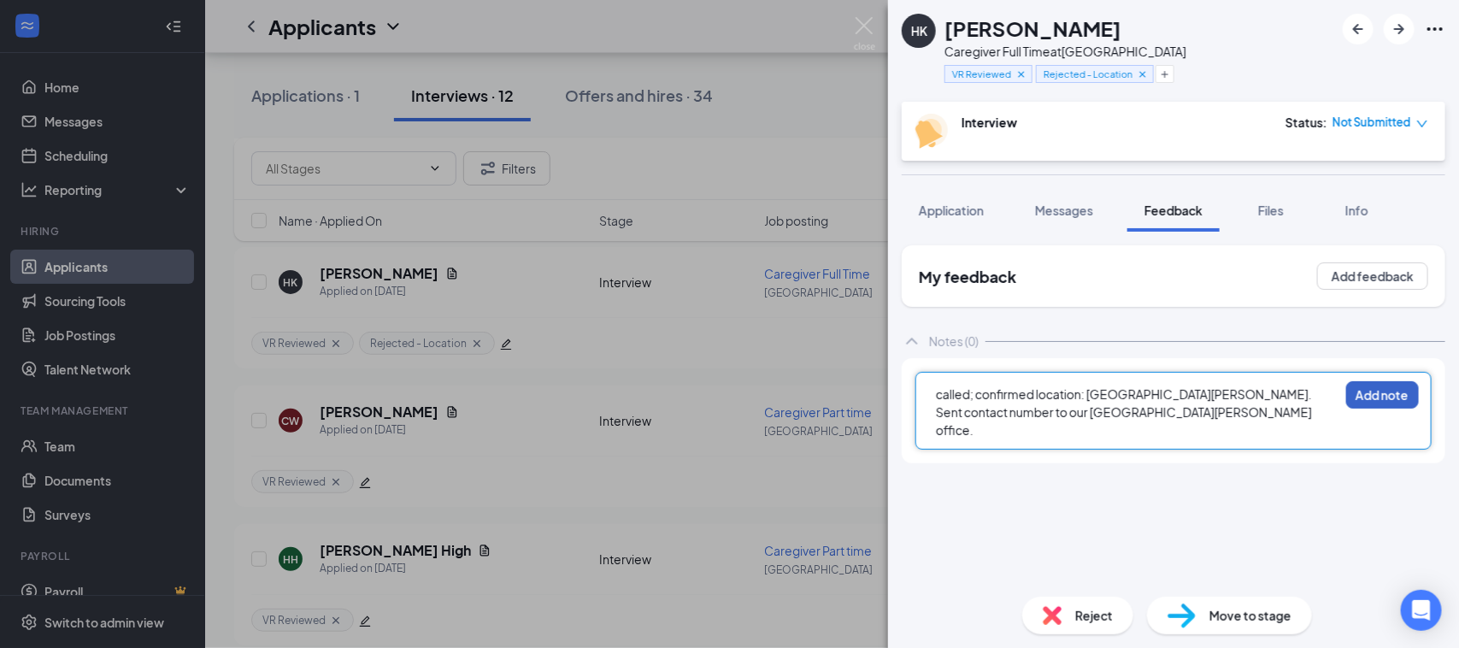
click at [1396, 398] on button "Add note" at bounding box center [1383, 394] width 73 height 27
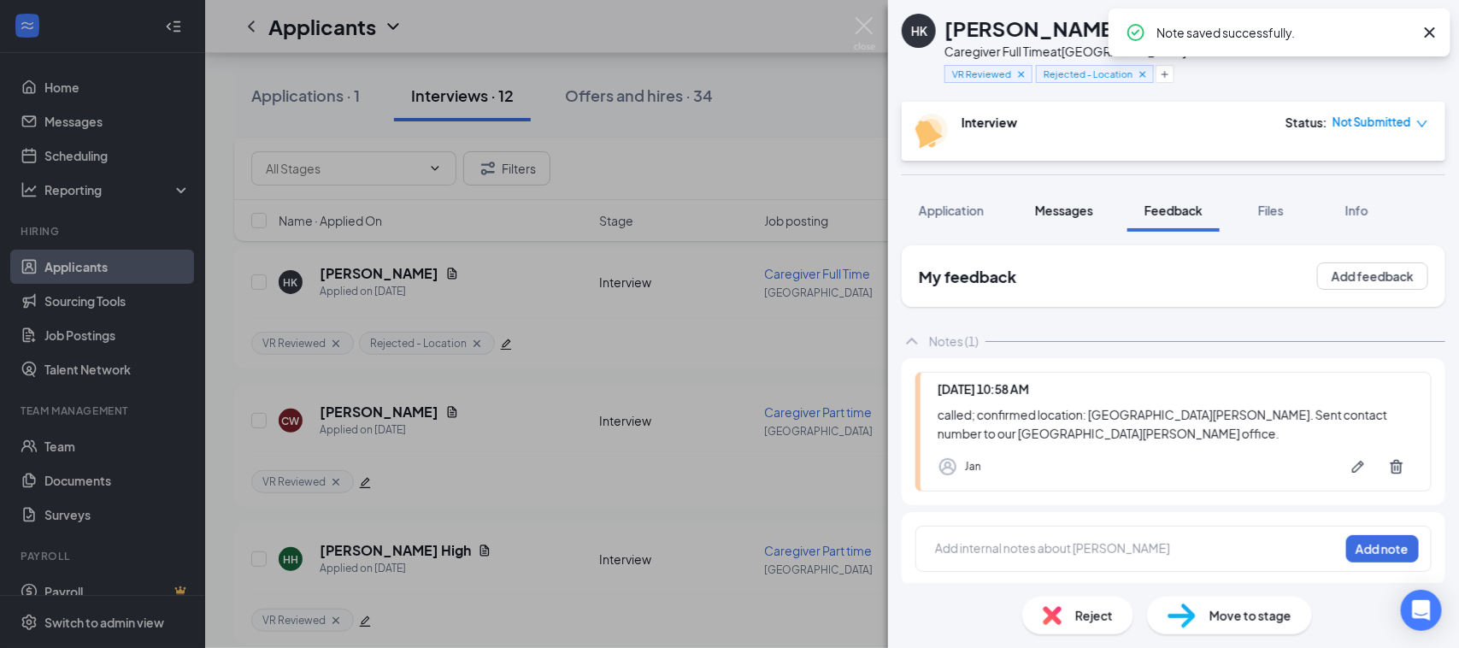
click at [1057, 203] on span "Messages" at bounding box center [1064, 210] width 58 height 15
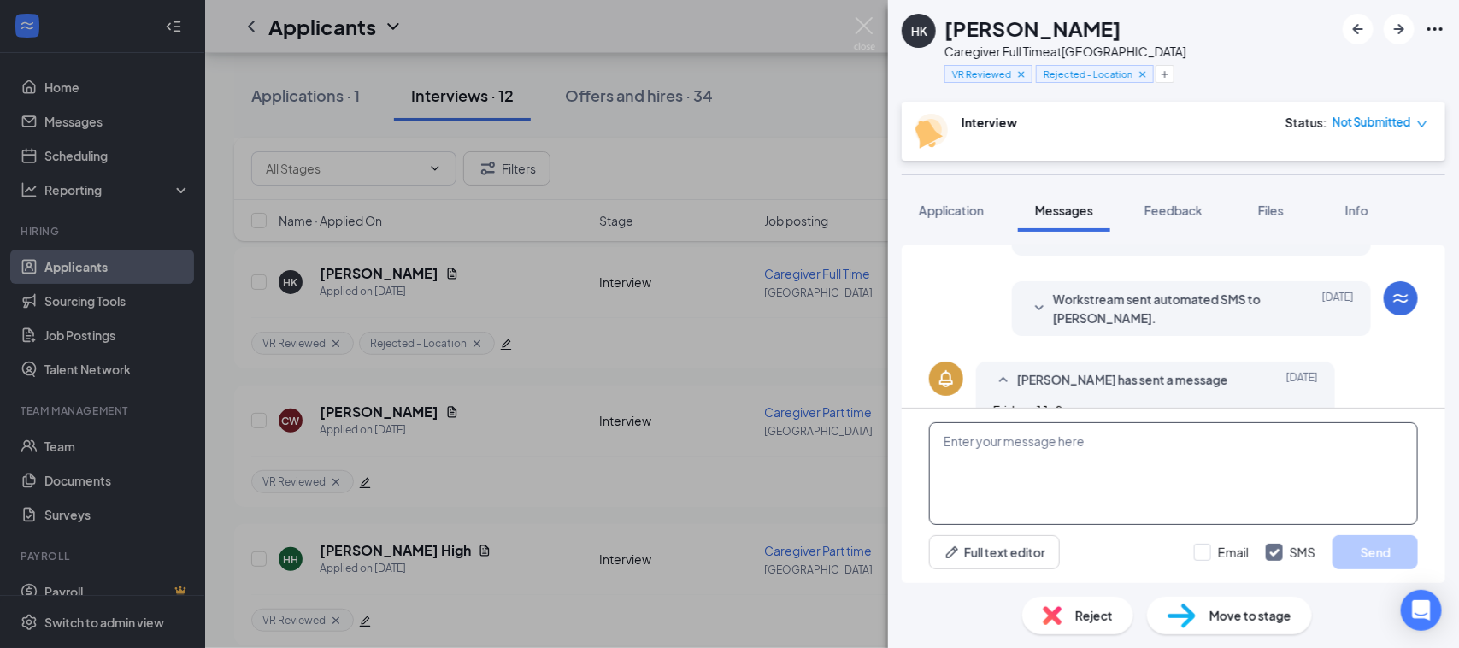
click at [1006, 454] on textarea at bounding box center [1173, 473] width 489 height 103
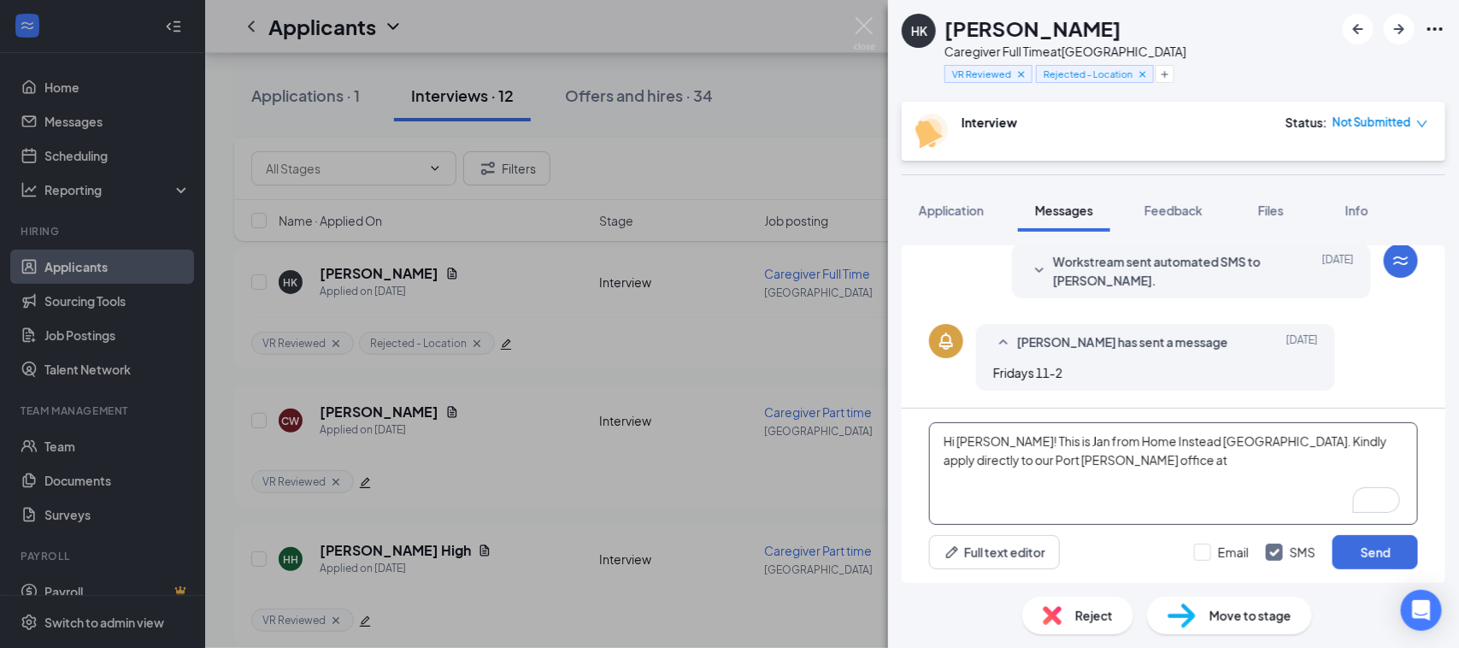
paste textarea "[PHONE_NUMBER]"
type textarea "Hi [PERSON_NAME]! This is Jan from Home Instead [GEOGRAPHIC_DATA]. Kindly apply…"
click at [1365, 550] on button "Send" at bounding box center [1375, 552] width 85 height 34
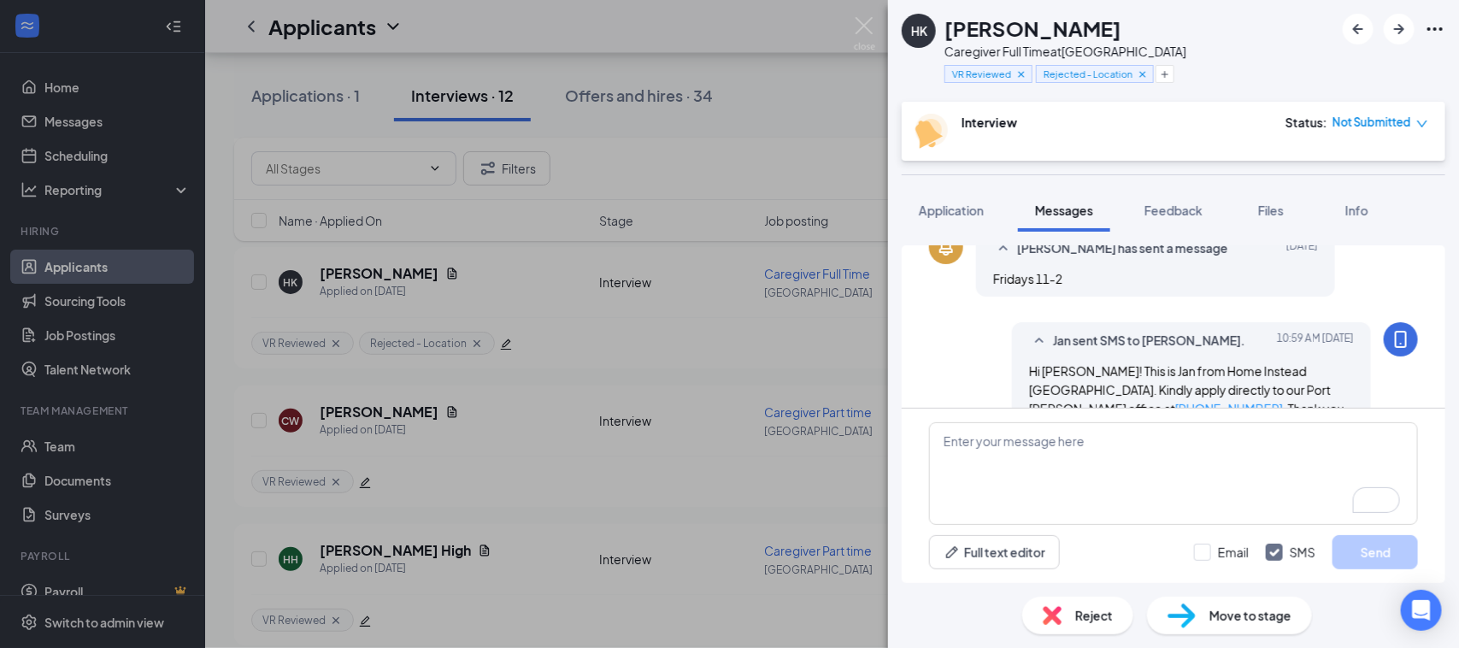
scroll to position [480, 0]
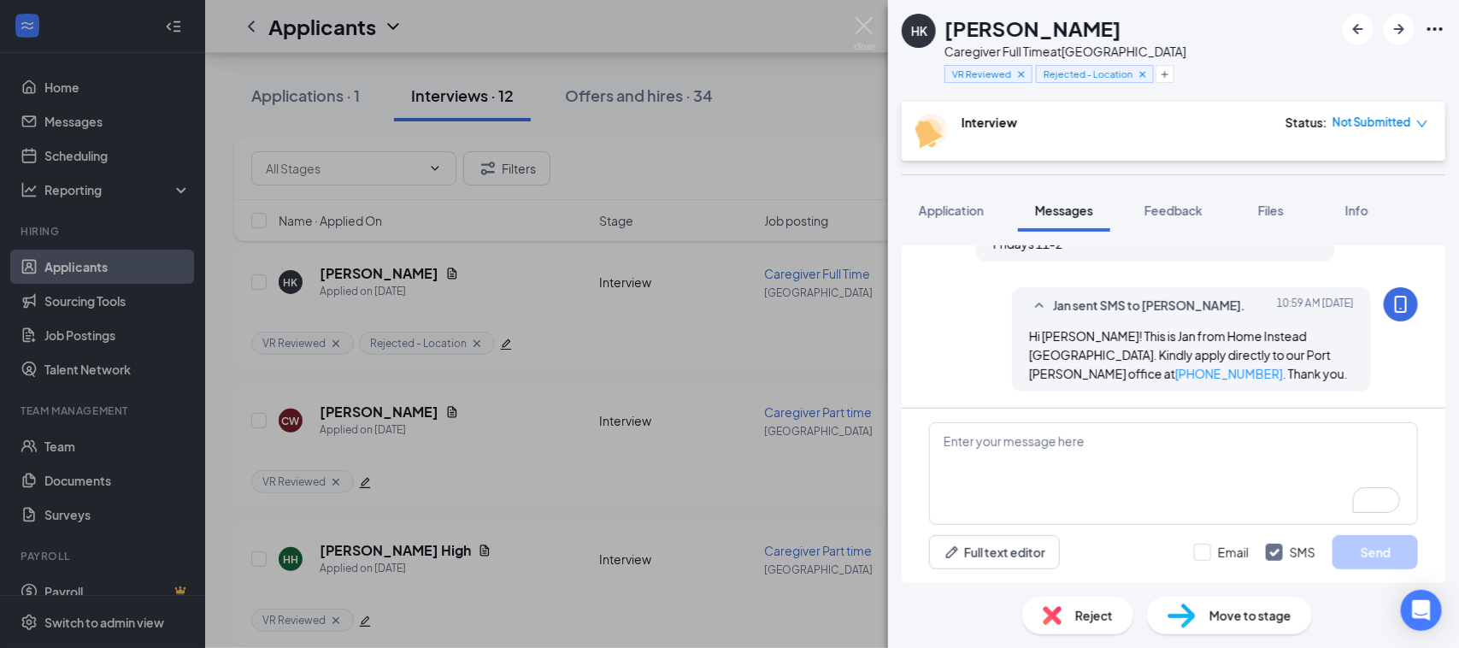
click at [1074, 622] on div "Reject" at bounding box center [1077, 616] width 111 height 38
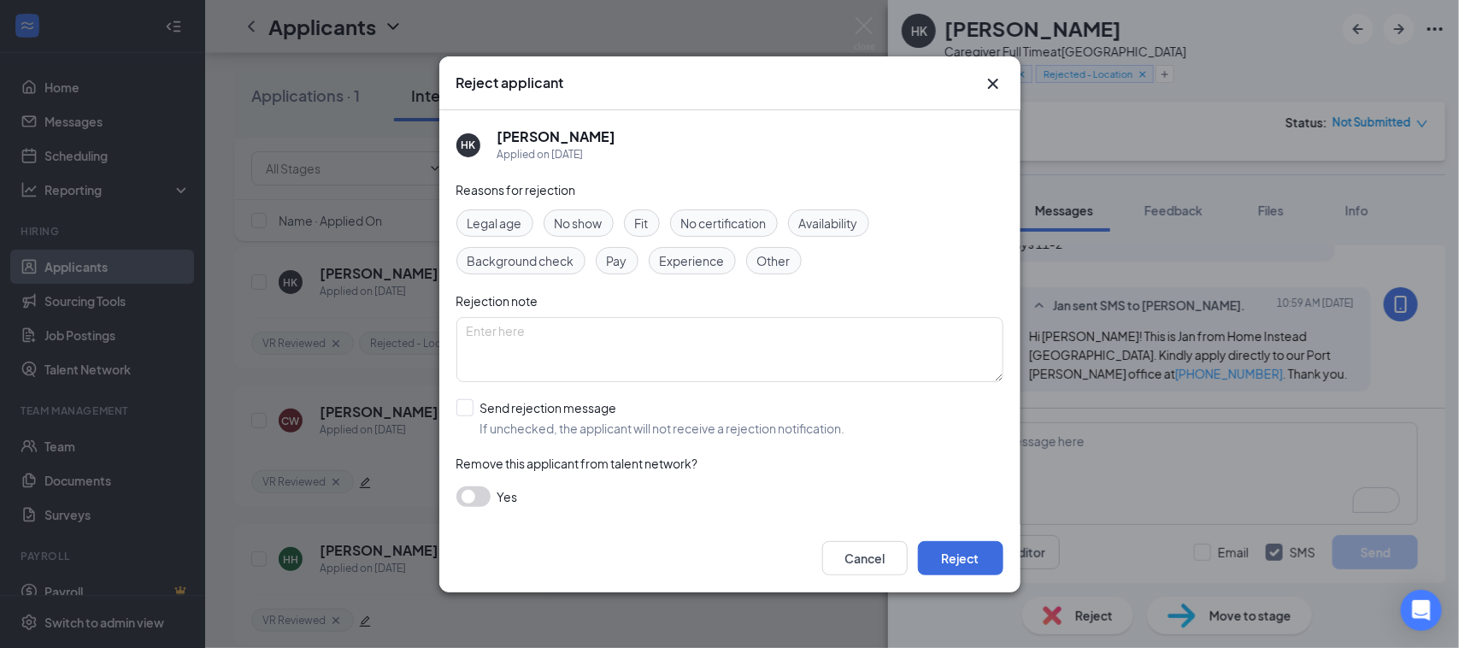
click at [791, 265] on span "Other" at bounding box center [773, 260] width 33 height 19
click at [973, 557] on button "Reject" at bounding box center [960, 558] width 85 height 34
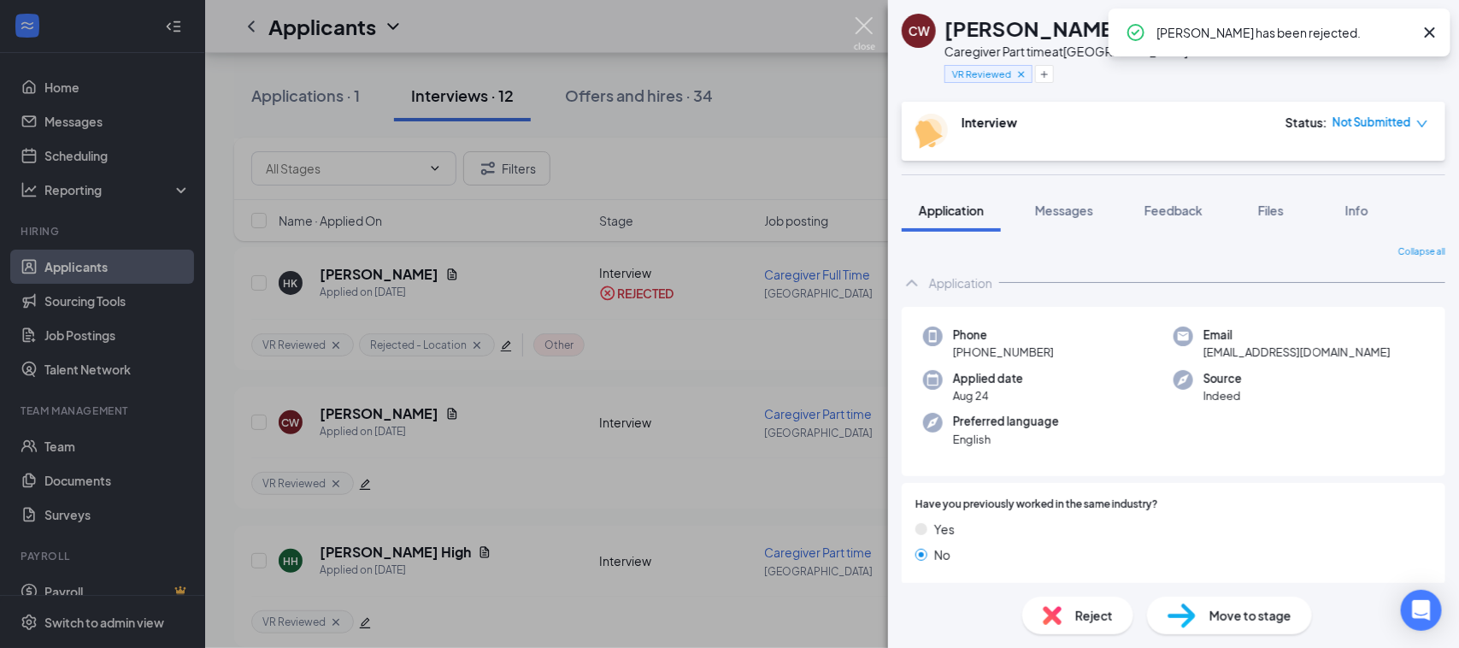
click at [869, 26] on img at bounding box center [864, 33] width 21 height 33
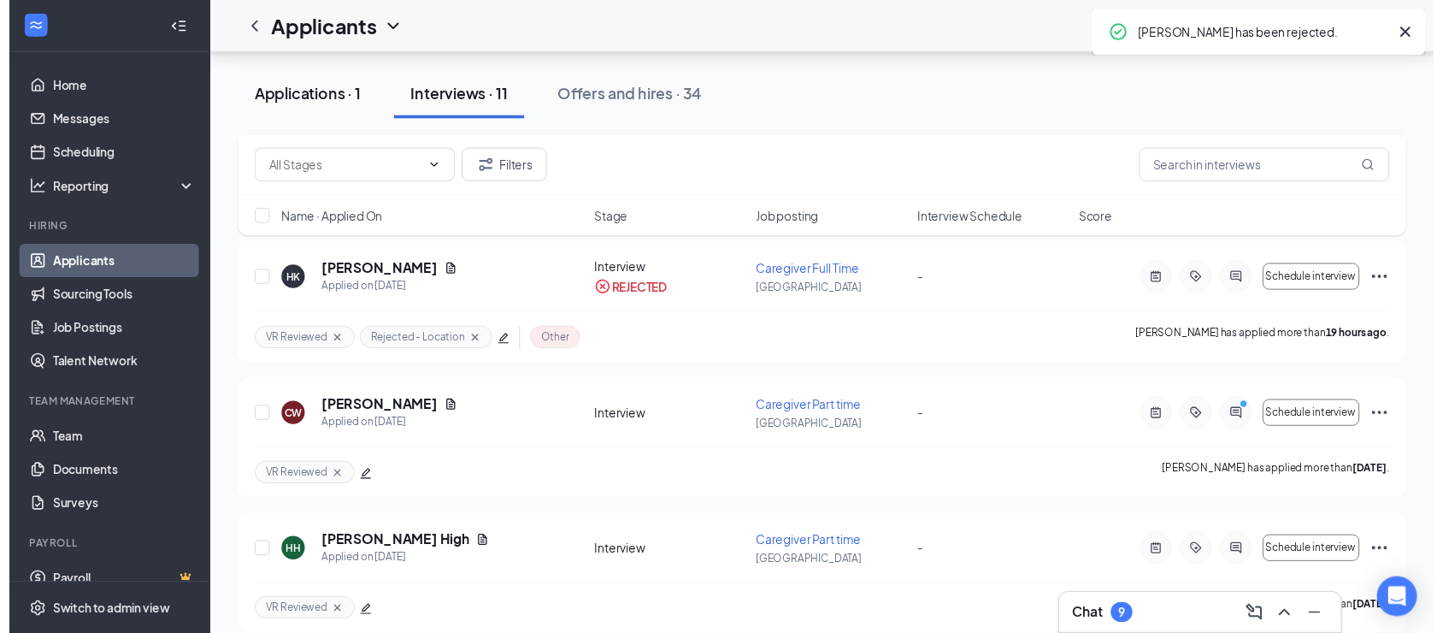
scroll to position [27, 0]
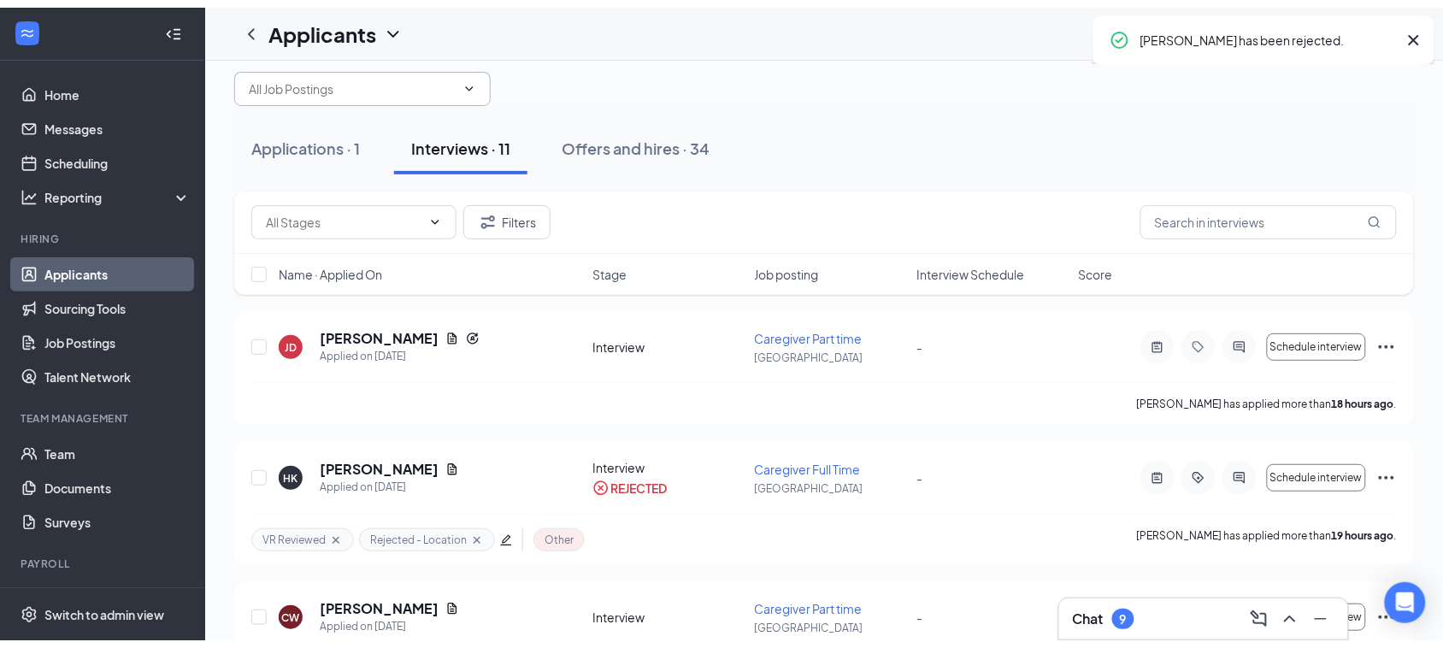
scroll to position [0, 0]
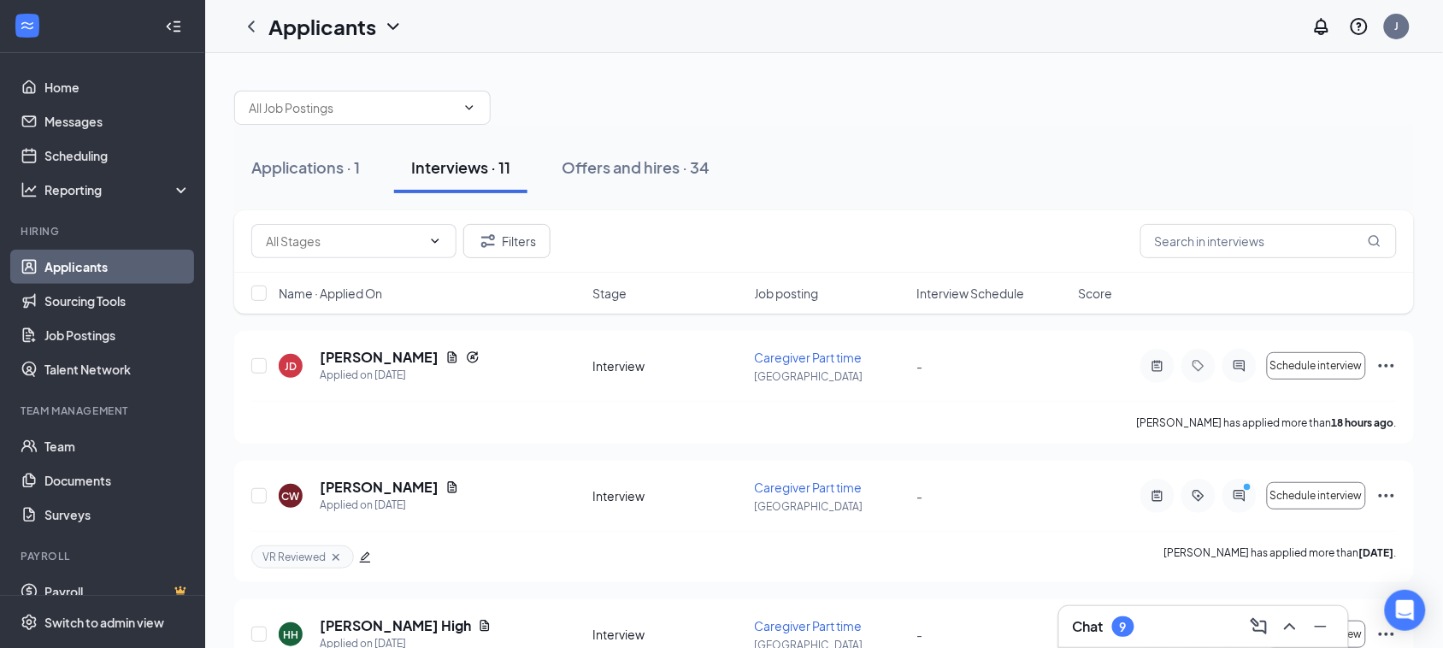
click at [467, 174] on div "Interviews · 11" at bounding box center [460, 166] width 99 height 21
click at [300, 155] on button "Applications · 1" at bounding box center [305, 167] width 143 height 51
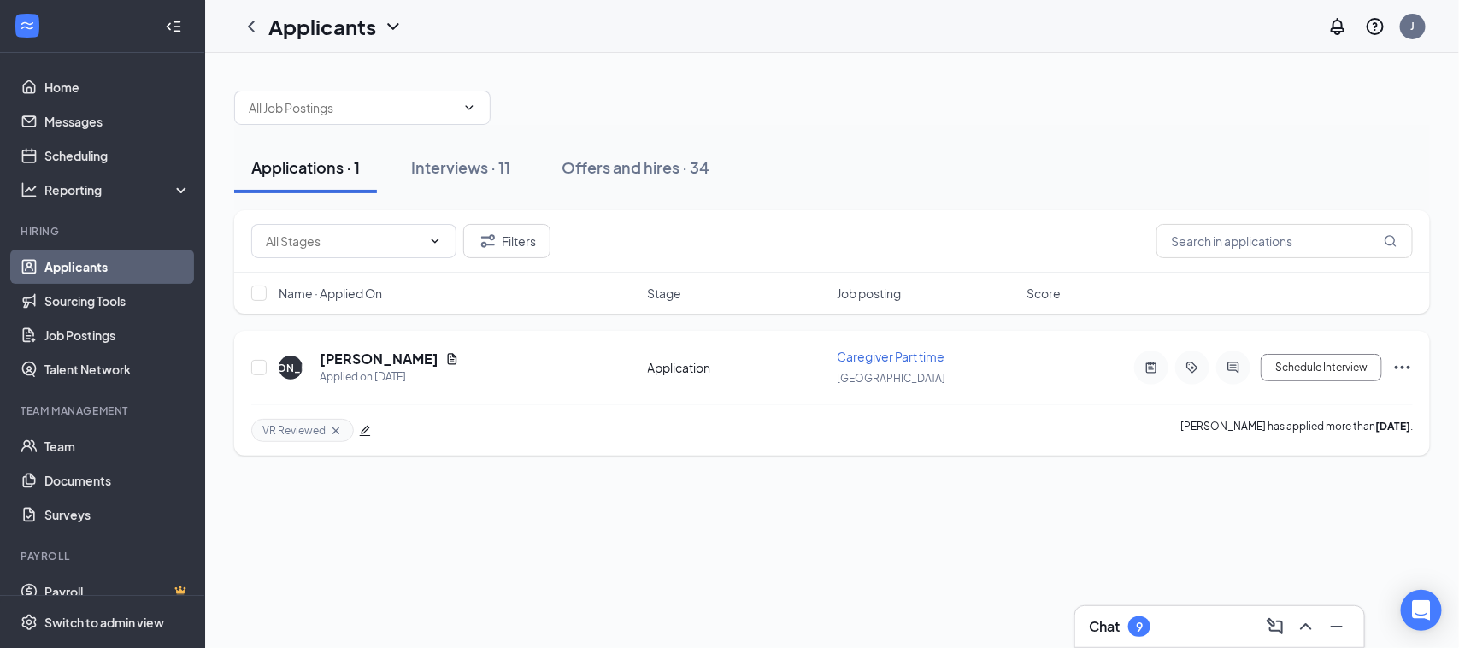
click at [353, 348] on div "[PERSON_NAME] Applied on [DATE] Application Caregiver Part time Spring Hill Sch…" at bounding box center [832, 376] width 1162 height 56
click at [359, 360] on h5 "[PERSON_NAME]" at bounding box center [379, 359] width 119 height 19
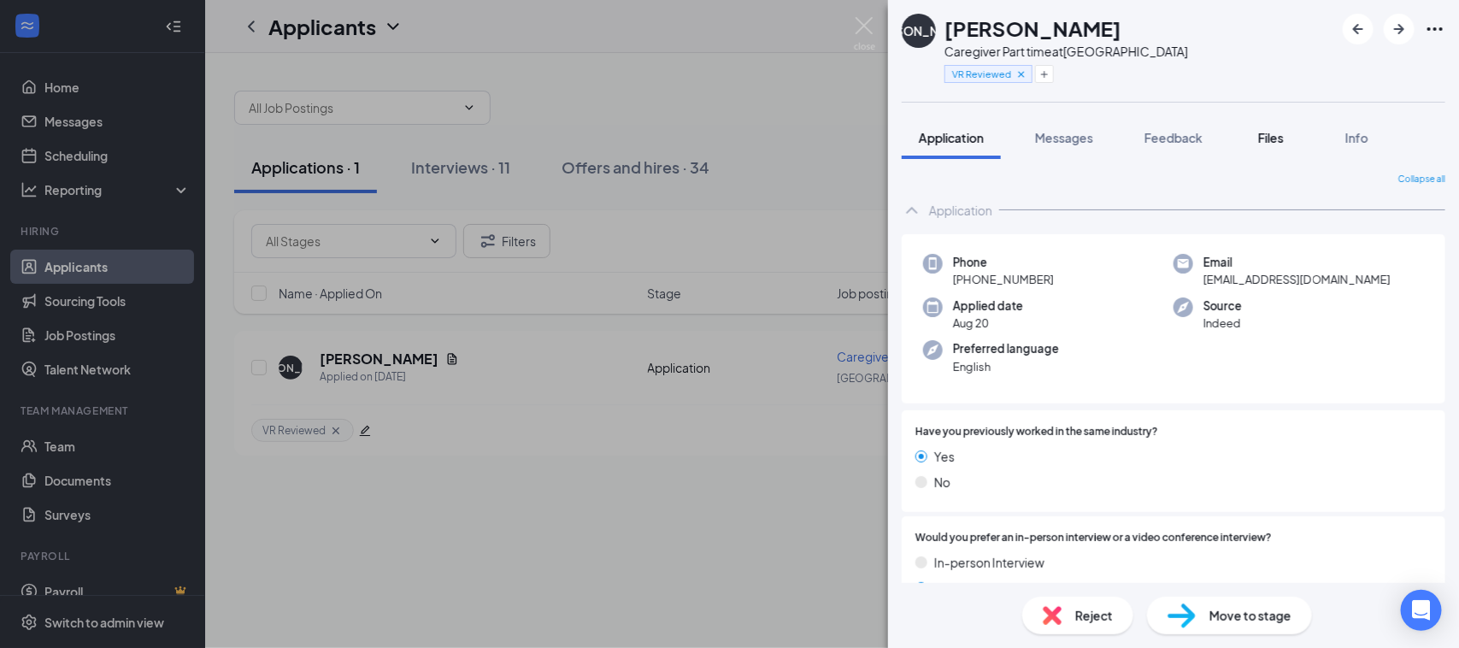
click at [1276, 133] on span "Files" at bounding box center [1271, 137] width 26 height 15
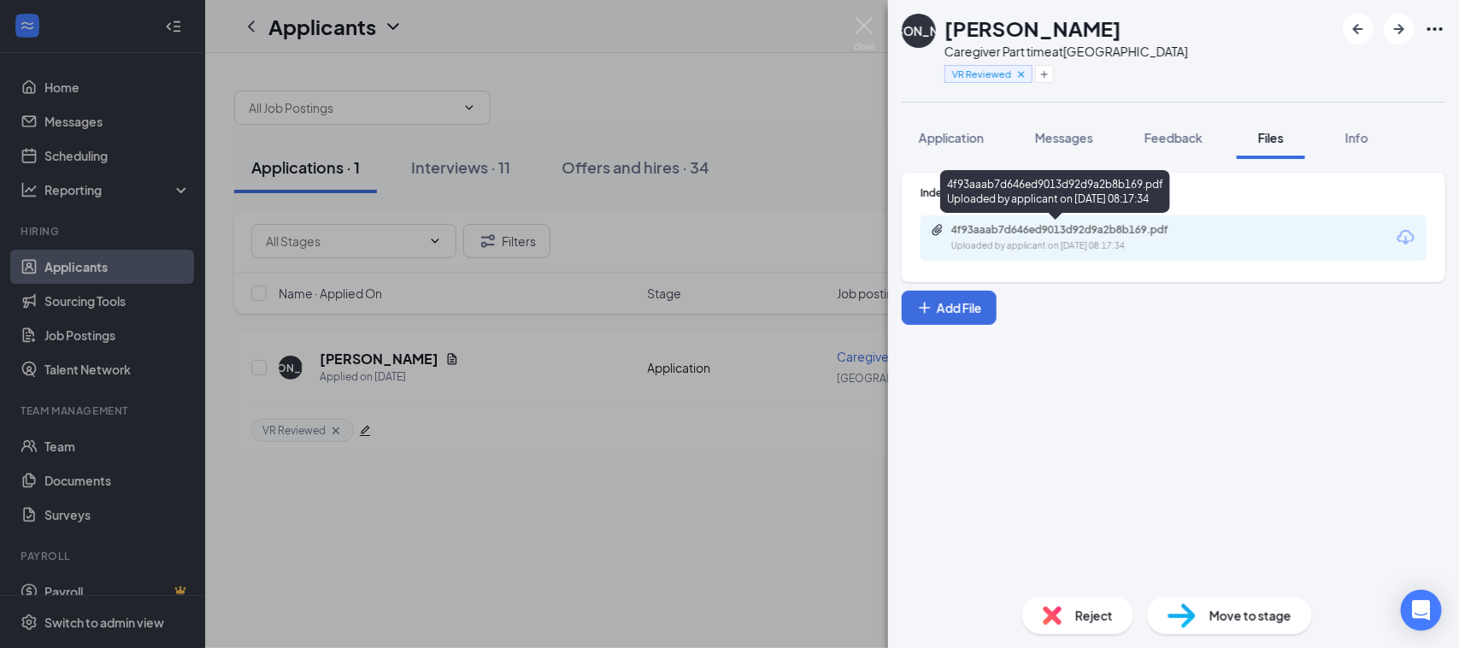
click at [1014, 240] on div "Uploaded by applicant on [DATE] 08:17:34" at bounding box center [1080, 246] width 256 height 14
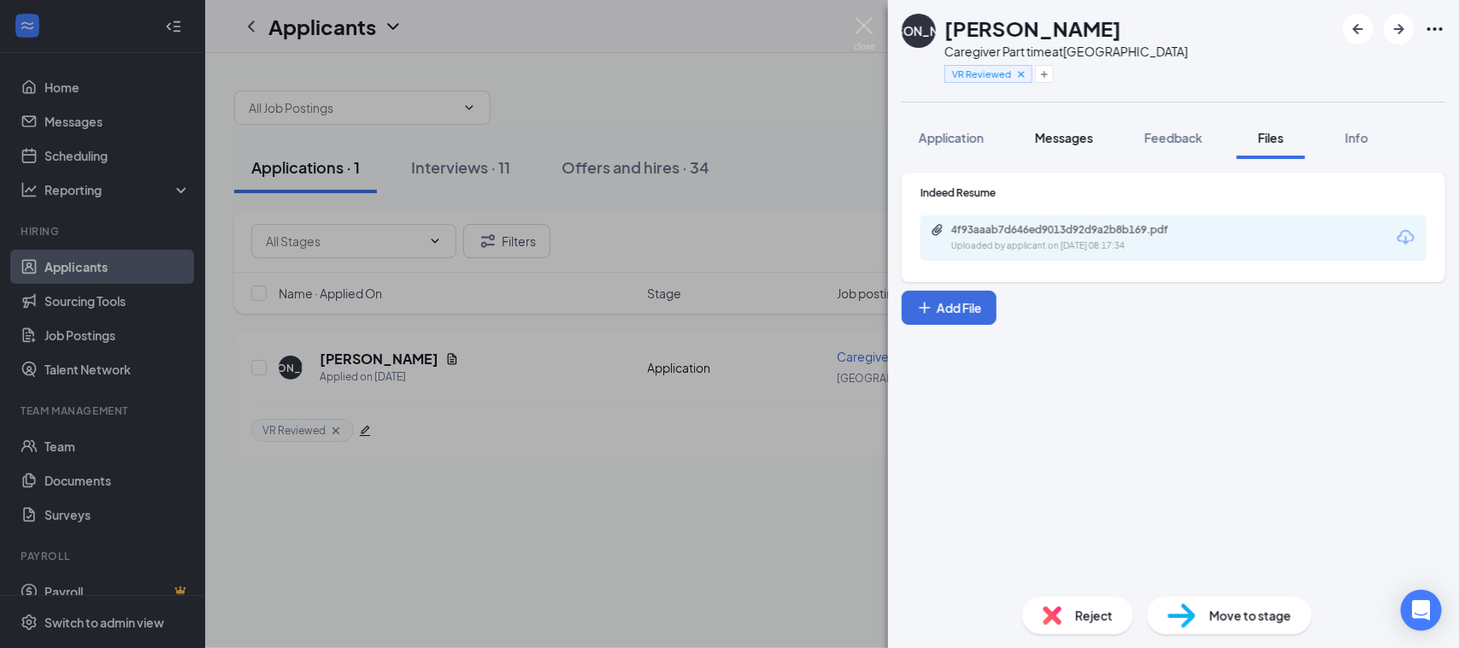
click at [1087, 135] on span "Messages" at bounding box center [1064, 137] width 58 height 15
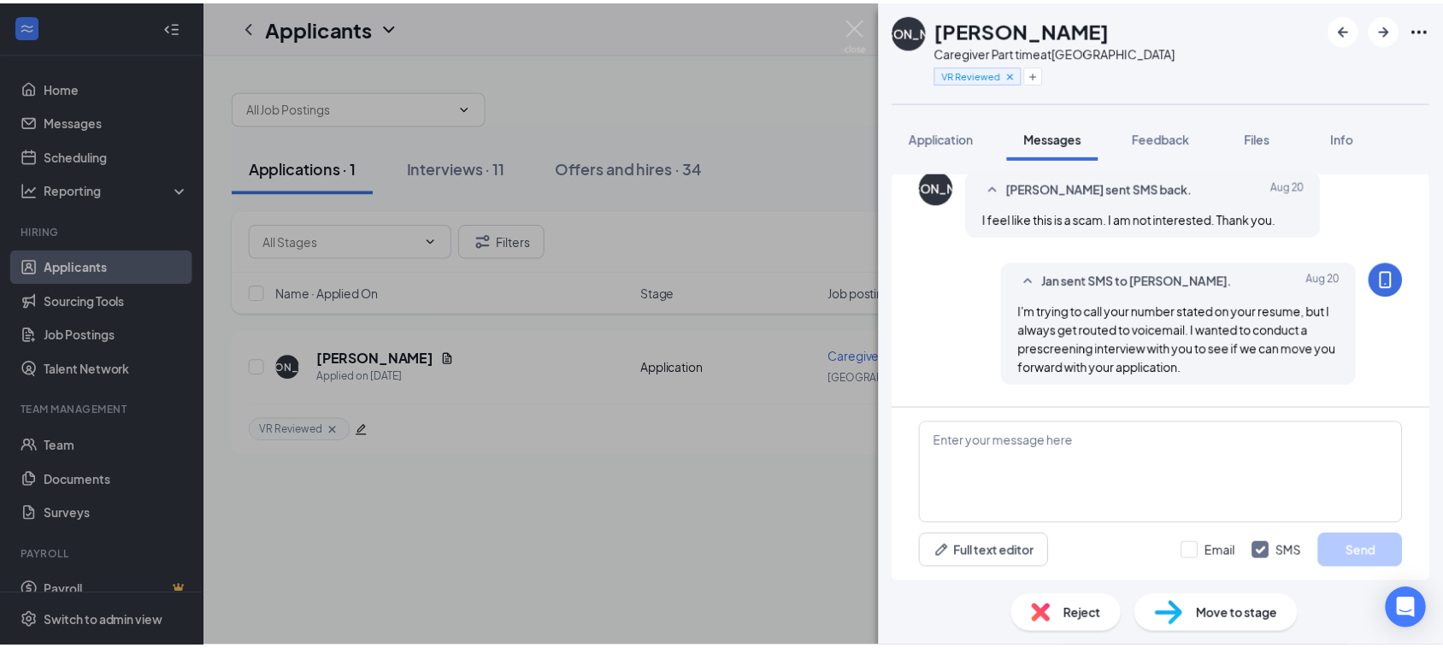
scroll to position [776, 0]
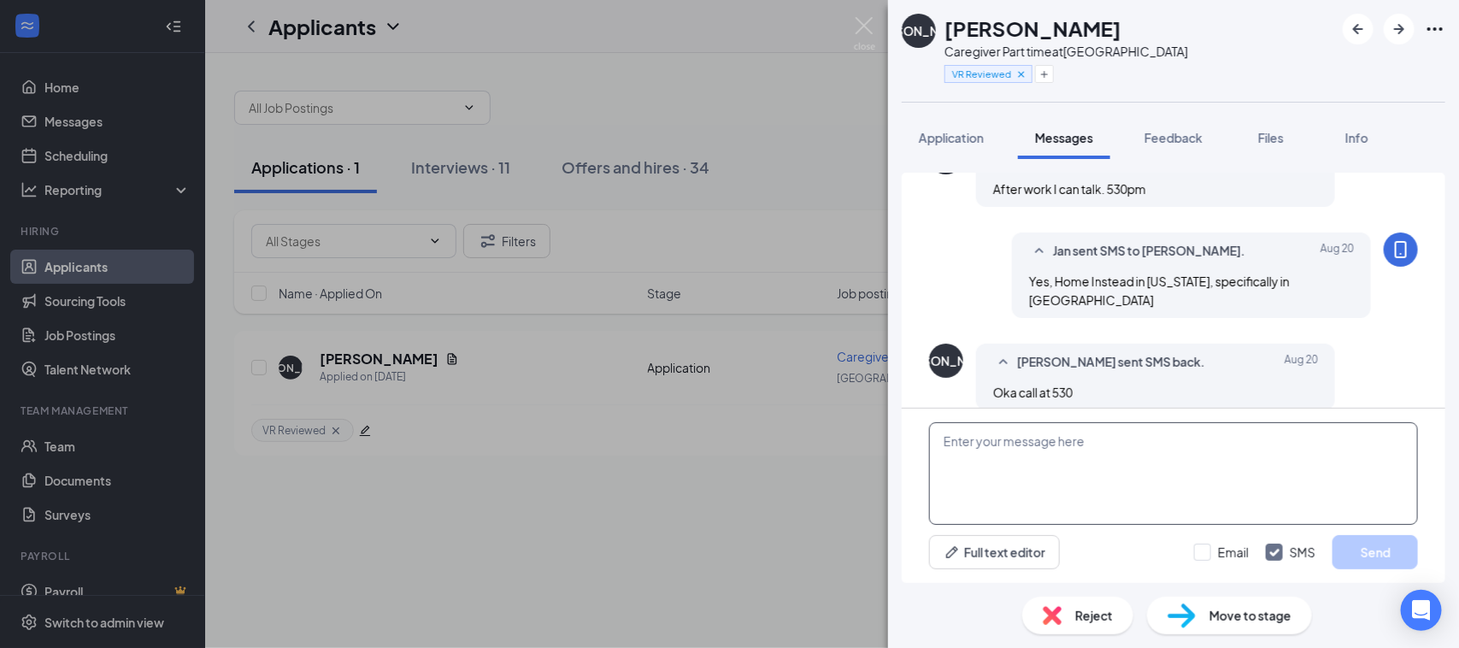
click at [1061, 479] on textarea at bounding box center [1173, 473] width 489 height 103
type textarea "H"
click at [856, 27] on img at bounding box center [864, 33] width 21 height 33
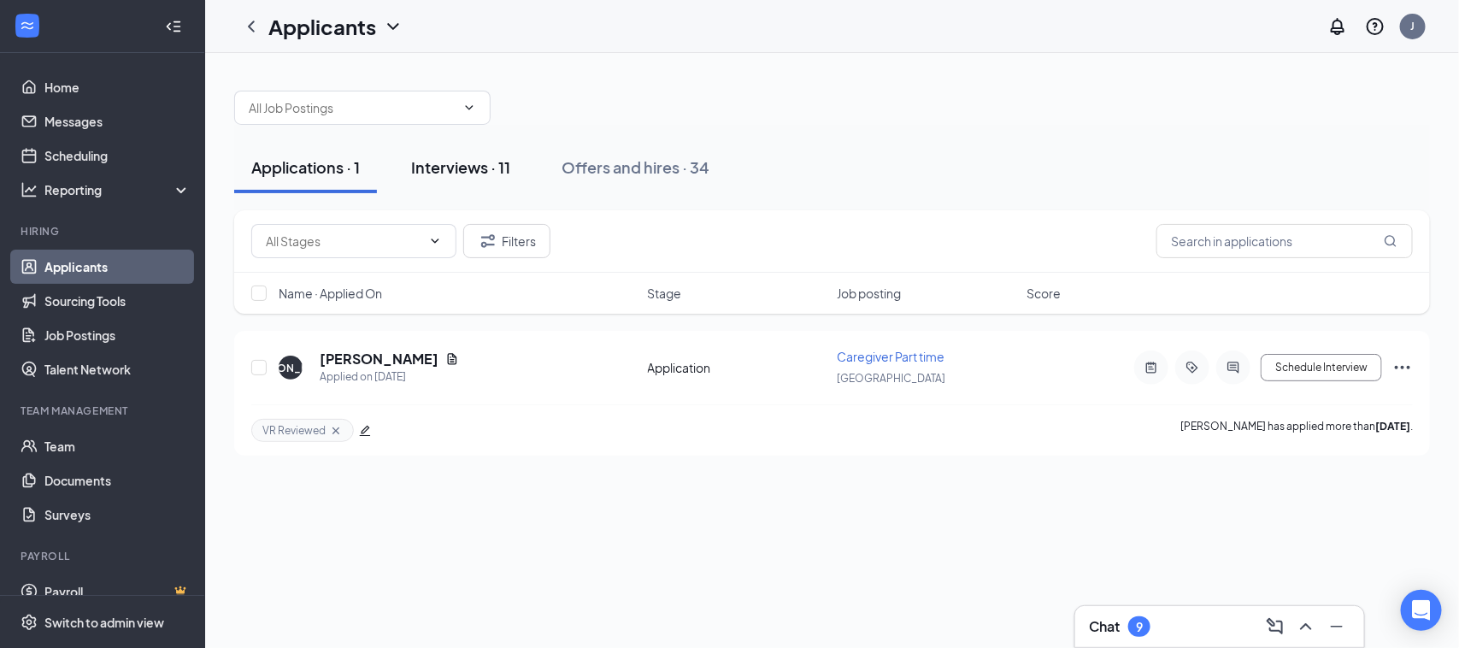
click at [446, 162] on div "Interviews · 11" at bounding box center [460, 166] width 99 height 21
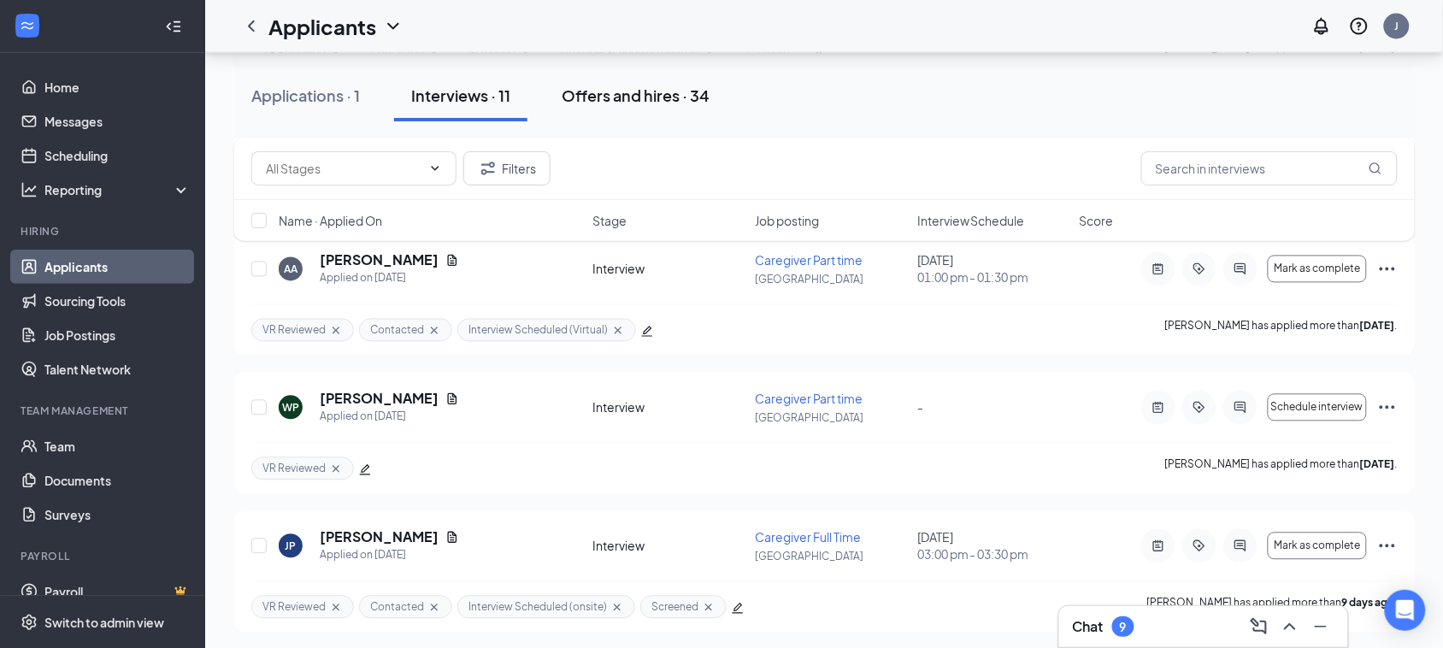
scroll to position [343, 0]
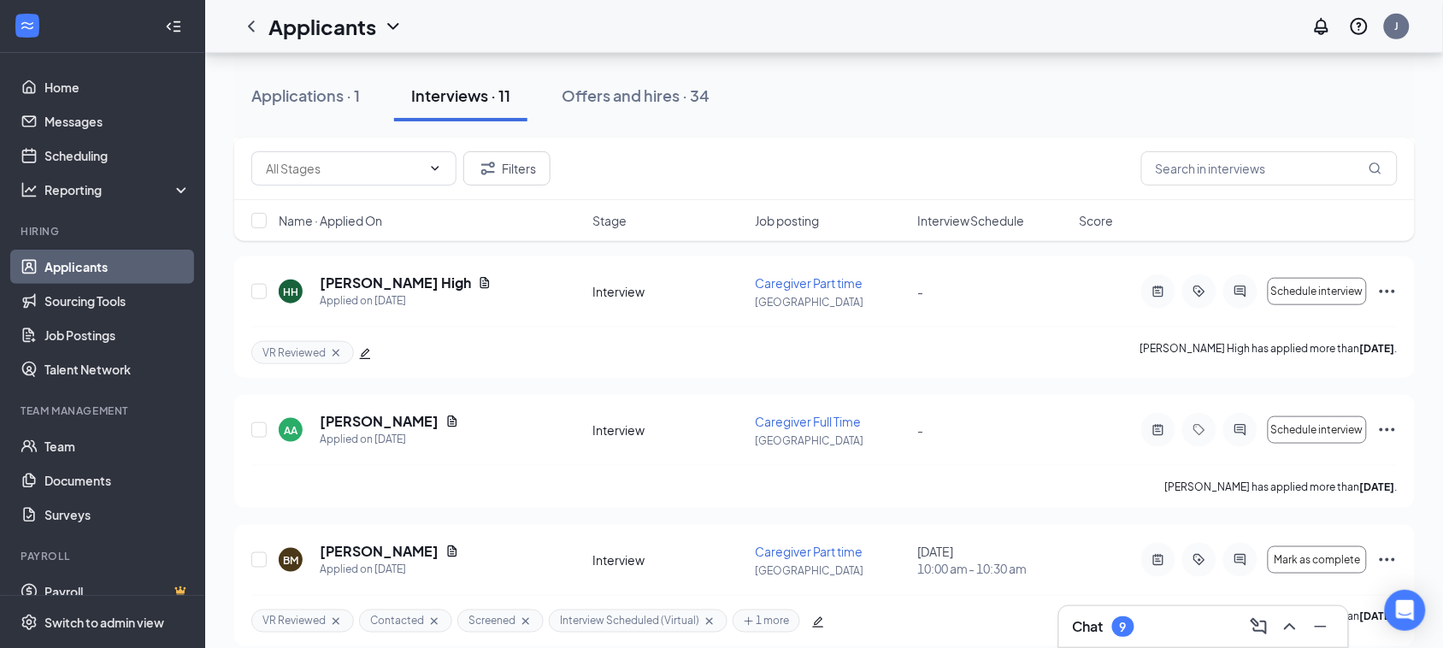
click at [463, 90] on div "Interviews · 11" at bounding box center [460, 95] width 99 height 21
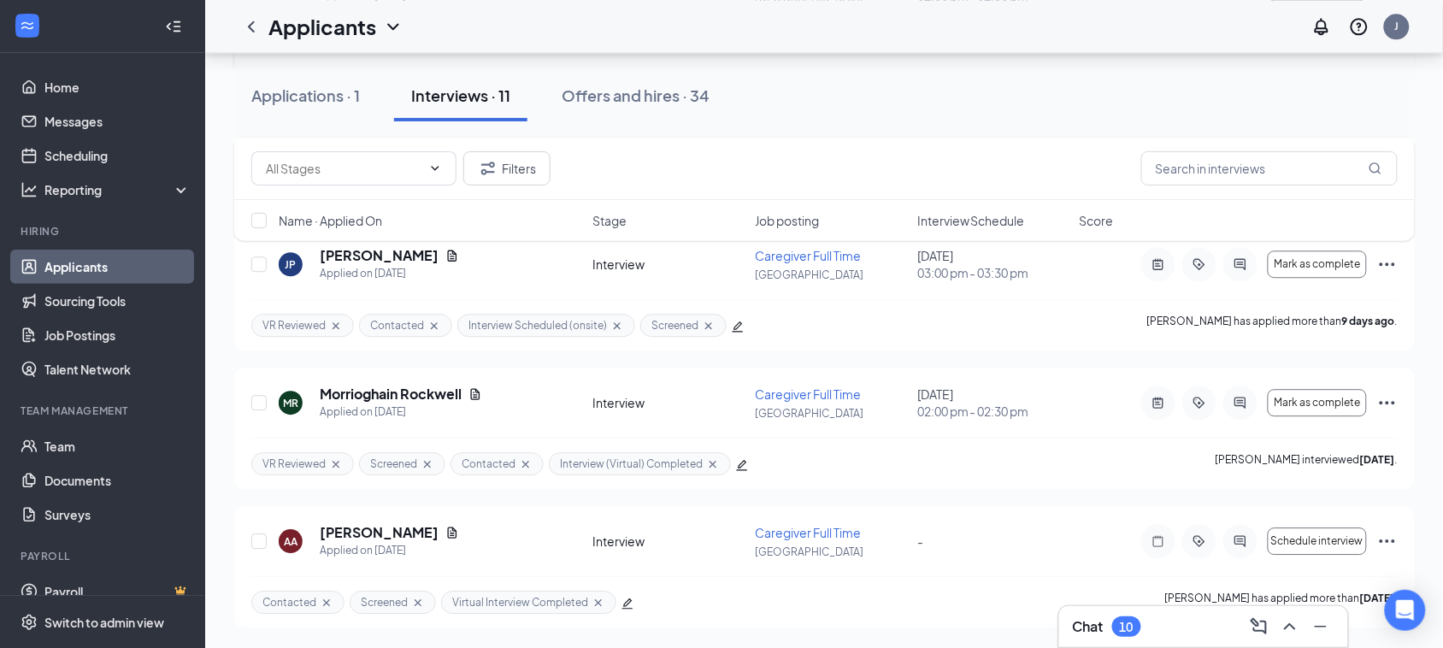
scroll to position [877, 0]
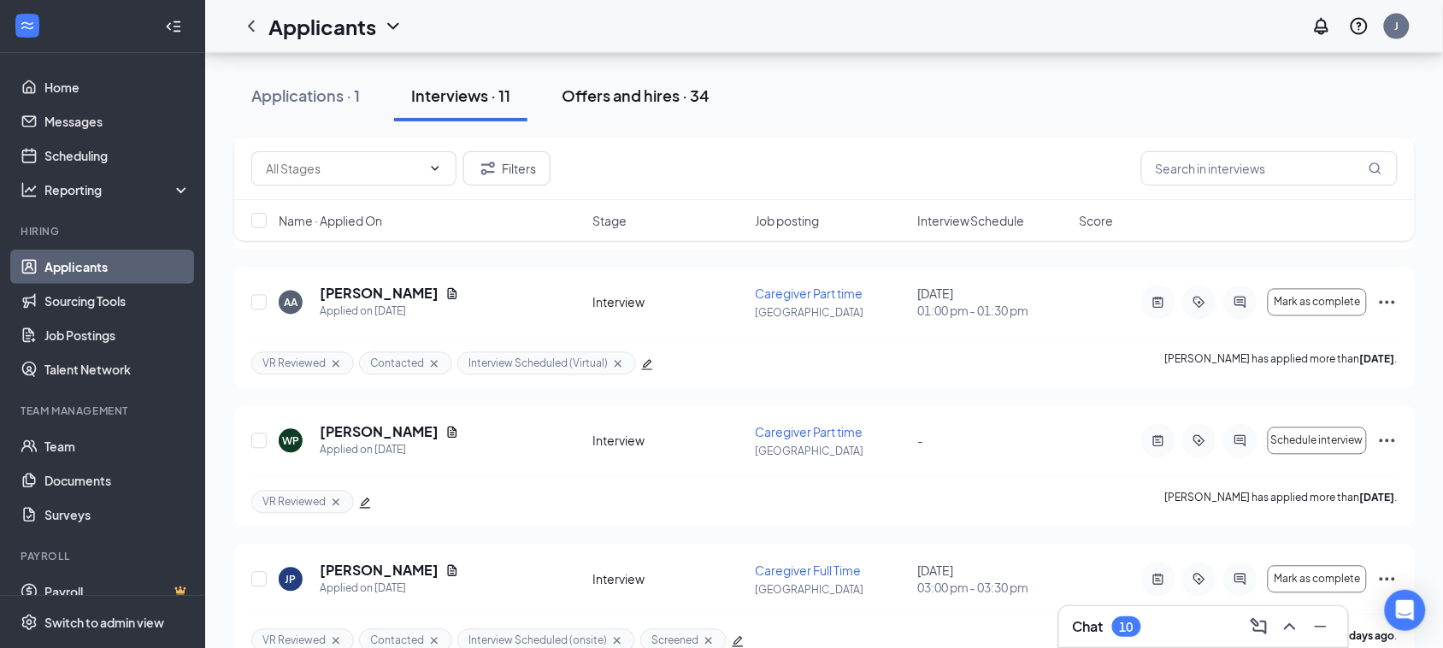
click at [628, 92] on div "Offers and hires · 34" at bounding box center [636, 95] width 148 height 21
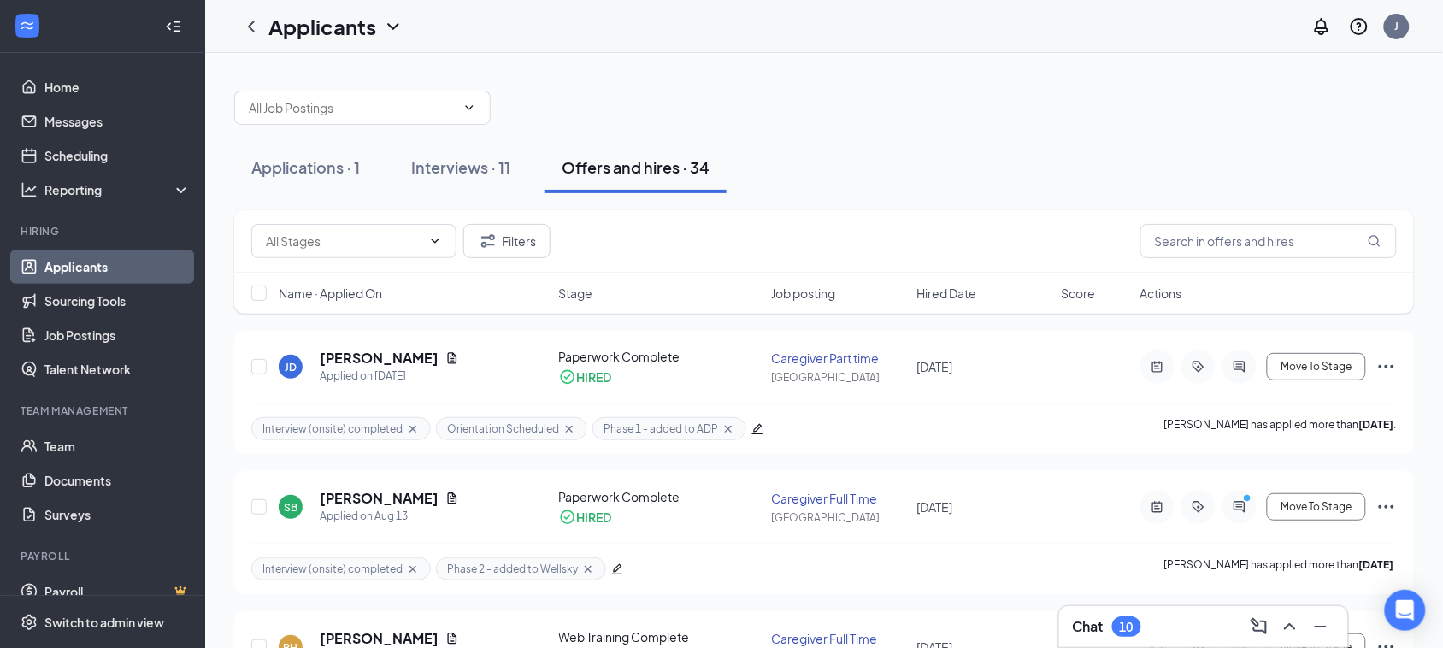
click at [1173, 622] on div "Chat 10" at bounding box center [1204, 626] width 262 height 27
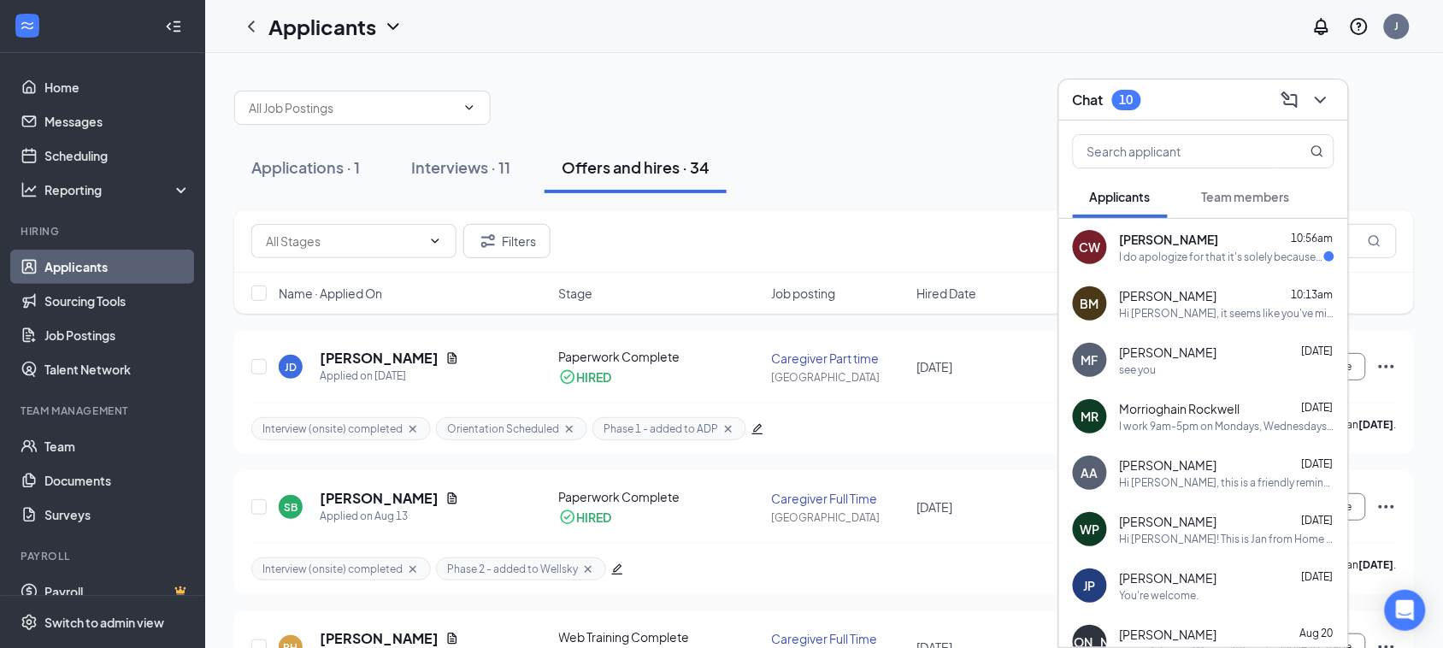
click at [1235, 238] on div "[PERSON_NAME] 10:56am" at bounding box center [1227, 239] width 215 height 17
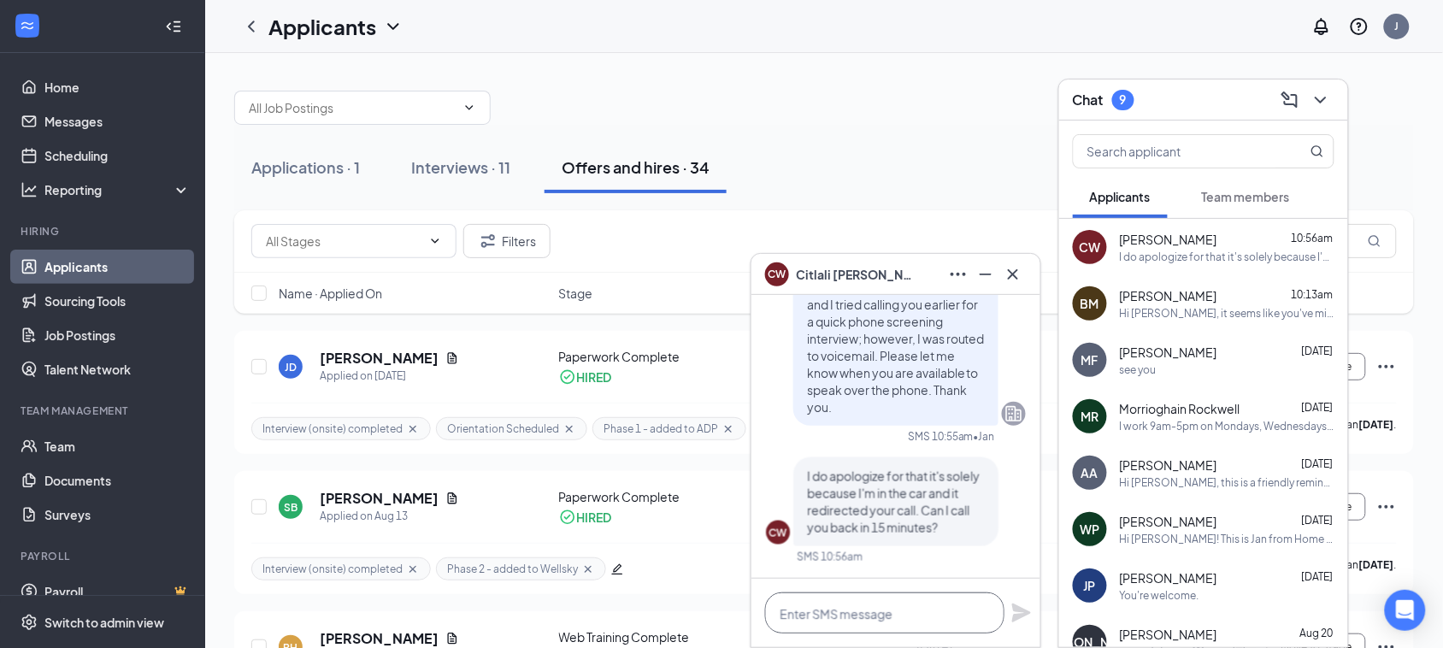
click at [892, 612] on textarea at bounding box center [884, 612] width 239 height 41
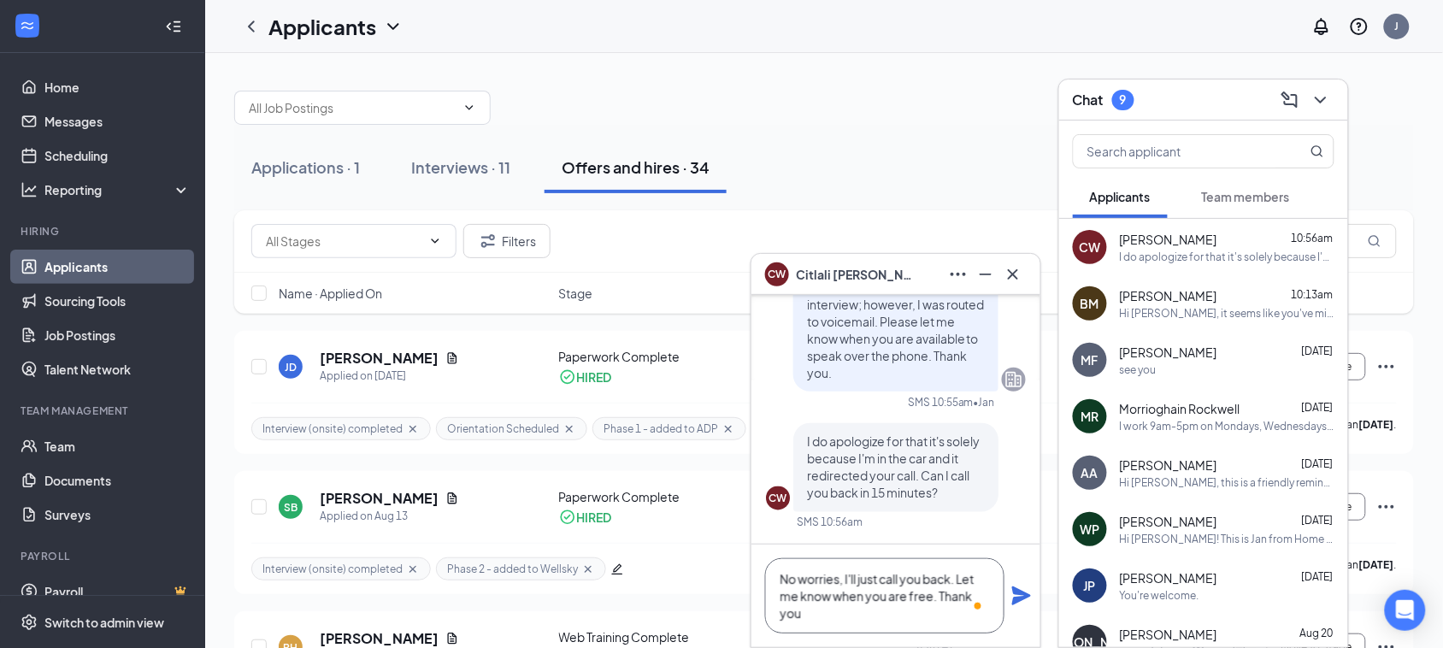
type textarea "No worries, I'll just call you back. Let me know when you are free. Thank you"
click at [1024, 595] on icon "Plane" at bounding box center [1021, 595] width 19 height 19
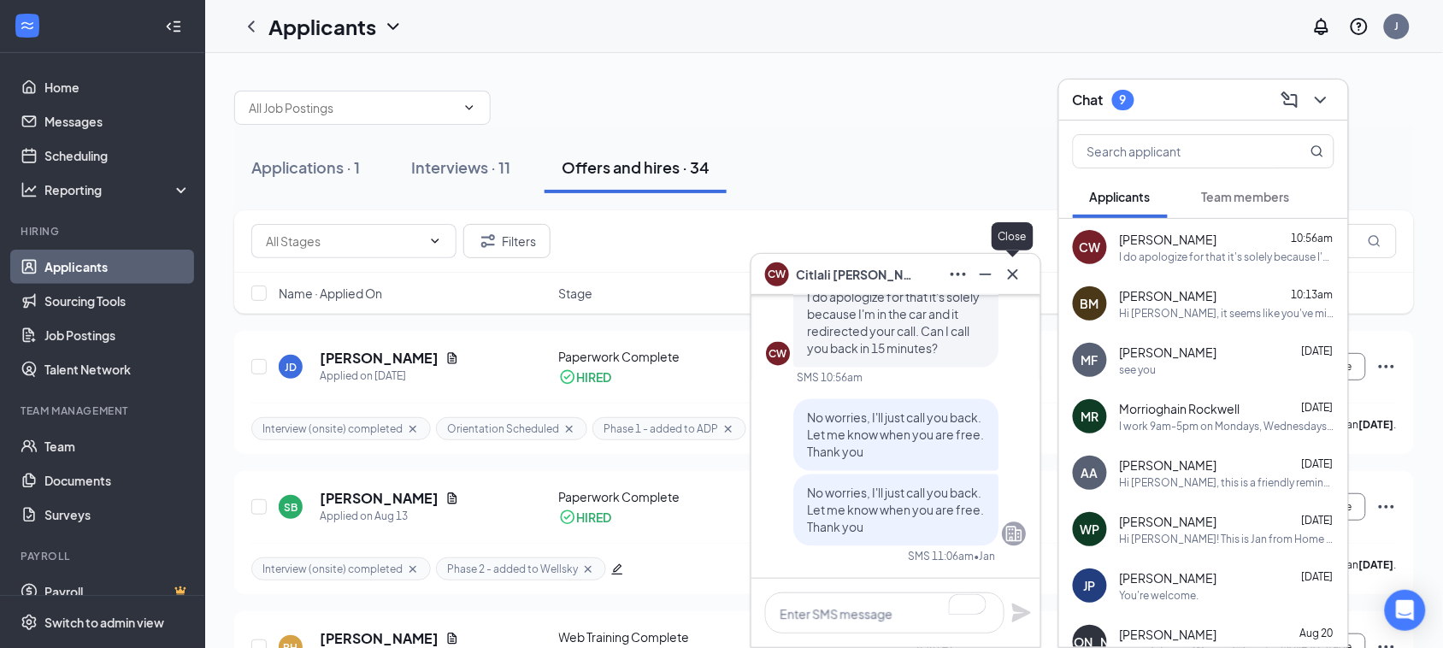
click at [1011, 268] on icon "Cross" at bounding box center [1013, 274] width 21 height 21
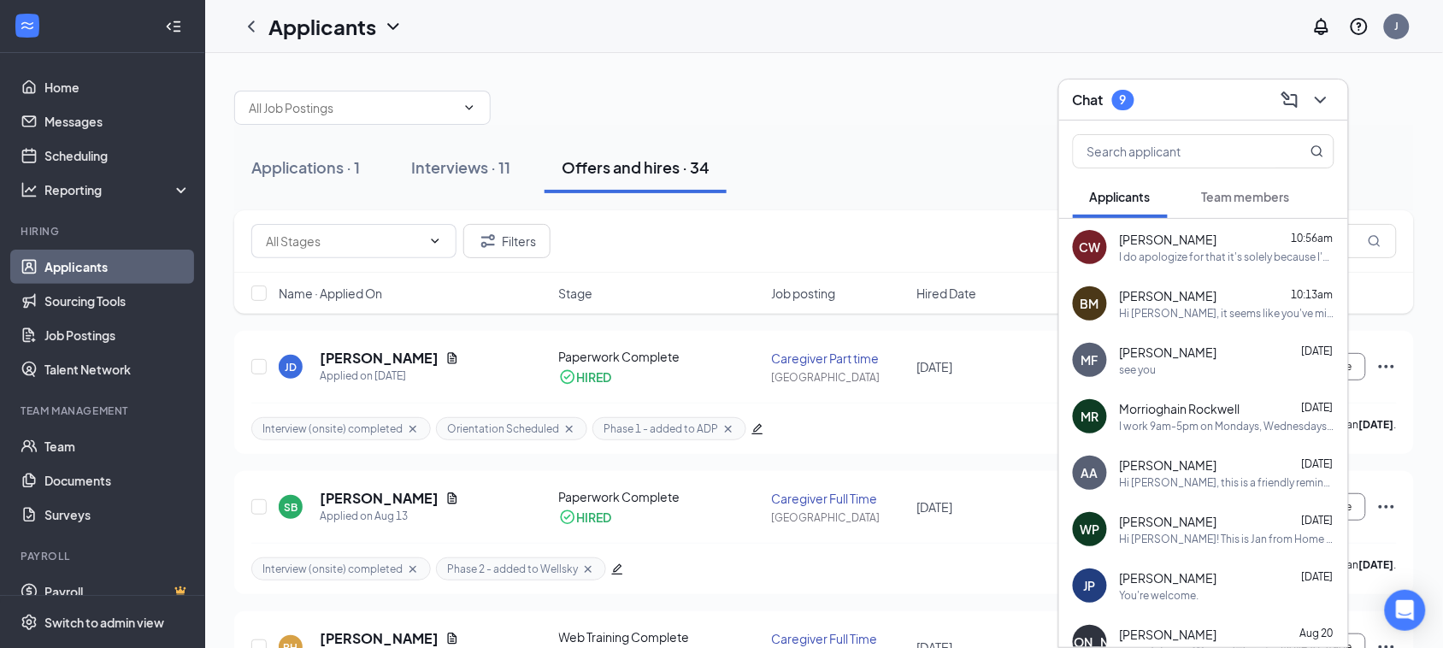
click at [1248, 191] on span "Team members" at bounding box center [1246, 196] width 88 height 15
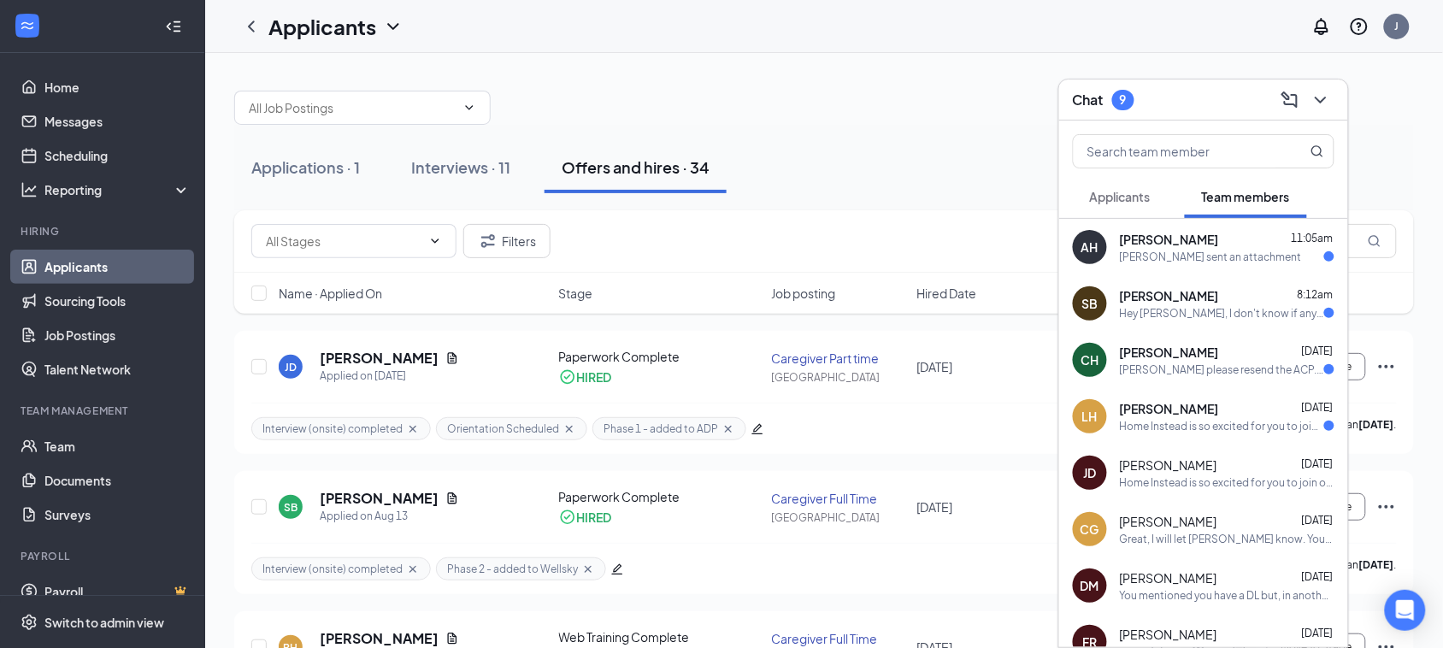
click at [1206, 484] on div "Home Instead is so excited for you to join our team! Do you know anyone else wh…" at bounding box center [1227, 482] width 215 height 15
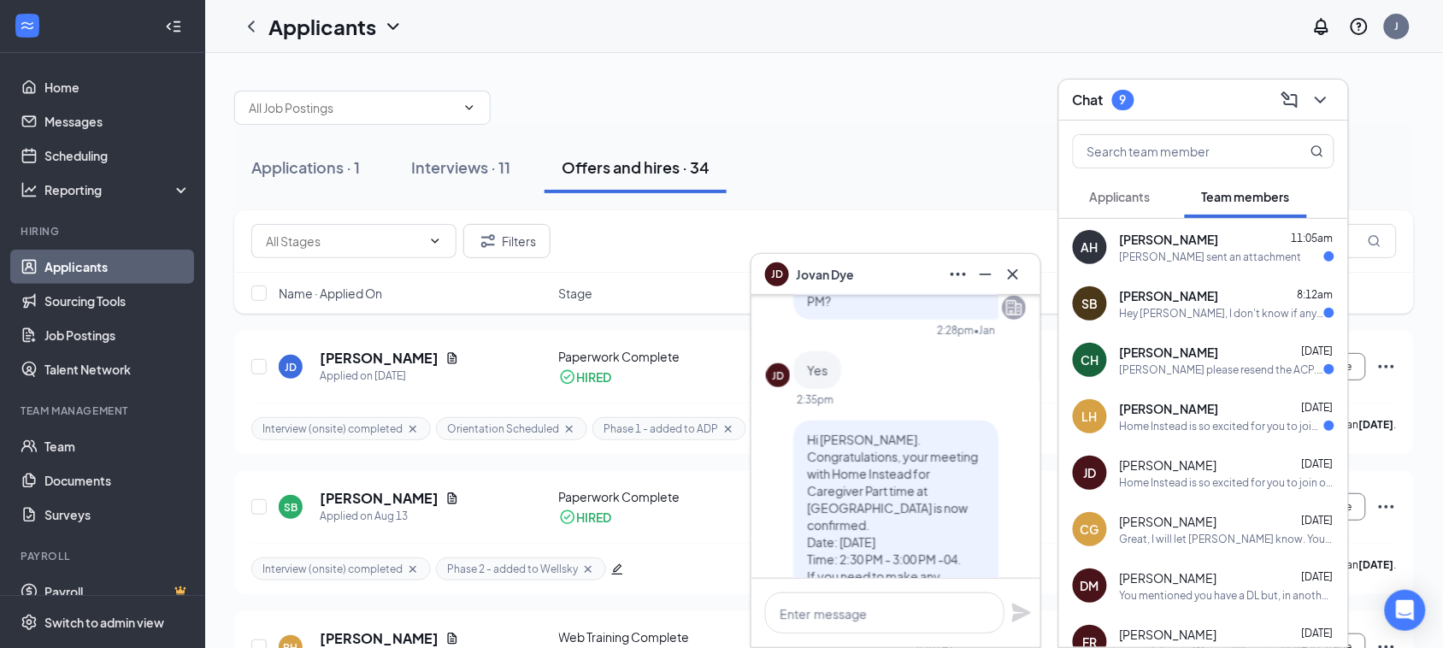
scroll to position [-2030, 0]
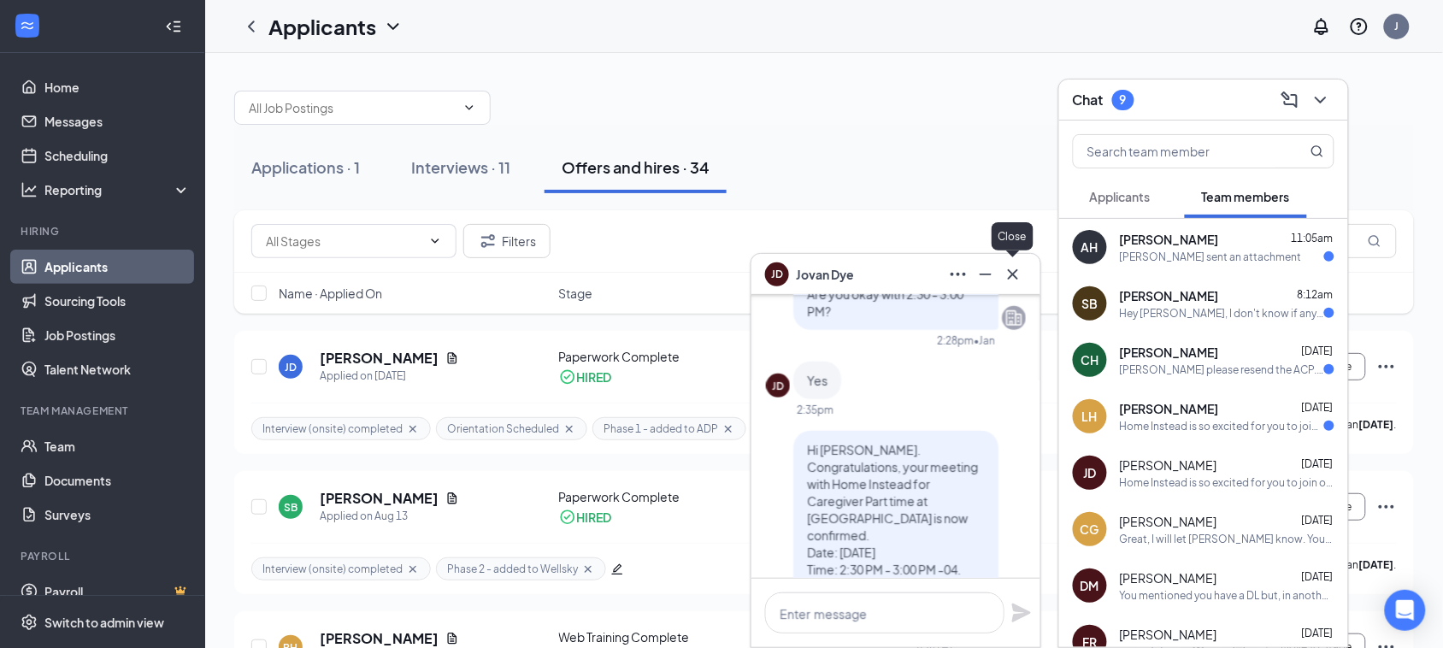
click at [1017, 267] on icon "Cross" at bounding box center [1013, 274] width 21 height 21
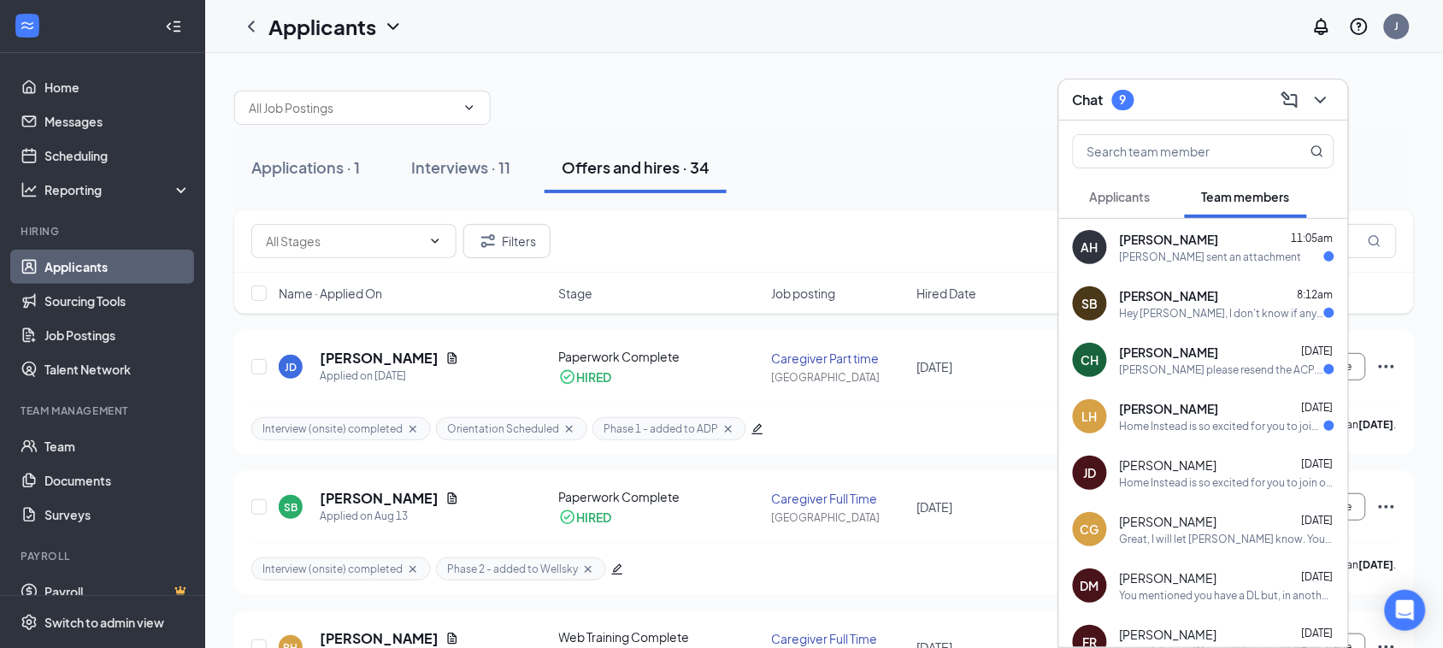
click at [1127, 198] on span "Applicants" at bounding box center [1120, 196] width 61 height 15
